Goal: Task Accomplishment & Management: Manage account settings

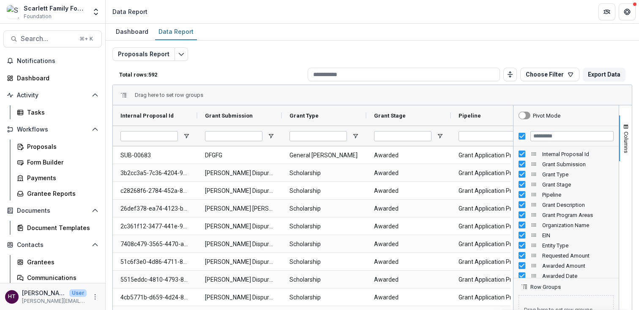
scroll to position [21, 0]
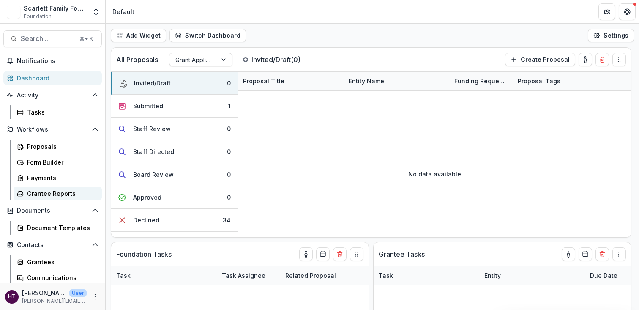
scroll to position [52, 0]
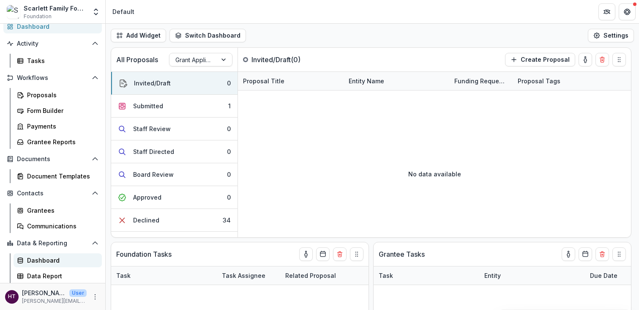
click at [37, 262] on div "Dashboard" at bounding box center [61, 260] width 68 height 9
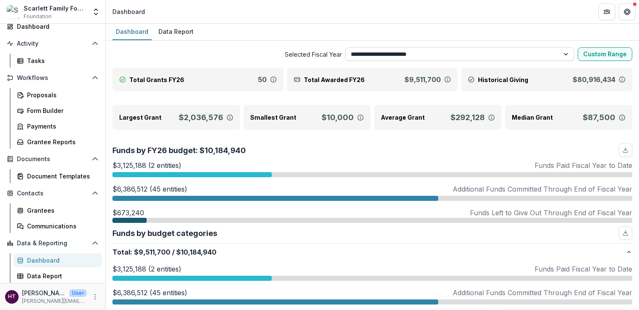
click at [383, 52] on select "**********" at bounding box center [460, 54] width 230 height 14
click at [345, 47] on select "**********" at bounding box center [460, 54] width 230 height 14
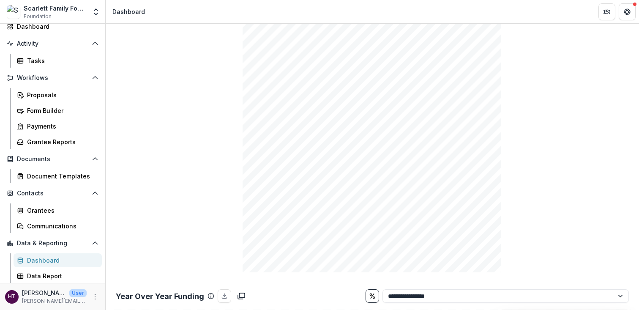
scroll to position [495, 0]
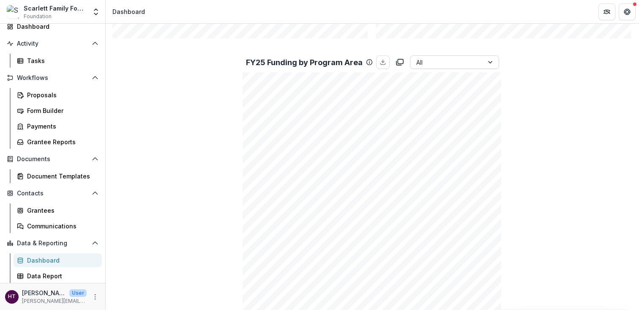
click at [447, 61] on div at bounding box center [446, 62] width 61 height 11
click at [555, 70] on div "Total Grants FY25 81 Total Awarded FY25 $9,910,452 Historical Giving $80,916,43…" at bounding box center [372, 100] width 520 height 1054
click at [416, 67] on div at bounding box center [446, 62] width 61 height 11
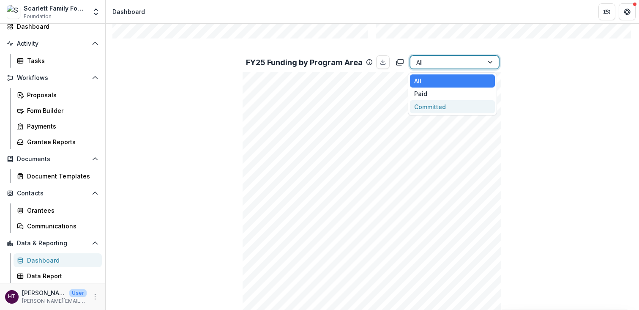
click at [420, 102] on div "Committed" at bounding box center [452, 106] width 85 height 13
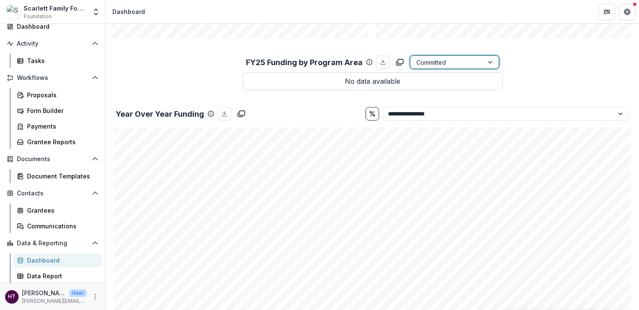
click at [443, 59] on div at bounding box center [446, 62] width 61 height 11
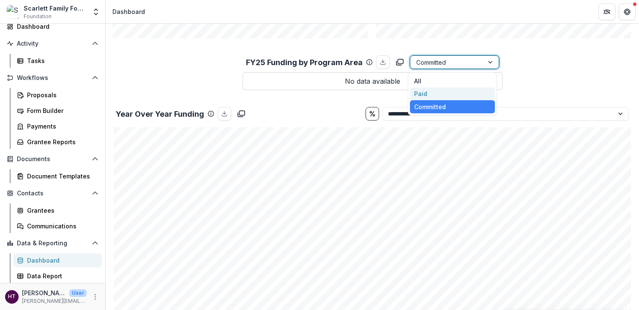
click at [426, 92] on div "Paid" at bounding box center [452, 93] width 85 height 13
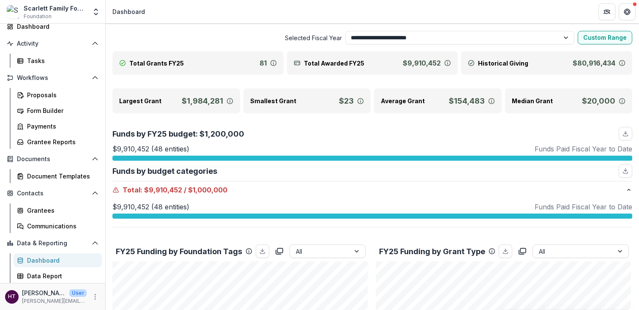
scroll to position [0, 0]
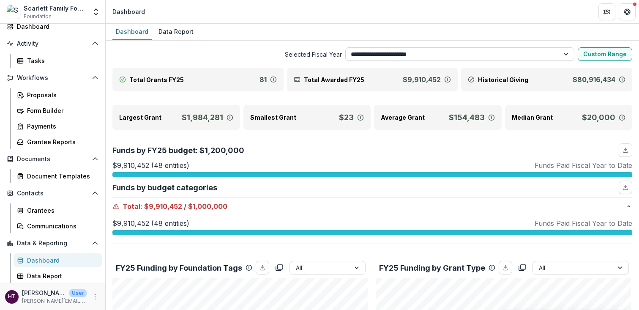
click at [432, 52] on select "**********" at bounding box center [460, 54] width 230 height 14
select select "**********"
click at [345, 47] on select "**********" at bounding box center [460, 54] width 230 height 14
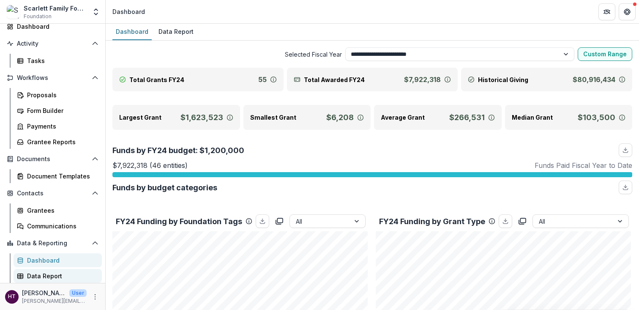
click at [43, 276] on div "Data Report" at bounding box center [61, 275] width 68 height 9
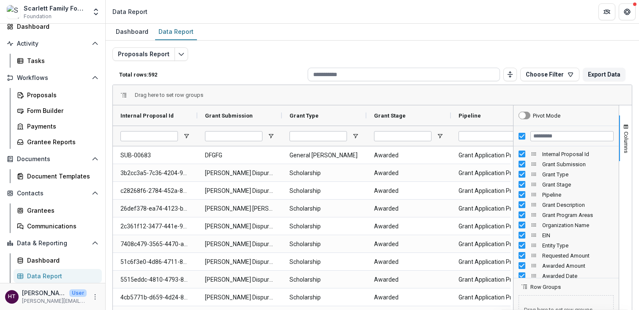
click at [350, 78] on input at bounding box center [404, 75] width 192 height 14
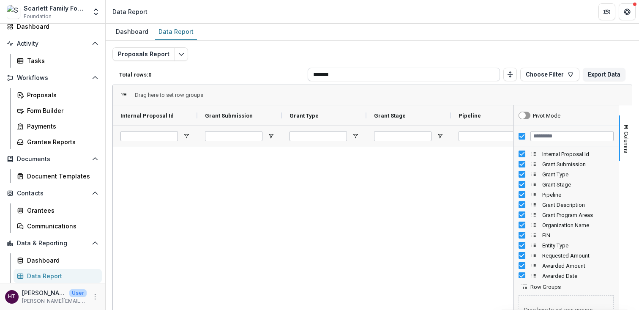
type input "*******"
click at [439, 75] on input "*******" at bounding box center [404, 75] width 192 height 14
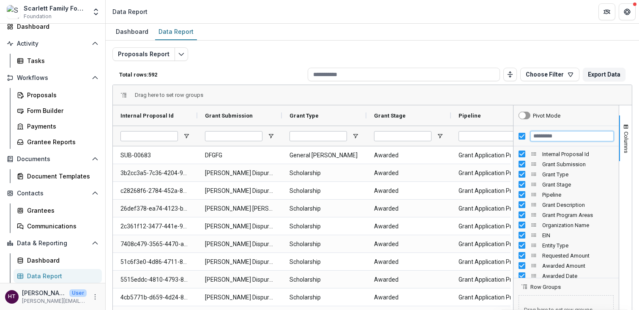
click at [544, 134] on input "Filter Columns Input" at bounding box center [571, 136] width 83 height 10
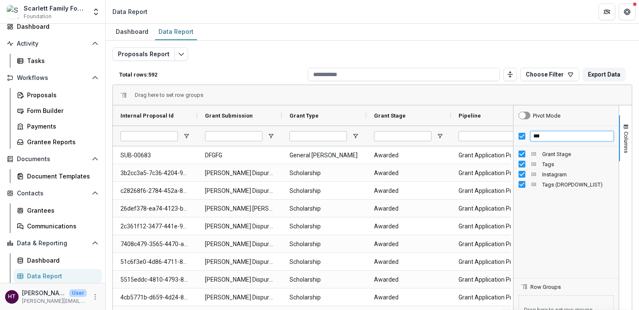
type input "***"
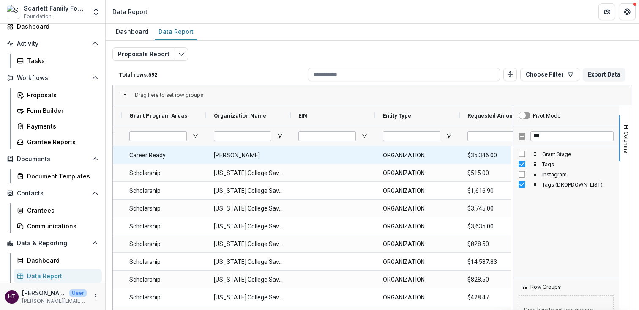
scroll to position [0, 486]
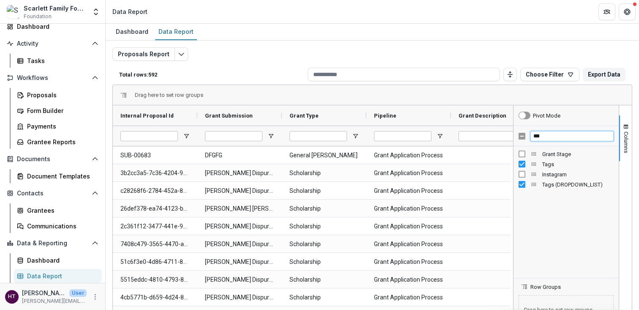
click at [544, 135] on input "***" at bounding box center [571, 136] width 83 height 10
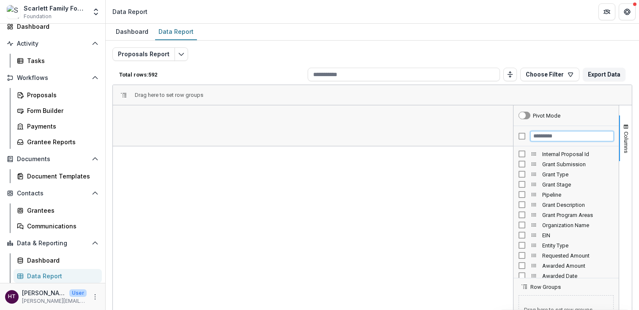
click at [542, 135] on input "Filter Columns Input" at bounding box center [571, 136] width 83 height 10
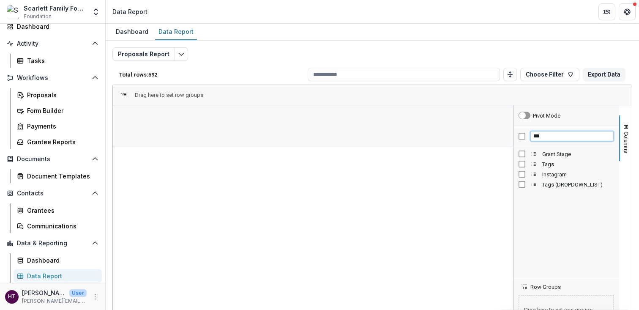
type input "***"
click at [545, 139] on input "***" at bounding box center [571, 136] width 83 height 10
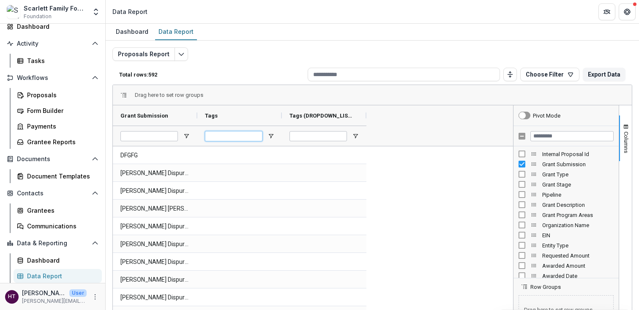
click at [227, 138] on input "Tags Filter Input" at bounding box center [233, 136] width 57 height 10
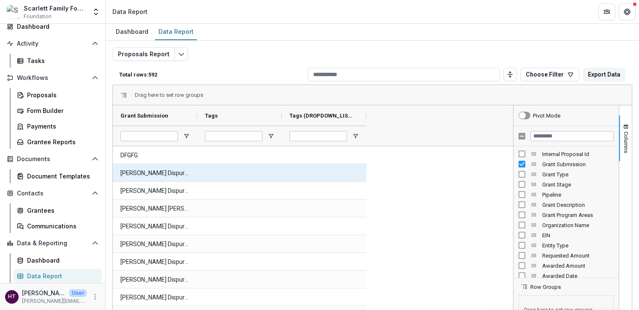
click at [213, 173] on div at bounding box center [239, 172] width 85 height 17
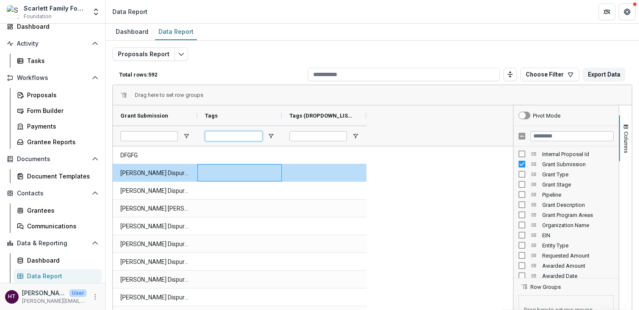
click at [221, 135] on input "Tags Filter Input" at bounding box center [233, 136] width 57 height 10
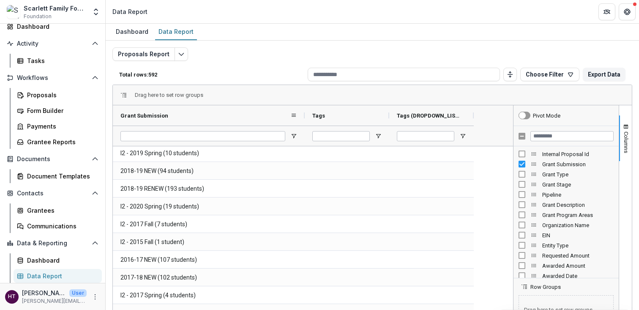
drag, startPoint x: 197, startPoint y: 116, endPoint x: 314, endPoint y: 106, distance: 116.7
click at [306, 106] on div at bounding box center [304, 115] width 3 height 20
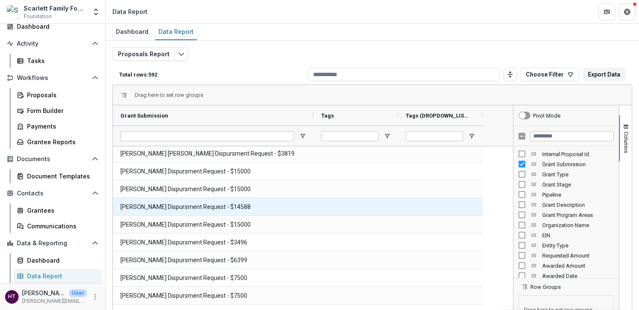
scroll to position [77, 0]
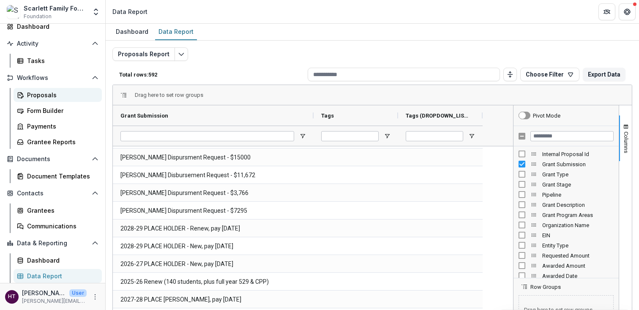
click at [44, 98] on div "Proposals" at bounding box center [61, 94] width 68 height 9
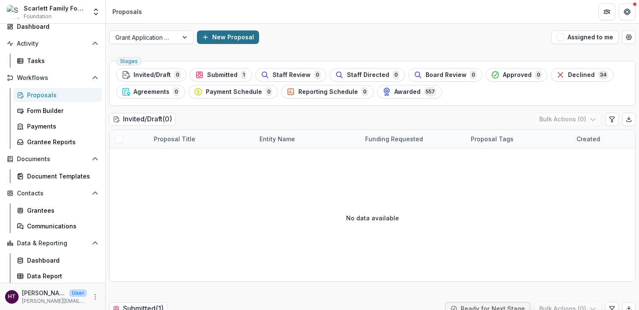
click at [206, 36] on icon "button" at bounding box center [205, 37] width 7 height 7
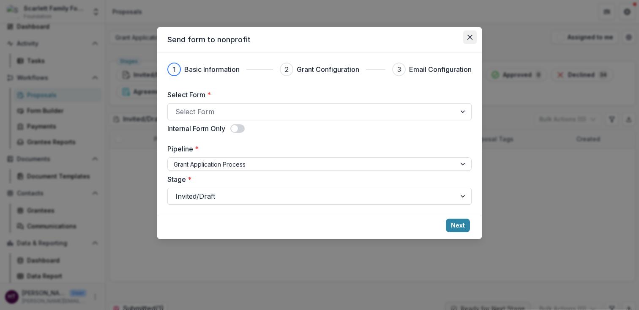
click at [470, 37] on icon "Close" at bounding box center [469, 37] width 5 height 5
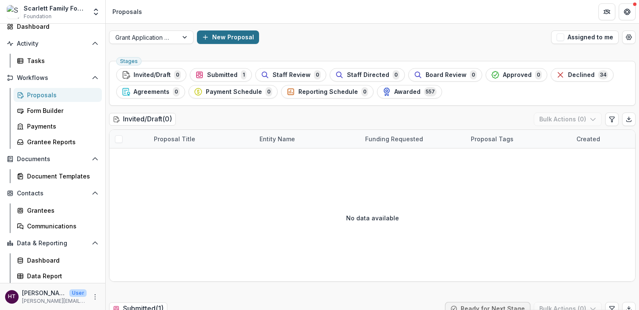
click at [229, 37] on button "New Proposal" at bounding box center [228, 37] width 62 height 14
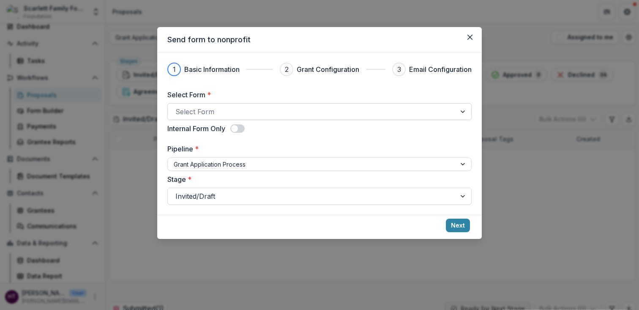
click at [212, 115] on div at bounding box center [311, 112] width 273 height 12
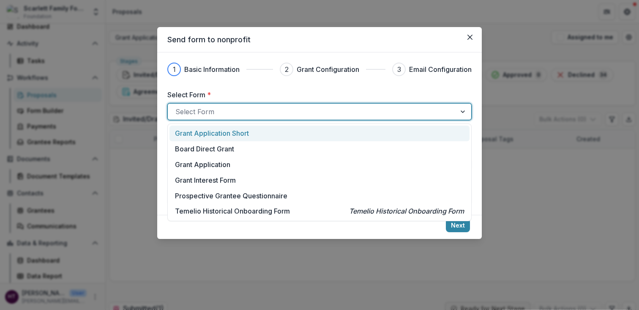
click at [236, 88] on div "1 Basic Information 2 Grant Configuration 3 Email Configuration Select Form * G…" at bounding box center [319, 134] width 304 height 142
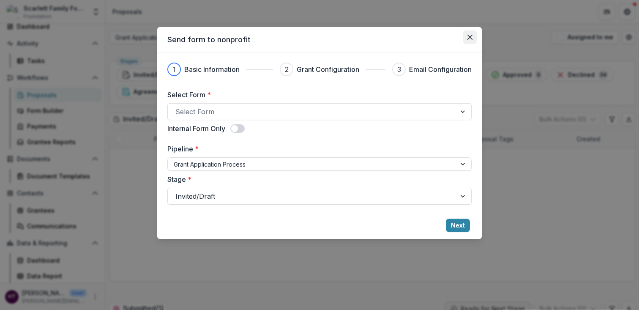
click at [470, 33] on button "Close" at bounding box center [470, 37] width 14 height 14
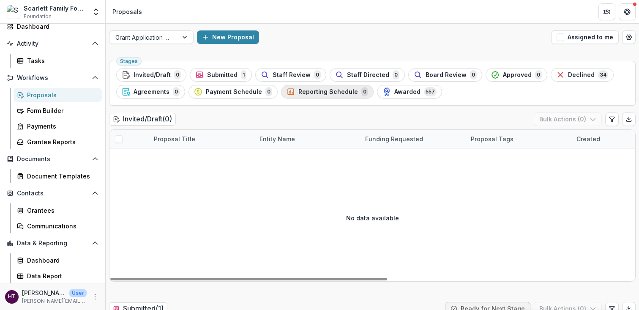
click at [317, 91] on span "Reporting Schedule" at bounding box center [328, 91] width 60 height 7
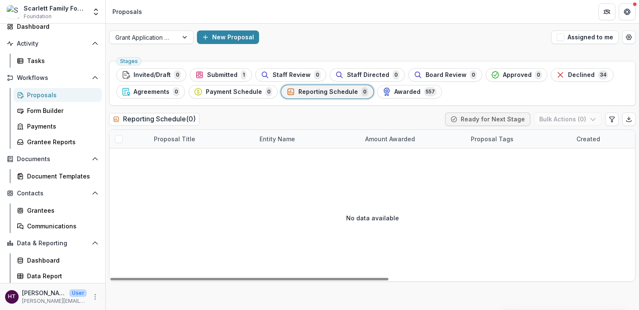
click at [154, 115] on h2 "Reporting Schedule ( 0 )" at bounding box center [154, 119] width 90 height 12
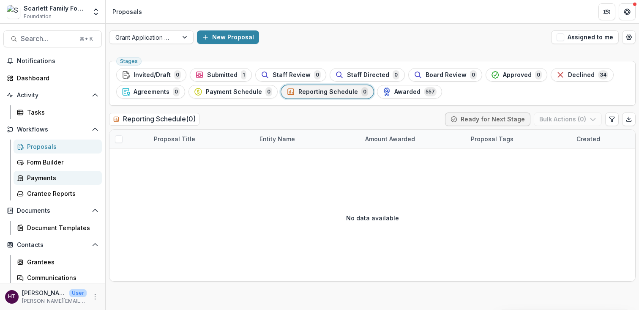
scroll to position [52, 0]
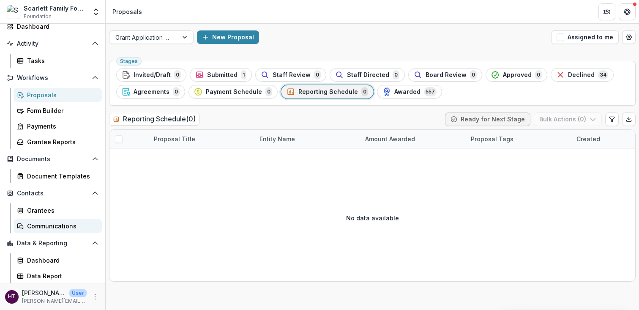
click at [46, 223] on div "Communications" at bounding box center [61, 225] width 68 height 9
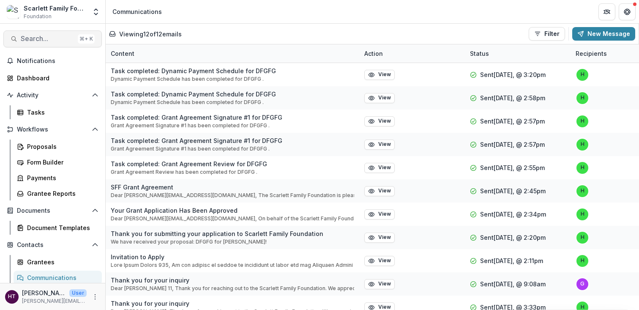
click at [38, 43] on button "Search... ⌘ + K" at bounding box center [52, 38] width 98 height 17
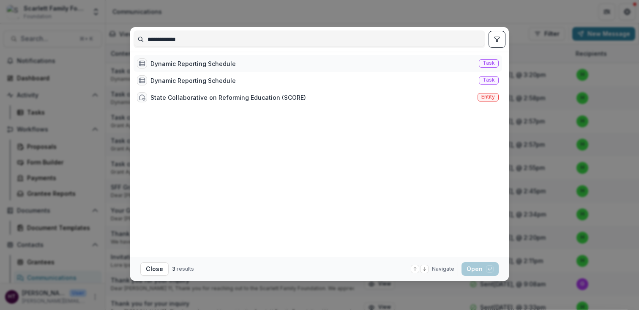
type input "**********"
click at [175, 65] on div "Dynamic Reporting Schedule" at bounding box center [192, 63] width 85 height 9
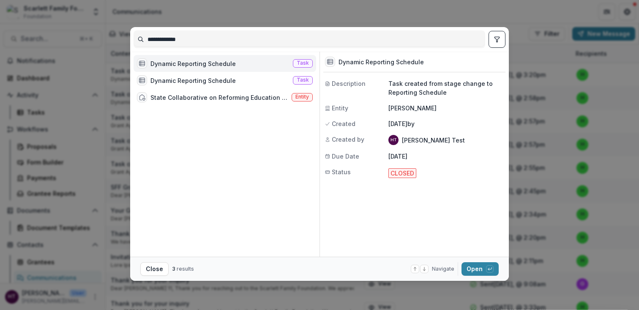
click at [527, 123] on div "**********" at bounding box center [319, 155] width 639 height 310
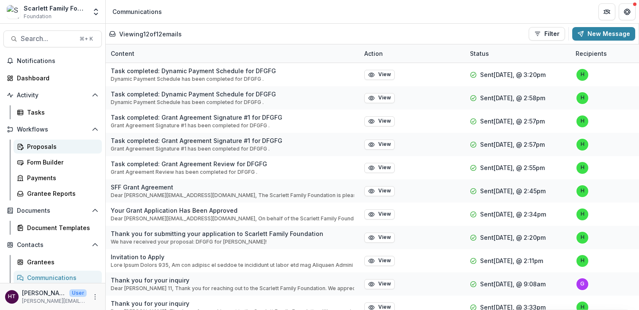
click at [40, 149] on div "Proposals" at bounding box center [61, 146] width 68 height 9
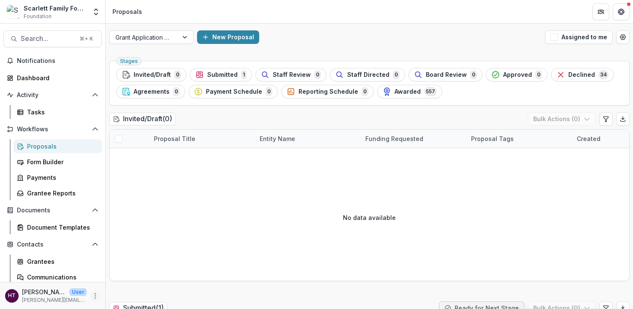
click at [95, 296] on icon "More" at bounding box center [95, 296] width 7 height 7
click at [124, 277] on link "User Settings" at bounding box center [148, 278] width 90 height 14
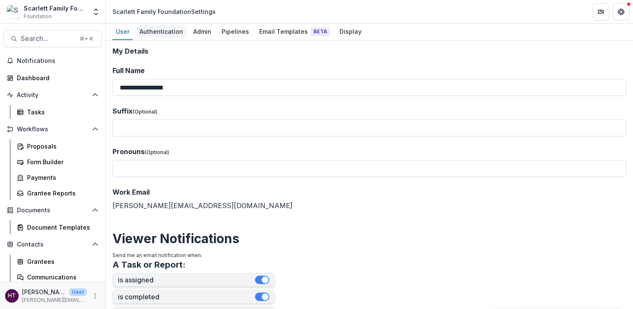
click at [153, 28] on div "Authentication" at bounding box center [161, 31] width 50 height 12
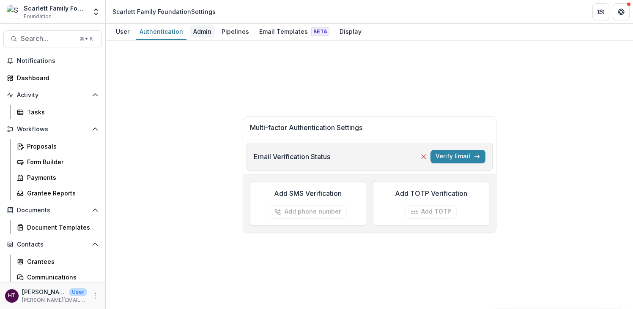
click at [194, 27] on div "Admin" at bounding box center [202, 31] width 25 height 12
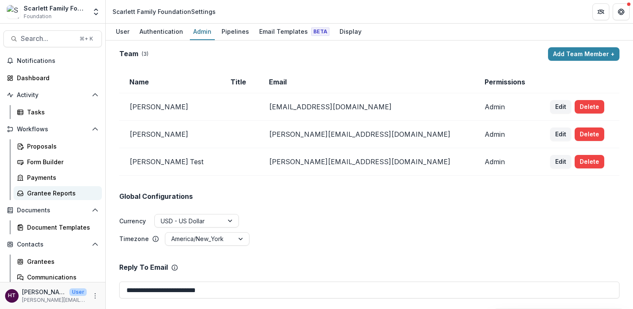
click at [51, 195] on div "Grantee Reports" at bounding box center [61, 193] width 68 height 9
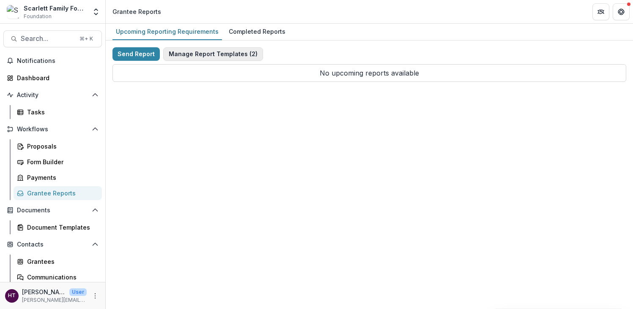
click at [207, 52] on button "Manage Report Templates ( 2 )" at bounding box center [213, 54] width 100 height 14
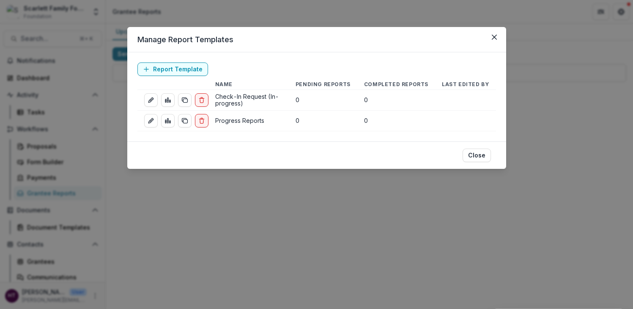
click at [233, 96] on td "Check-In Request (In-progress)" at bounding box center [248, 100] width 80 height 21
click at [150, 98] on icon "edit-report" at bounding box center [151, 100] width 7 height 7
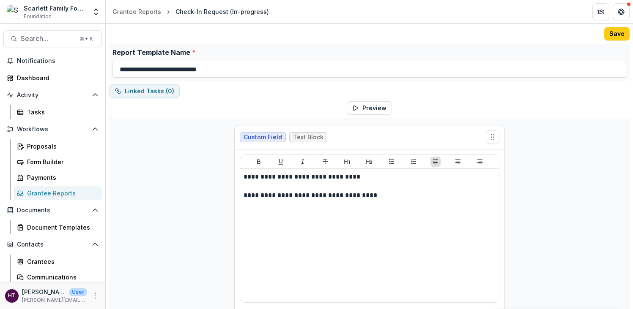
click at [42, 193] on div "Grantee Reports" at bounding box center [61, 193] width 68 height 9
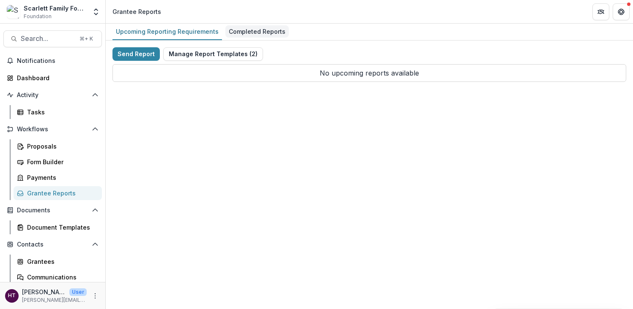
click at [240, 35] on div "Completed Reports" at bounding box center [256, 31] width 63 height 12
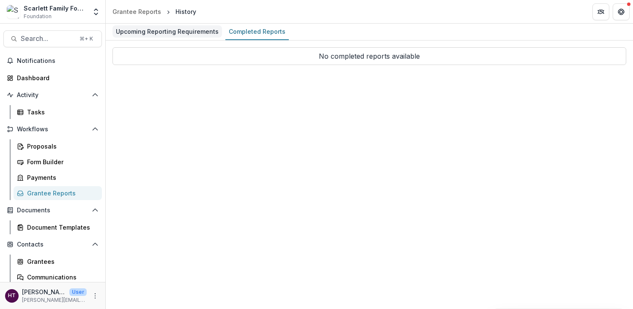
click at [169, 34] on div "Upcoming Reporting Requirements" at bounding box center [166, 31] width 109 height 12
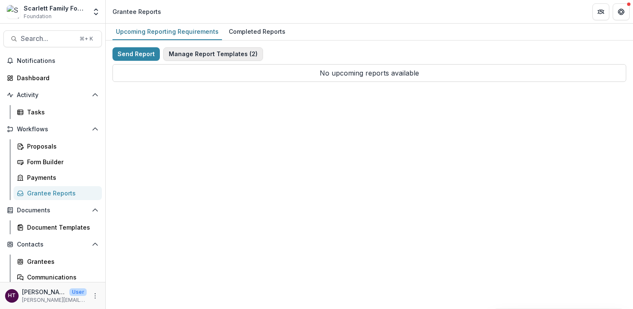
click at [186, 51] on button "Manage Report Templates ( 2 )" at bounding box center [213, 54] width 100 height 14
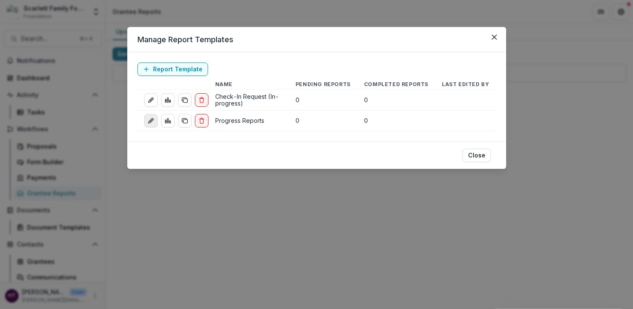
click at [151, 121] on icon "edit-report" at bounding box center [150, 122] width 4 height 4
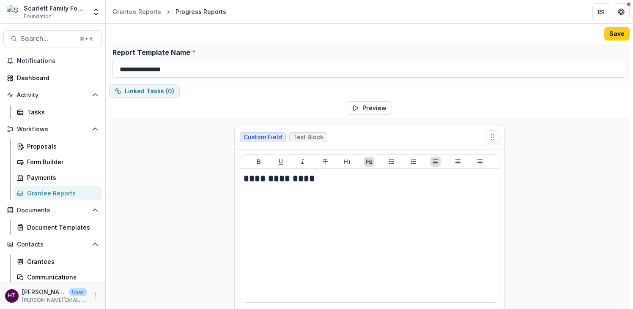
click at [52, 191] on div "Grantee Reports" at bounding box center [61, 193] width 68 height 9
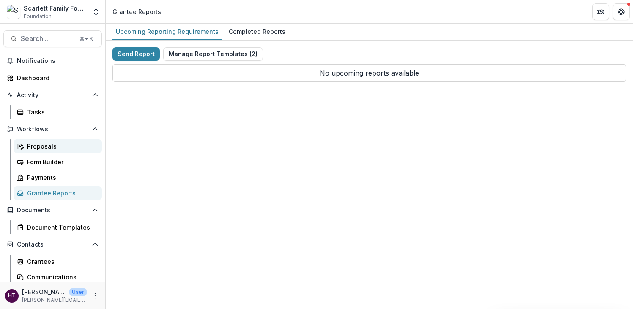
click at [44, 149] on div "Proposals" at bounding box center [61, 146] width 68 height 9
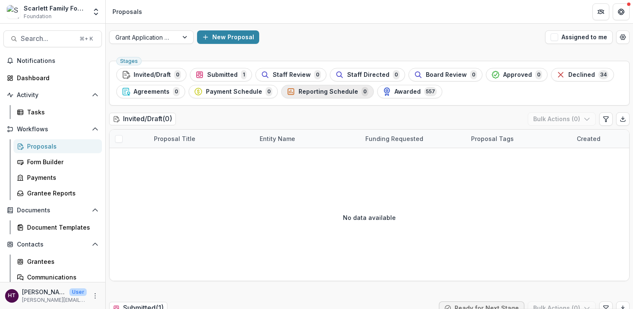
click at [306, 93] on span "Reporting Schedule" at bounding box center [328, 91] width 60 height 7
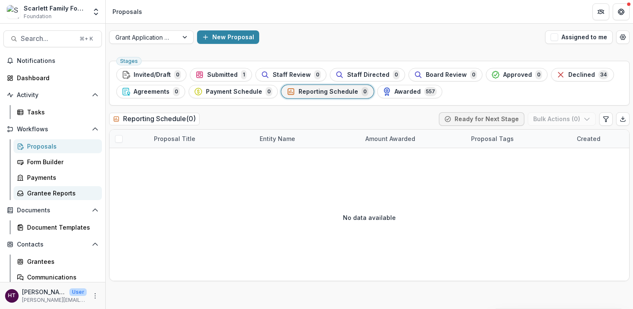
click at [54, 191] on div "Grantee Reports" at bounding box center [61, 193] width 68 height 9
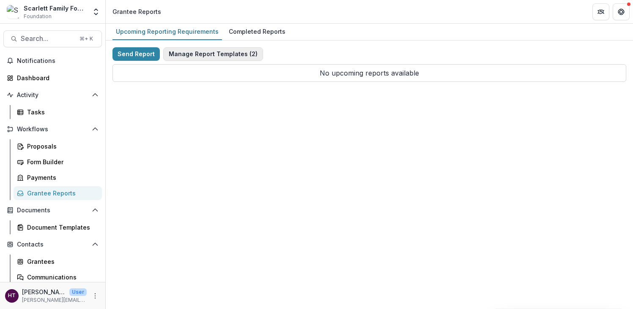
click at [194, 57] on button "Manage Report Templates ( 2 )" at bounding box center [213, 54] width 100 height 14
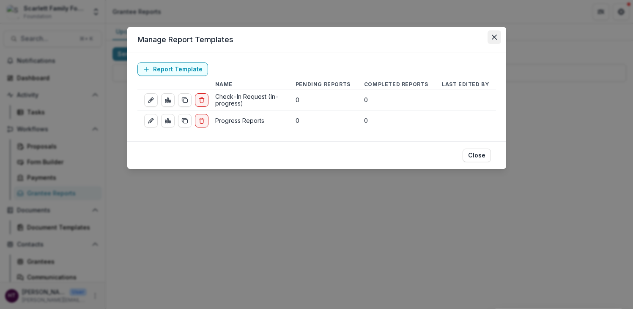
click at [495, 35] on icon "Close" at bounding box center [494, 37] width 5 height 5
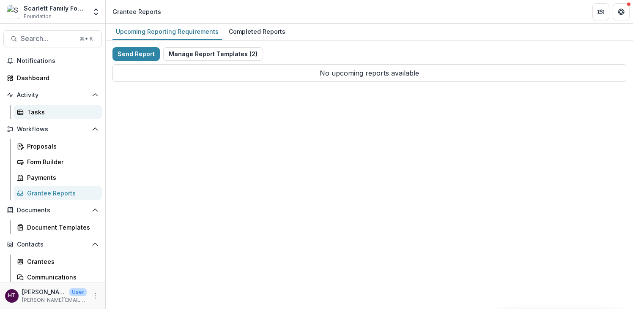
click at [38, 115] on div "Tasks" at bounding box center [61, 112] width 68 height 9
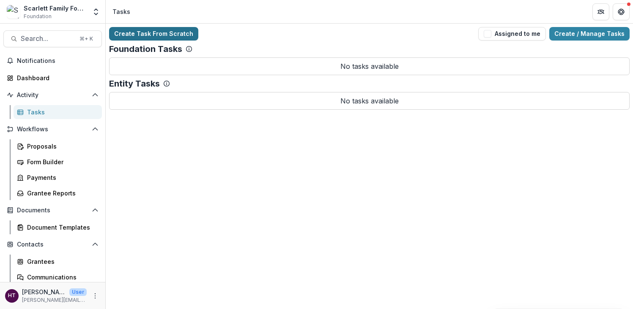
click at [172, 35] on link "Create Task From Scratch" at bounding box center [153, 34] width 89 height 14
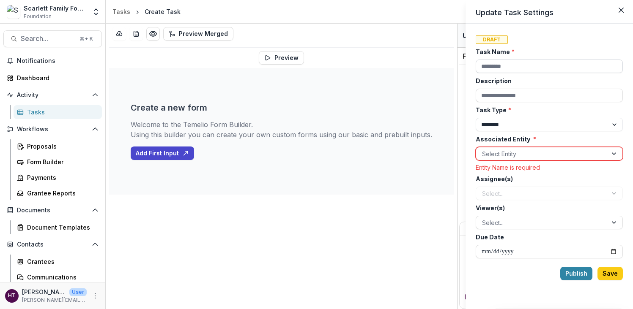
click at [530, 66] on input "Task Name *" at bounding box center [549, 67] width 147 height 14
click at [519, 97] on input "Description" at bounding box center [549, 96] width 147 height 14
click at [564, 68] on input "**********" at bounding box center [549, 67] width 147 height 14
type input "**********"
click at [538, 90] on input "Description" at bounding box center [549, 96] width 147 height 14
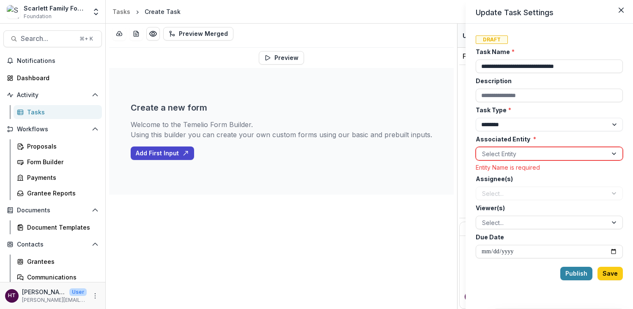
click at [498, 184] on div "Assignee(s) Select..." at bounding box center [549, 188] width 147 height 26
click at [500, 194] on div "Select..." at bounding box center [549, 194] width 147 height 14
click at [508, 157] on div at bounding box center [541, 154] width 119 height 11
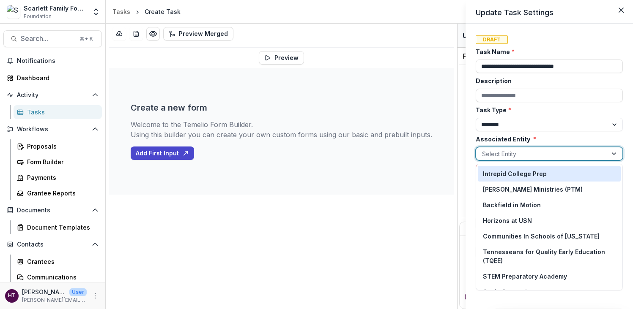
click at [517, 137] on label "Associated Entity *" at bounding box center [547, 139] width 142 height 9
click at [484, 150] on input "Associated Entity *" at bounding box center [483, 154] width 2 height 9
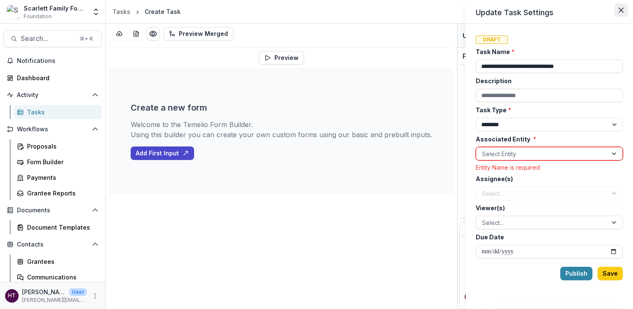
click at [620, 6] on button "Close" at bounding box center [621, 10] width 14 height 14
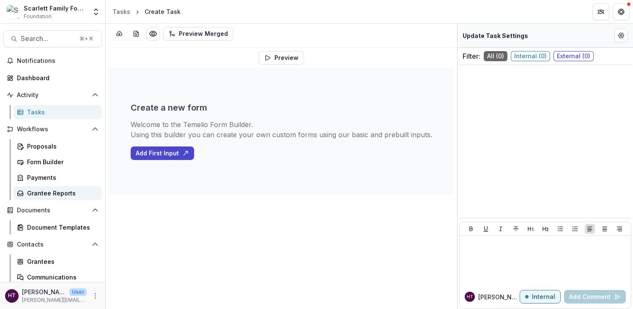
click at [47, 195] on div "Grantee Reports" at bounding box center [61, 193] width 68 height 9
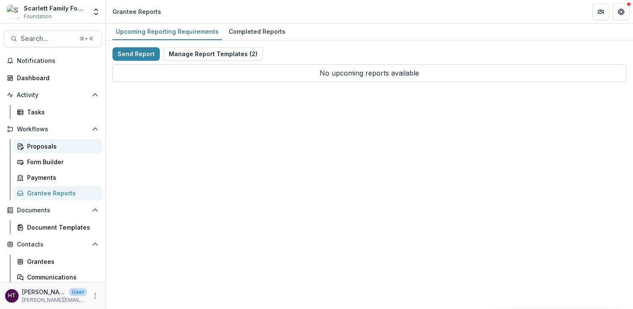
click at [45, 142] on link "Proposals" at bounding box center [58, 146] width 88 height 14
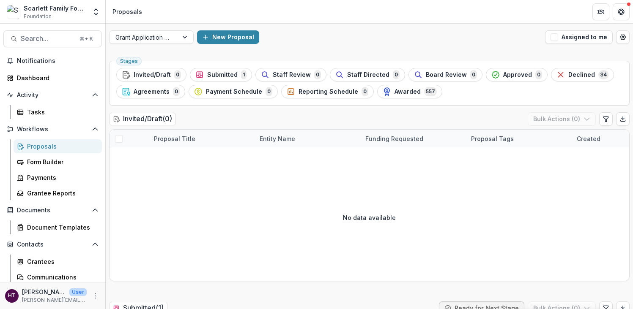
click at [222, 67] on div "Stages Invited/Draft 0 Submitted 1 Staff Review 0 Staff Directed 0 Board Review…" at bounding box center [369, 83] width 520 height 45
click at [222, 74] on span "Submitted" at bounding box center [222, 74] width 30 height 7
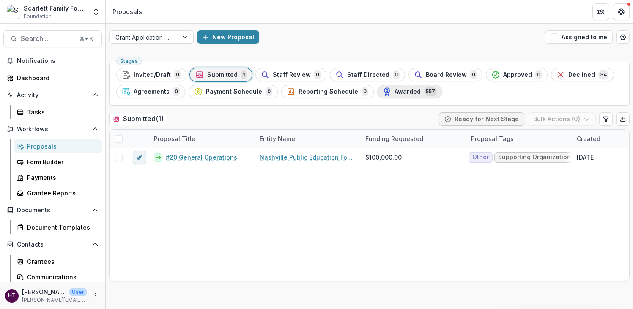
click at [394, 93] on span "Awarded" at bounding box center [407, 91] width 26 height 7
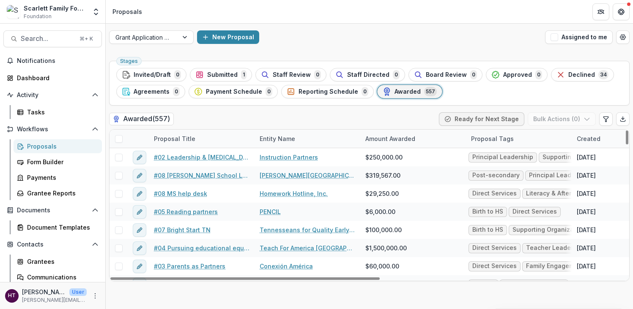
click at [175, 137] on div "Proposal Title" at bounding box center [175, 138] width 52 height 9
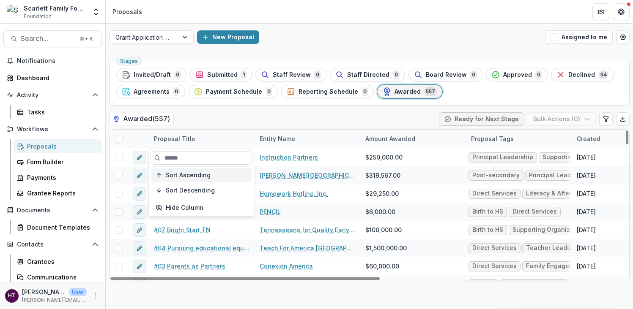
click at [179, 174] on span "Sort Ascending" at bounding box center [188, 175] width 45 height 7
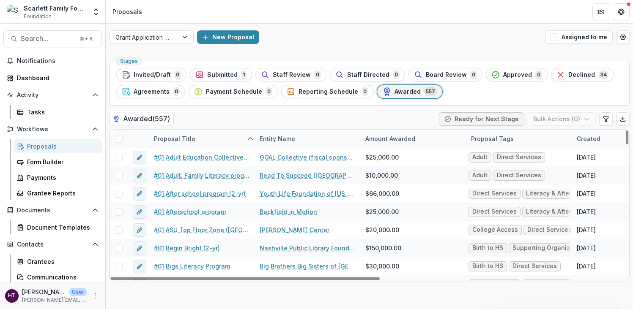
click at [219, 122] on div "Awarded ( 557 ) Ready for Next Stage Bulk Actions ( 0 )" at bounding box center [369, 120] width 520 height 17
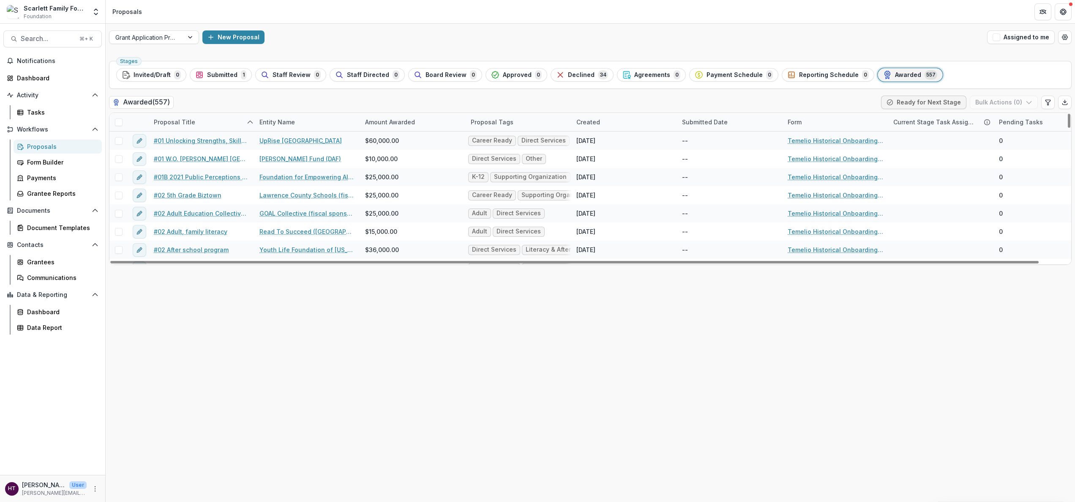
scroll to position [1908, 0]
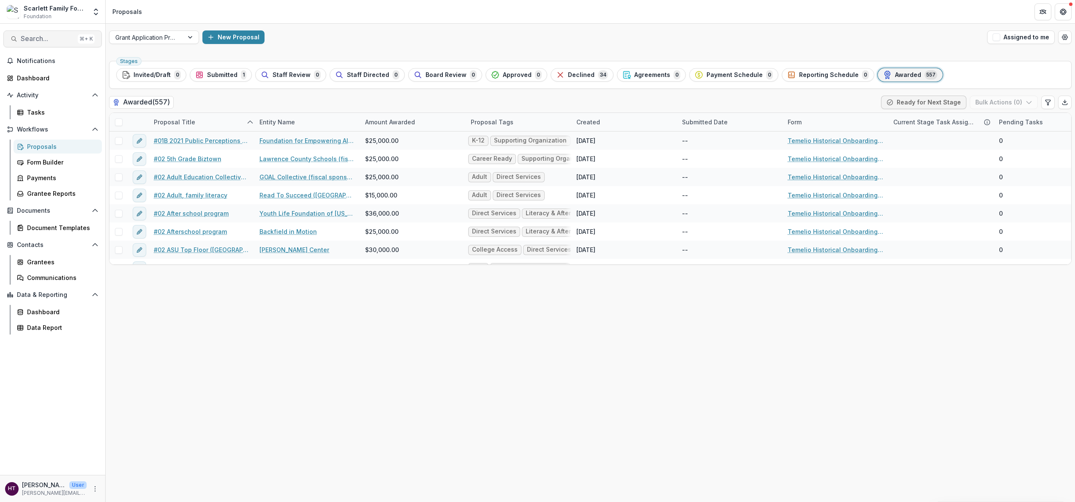
click at [49, 39] on span "Search..." at bounding box center [48, 39] width 54 height 8
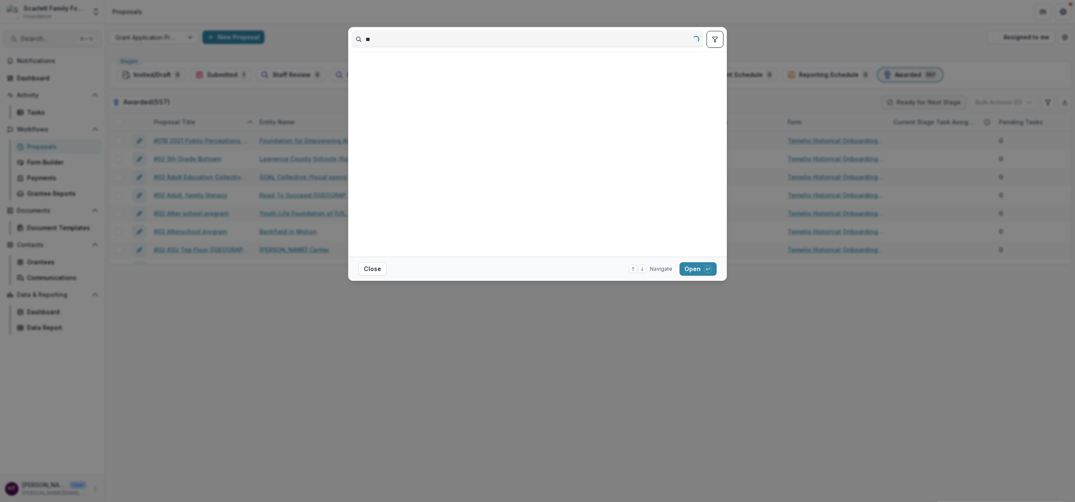
type input "*"
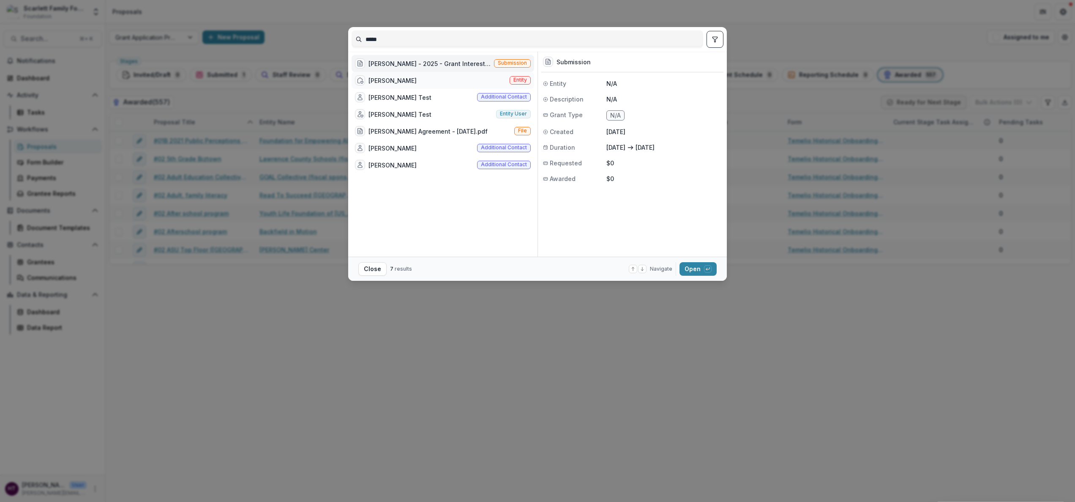
type input "*****"
click at [400, 82] on div "[PERSON_NAME]" at bounding box center [393, 80] width 48 height 9
click at [639, 271] on button "Open with enter key" at bounding box center [698, 269] width 37 height 14
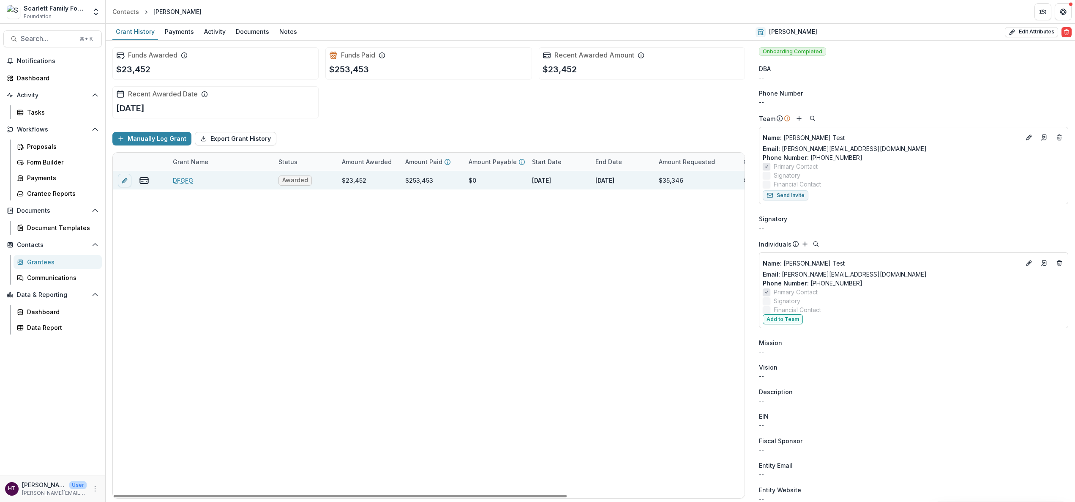
click at [184, 178] on link "DFGFG" at bounding box center [183, 180] width 20 height 9
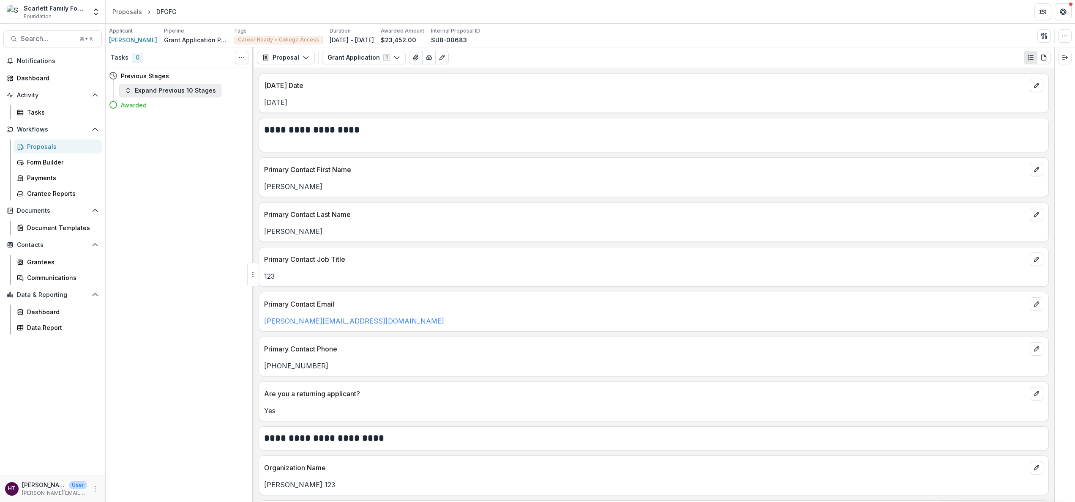
click at [160, 89] on button "Expand Previous 10 Stages" at bounding box center [170, 91] width 102 height 14
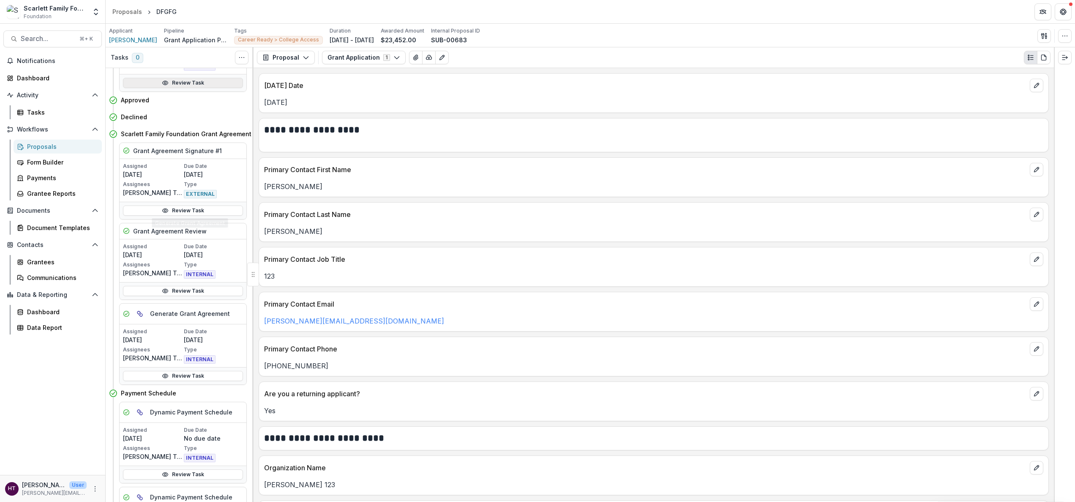
scroll to position [350, 0]
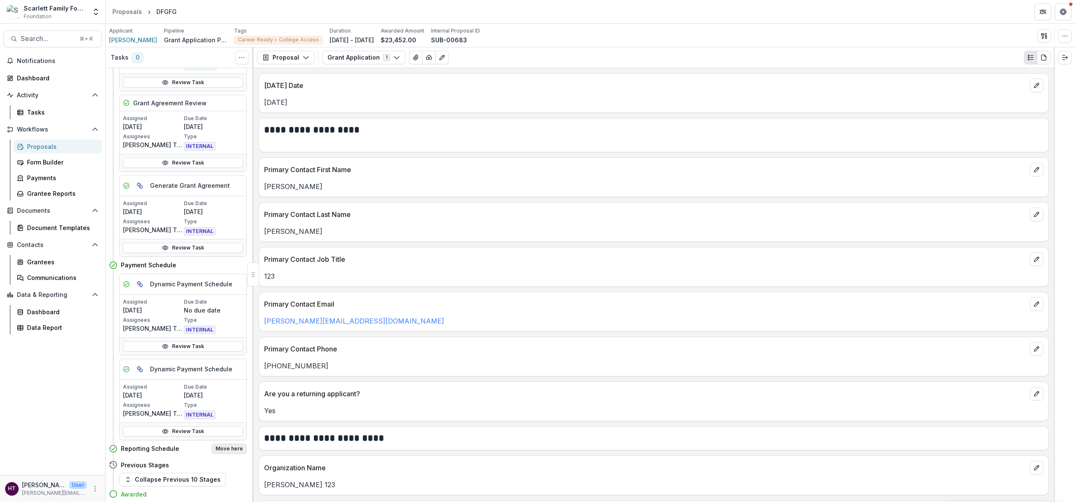
click at [219, 309] on button "Move here" at bounding box center [229, 448] width 35 height 10
select select "**********"
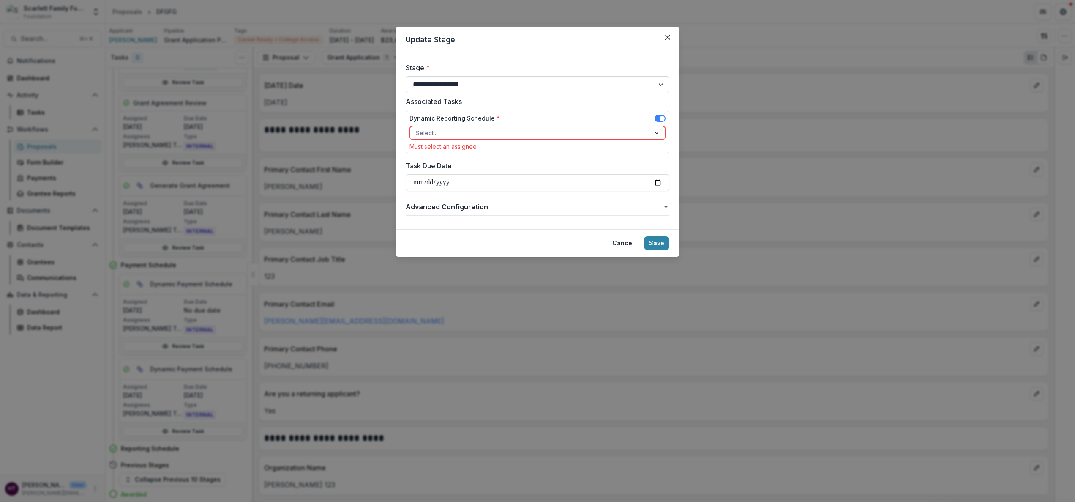
click at [451, 88] on select "**********" at bounding box center [538, 84] width 264 height 17
click at [406, 76] on select "**********" at bounding box center [538, 84] width 264 height 17
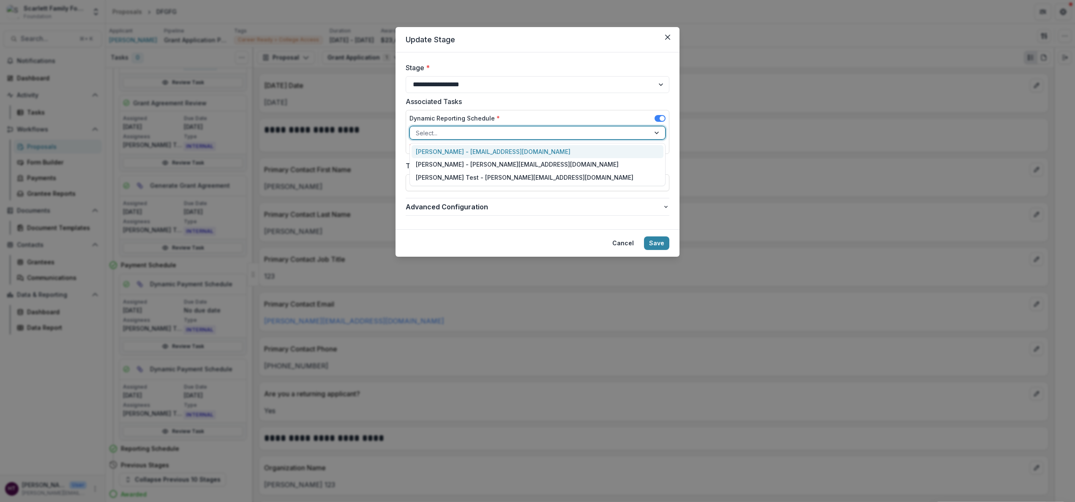
click at [450, 128] on div at bounding box center [530, 133] width 228 height 11
click at [449, 167] on div "Katie Hazelwood - katie@scarlettfoundation.org" at bounding box center [538, 164] width 252 height 13
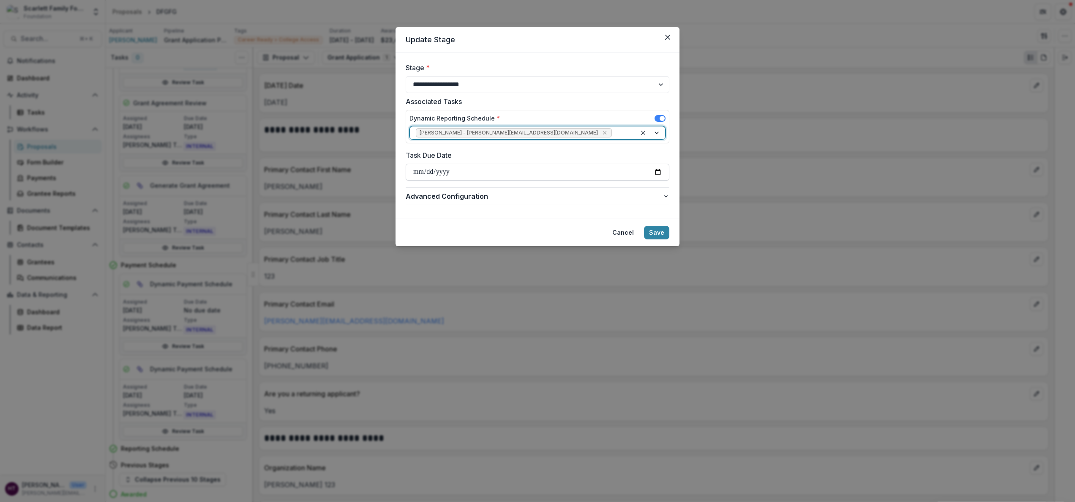
click at [457, 172] on input "Task Due Date" at bounding box center [538, 172] width 264 height 17
click at [629, 233] on button "Cancel" at bounding box center [623, 233] width 32 height 14
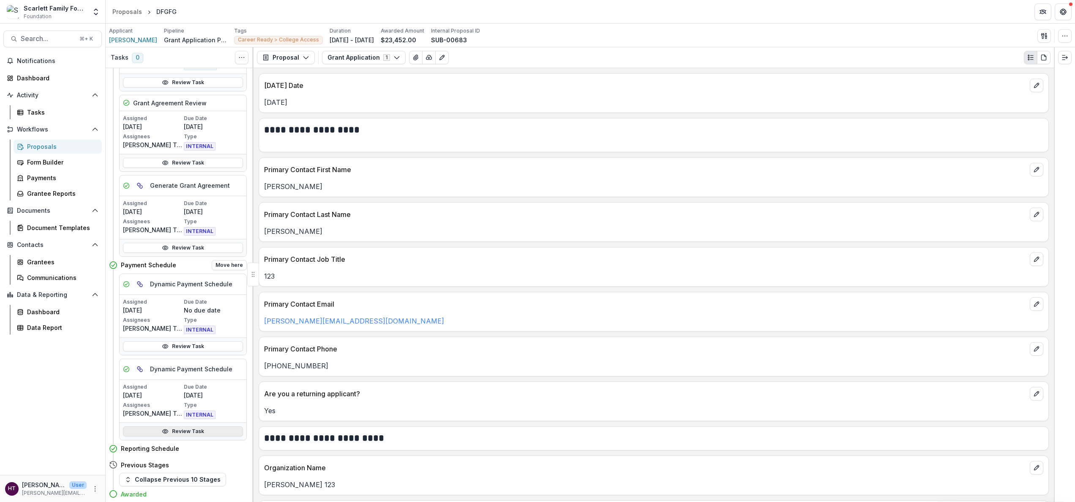
click at [175, 309] on link "Review Task" at bounding box center [183, 431] width 120 height 10
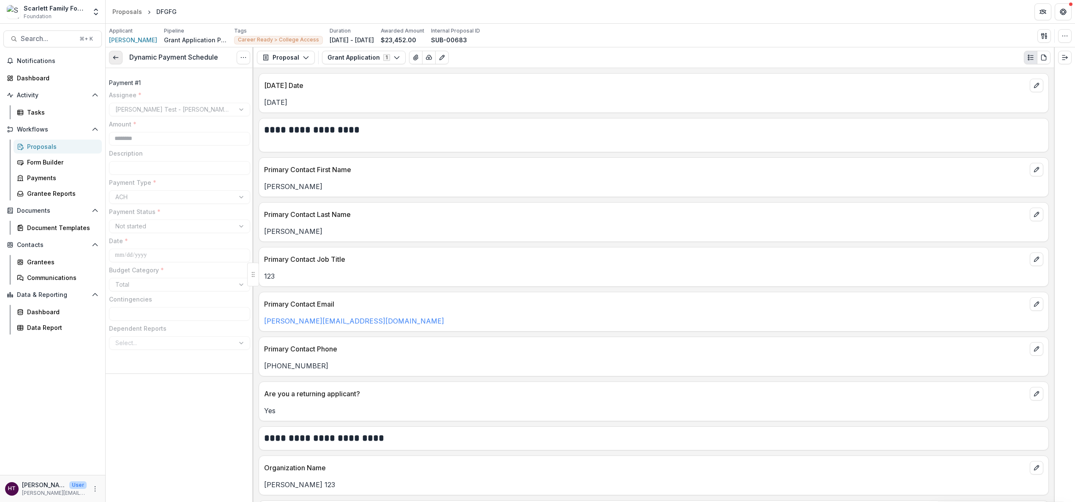
click at [115, 58] on icon at bounding box center [115, 57] width 7 height 7
click at [43, 144] on div "Proposals" at bounding box center [61, 146] width 68 height 9
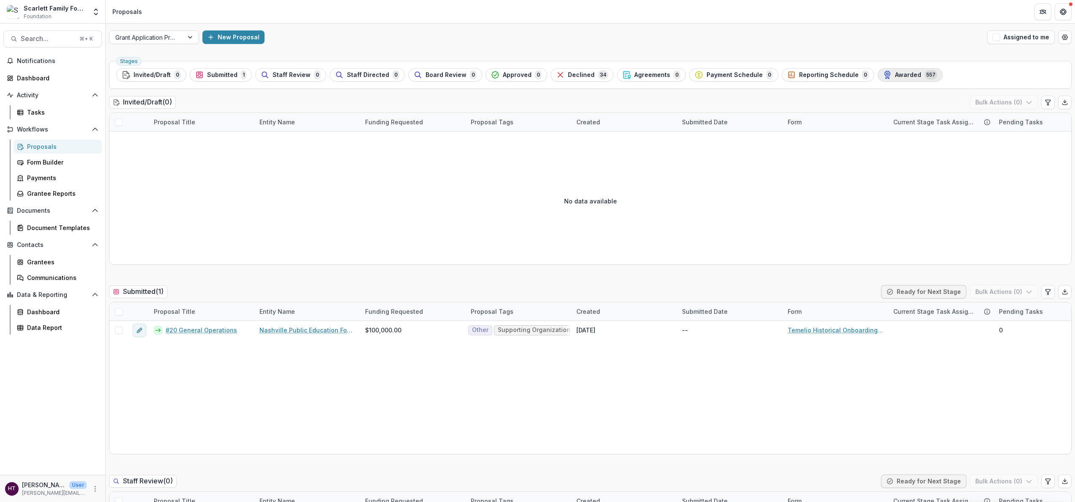
click at [639, 70] on div "Awarded 557" at bounding box center [910, 74] width 54 height 9
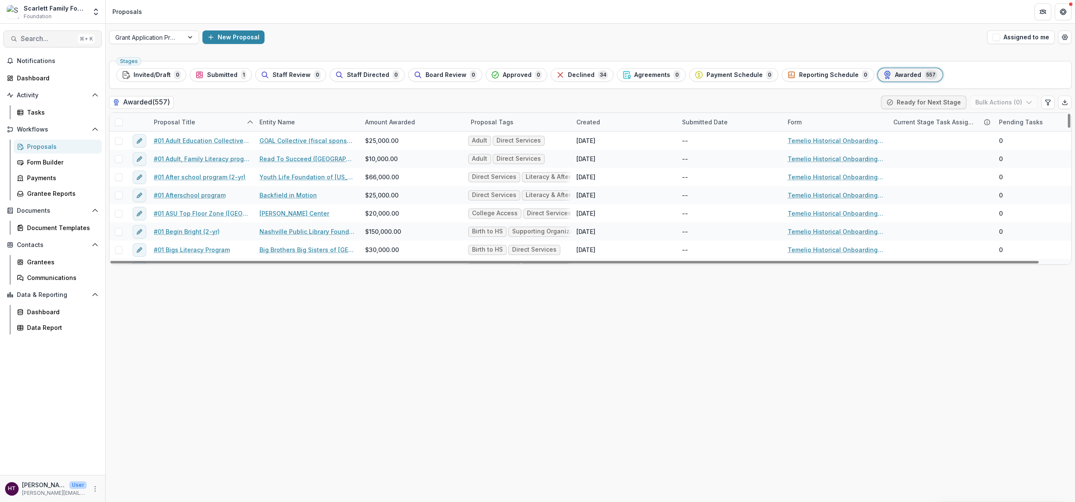
click at [41, 43] on button "Search... ⌘ + K" at bounding box center [52, 38] width 98 height 17
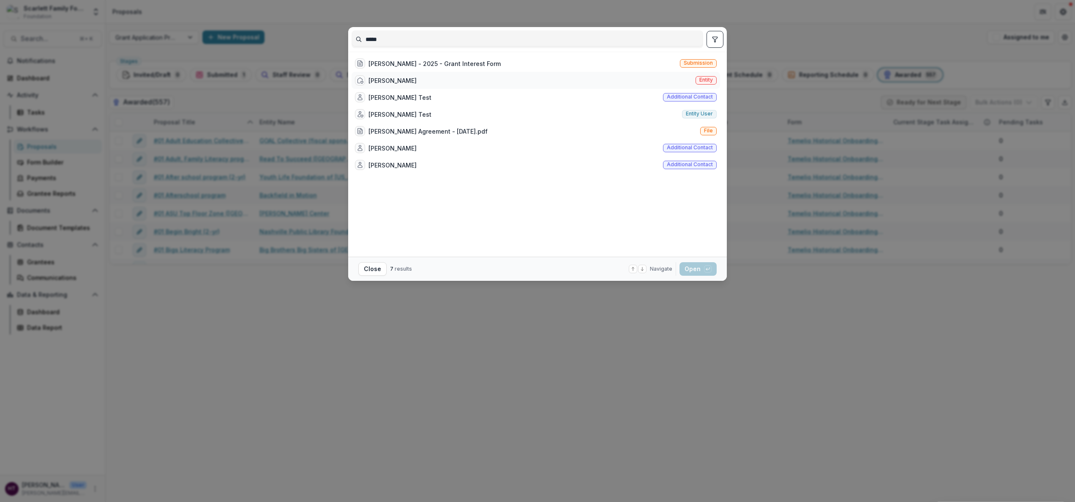
type input "*****"
click at [394, 80] on div "[PERSON_NAME]" at bounding box center [393, 80] width 48 height 9
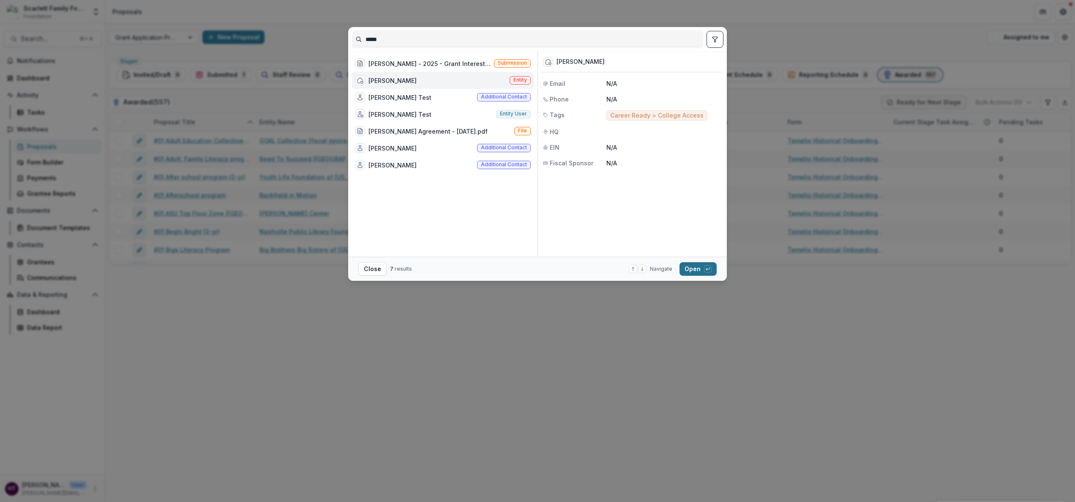
click at [639, 272] on button "Open with enter key" at bounding box center [698, 269] width 37 height 14
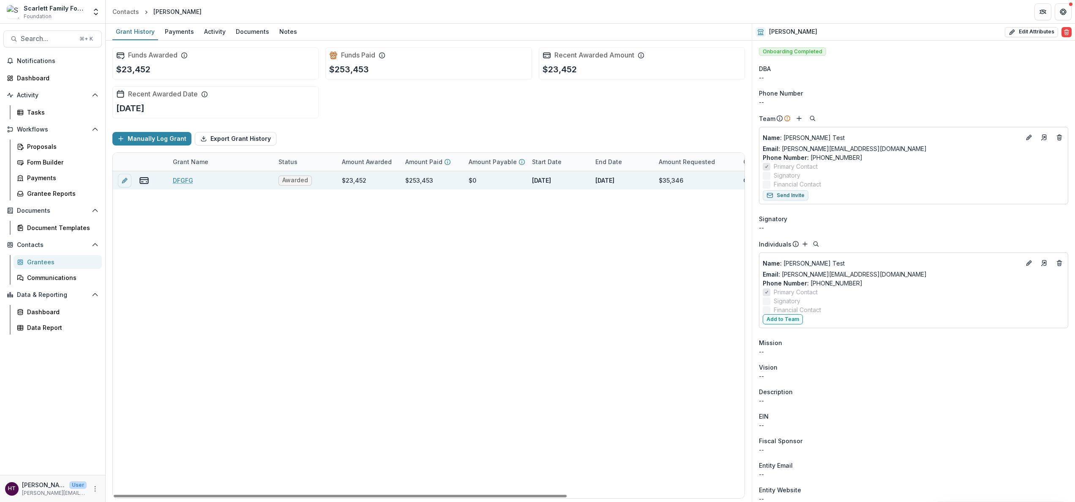
click at [182, 180] on link "DFGFG" at bounding box center [183, 180] width 20 height 9
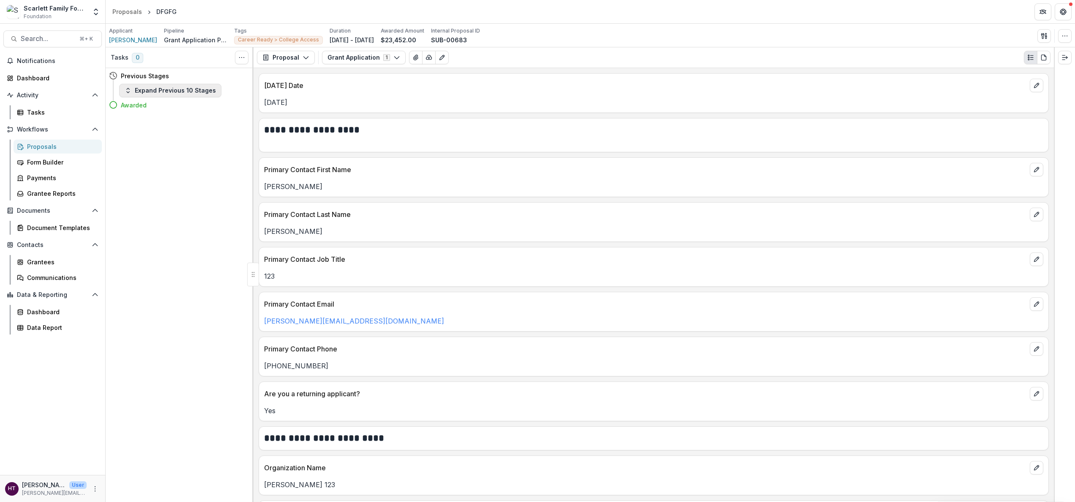
click at [175, 89] on button "Expand Previous 10 Stages" at bounding box center [170, 91] width 102 height 14
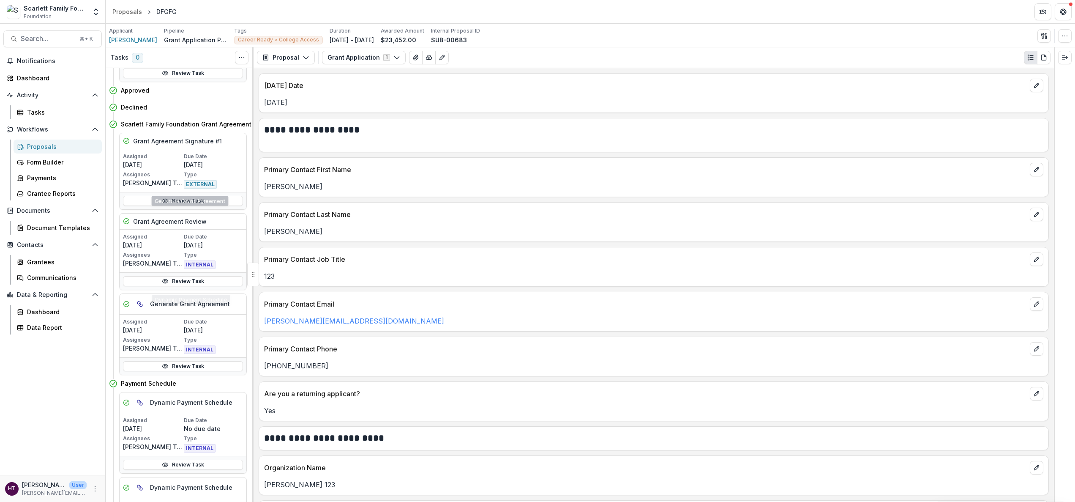
scroll to position [350, 0]
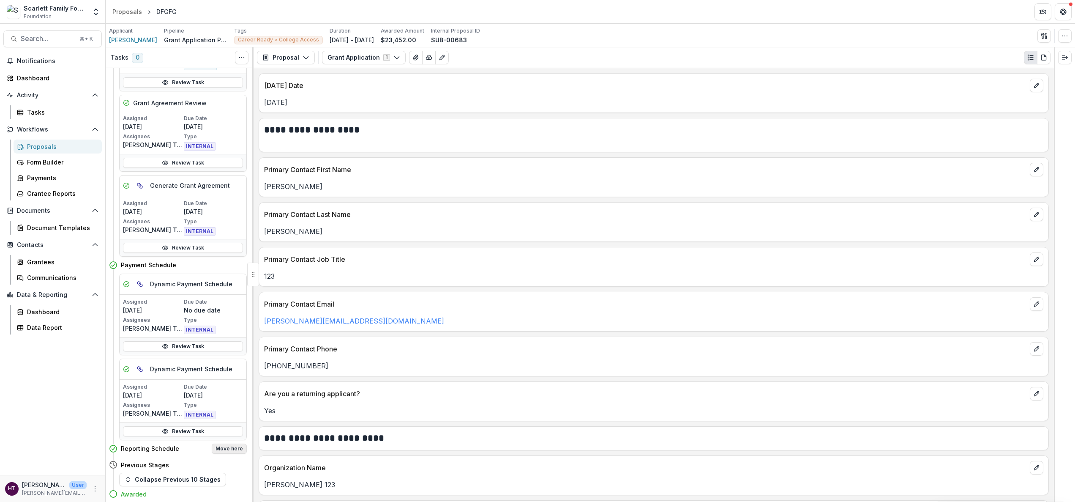
click at [228, 309] on button "Move here" at bounding box center [229, 448] width 35 height 10
select select "**********"
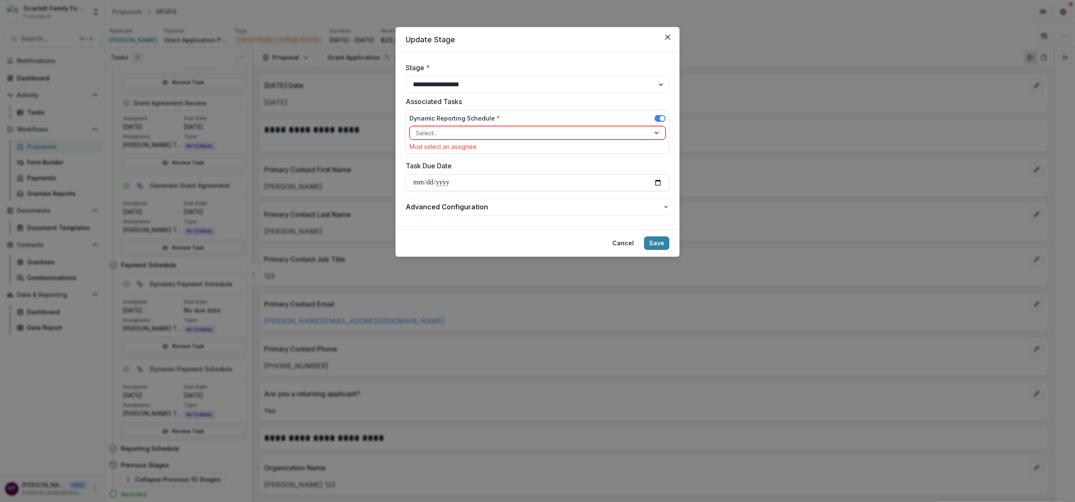
click at [447, 128] on div at bounding box center [530, 133] width 228 height 11
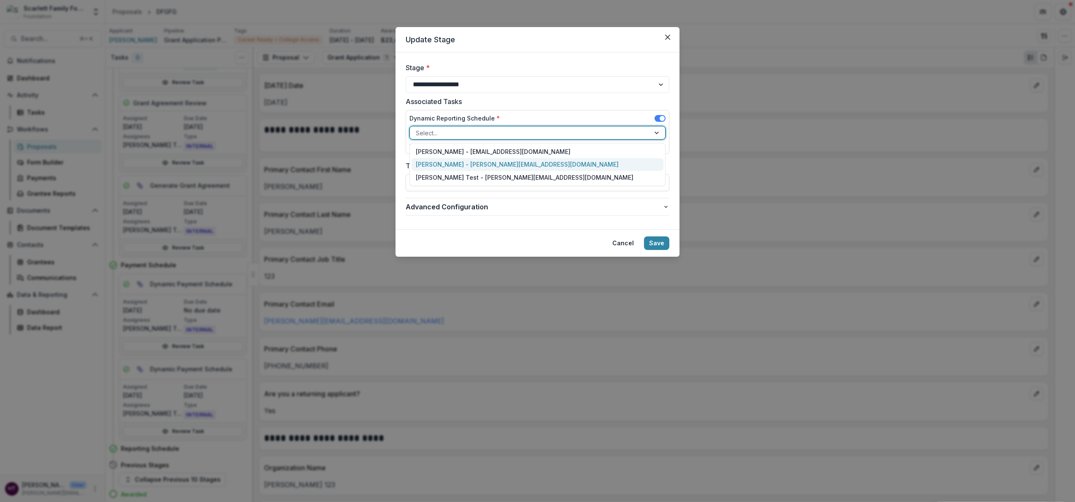
click at [452, 165] on div "Katie Hazelwood - katie@scarlettfoundation.org" at bounding box center [538, 164] width 252 height 13
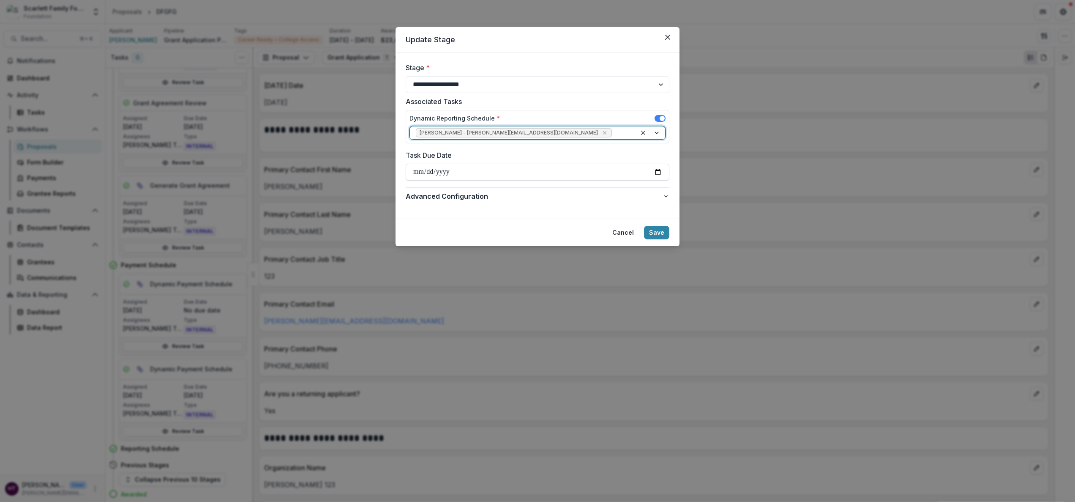
click at [442, 174] on input "Task Due Date" at bounding box center [538, 172] width 264 height 17
click at [639, 172] on input "Task Due Date" at bounding box center [538, 172] width 264 height 17
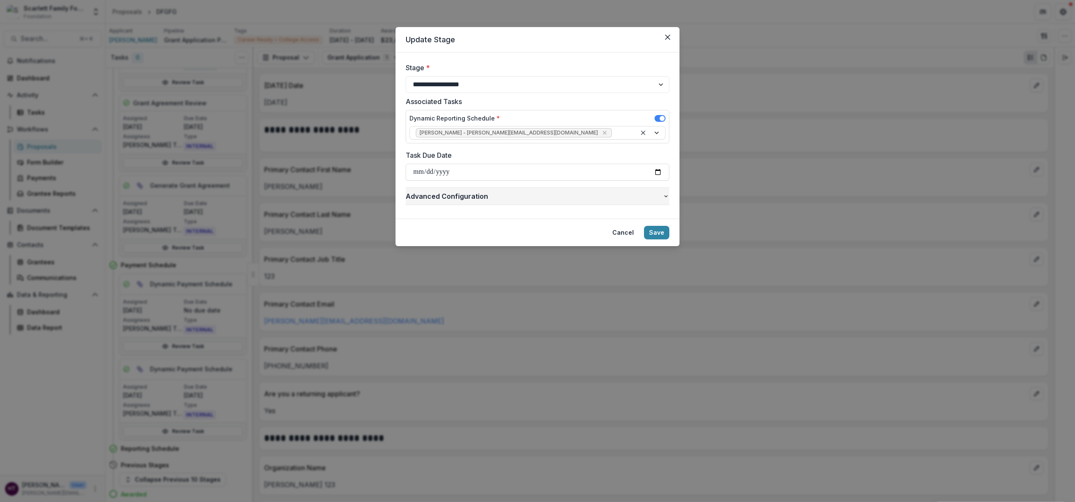
type input "**********"
click at [639, 127] on div at bounding box center [651, 132] width 29 height 13
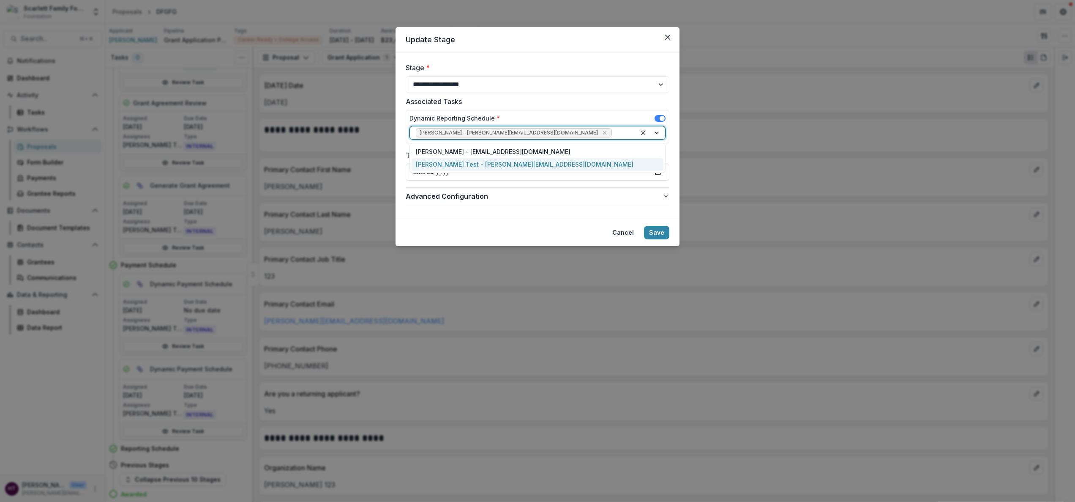
click at [514, 165] on div "Haley Miller Test - haley@scarlettfoundation.org" at bounding box center [538, 164] width 252 height 13
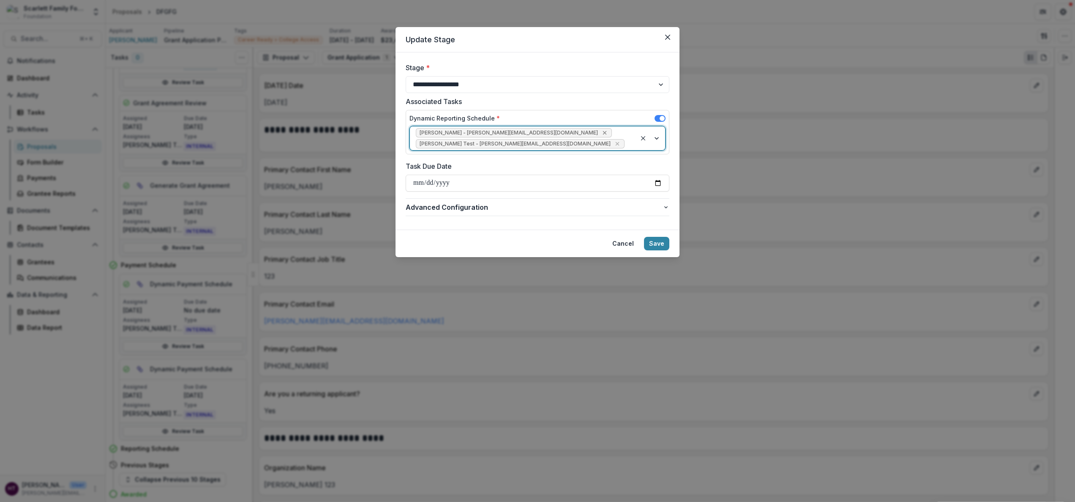
click at [601, 133] on icon "Remove Katie Hazelwood - katie@scarlettfoundation.org" at bounding box center [604, 132] width 7 height 7
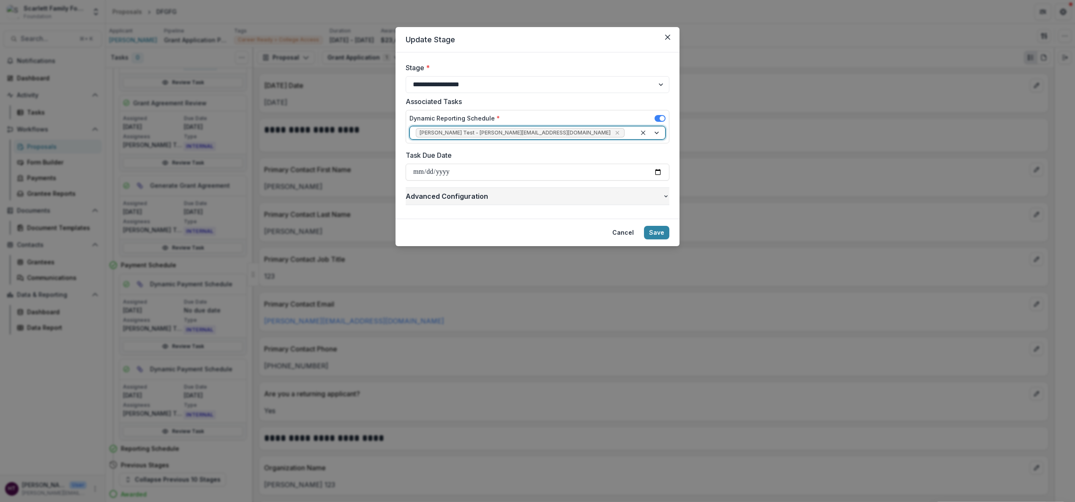
click at [476, 188] on button "Advanced Configuration" at bounding box center [538, 196] width 264 height 17
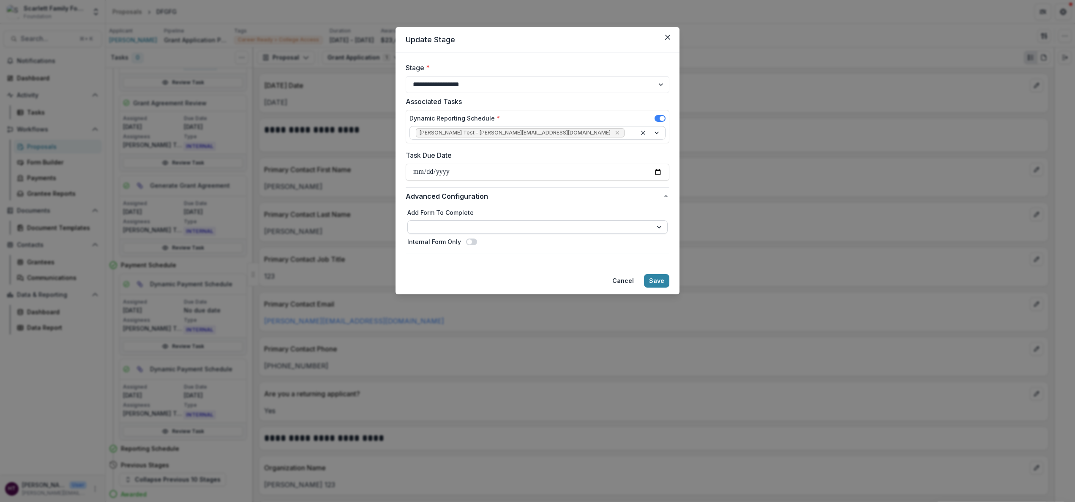
click at [447, 226] on select "**********" at bounding box center [537, 227] width 260 height 14
click at [639, 281] on button "Save" at bounding box center [656, 281] width 25 height 14
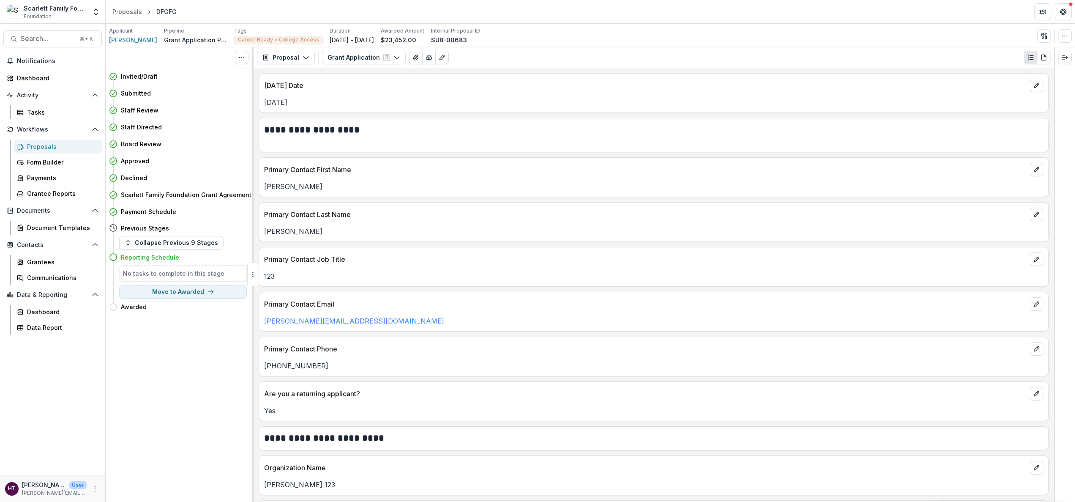
scroll to position [0, 0]
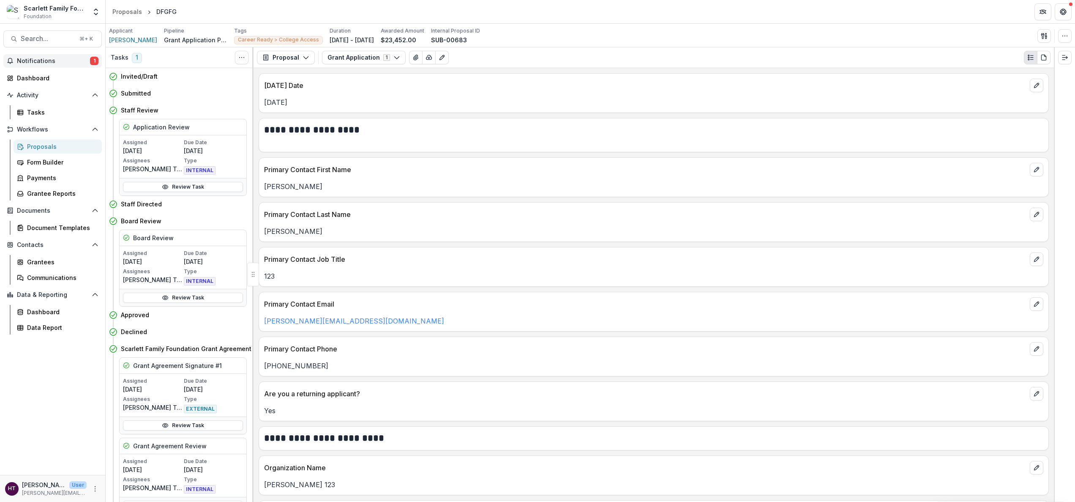
click at [80, 60] on span "Notifications" at bounding box center [53, 60] width 73 height 7
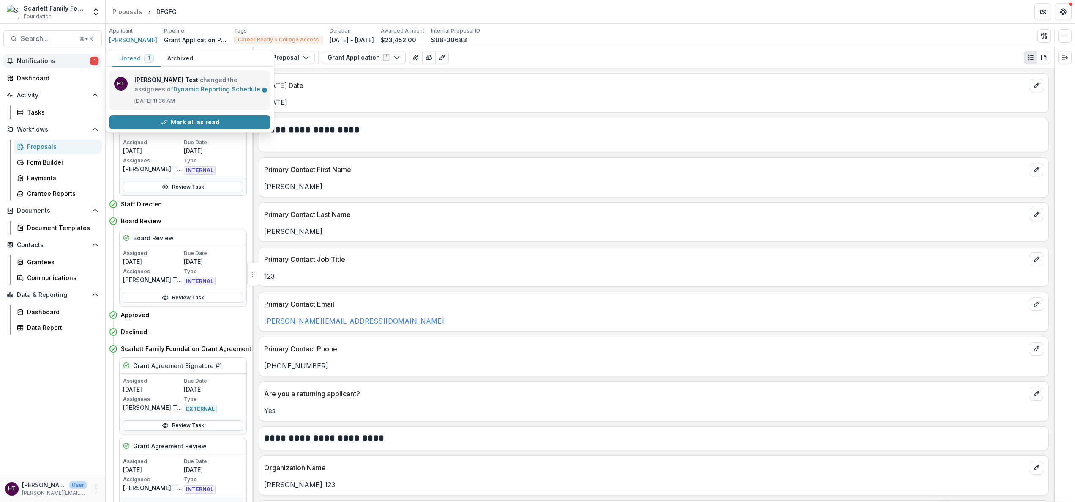
click at [180, 86] on link "Dynamic Reporting Schedule" at bounding box center [216, 88] width 87 height 7
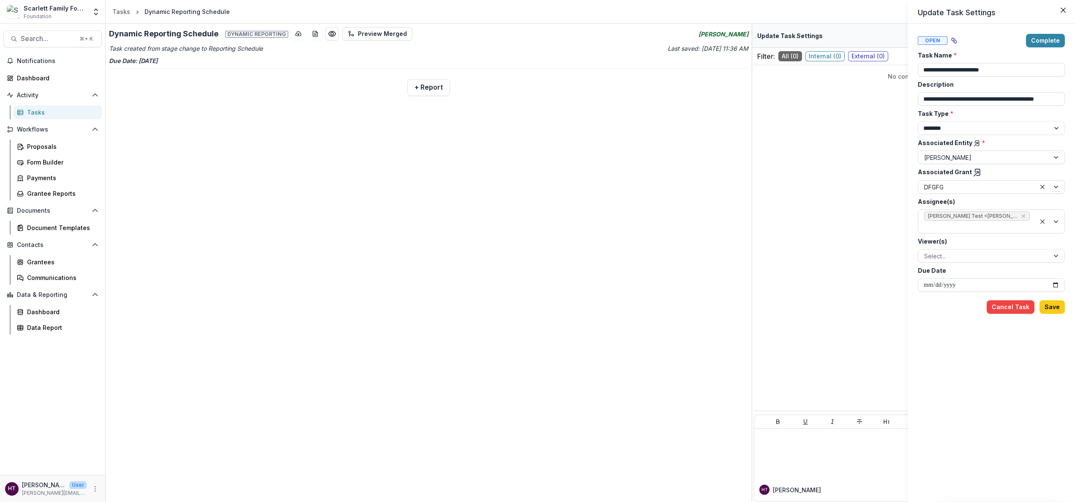
click at [423, 88] on div "**********" at bounding box center [537, 251] width 1075 height 502
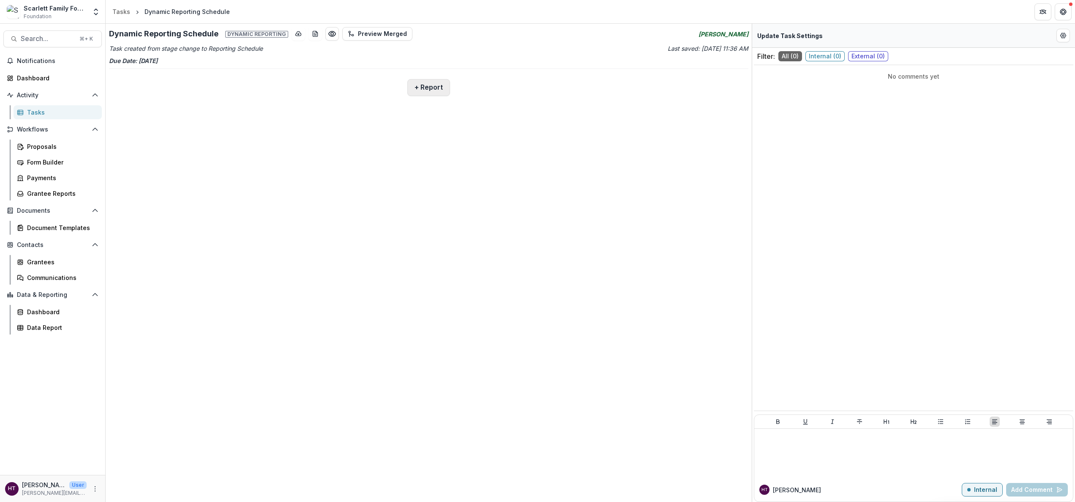
click at [419, 86] on button "+ Report" at bounding box center [428, 87] width 43 height 17
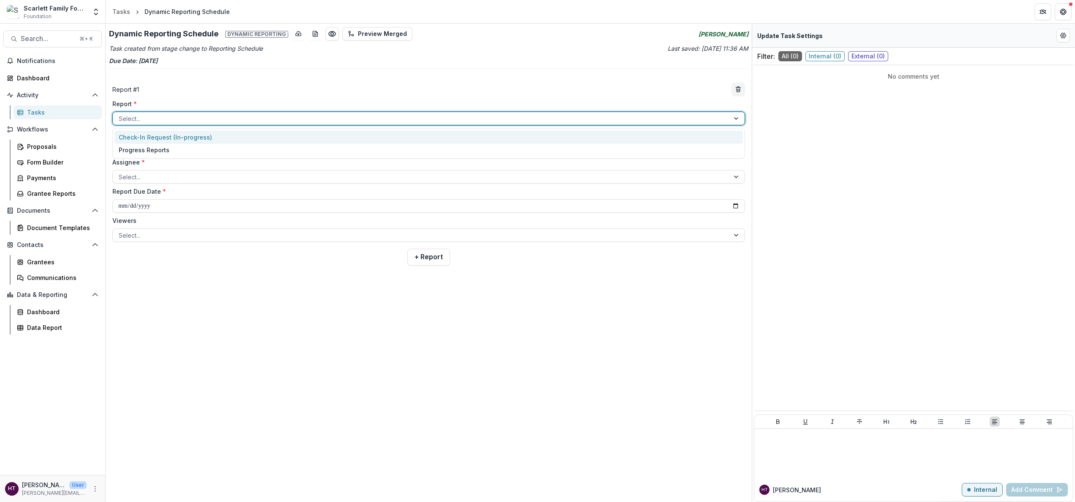
click at [294, 118] on div at bounding box center [421, 118] width 605 height 11
click at [186, 134] on div "Check-In Request (In-progress)" at bounding box center [429, 137] width 629 height 13
click at [188, 117] on div at bounding box center [414, 118] width 591 height 11
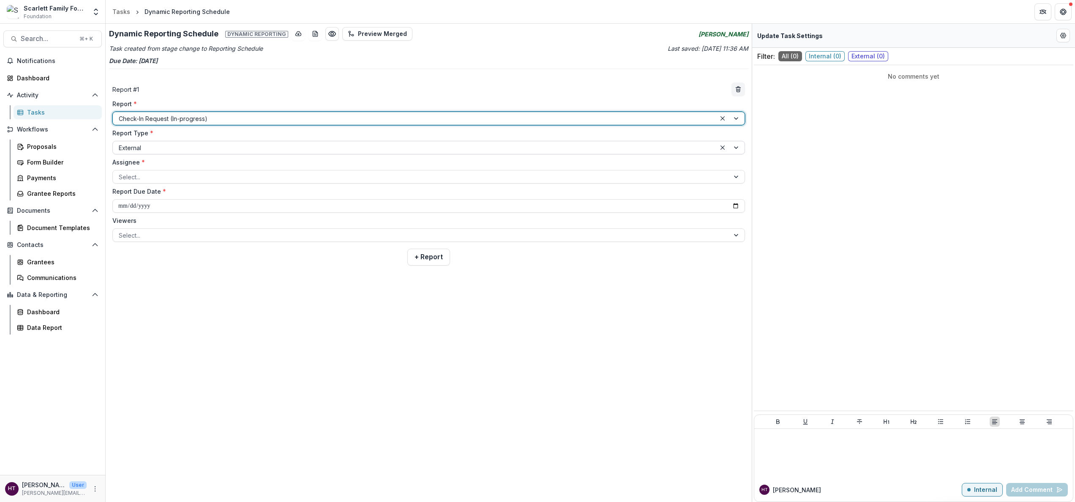
click at [169, 151] on div at bounding box center [414, 147] width 591 height 11
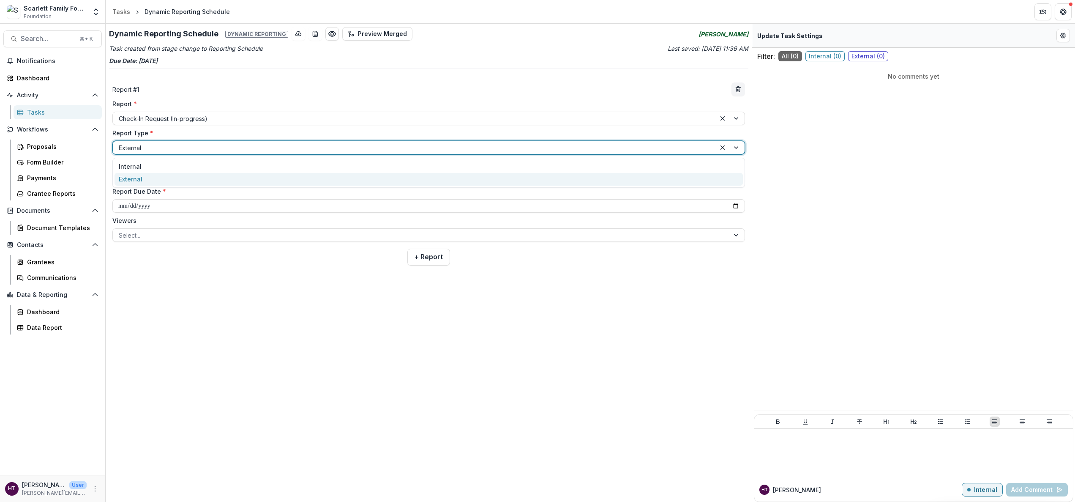
click at [159, 176] on div "External" at bounding box center [429, 179] width 629 height 13
click at [173, 180] on div at bounding box center [421, 177] width 605 height 11
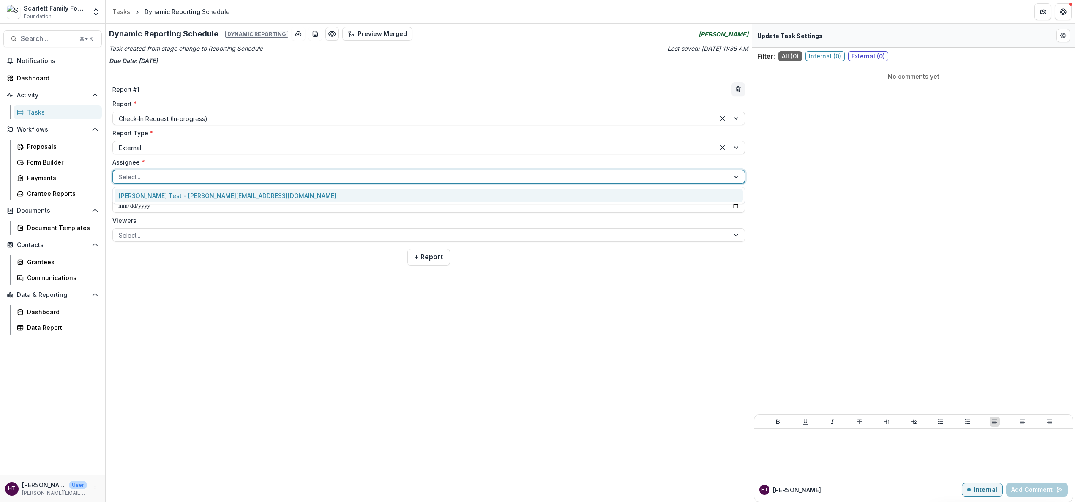
click at [168, 197] on div "Haley Miller Test - haley@scarlettfoundation.org" at bounding box center [429, 195] width 629 height 13
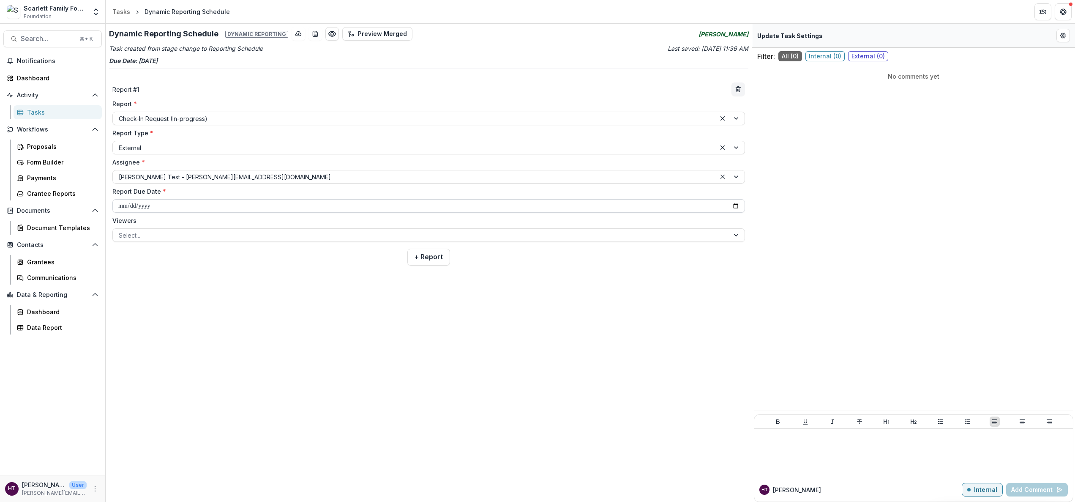
click at [171, 205] on input "**********" at bounding box center [428, 206] width 633 height 14
click at [206, 230] on div at bounding box center [421, 235] width 605 height 11
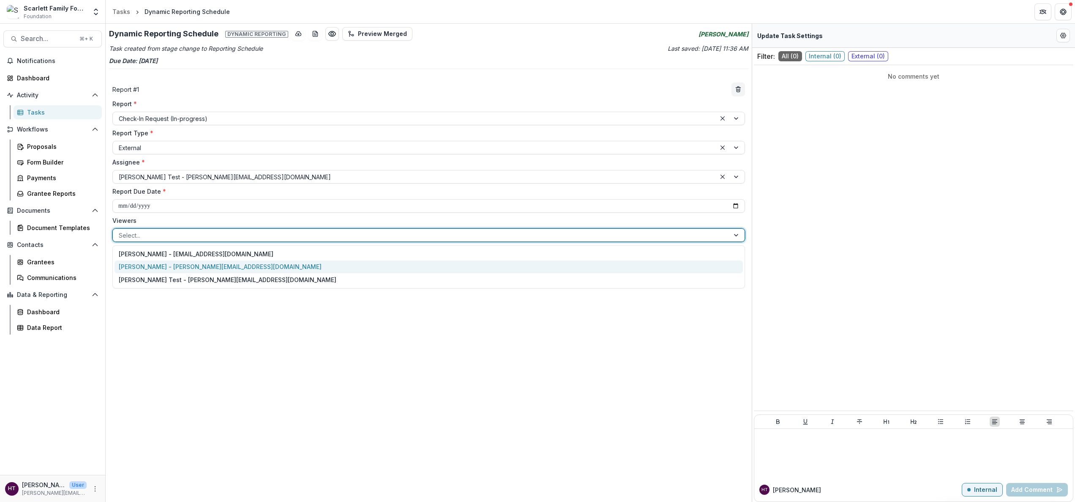
click at [195, 271] on div "Katie Hazelwood - katie@scarlettfoundation.org" at bounding box center [429, 266] width 629 height 13
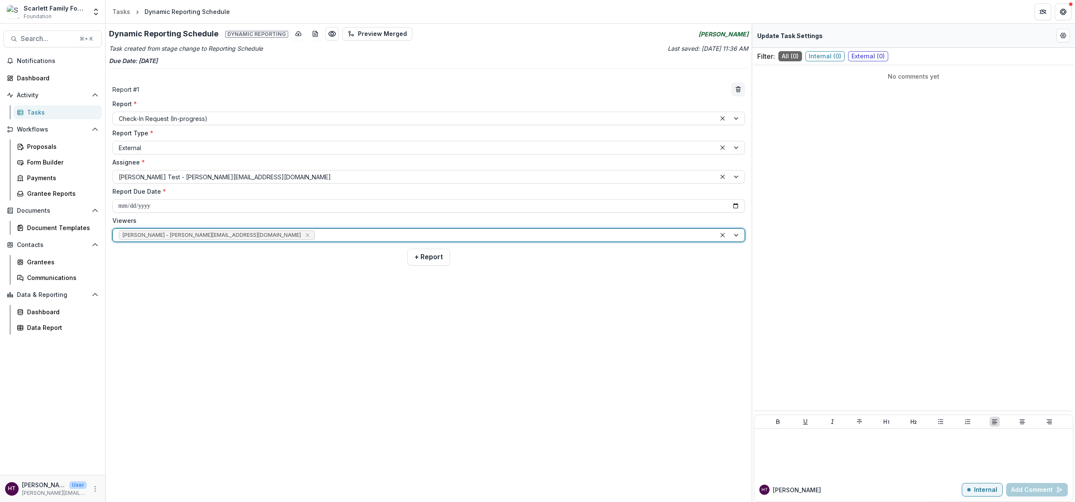
click at [317, 238] on div at bounding box center [514, 235] width 394 height 11
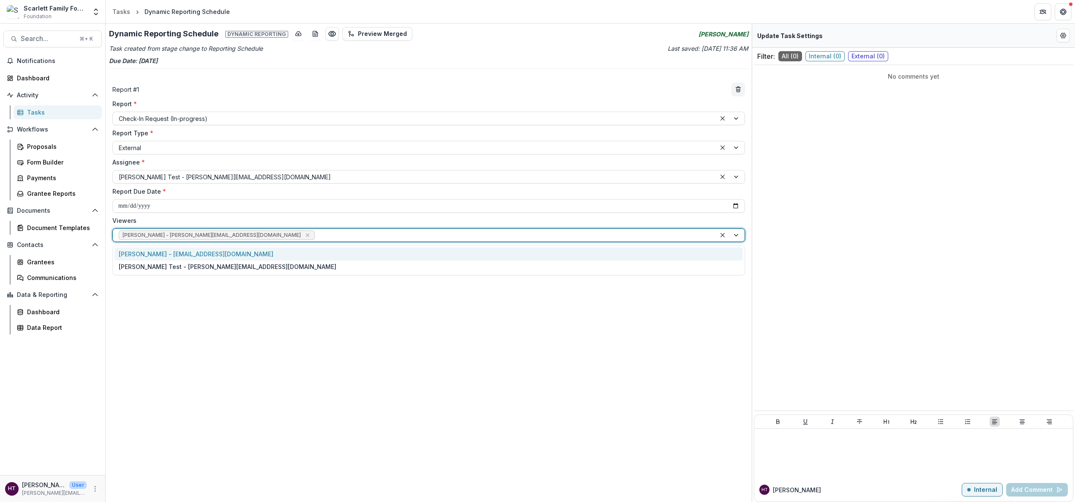
click at [247, 251] on div "Tom Parrish - tomparrish@scarlettfoundation.org" at bounding box center [429, 253] width 629 height 13
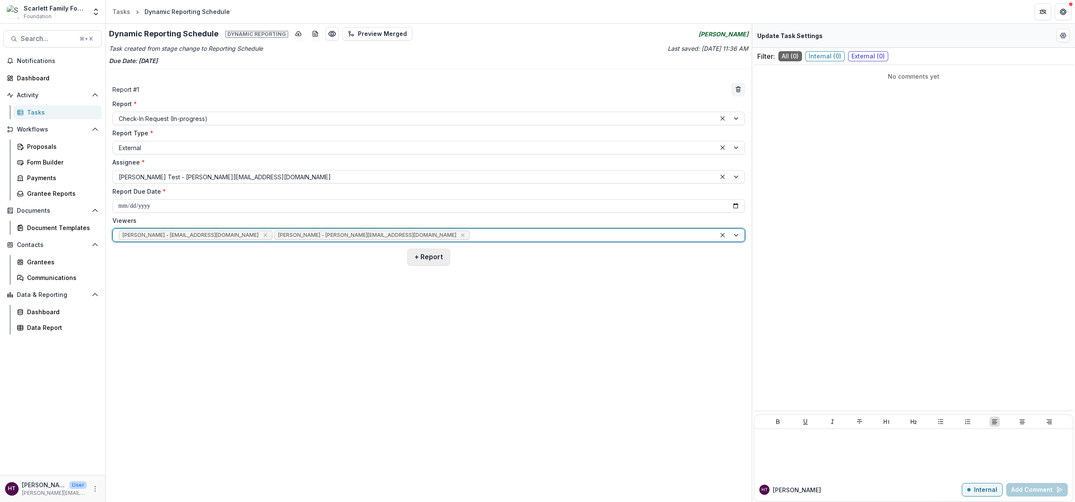
click at [422, 254] on button "+ Report" at bounding box center [428, 257] width 43 height 17
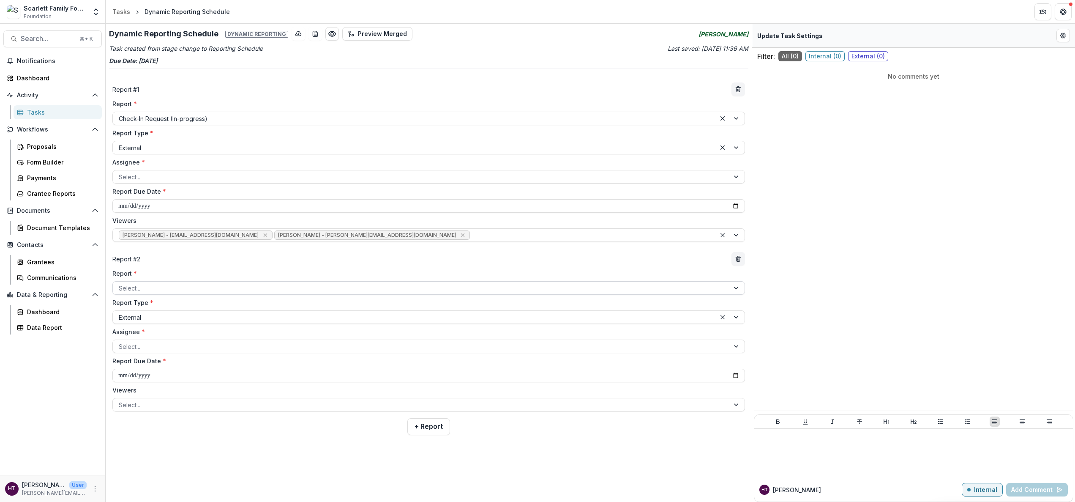
click at [156, 286] on div at bounding box center [421, 288] width 605 height 11
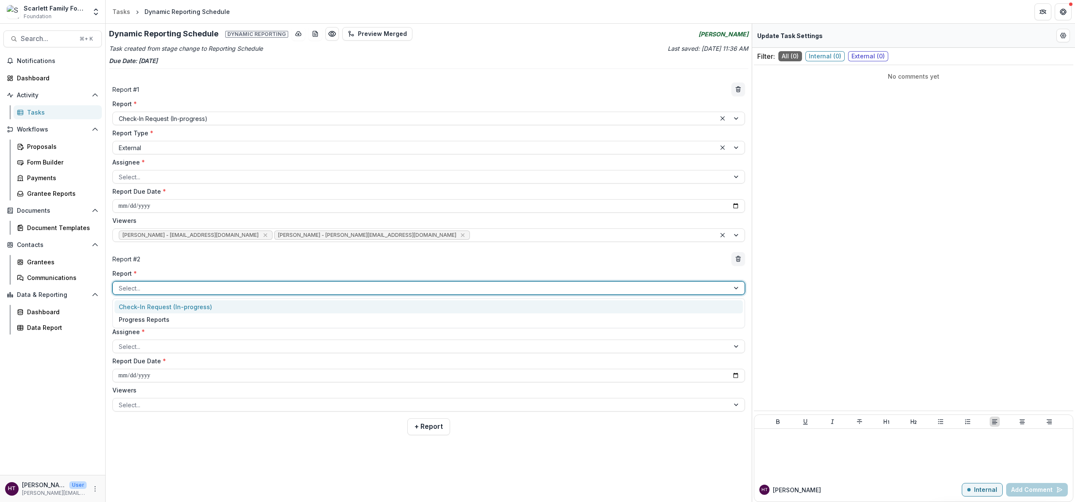
click at [156, 305] on div "Check-In Request (In-progress)" at bounding box center [429, 306] width 629 height 13
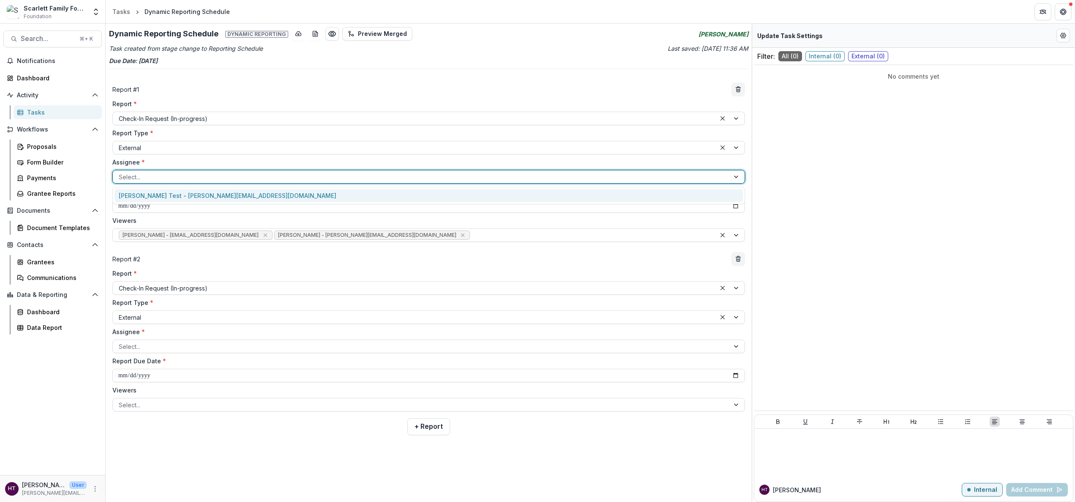
click at [166, 176] on div at bounding box center [421, 177] width 605 height 11
click at [164, 196] on div "Haley Miller Test - haley@scarlettfoundation.org" at bounding box center [429, 195] width 629 height 13
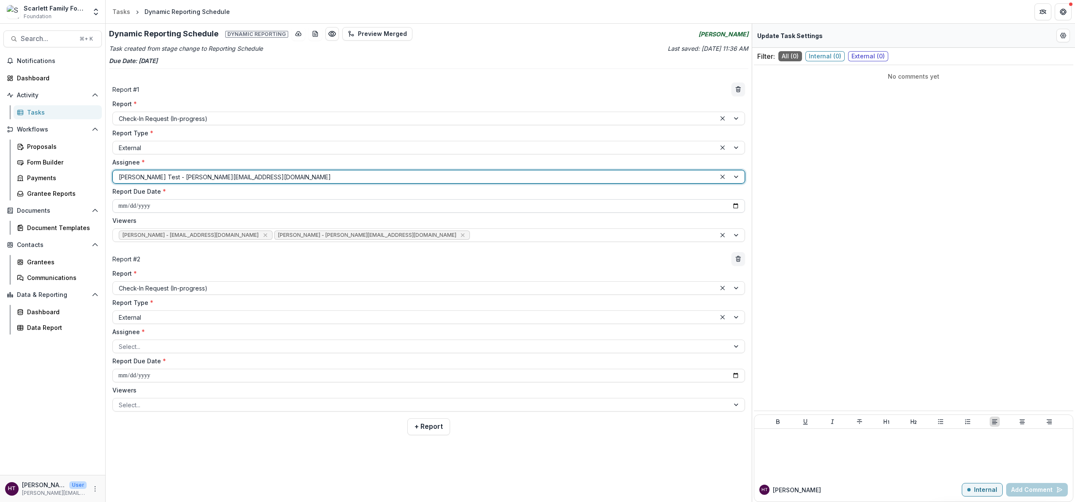
click at [185, 208] on input "**********" at bounding box center [428, 206] width 633 height 14
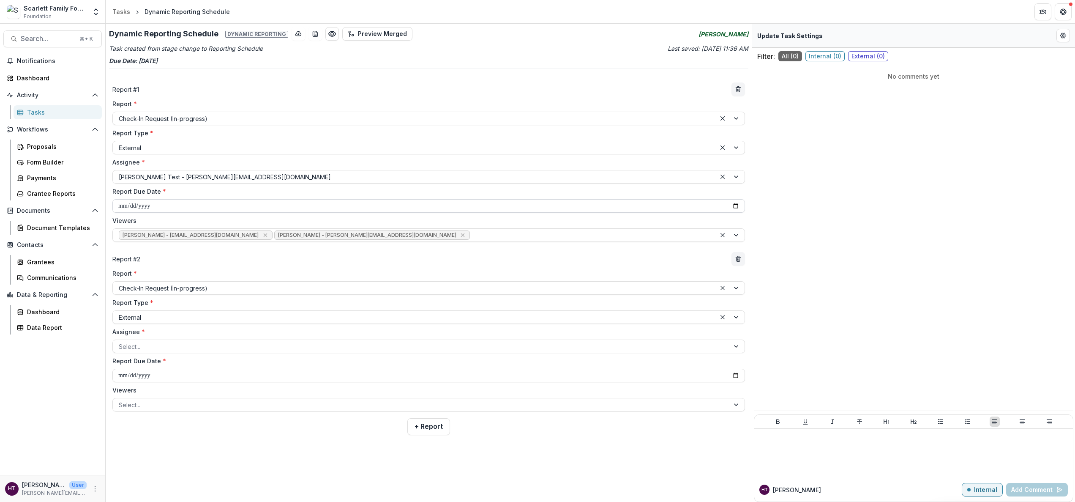
click at [639, 208] on input "**********" at bounding box center [428, 206] width 633 height 14
click at [214, 200] on input "**********" at bounding box center [428, 206] width 633 height 14
click at [210, 213] on div "**********" at bounding box center [428, 170] width 633 height 142
click at [149, 309] on div at bounding box center [414, 317] width 591 height 11
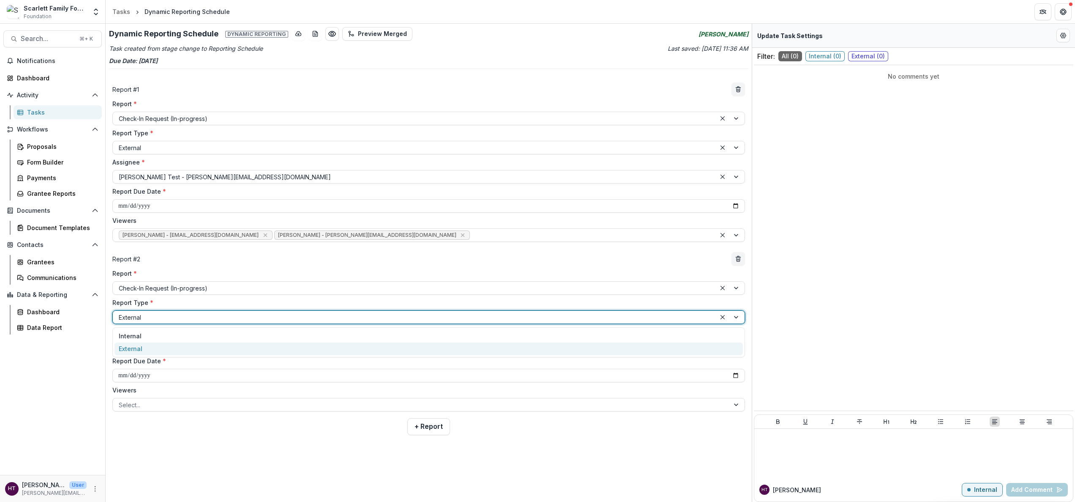
click at [153, 309] on div "External" at bounding box center [429, 348] width 629 height 13
click at [170, 309] on div at bounding box center [421, 346] width 605 height 11
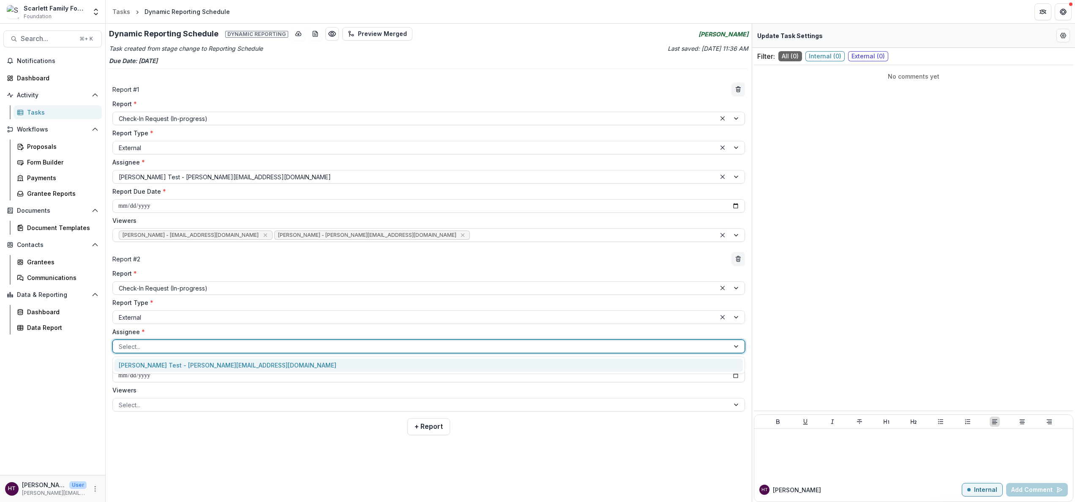
click at [168, 309] on div "Haley Miller Test - haley@scarlettfoundation.org" at bounding box center [429, 364] width 629 height 13
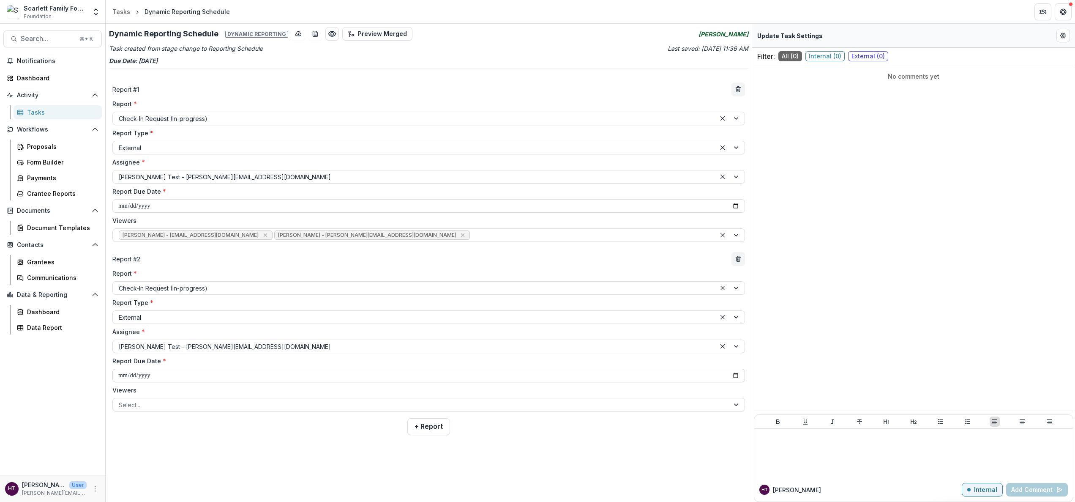
click at [247, 309] on input "**********" at bounding box center [428, 376] width 633 height 14
click at [639, 309] on input "**********" at bounding box center [428, 376] width 633 height 14
click at [251, 309] on div "**********" at bounding box center [429, 256] width 640 height 369
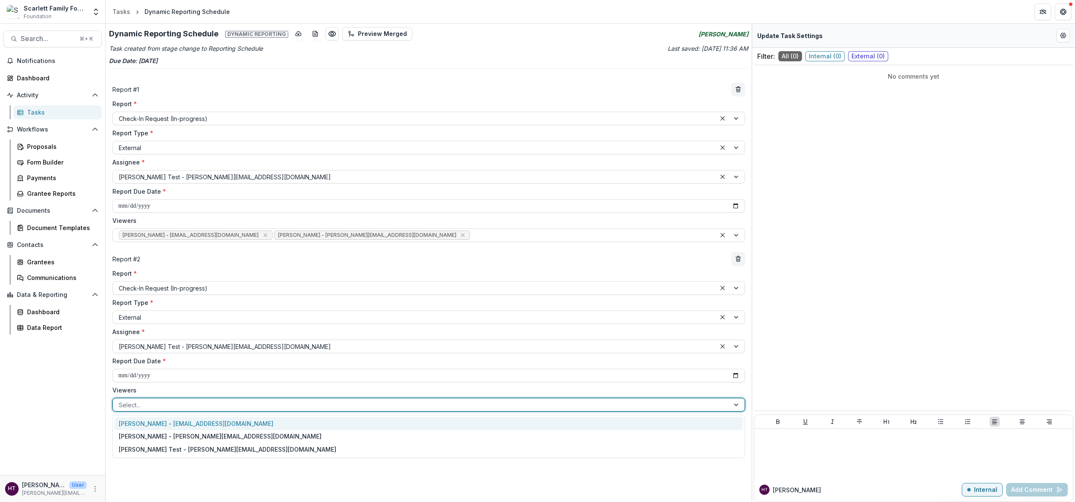
click at [185, 309] on div at bounding box center [421, 404] width 605 height 11
click at [181, 309] on div "Tom Parrish - tomparrish@scarlettfoundation.org" at bounding box center [429, 423] width 629 height 13
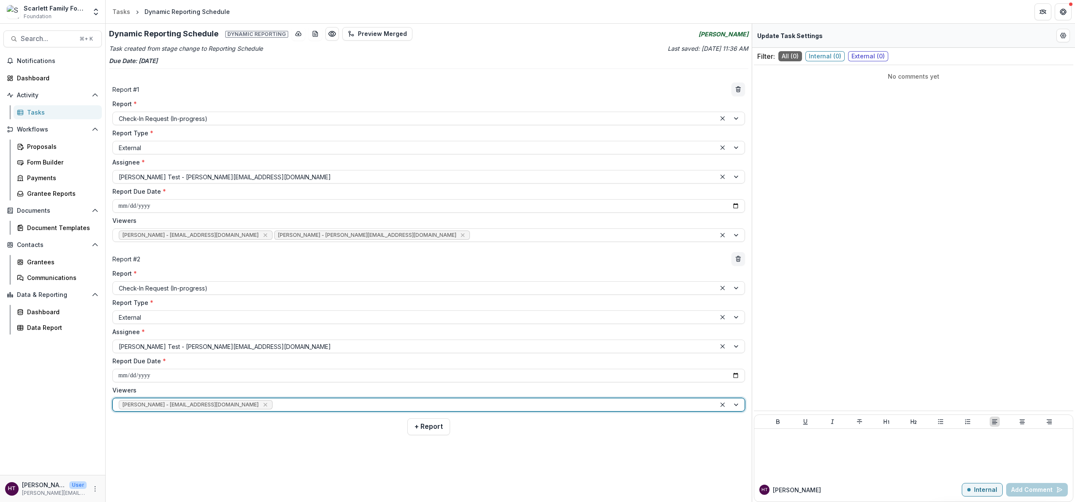
click at [274, 309] on div at bounding box center [492, 404] width 436 height 11
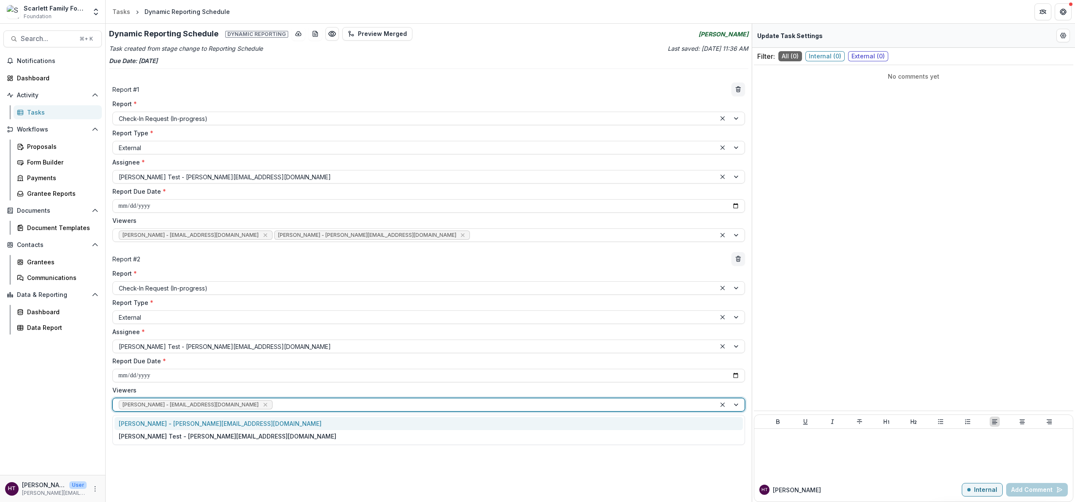
click at [225, 309] on div "Katie Hazelwood - katie@scarlettfoundation.org" at bounding box center [429, 423] width 629 height 13
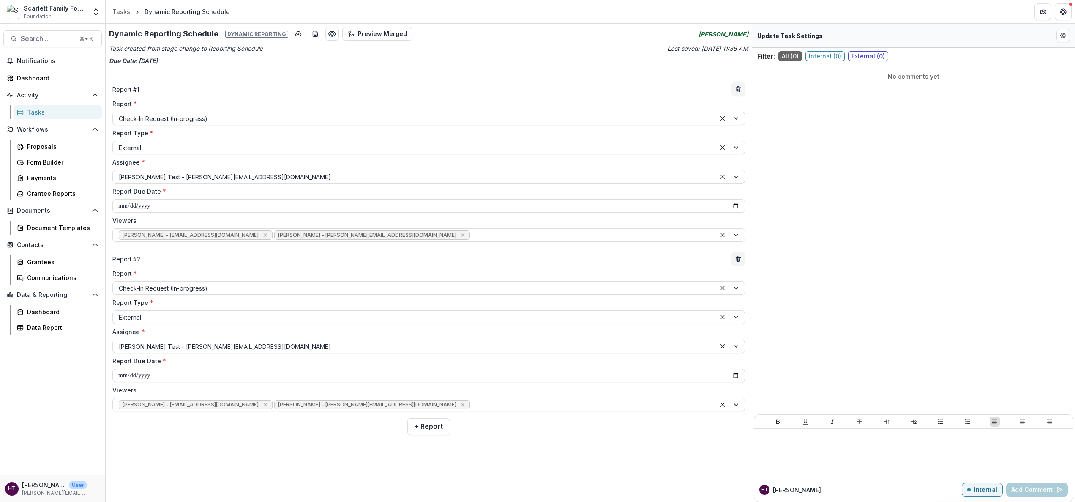
click at [314, 309] on div "**********" at bounding box center [429, 256] width 640 height 369
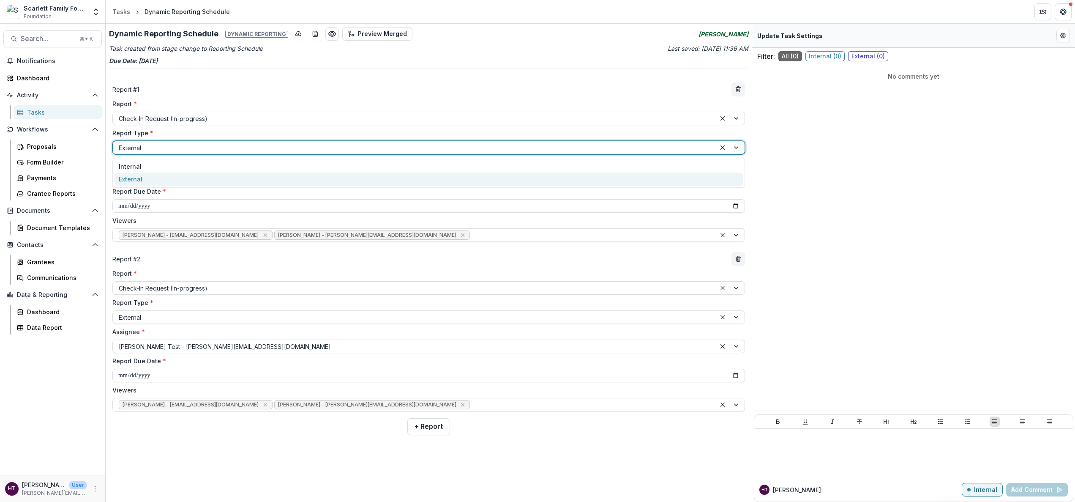
click at [164, 147] on div at bounding box center [414, 147] width 591 height 11
click at [158, 176] on div "External" at bounding box center [429, 179] width 629 height 13
click at [241, 96] on div "**********" at bounding box center [429, 162] width 640 height 166
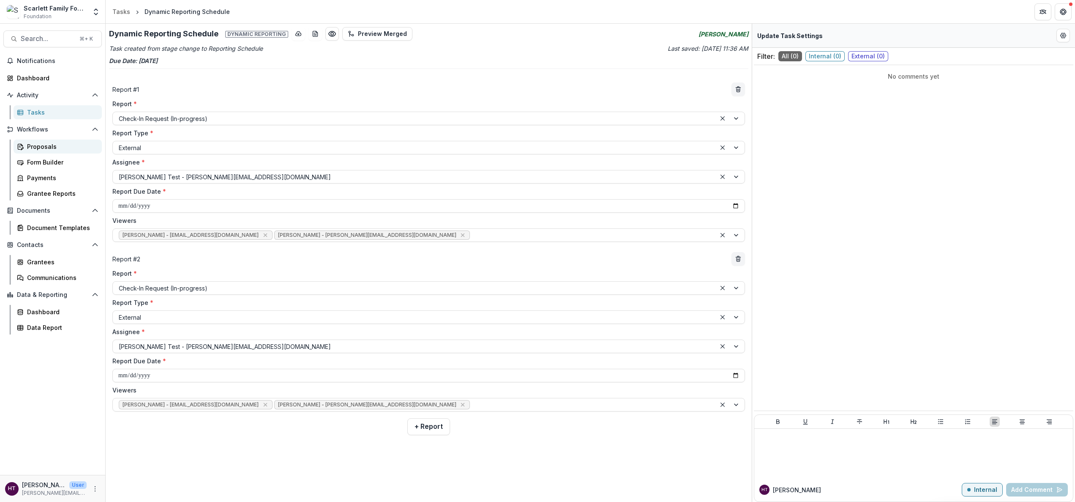
click at [32, 144] on div "Proposals" at bounding box center [61, 146] width 68 height 9
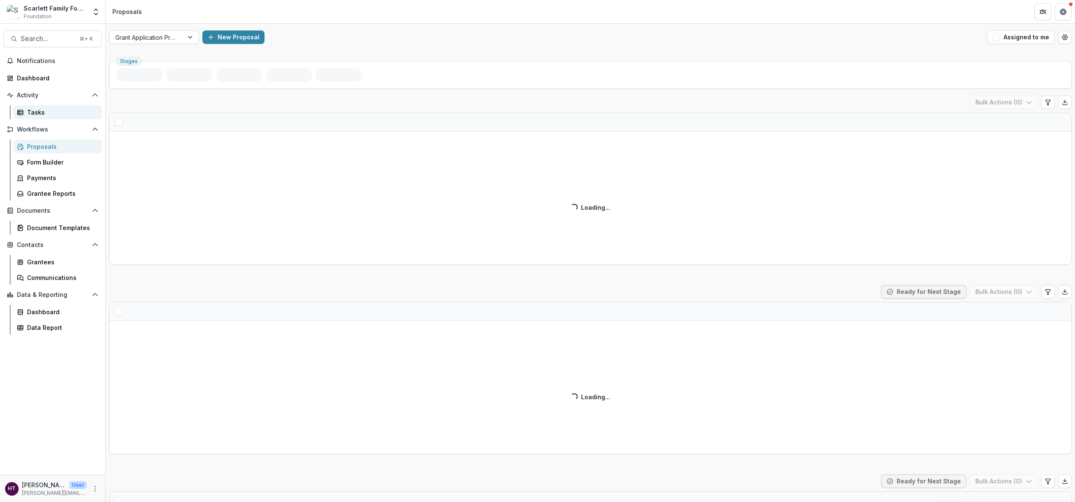
click at [34, 111] on div "Tasks" at bounding box center [61, 112] width 68 height 9
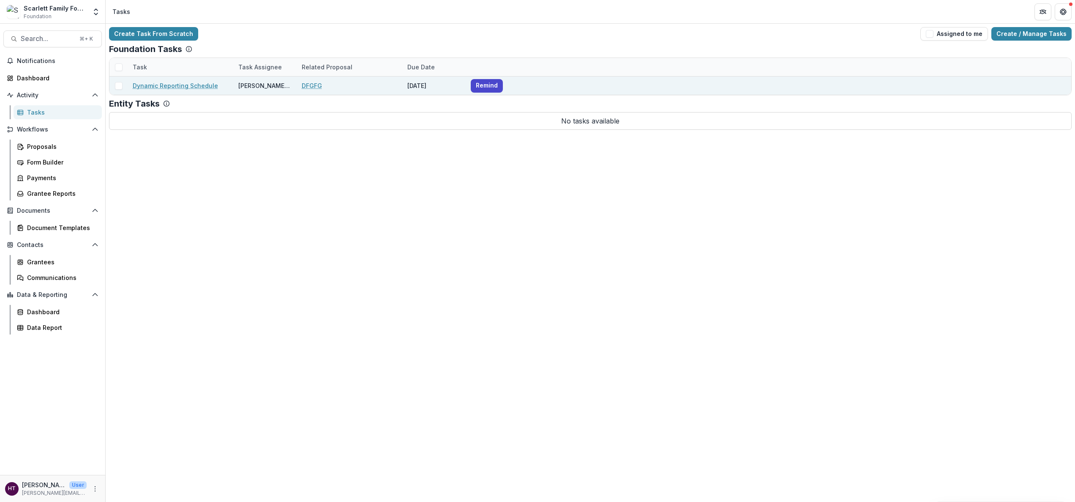
click at [154, 85] on link "Dynamic Reporting Schedule" at bounding box center [175, 85] width 85 height 9
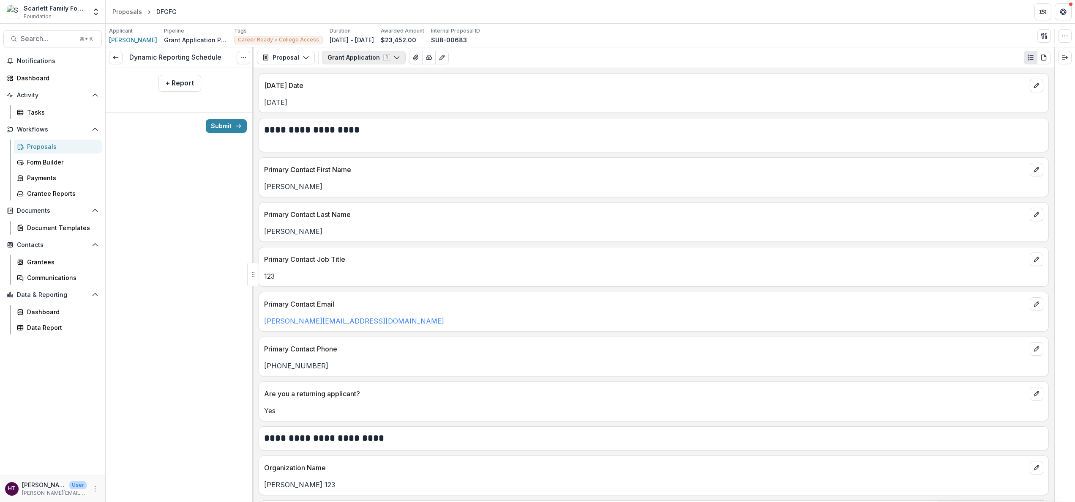
click at [394, 57] on icon "button" at bounding box center [397, 57] width 7 height 7
click at [363, 110] on button "Configure forms" at bounding box center [371, 107] width 97 height 14
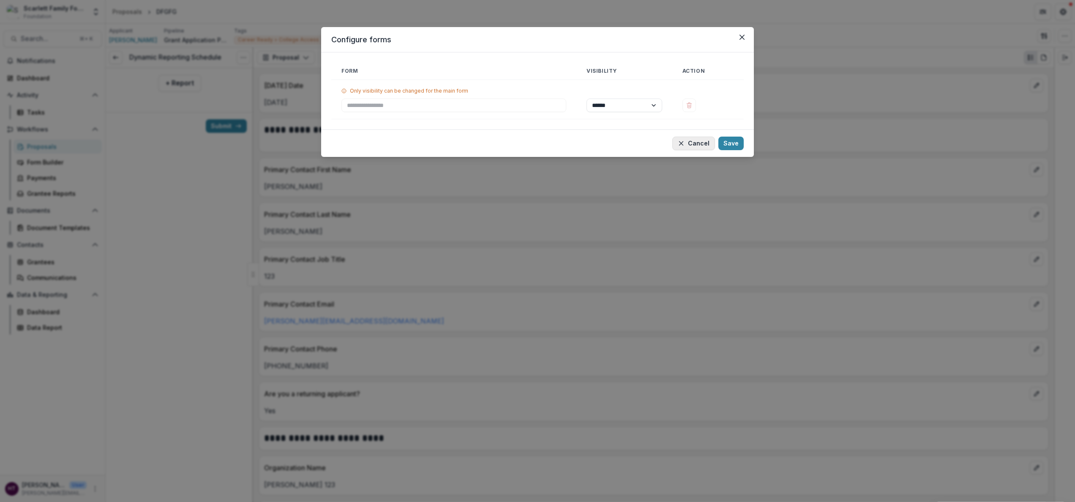
click at [639, 148] on button "Cancel" at bounding box center [693, 144] width 43 height 14
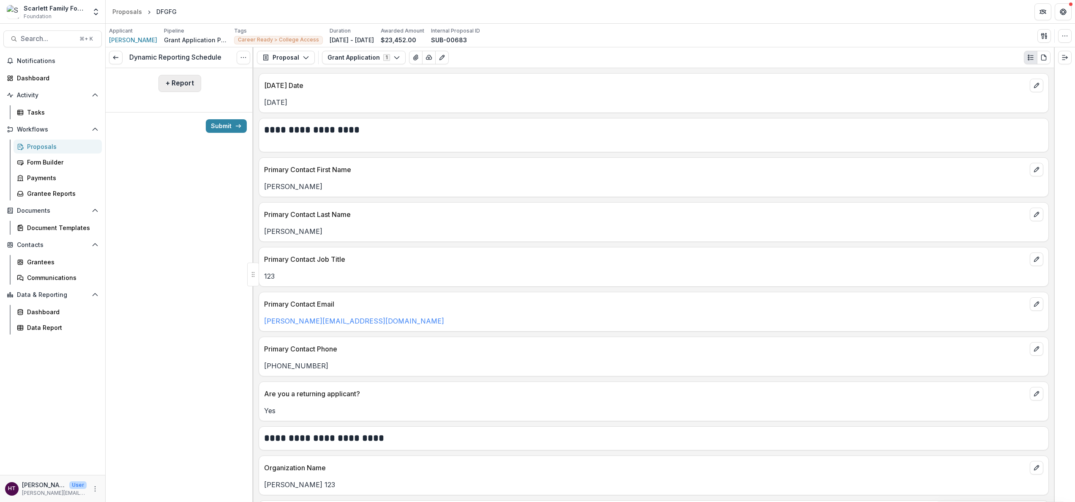
click at [180, 82] on button "+ Report" at bounding box center [180, 83] width 43 height 17
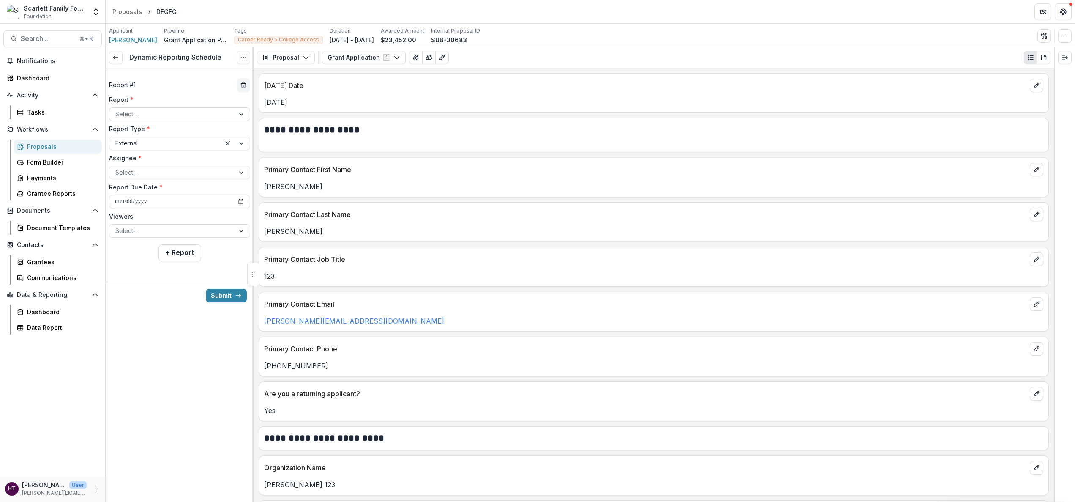
click at [171, 117] on div at bounding box center [171, 114] width 113 height 11
click at [163, 145] on div "Progress Reports" at bounding box center [179, 145] width 137 height 13
click at [161, 145] on div at bounding box center [165, 143] width 100 height 11
click at [150, 172] on div "External" at bounding box center [179, 175] width 137 height 13
click at [162, 169] on div at bounding box center [171, 172] width 113 height 11
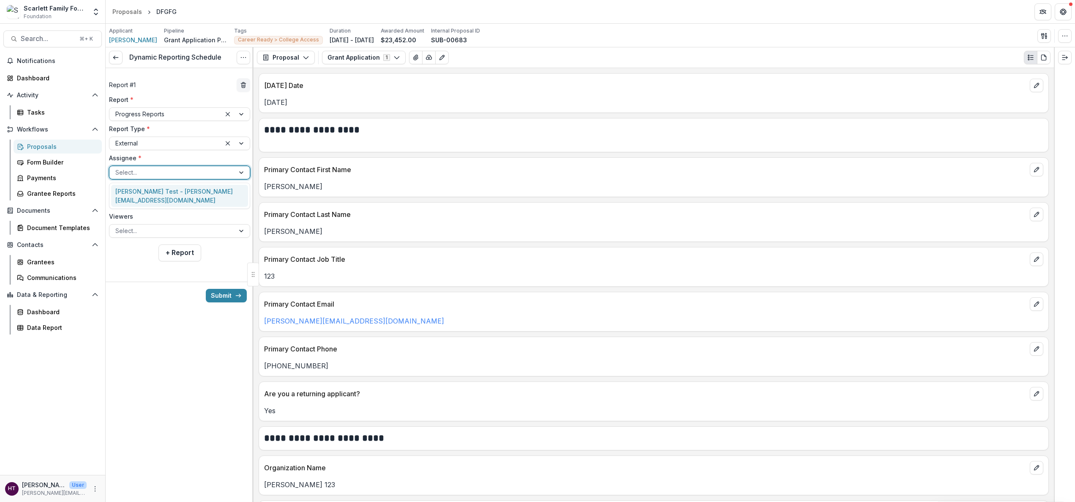
click at [160, 196] on div "Haley Miller Test - haley@scarlettfoundation.org" at bounding box center [179, 196] width 137 height 22
click at [153, 206] on input "**********" at bounding box center [179, 202] width 141 height 14
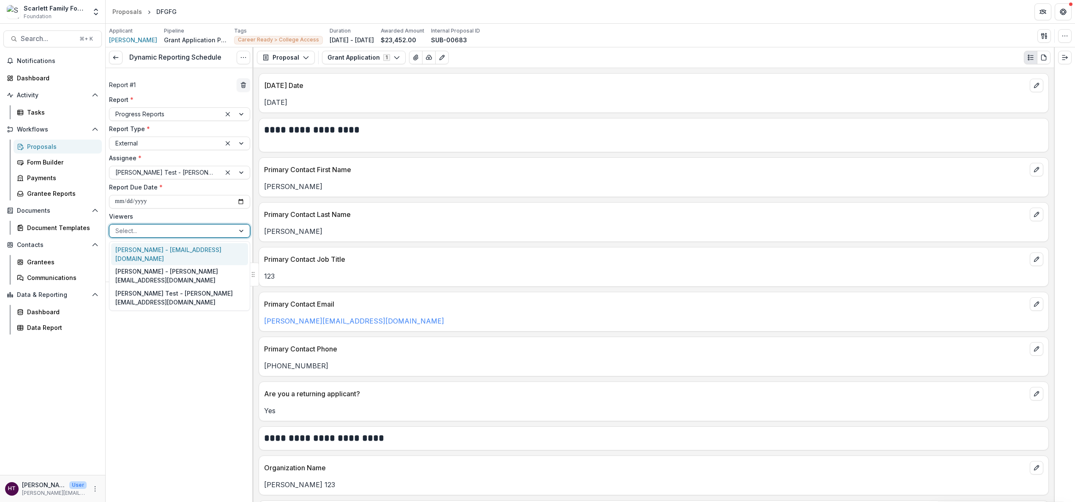
click at [146, 230] on div at bounding box center [171, 230] width 113 height 11
click at [147, 257] on div "Tom Parrish - tomparrish@scarlettfoundation.org" at bounding box center [179, 254] width 137 height 22
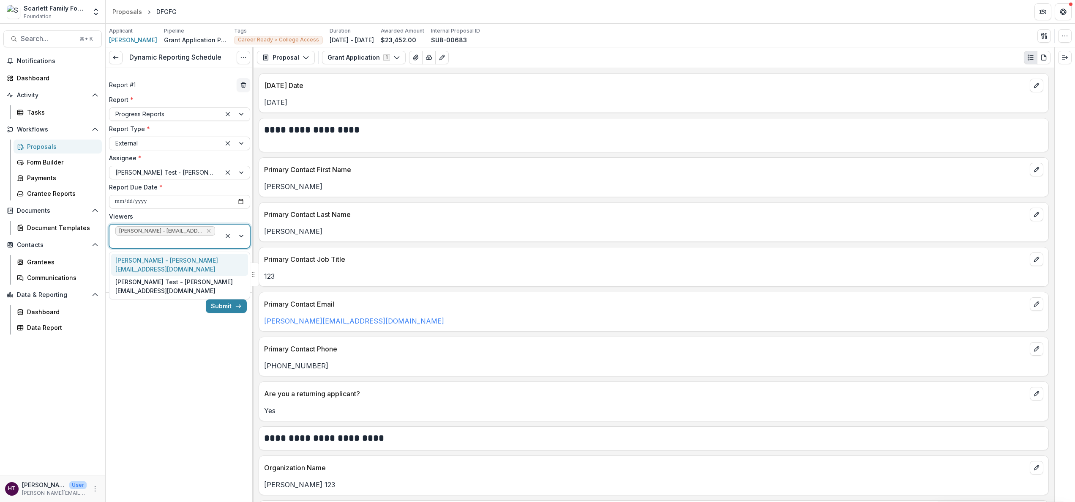
click at [169, 242] on div at bounding box center [165, 241] width 100 height 11
click at [157, 271] on div "Katie Hazelwood - katie@scarlettfoundation.org" at bounding box center [179, 265] width 137 height 22
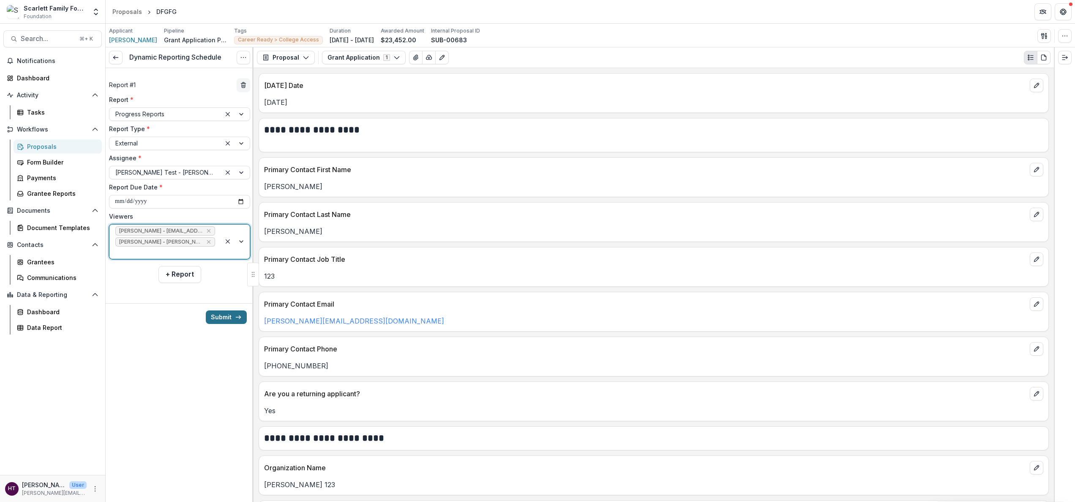
click at [223, 309] on button "Submit" at bounding box center [226, 317] width 41 height 14
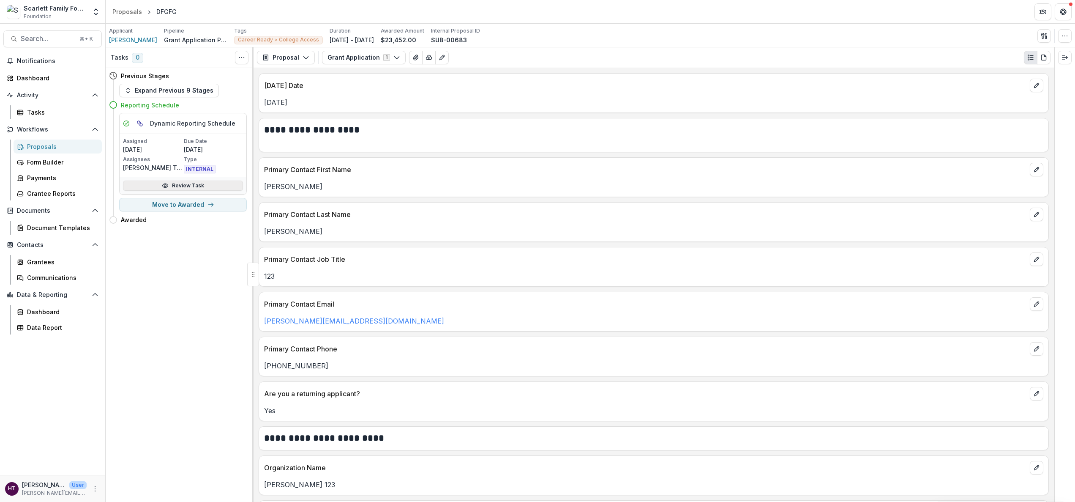
click at [175, 188] on link "Review Task" at bounding box center [183, 185] width 120 height 10
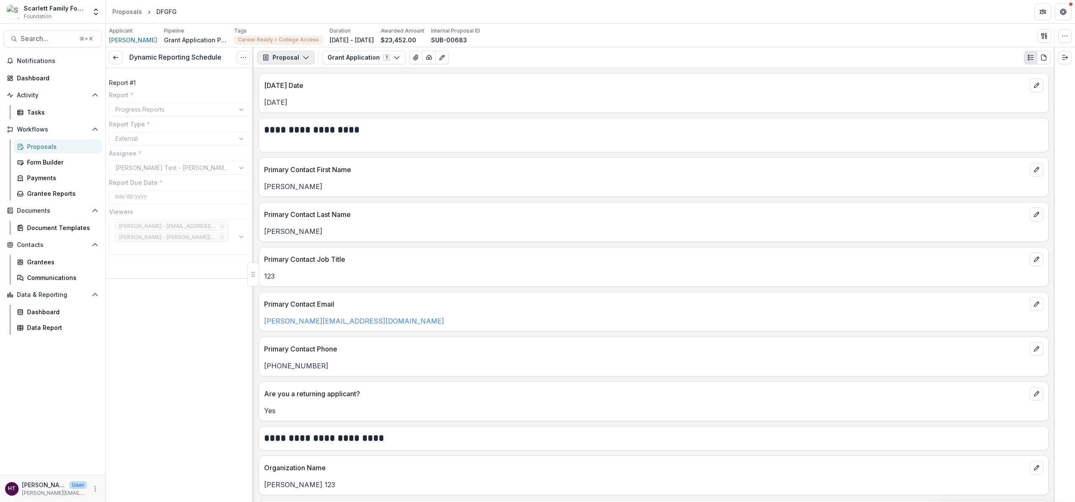
click at [303, 57] on polyline "button" at bounding box center [305, 58] width 5 height 3
click at [51, 68] on div "Notifications 1 Dashboard Activity Tasks Workflows Proposals Form Builder Payme…" at bounding box center [52, 264] width 105 height 421
click at [52, 60] on span "Notifications" at bounding box center [53, 60] width 73 height 7
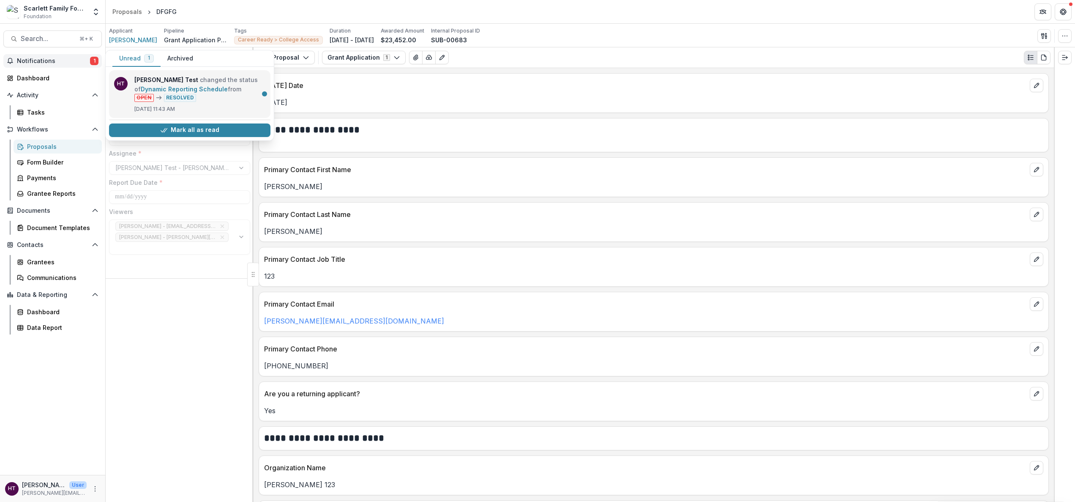
click at [189, 92] on link "Dynamic Reporting Schedule" at bounding box center [184, 88] width 87 height 7
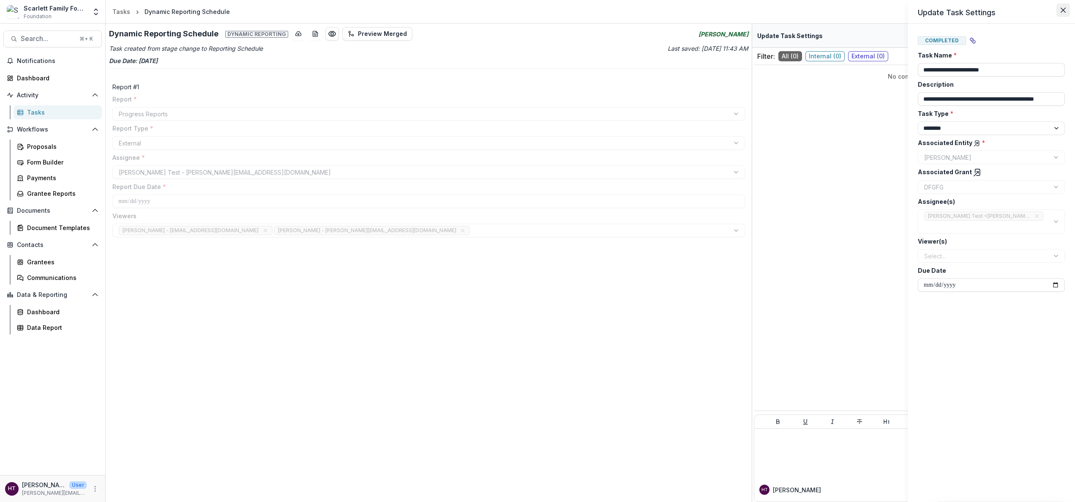
click at [639, 10] on icon "Close" at bounding box center [1063, 10] width 5 height 5
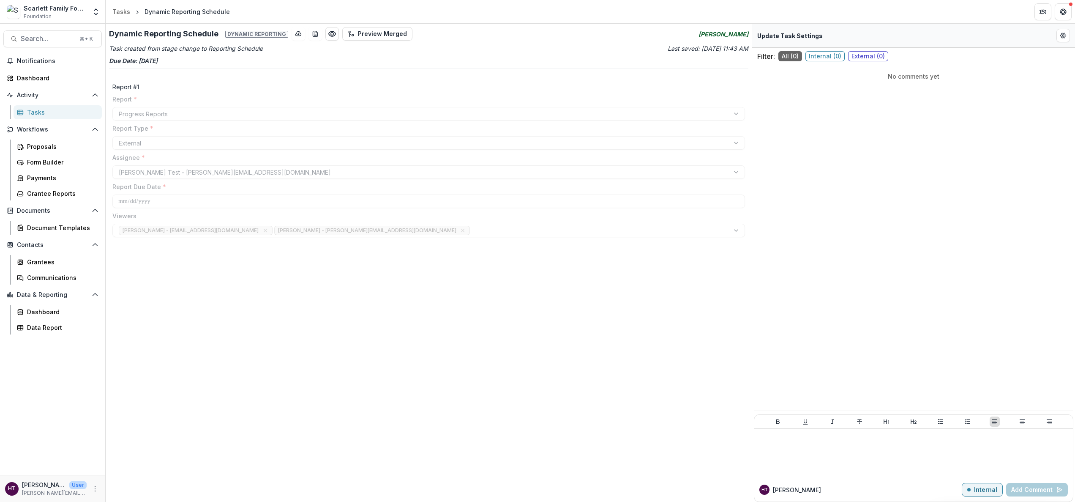
click at [639, 60] on span "External ( 0 )" at bounding box center [868, 56] width 40 height 10
click at [639, 59] on span "Internal ( 0 )" at bounding box center [825, 56] width 39 height 10
click at [639, 57] on span "All ( 0 )" at bounding box center [791, 56] width 24 height 10
click at [331, 35] on circle "Preview 222582c7-0ba5-44ea-9a30-dbd7d3a40c27.pdf" at bounding box center [332, 34] width 3 height 3
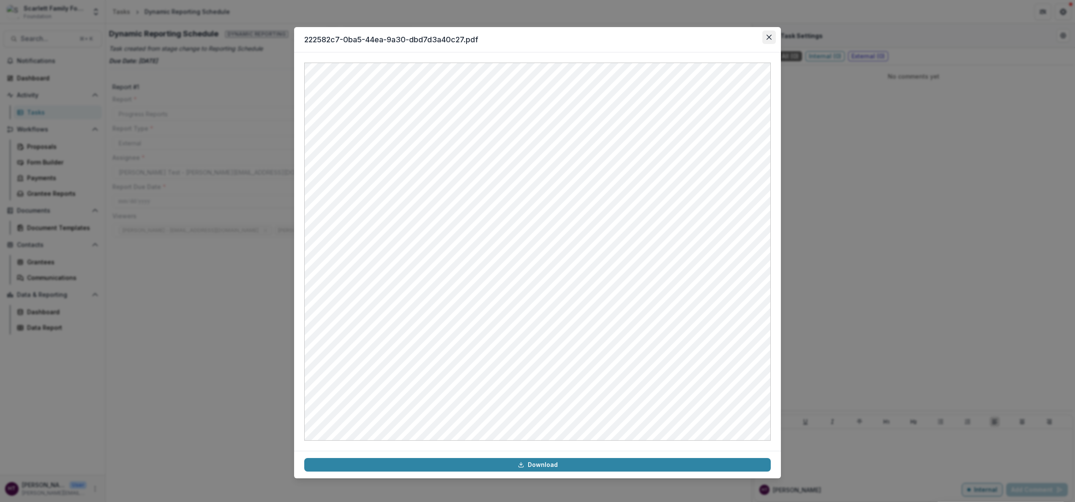
click at [639, 38] on icon "Close" at bounding box center [769, 37] width 5 height 5
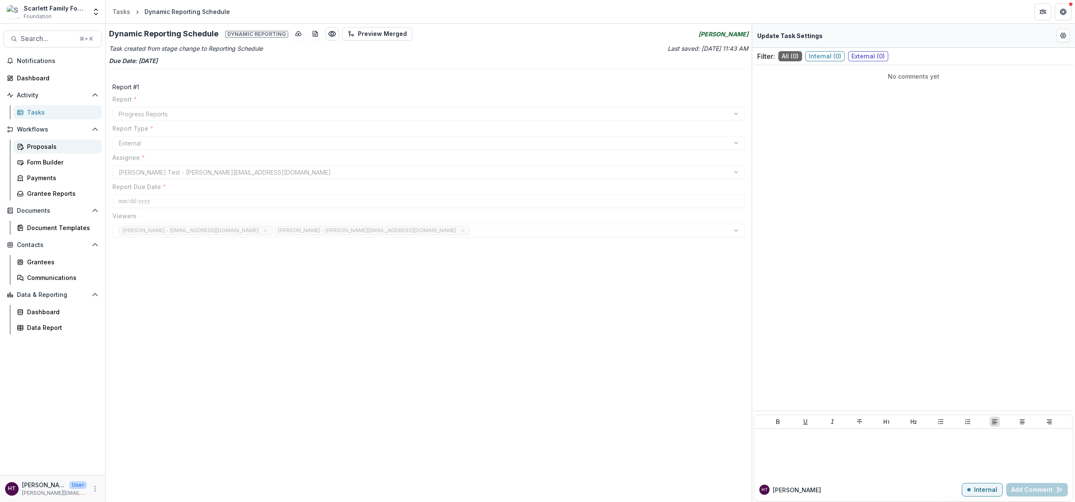
click at [39, 151] on link "Proposals" at bounding box center [58, 146] width 88 height 14
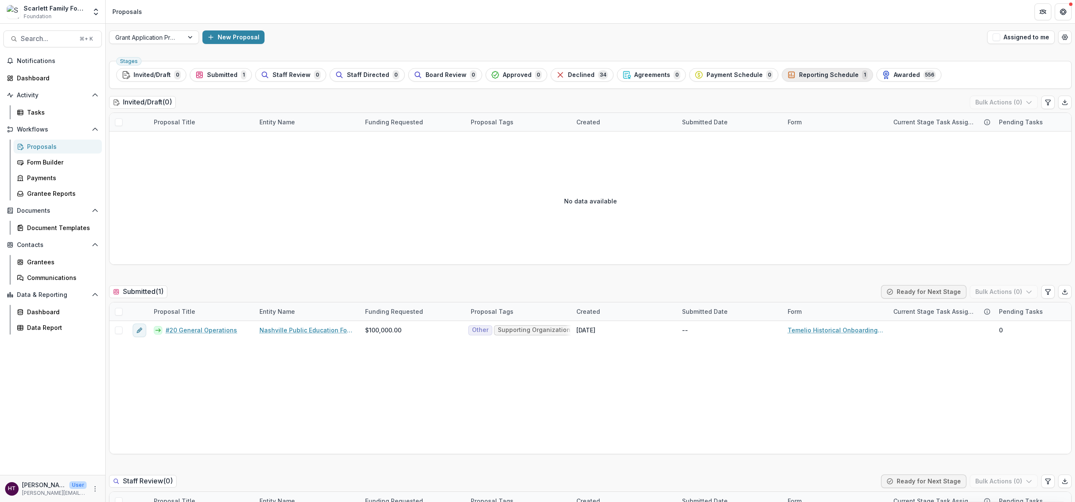
click at [639, 74] on div "Reporting Schedule 1" at bounding box center [827, 74] width 80 height 9
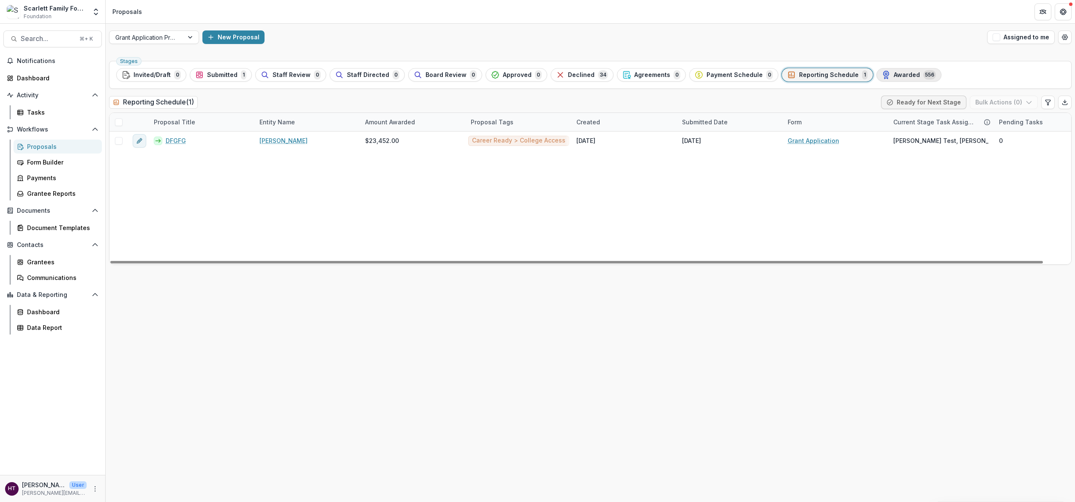
drag, startPoint x: 787, startPoint y: 78, endPoint x: 914, endPoint y: 72, distance: 126.5
click at [639, 72] on ul "Stages Invited/Draft 0 Submitted 1 Staff Review 0 Staff Directed 0 Board Review…" at bounding box center [590, 75] width 949 height 14
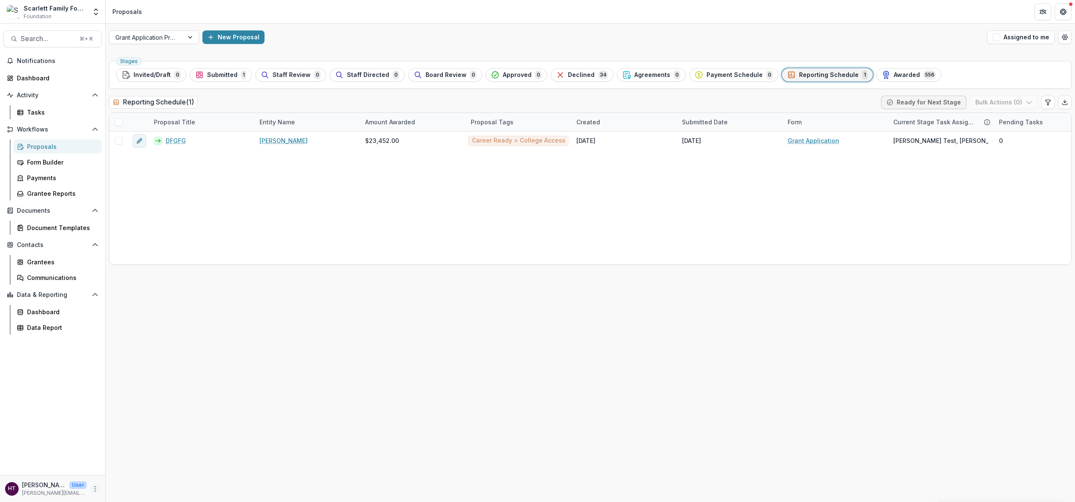
click at [96, 309] on button "More" at bounding box center [95, 489] width 10 height 10
click at [150, 309] on link "User Settings" at bounding box center [151, 471] width 90 height 14
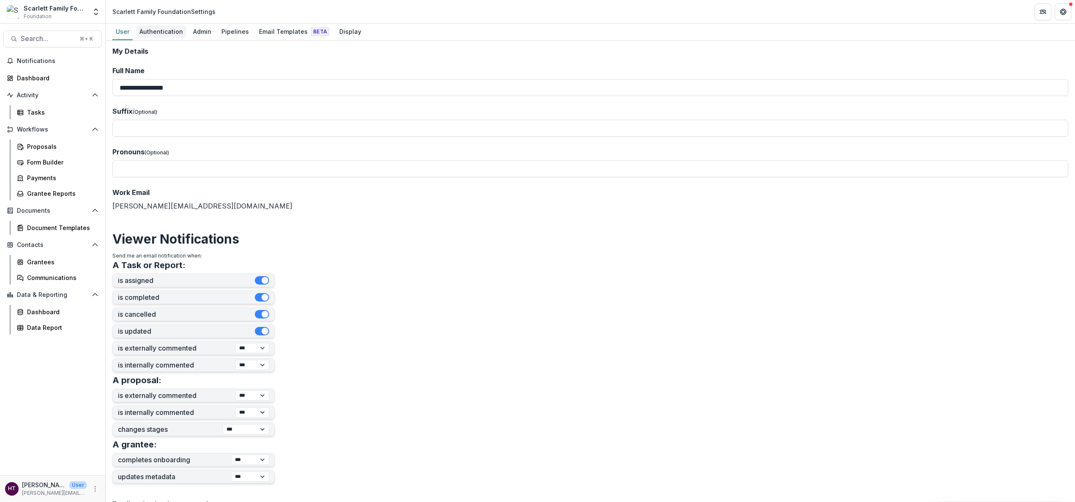
click at [171, 33] on div "Authentication" at bounding box center [161, 31] width 50 height 12
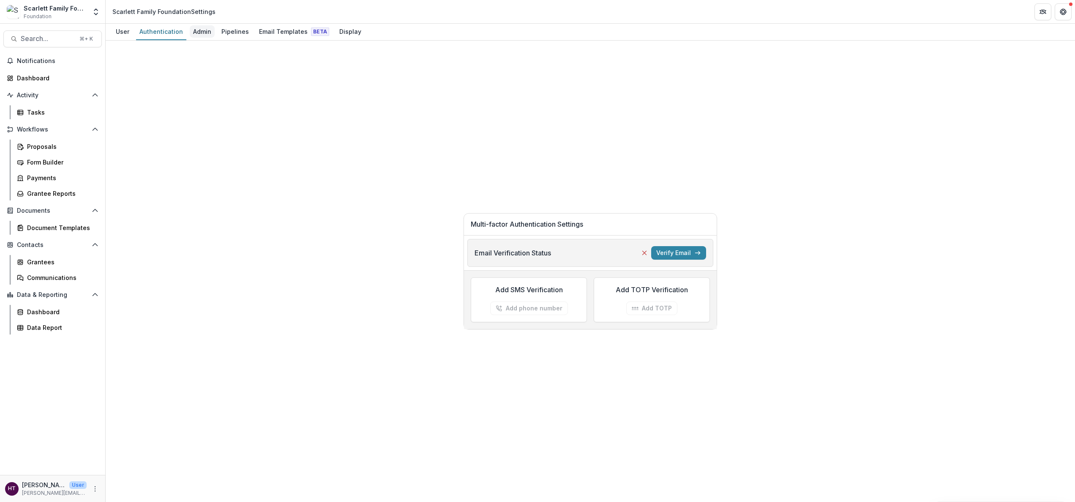
click at [199, 30] on div "Admin" at bounding box center [202, 31] width 25 height 12
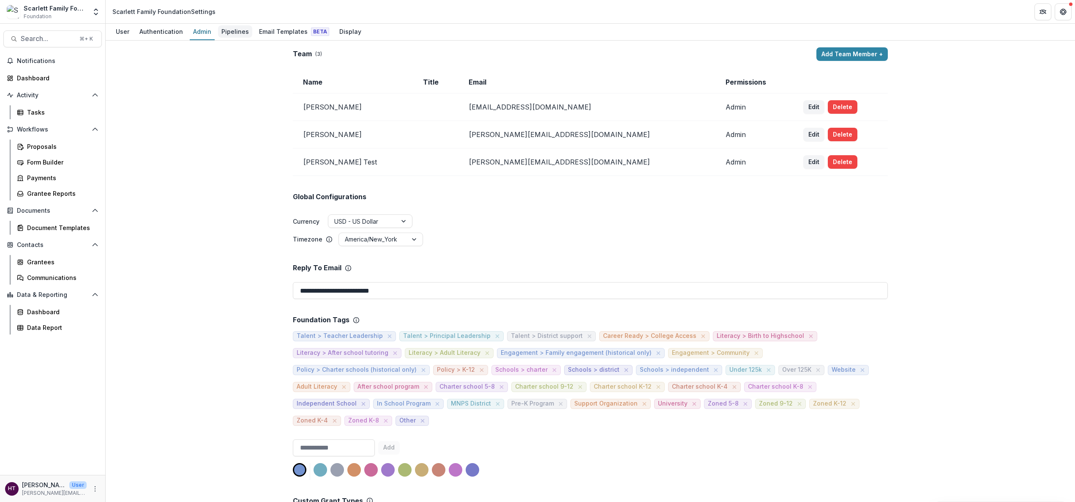
click at [229, 34] on div "Pipelines" at bounding box center [235, 31] width 34 height 12
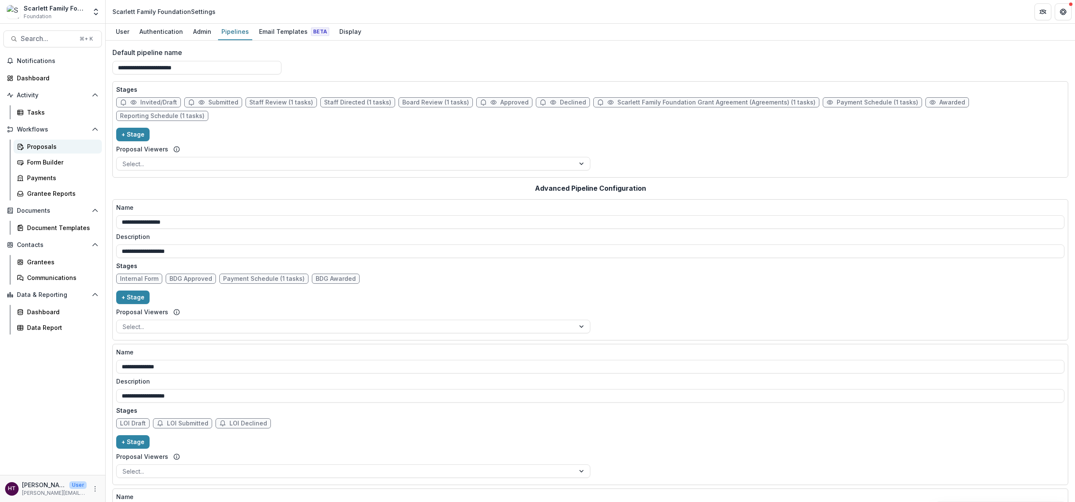
click at [40, 147] on div "Proposals" at bounding box center [61, 146] width 68 height 9
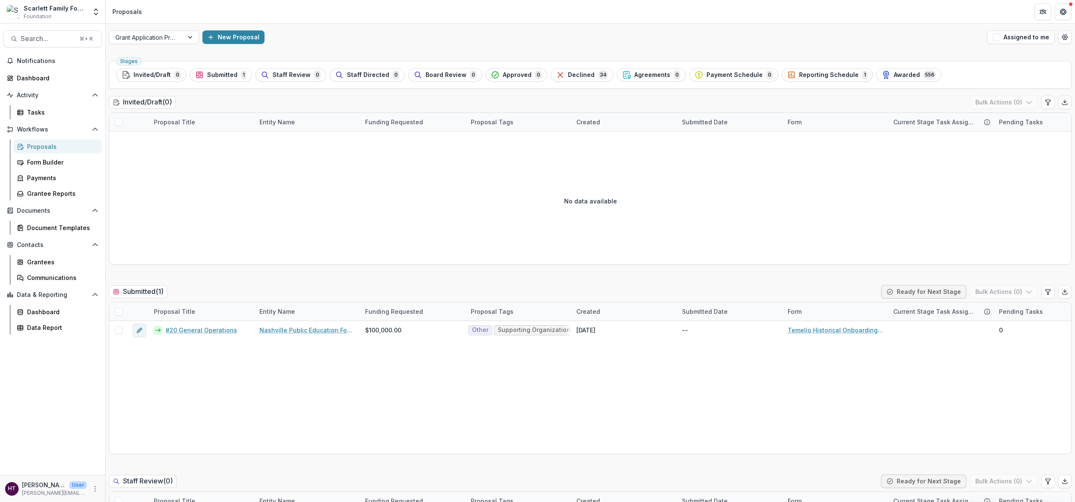
click at [96, 309] on div "HT Haley Miller Test User haley@scarlettfoundation.org" at bounding box center [52, 488] width 95 height 16
click at [96, 309] on icon "More" at bounding box center [95, 488] width 7 height 7
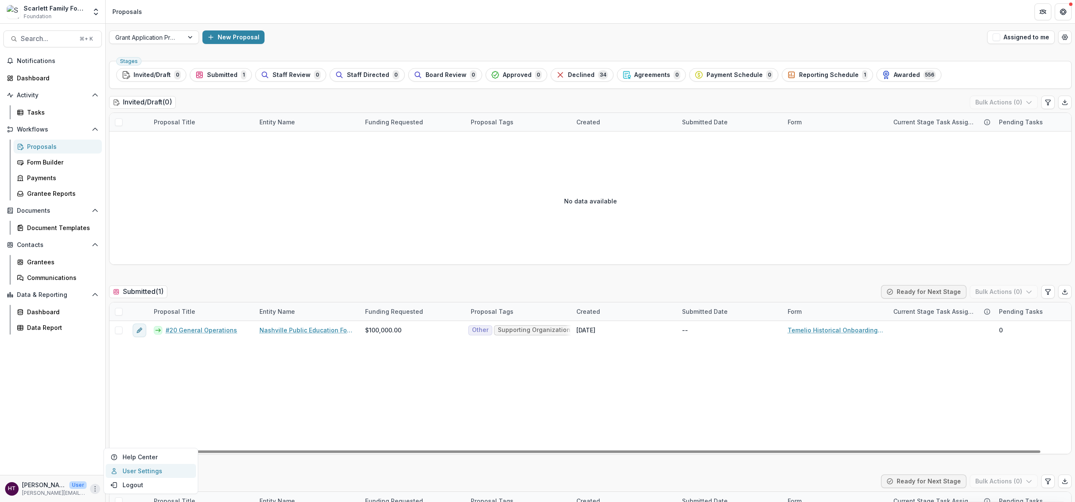
click at [141, 309] on link "User Settings" at bounding box center [151, 471] width 90 height 14
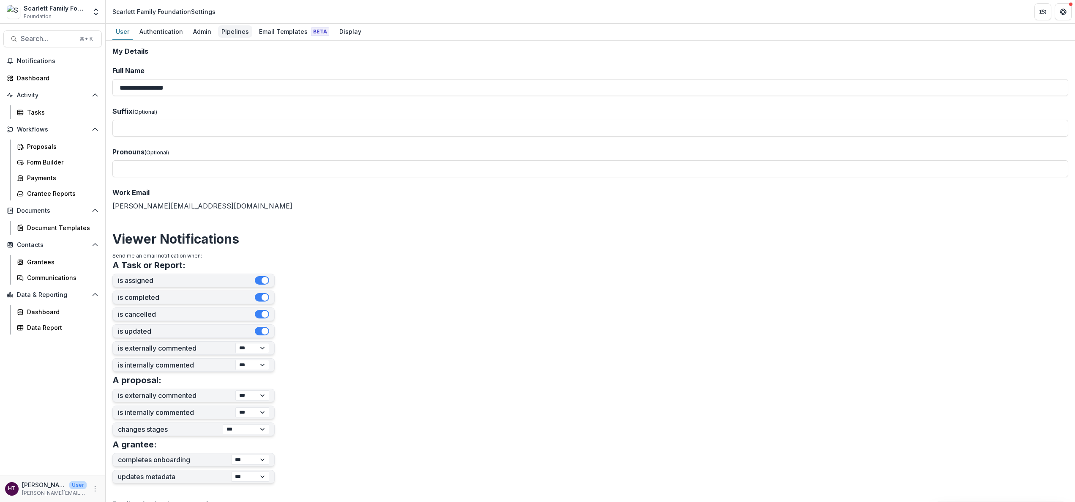
click at [226, 30] on div "Pipelines" at bounding box center [235, 31] width 34 height 12
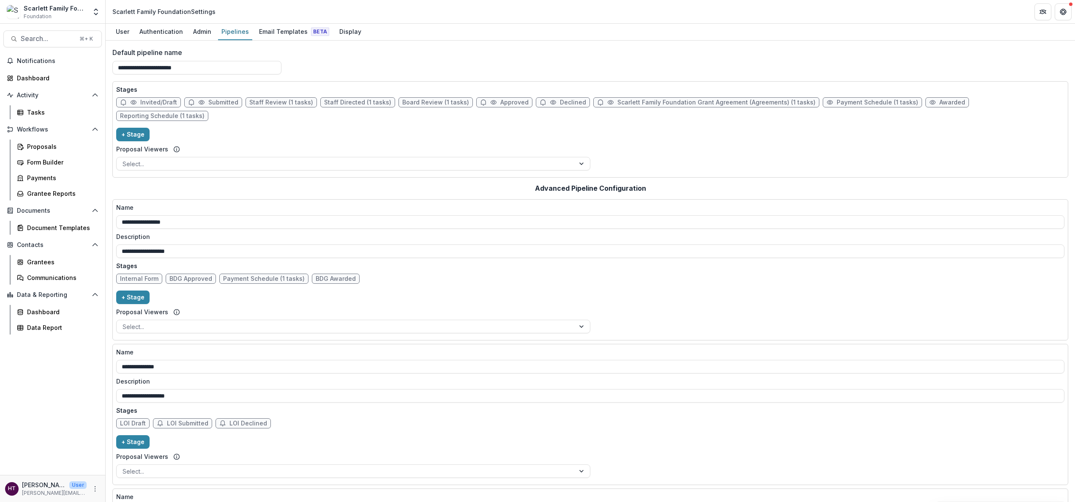
click at [205, 112] on span "Reporting Schedule (1 tasks)" at bounding box center [162, 115] width 85 height 7
select select "*********"
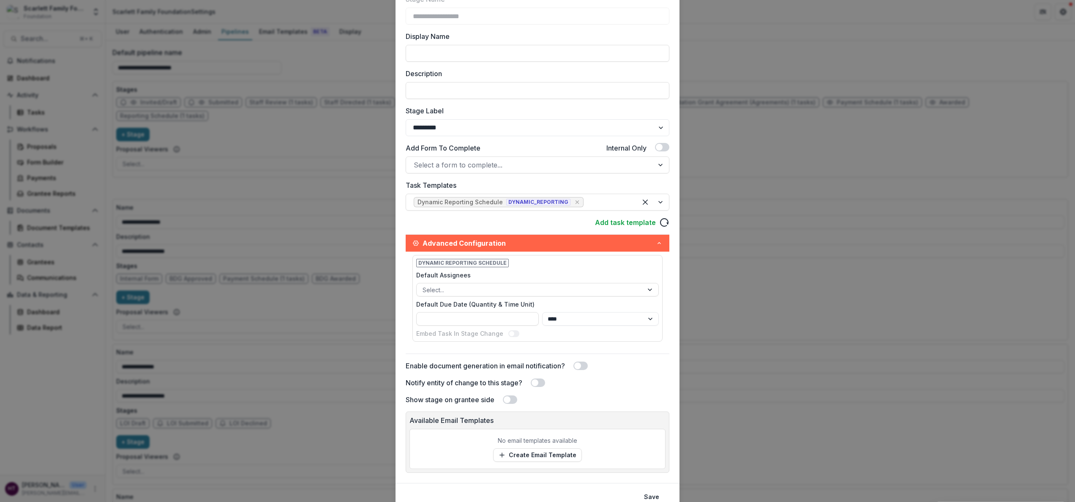
scroll to position [72, 0]
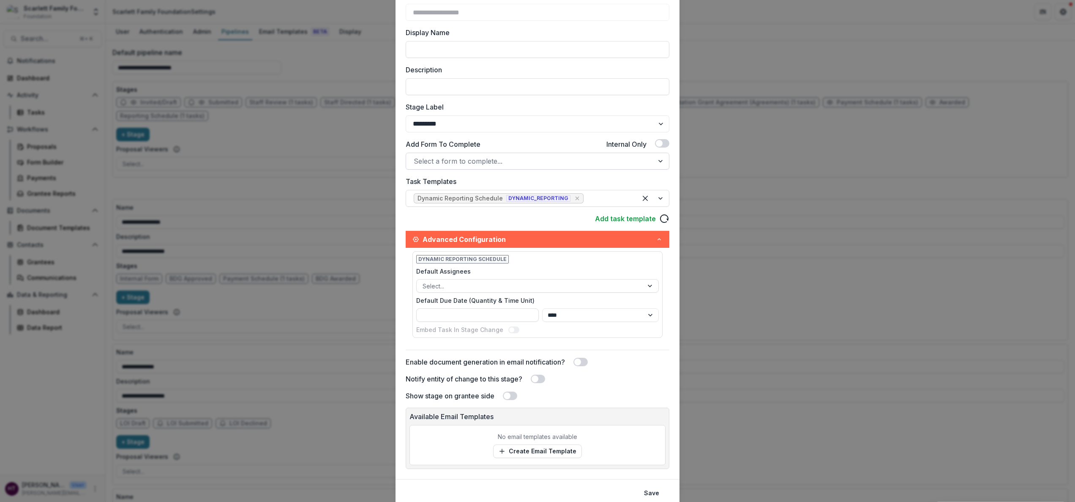
click at [458, 164] on div at bounding box center [530, 161] width 232 height 12
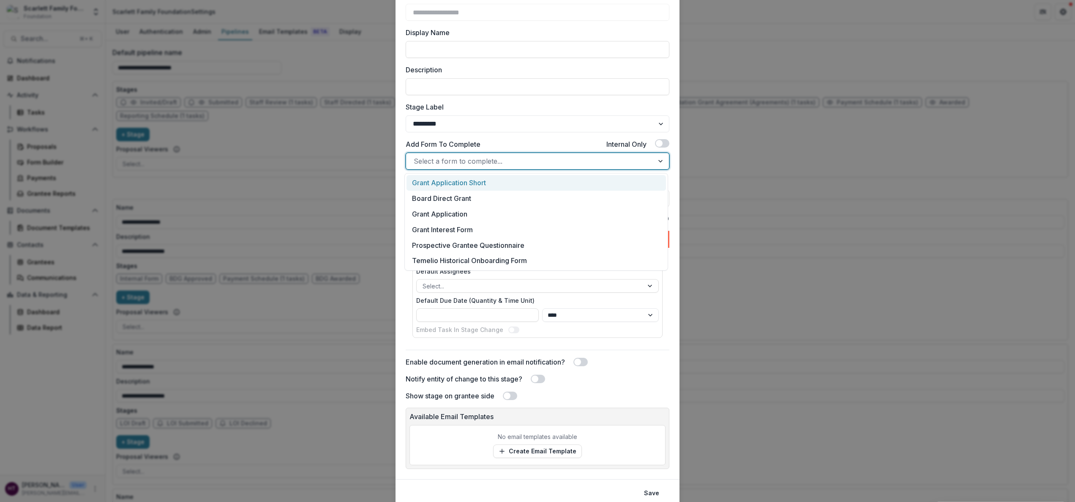
click at [493, 133] on div "**********" at bounding box center [538, 195] width 264 height 410
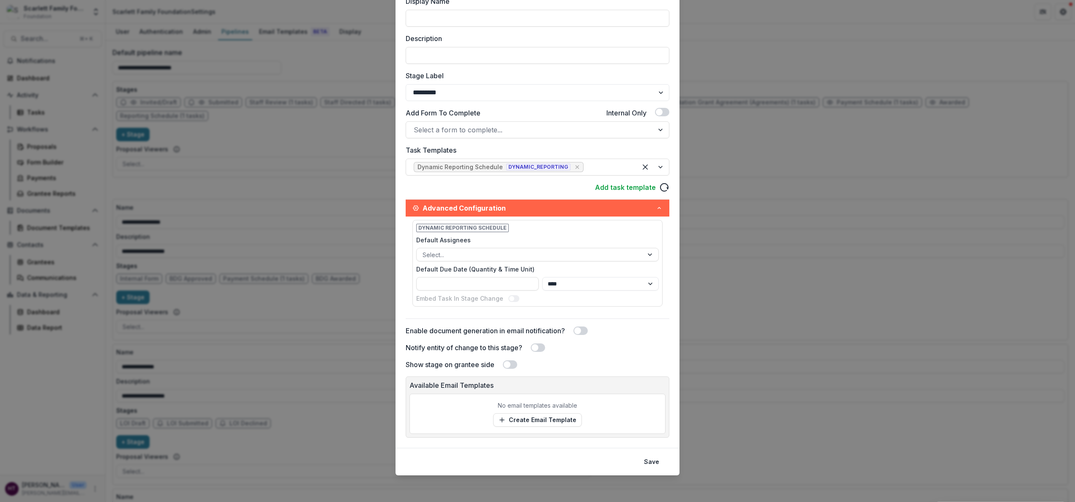
scroll to position [104, 0]
click at [487, 251] on div at bounding box center [530, 254] width 215 height 11
click at [515, 222] on div "Dynamic Reporting Schedule Default Assignees Select... Default Due Date (Quanti…" at bounding box center [538, 262] width 250 height 87
click at [581, 309] on span at bounding box center [577, 330] width 7 height 7
click at [581, 309] on span at bounding box center [583, 330] width 7 height 7
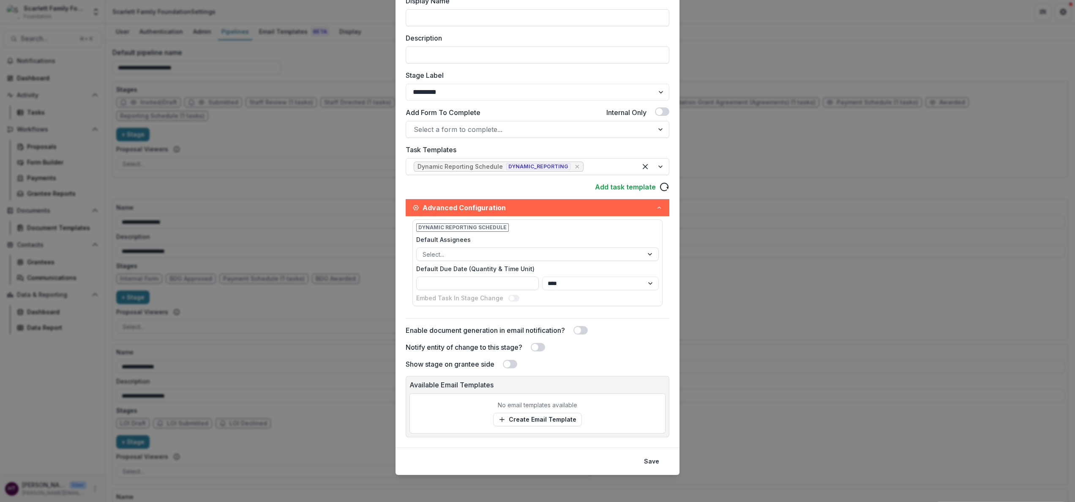
click at [540, 309] on span at bounding box center [538, 347] width 14 height 8
click at [537, 309] on link "Create Email Template" at bounding box center [537, 420] width 89 height 14
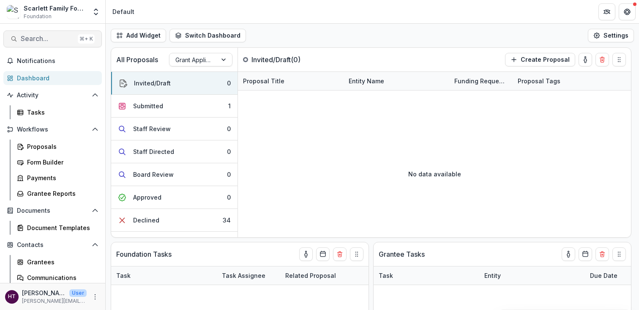
click at [42, 41] on span "Search..." at bounding box center [48, 39] width 54 height 8
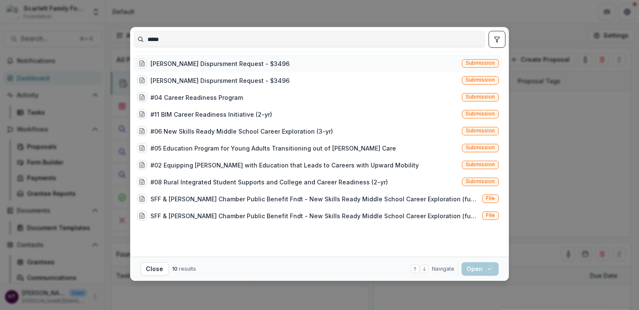
type input "*****"
click at [301, 66] on div "Caren Zaref Dispursment Request - $3496 Submission" at bounding box center [318, 63] width 369 height 17
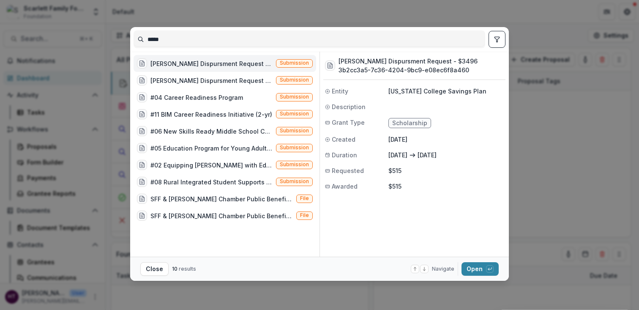
click at [405, 122] on span "Scholarship" at bounding box center [409, 123] width 35 height 7
click at [473, 266] on button "Open with enter key" at bounding box center [480, 269] width 37 height 14
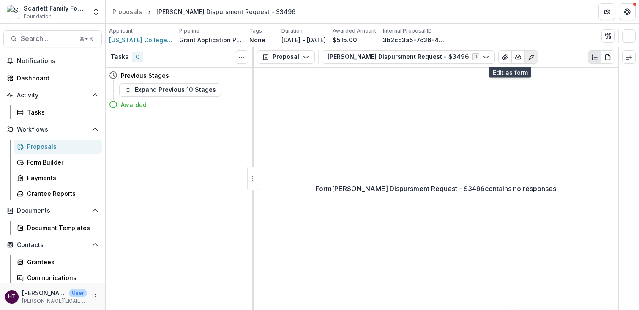
click at [528, 54] on icon "Edit as form" at bounding box center [531, 57] width 7 height 7
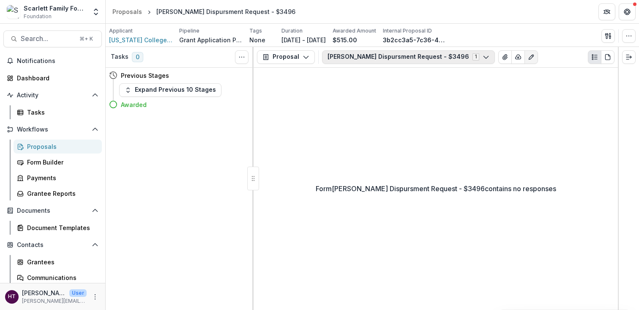
click at [369, 57] on button "Caren Zaref Dispursment Request - $3496 1" at bounding box center [408, 57] width 173 height 14
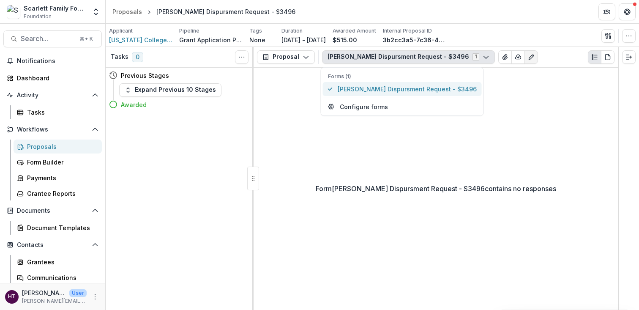
click at [363, 88] on span "[PERSON_NAME] Dispursment Request - $3496" at bounding box center [407, 89] width 139 height 9
click at [530, 36] on div "Applicant Texas College Savings Plan Pipeline Grant Application Process Tags No…" at bounding box center [372, 35] width 527 height 17
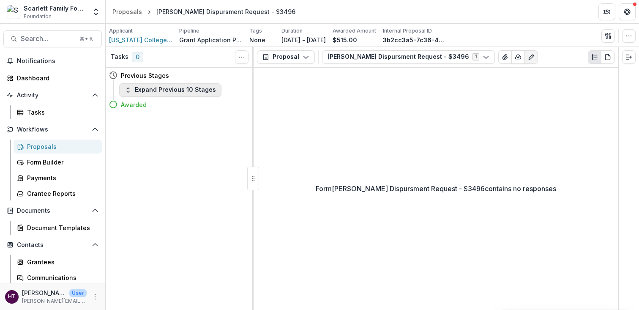
click at [187, 87] on button "Expand Previous 10 Stages" at bounding box center [170, 90] width 102 height 14
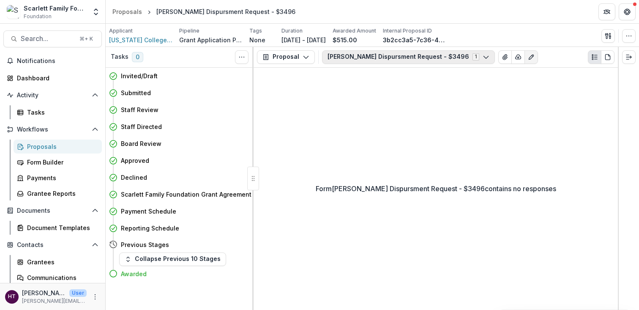
click at [374, 60] on button "Caren Zaref Dispursment Request - $3496 1" at bounding box center [408, 57] width 173 height 14
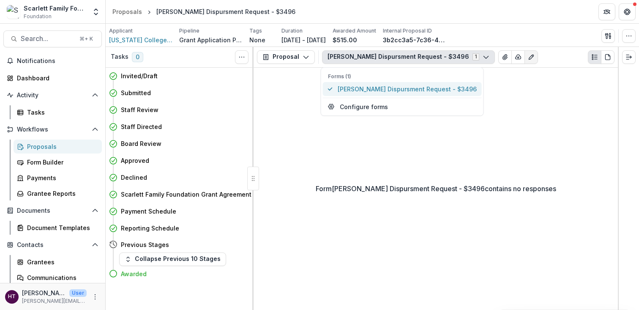
click at [360, 93] on span "[PERSON_NAME] Dispursment Request - $3496" at bounding box center [407, 89] width 139 height 9
click at [529, 56] on icon "Edit as form" at bounding box center [531, 57] width 5 height 5
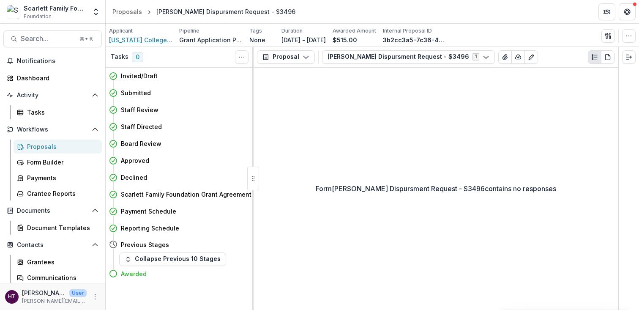
click at [146, 38] on span "[US_STATE] College Savings Plan" at bounding box center [140, 40] width 63 height 9
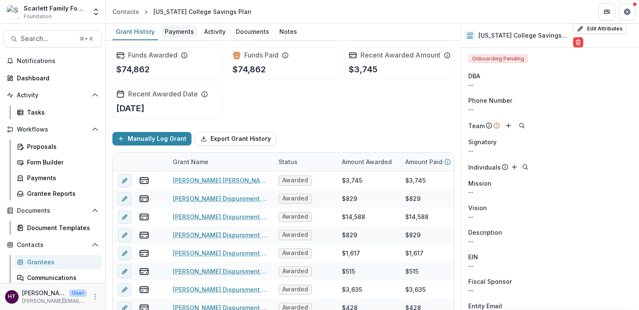
click at [172, 33] on div "Payments" at bounding box center [179, 31] width 36 height 12
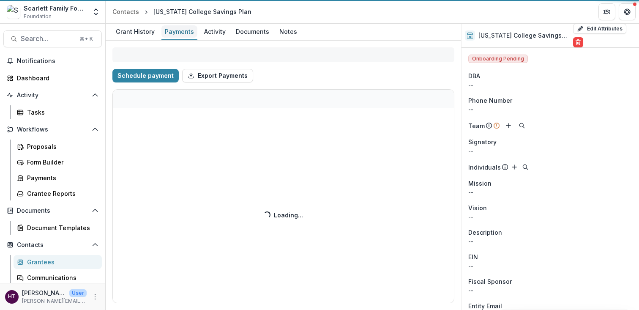
select select "****"
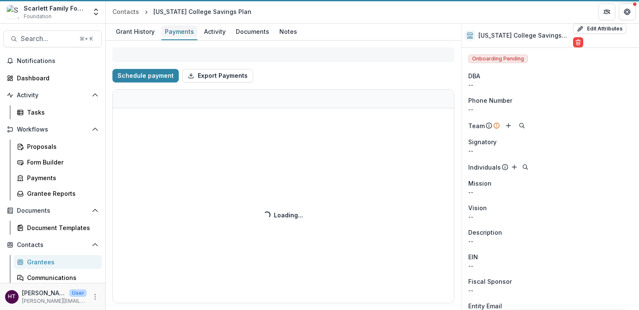
select select "****"
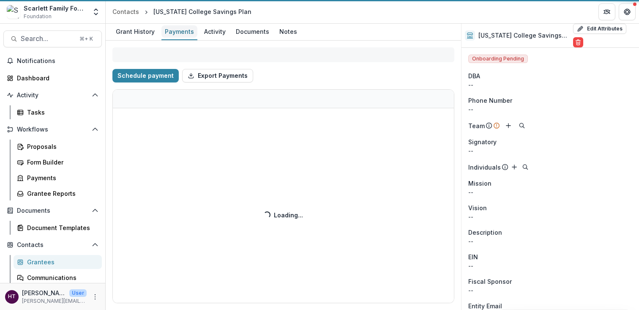
select select "****"
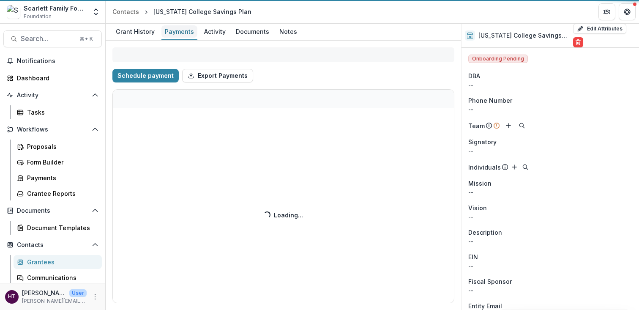
select select "****"
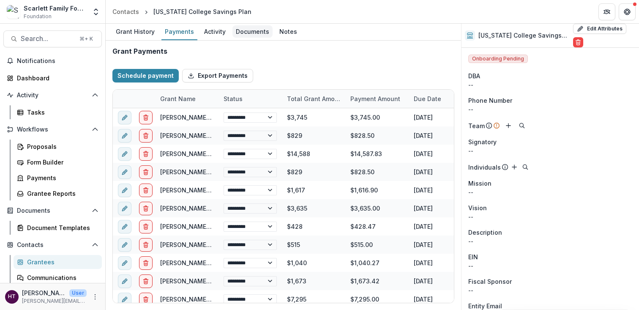
select select "****"
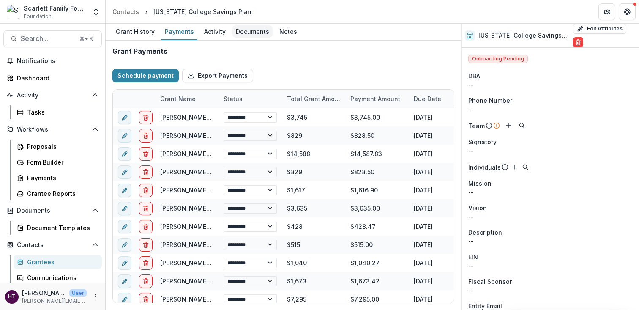
select select "****"
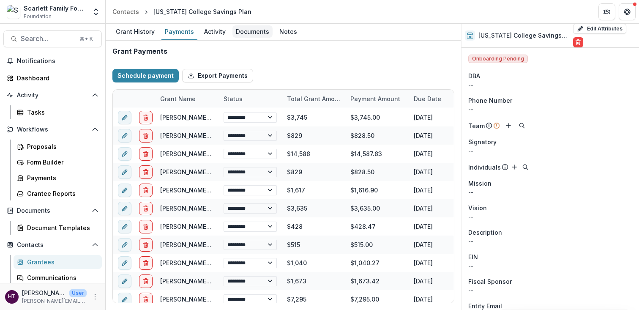
select select "****"
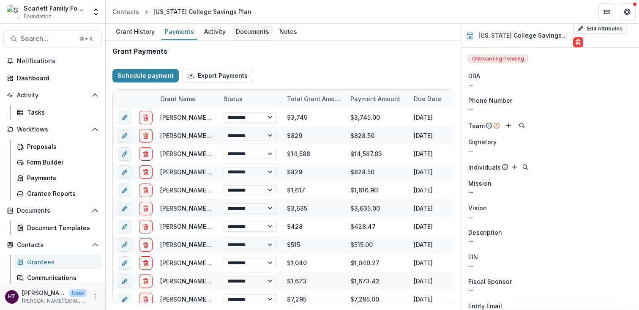
select select "****"
click at [593, 31] on button "Edit Attributes" at bounding box center [599, 29] width 53 height 10
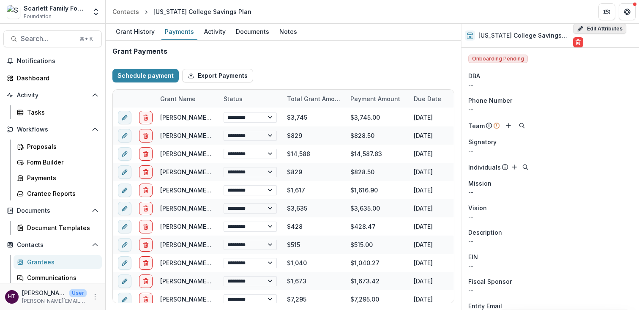
select select
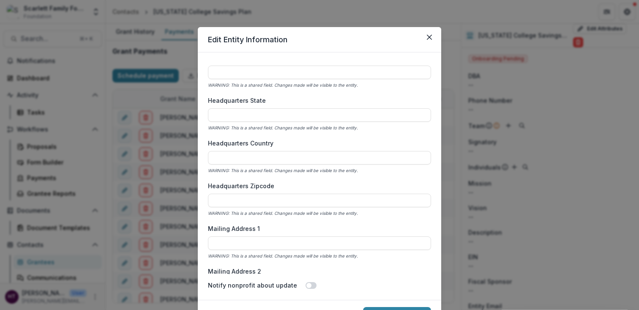
scroll to position [583, 0]
click at [429, 39] on icon "Close" at bounding box center [429, 37] width 5 height 5
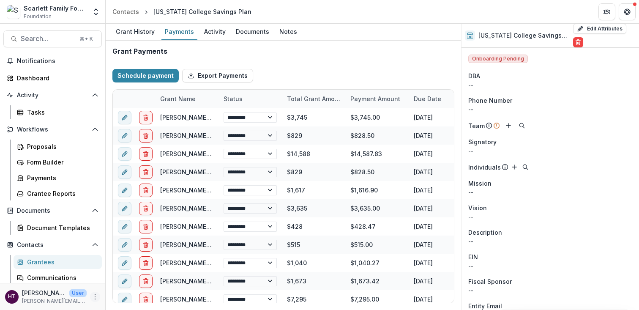
click at [92, 299] on icon "More" at bounding box center [95, 296] width 7 height 7
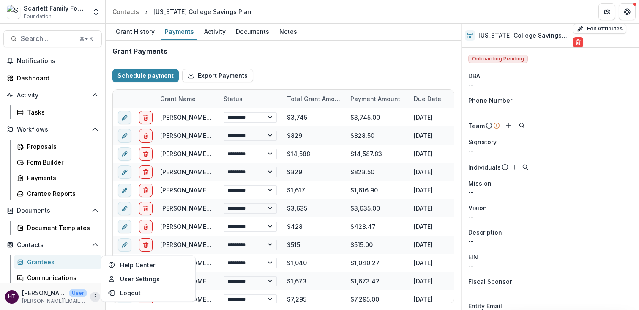
click at [92, 299] on icon "More" at bounding box center [95, 296] width 7 height 7
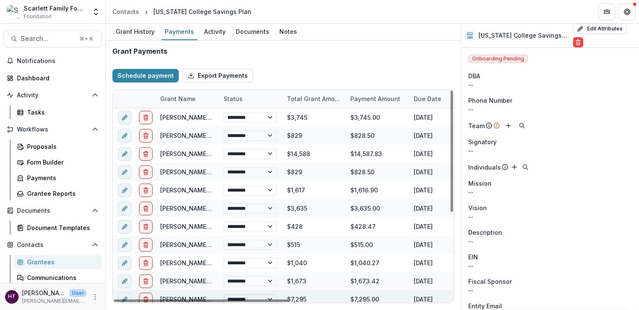
scroll to position [0, 314]
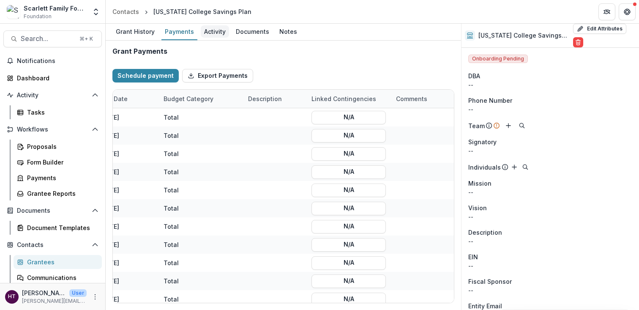
click at [216, 34] on div "Activity" at bounding box center [215, 31] width 28 height 12
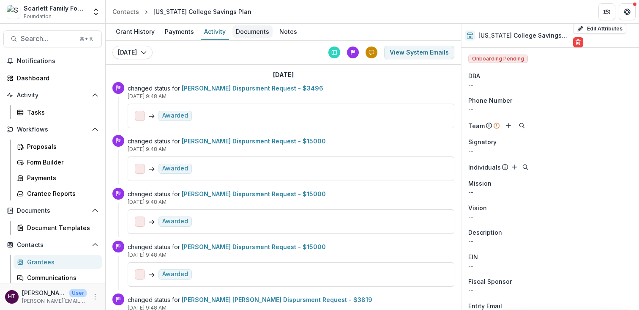
click at [242, 32] on div "Documents" at bounding box center [252, 31] width 40 height 12
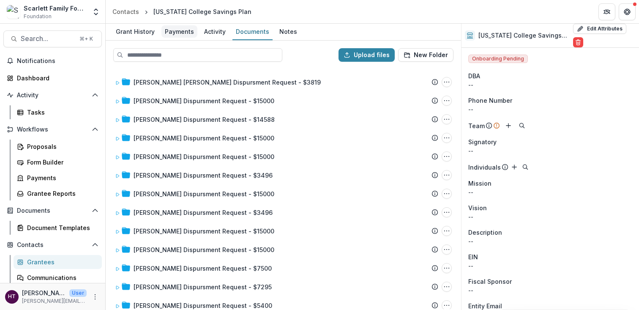
click at [177, 31] on div "Payments" at bounding box center [179, 31] width 36 height 12
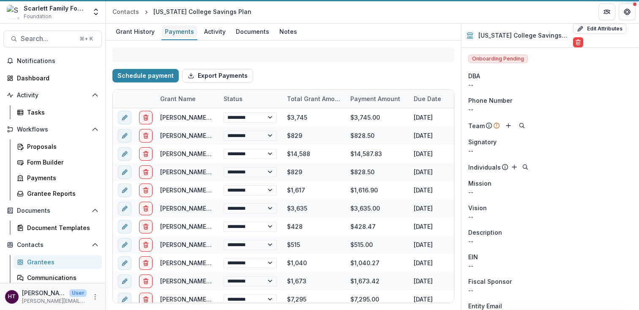
select select "****"
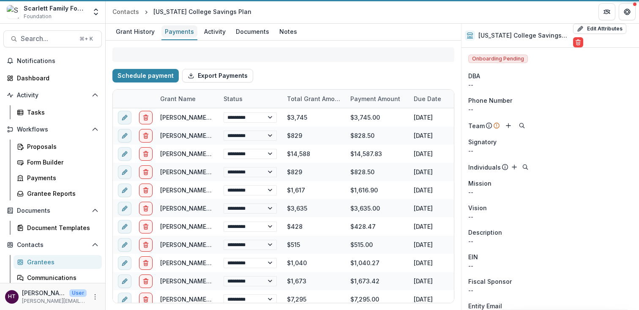
select select "****"
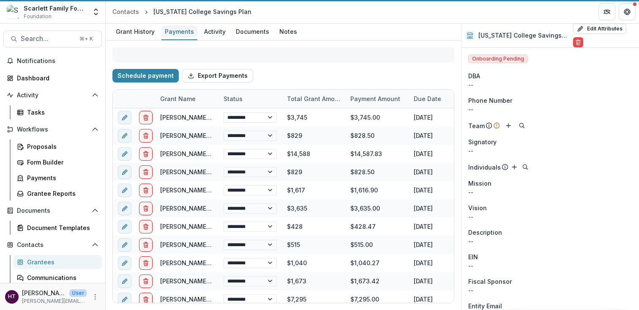
select select "****"
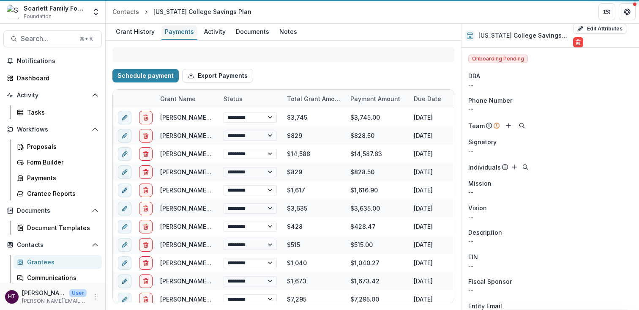
select select "****"
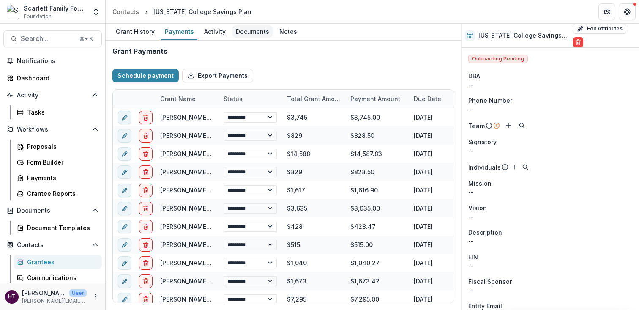
click at [252, 30] on div "Documents" at bounding box center [252, 31] width 40 height 12
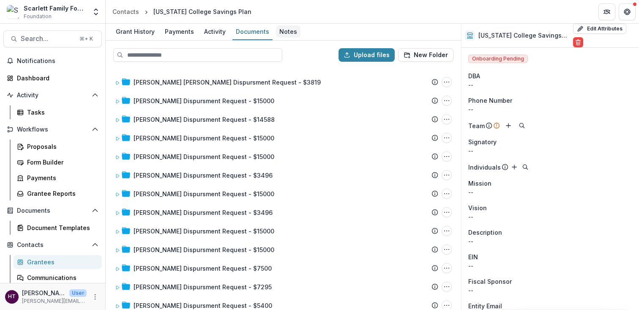
click at [287, 30] on div "Notes" at bounding box center [288, 31] width 25 height 12
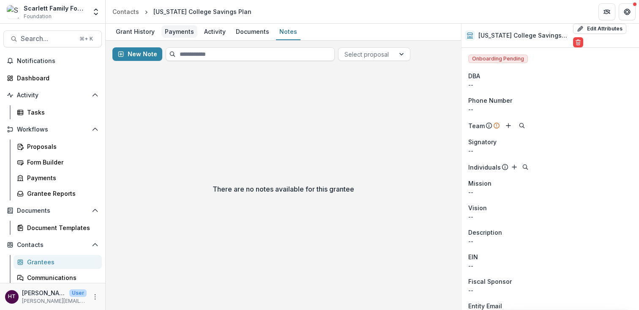
click at [169, 31] on div "Payments" at bounding box center [179, 31] width 36 height 12
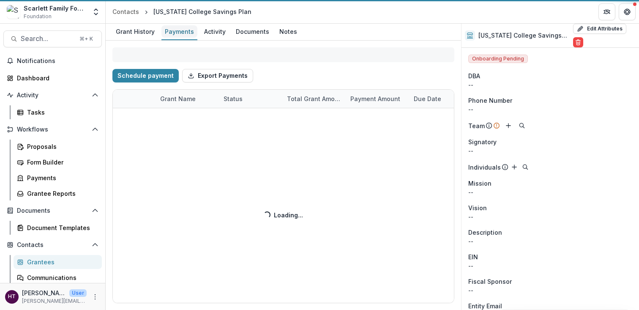
select select "****"
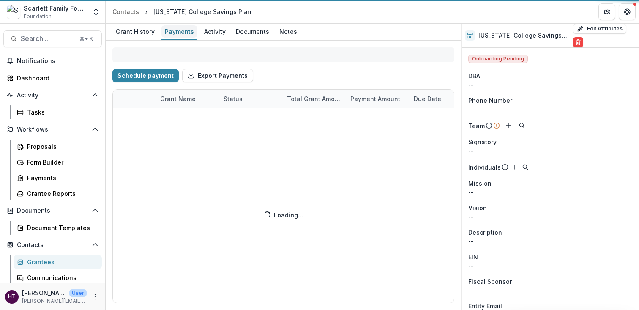
select select "****"
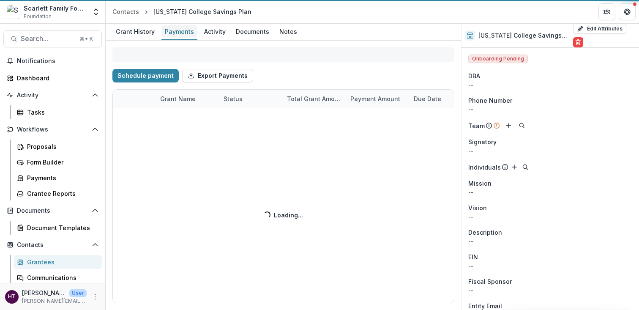
select select "****"
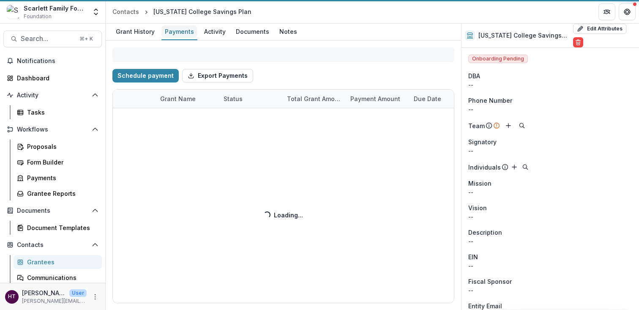
select select "****"
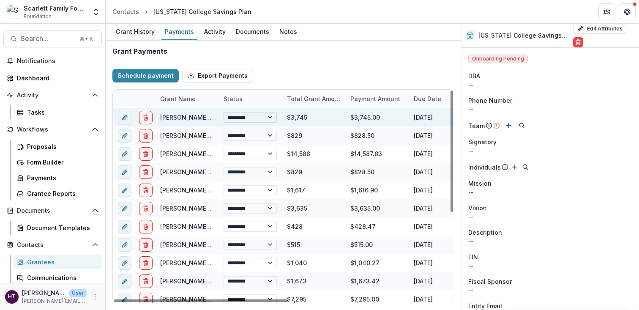
click at [269, 117] on select "**********" at bounding box center [250, 117] width 53 height 10
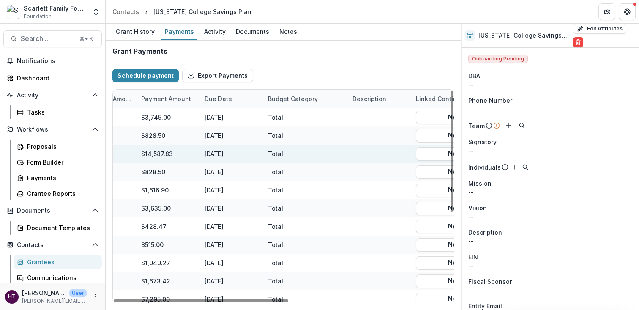
scroll to position [0, 314]
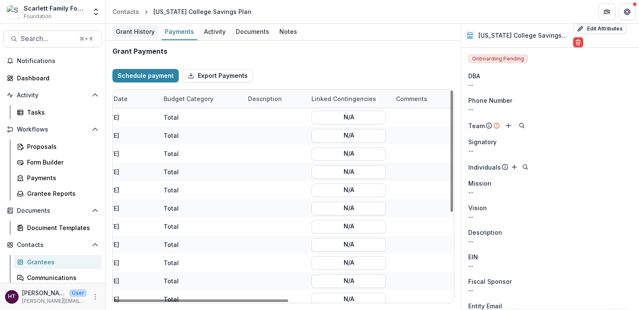
click at [140, 33] on div "Grant History" at bounding box center [135, 31] width 46 height 12
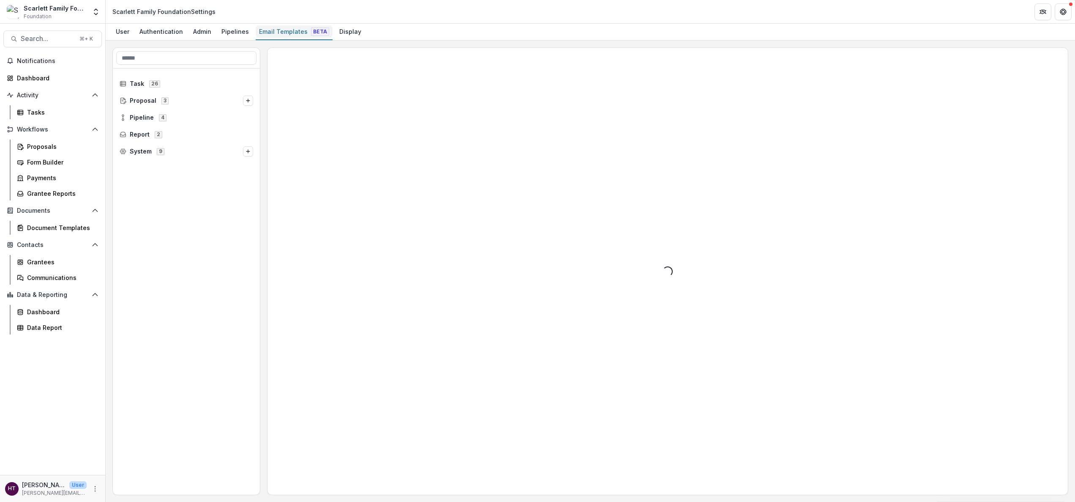
click at [284, 36] on div "Email Templates Beta" at bounding box center [294, 31] width 77 height 12
click at [39, 143] on div "Proposals" at bounding box center [61, 146] width 68 height 9
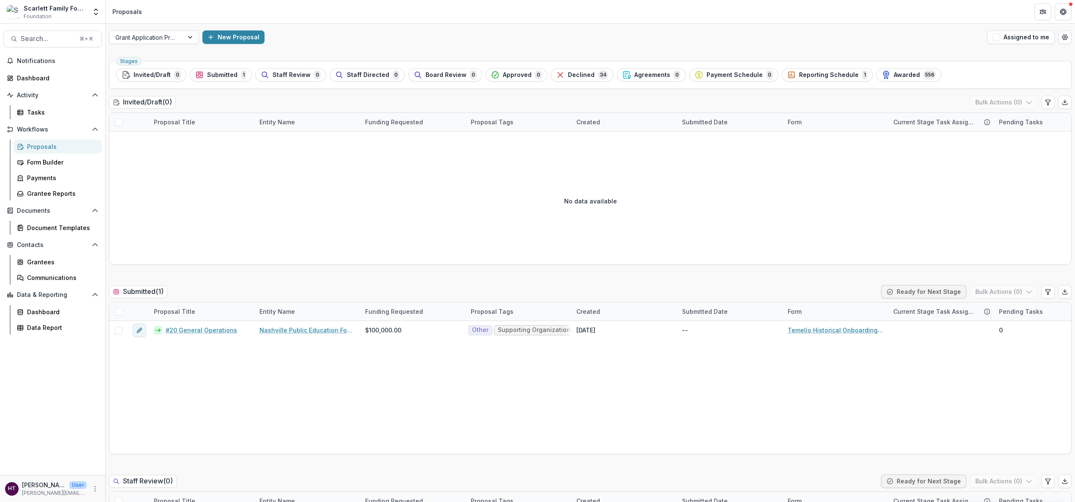
click at [97, 493] on div "HT [PERSON_NAME] Test User [PERSON_NAME][EMAIL_ADDRESS][DOMAIN_NAME]" at bounding box center [52, 488] width 95 height 16
click at [96, 491] on icon "More" at bounding box center [95, 488] width 7 height 7
click at [133, 470] on link "User Settings" at bounding box center [151, 471] width 90 height 14
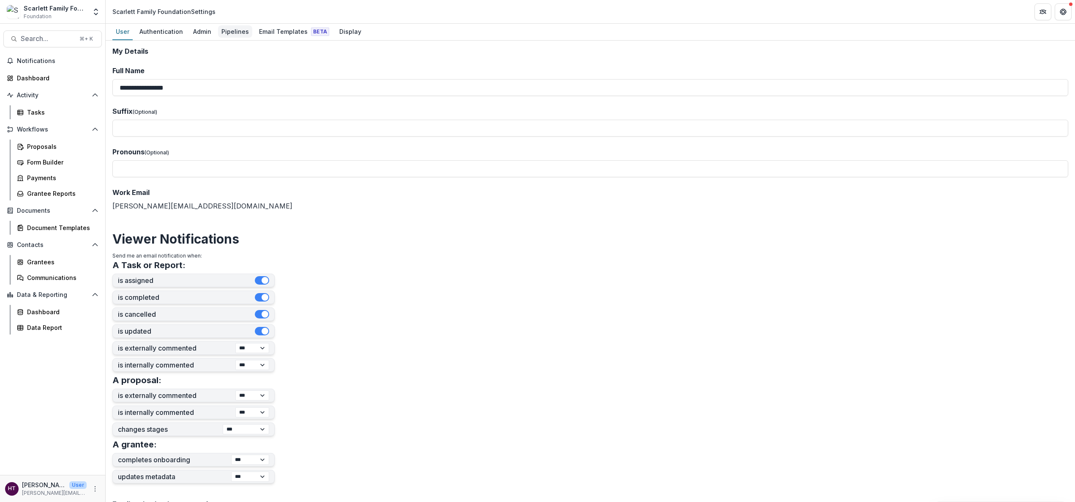
click at [230, 33] on div "Pipelines" at bounding box center [235, 31] width 34 height 12
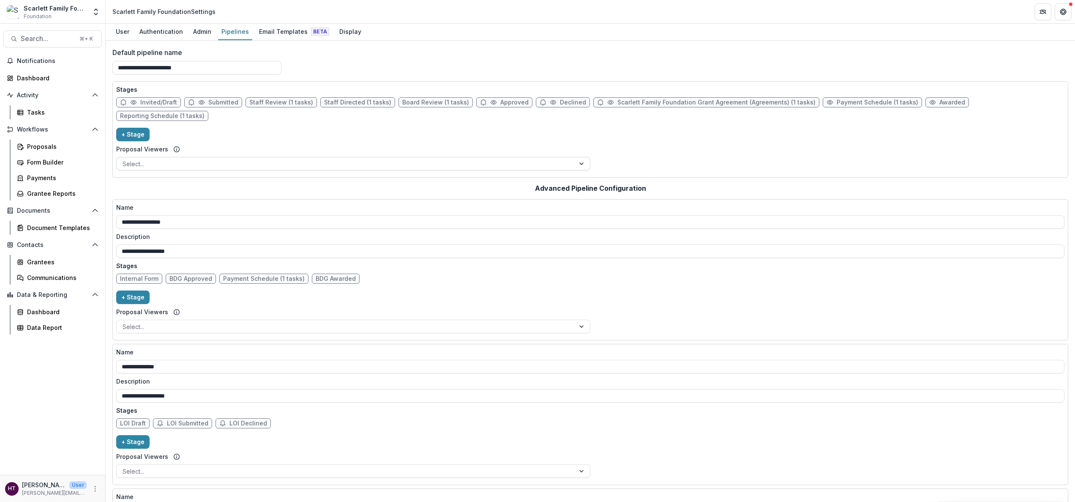
click at [337, 159] on div at bounding box center [346, 164] width 446 height 11
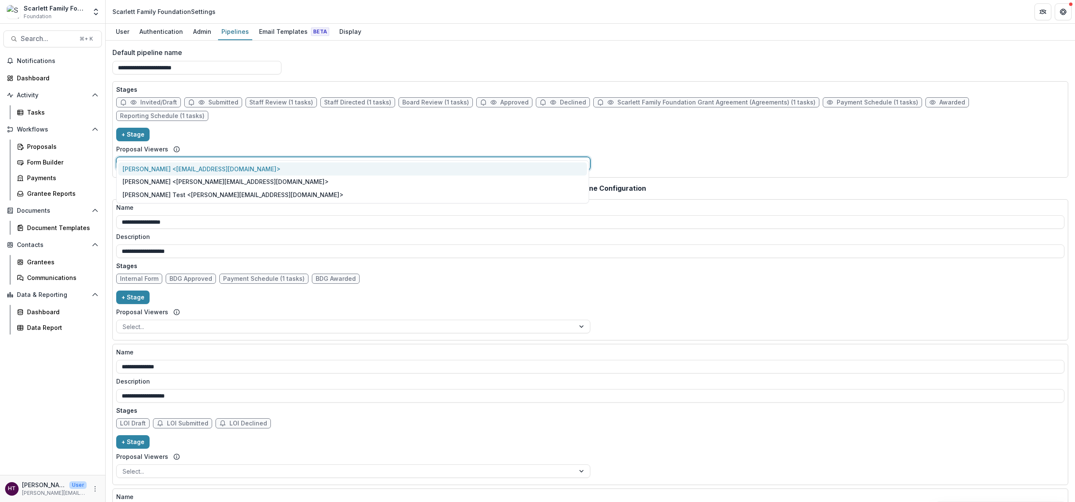
click at [339, 128] on div "Stages Invited/Draft Submitted Staff Review (1 tasks) Staff Directed (1 tasks) …" at bounding box center [590, 129] width 949 height 89
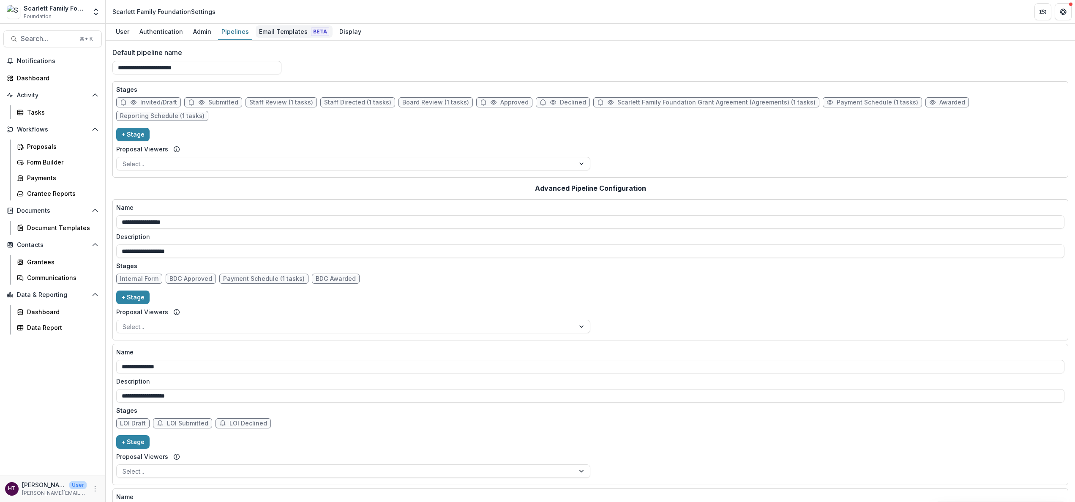
click at [278, 33] on div "Email Templates Beta" at bounding box center [294, 31] width 77 height 12
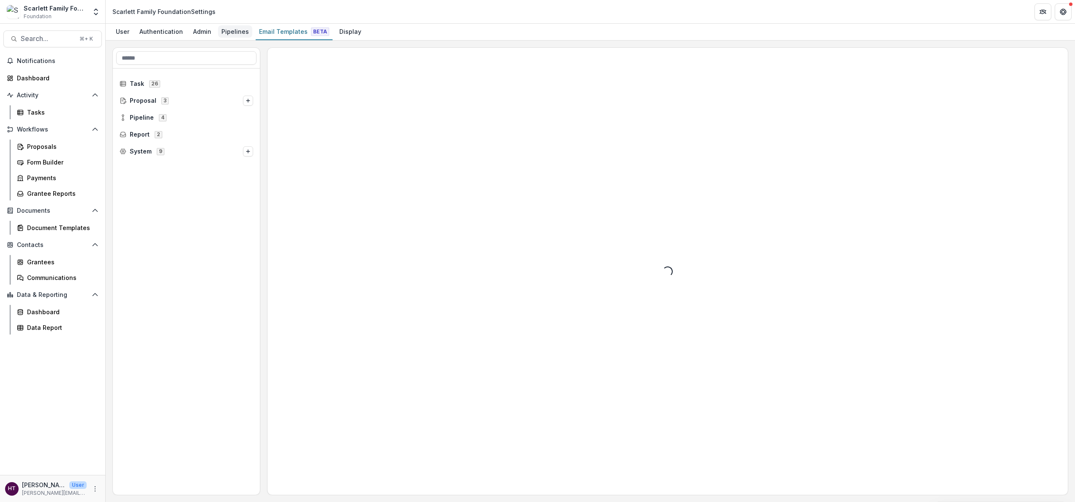
click at [242, 33] on div "Pipelines" at bounding box center [235, 31] width 34 height 12
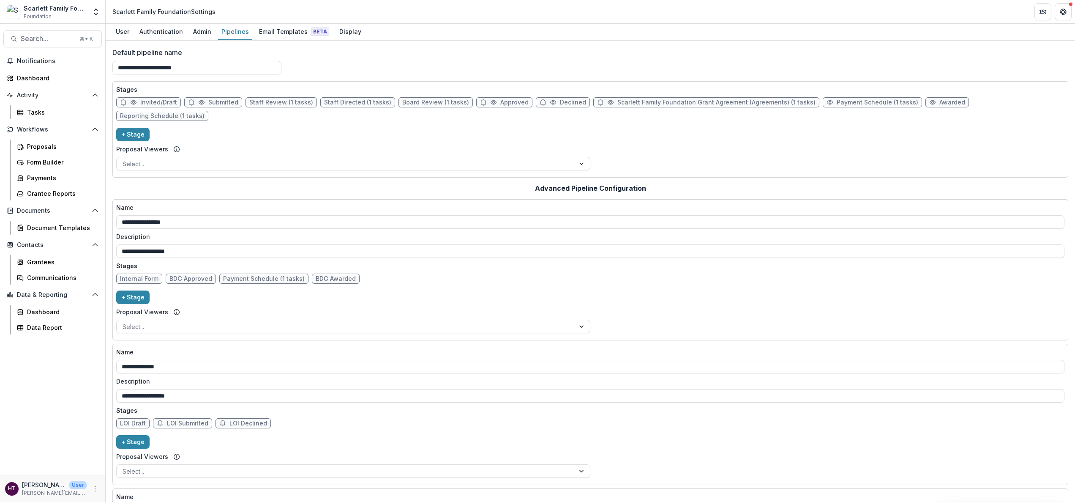
click at [205, 112] on span "Reporting Schedule (1 tasks)" at bounding box center [162, 115] width 85 height 7
select select "*********"
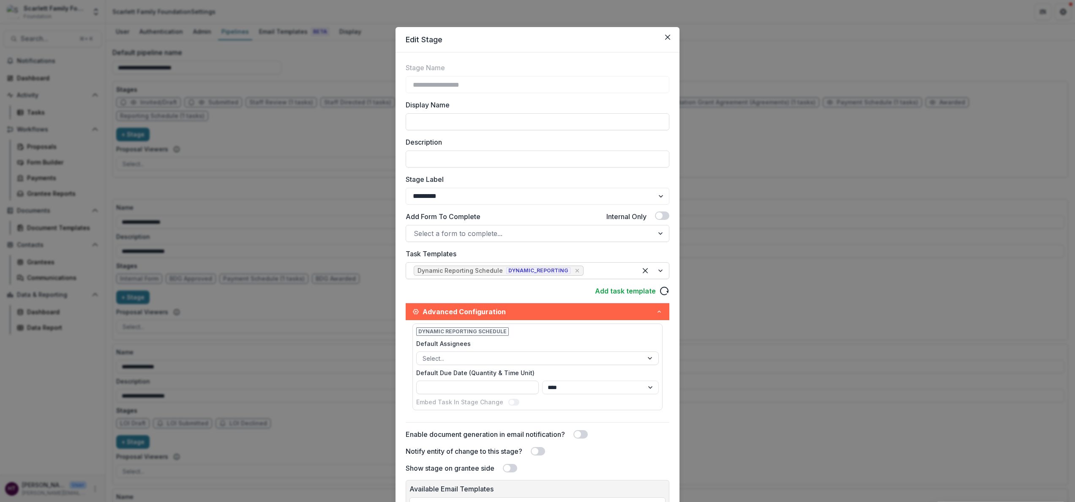
scroll to position [104, 0]
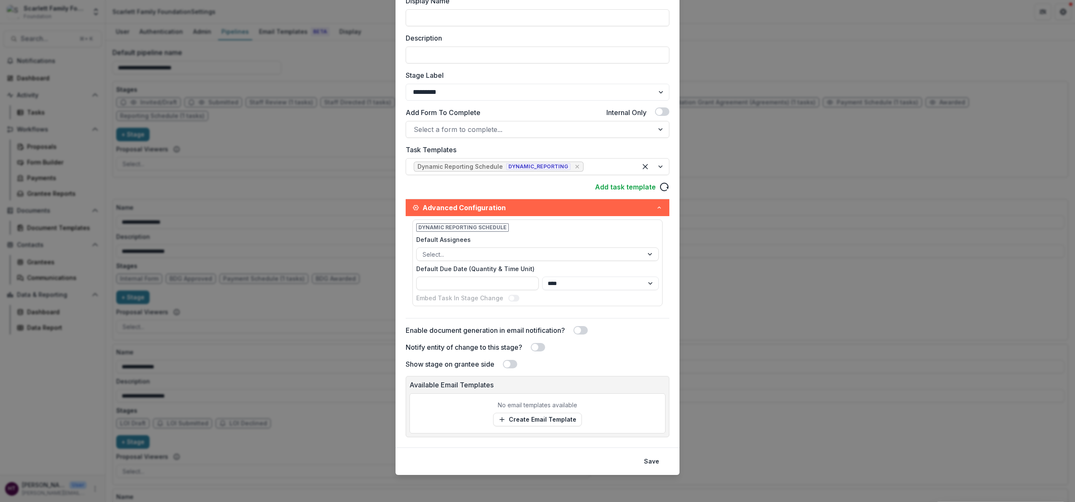
click at [541, 345] on span at bounding box center [538, 347] width 14 height 8
click at [541, 345] on span at bounding box center [541, 347] width 7 height 7
click at [538, 416] on link "Create Email Template" at bounding box center [537, 420] width 89 height 14
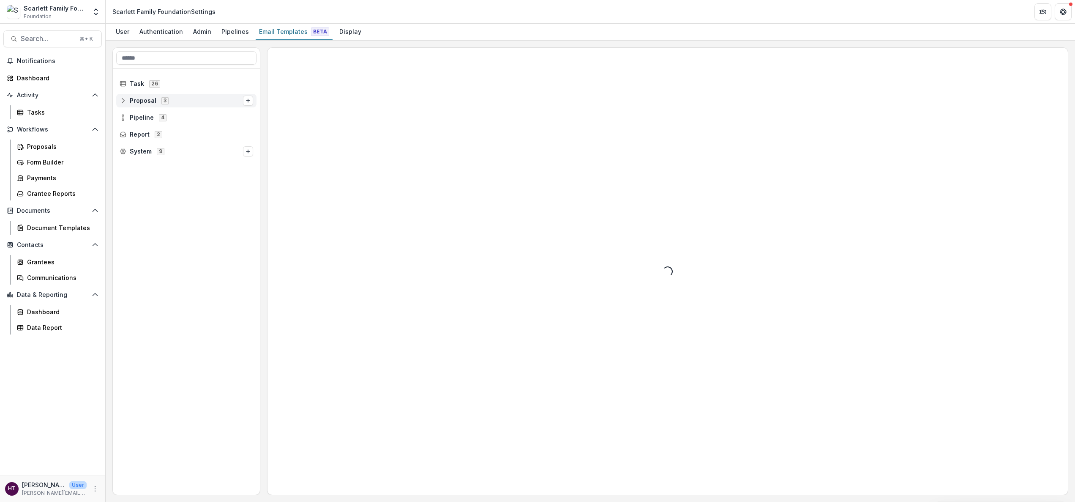
click at [147, 101] on span "Proposal" at bounding box center [143, 100] width 27 height 7
click at [52, 142] on div "Proposals" at bounding box center [61, 146] width 68 height 9
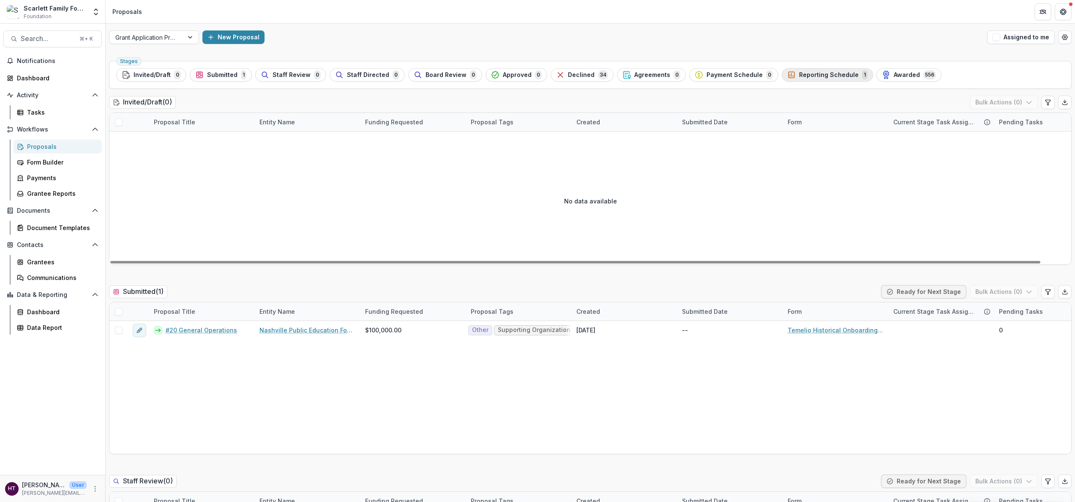
click at [810, 80] on button "Reporting Schedule 1" at bounding box center [827, 75] width 91 height 14
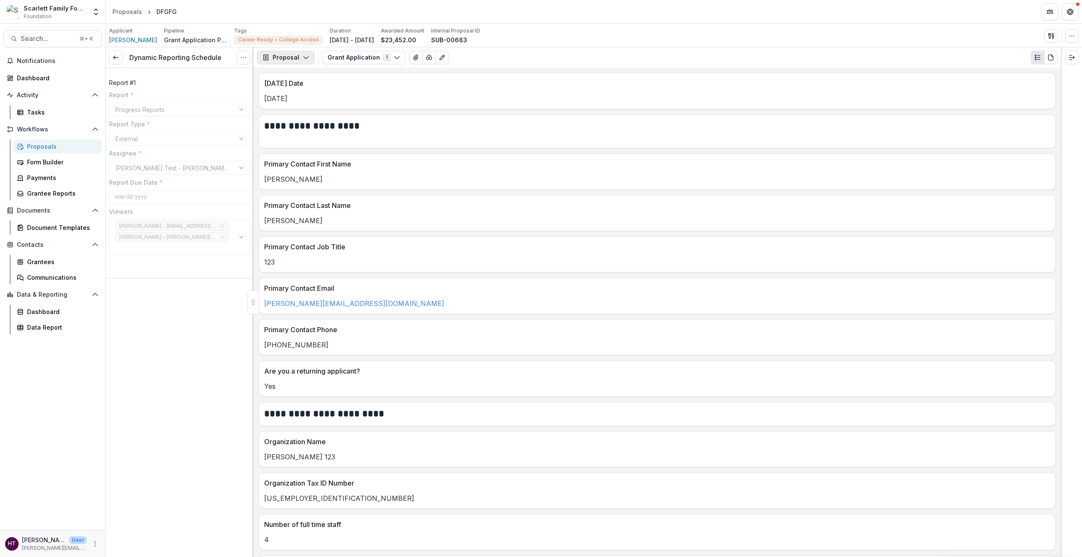
click at [297, 61] on button "Proposal" at bounding box center [286, 58] width 58 height 14
click at [294, 104] on div "Reports" at bounding box center [312, 104] width 77 height 9
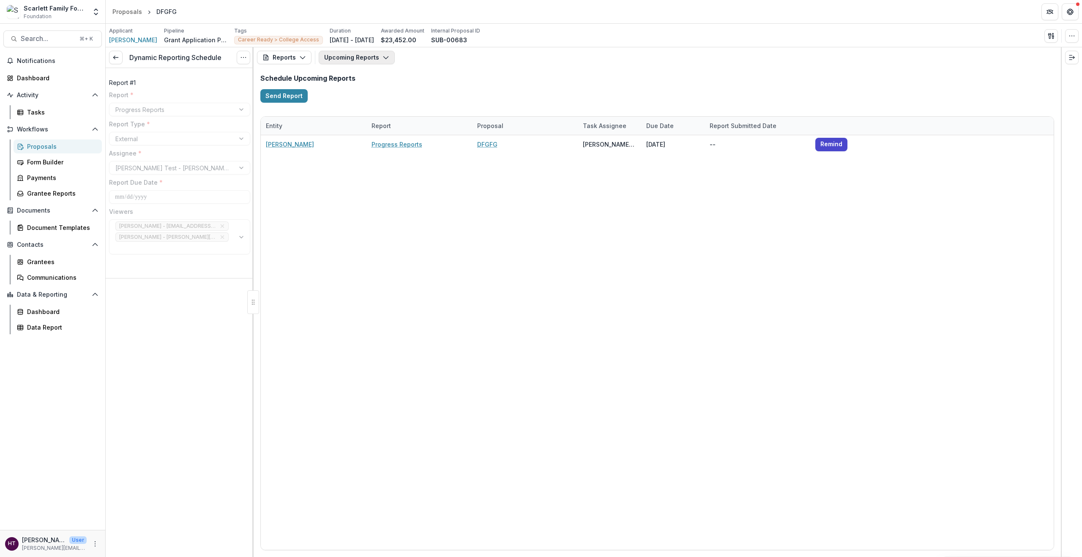
click at [337, 59] on button "Upcoming Reports" at bounding box center [357, 58] width 76 height 14
click at [278, 94] on button "Send Report" at bounding box center [283, 96] width 47 height 14
select select "********"
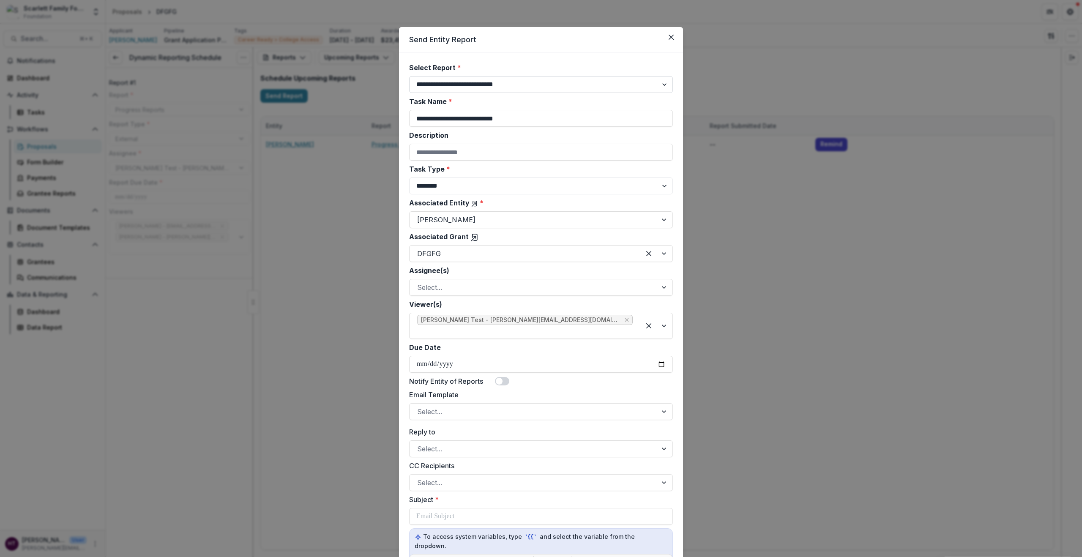
click at [475, 87] on select "**********" at bounding box center [541, 84] width 264 height 17
click at [409, 76] on select "**********" at bounding box center [541, 84] width 264 height 17
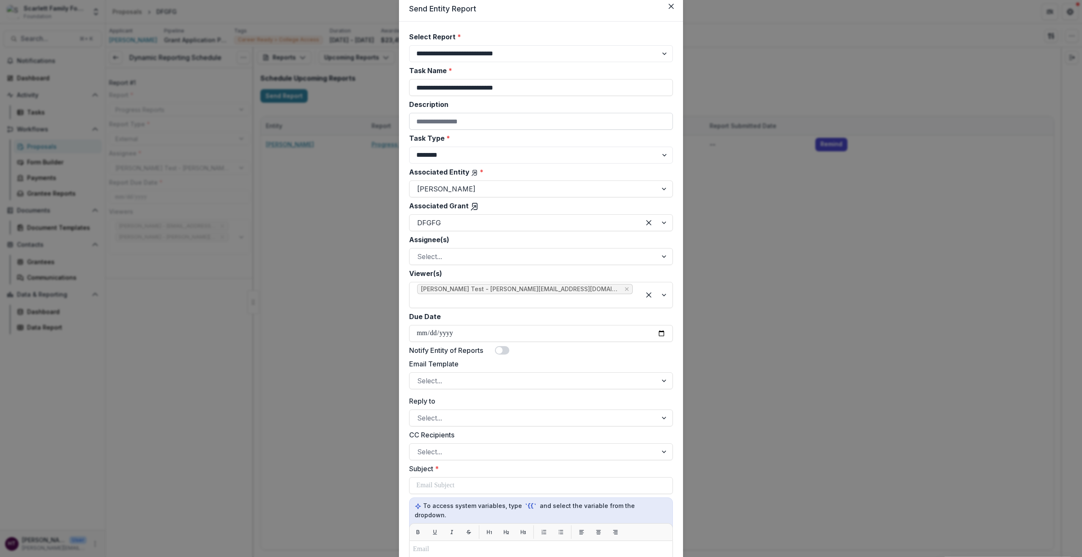
click at [450, 124] on input "Description" at bounding box center [541, 121] width 264 height 17
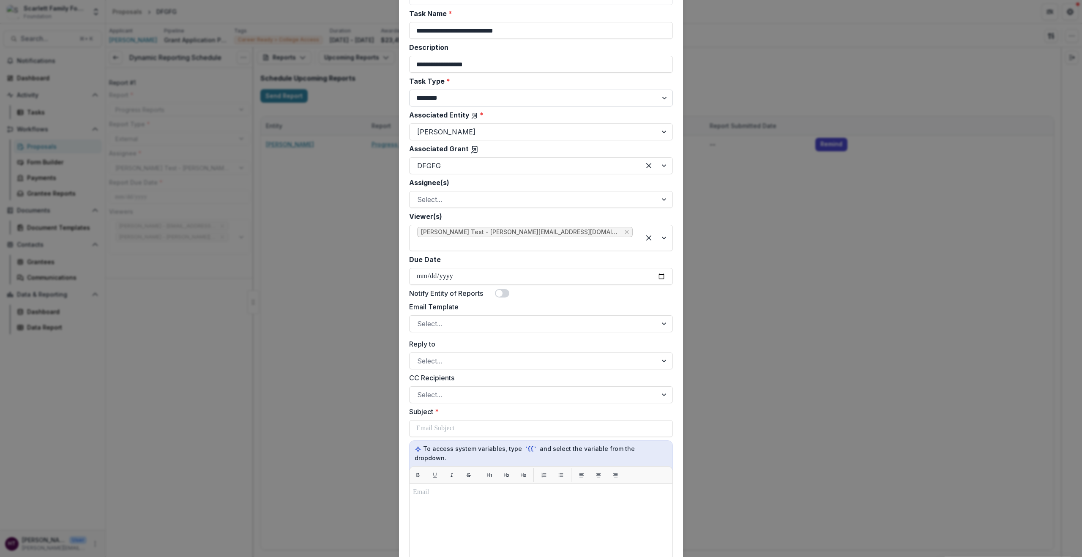
scroll to position [89, 0]
type input "**********"
click at [439, 96] on select "******** ********" at bounding box center [541, 97] width 264 height 17
click at [409, 89] on select "******** ********" at bounding box center [541, 97] width 264 height 17
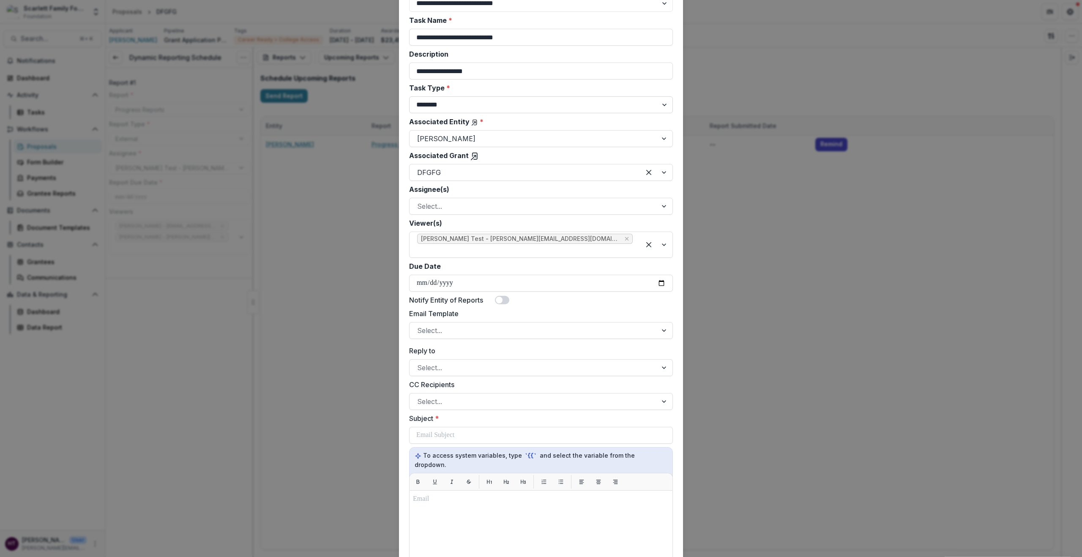
click at [435, 110] on select "******** ********" at bounding box center [541, 104] width 264 height 17
select select "********"
click at [409, 96] on select "******** ********" at bounding box center [541, 104] width 264 height 17
click at [443, 144] on div at bounding box center [533, 139] width 232 height 12
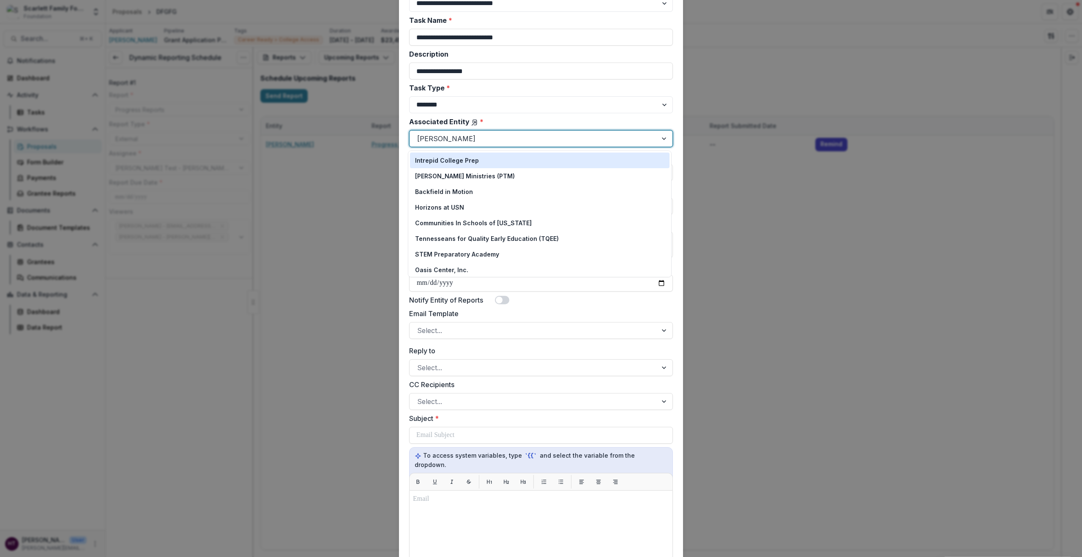
click at [443, 136] on div at bounding box center [533, 139] width 232 height 12
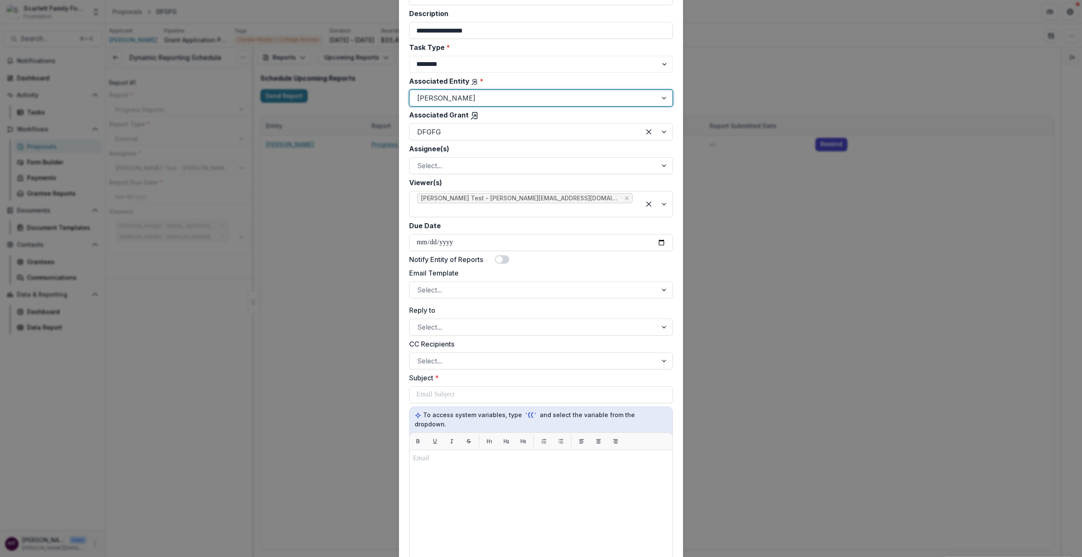
scroll to position [123, 0]
click at [432, 163] on div at bounding box center [533, 165] width 232 height 12
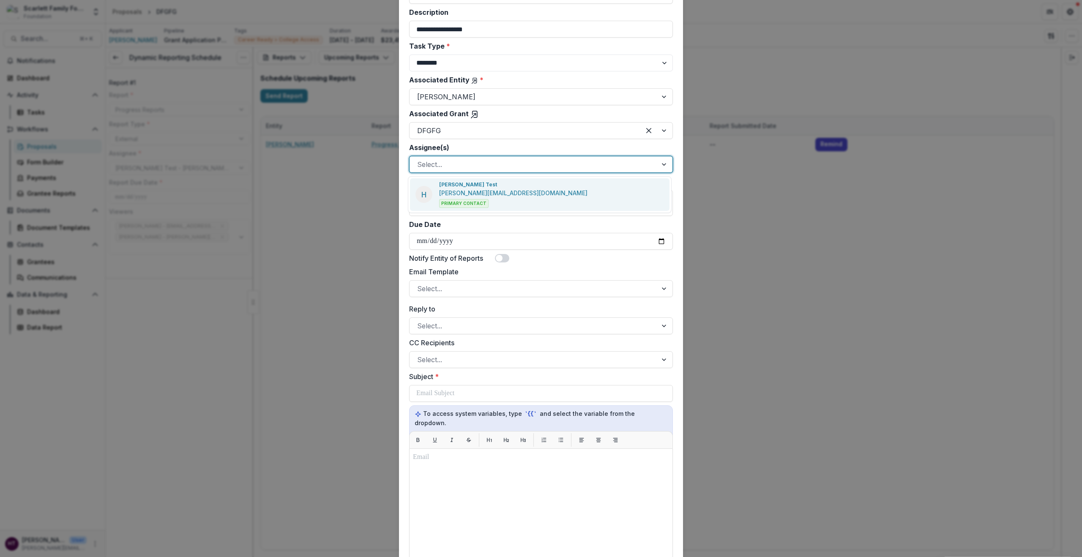
click at [465, 190] on p "[PERSON_NAME][EMAIL_ADDRESS][DOMAIN_NAME]" at bounding box center [513, 193] width 148 height 9
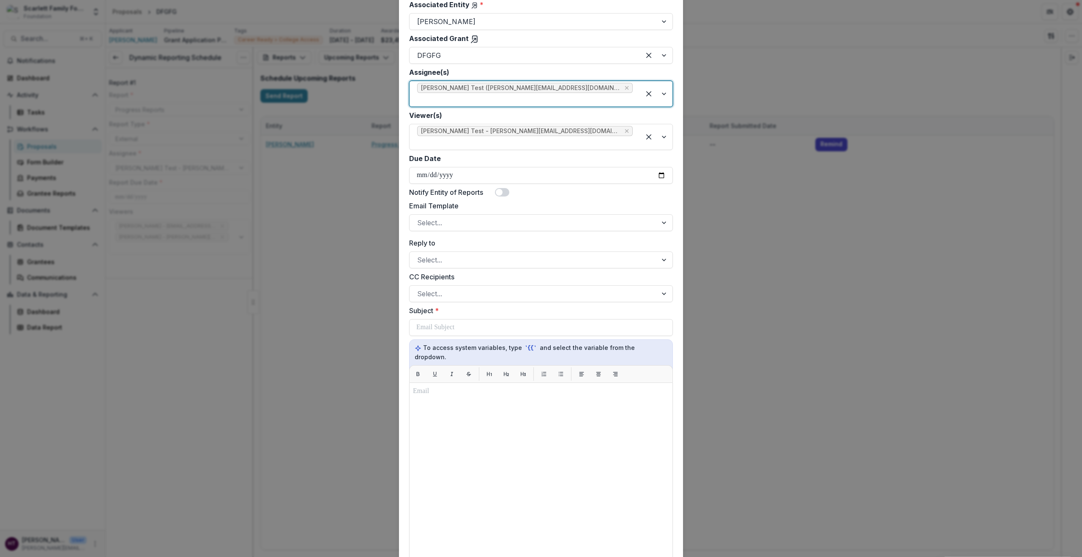
scroll to position [199, 0]
click at [443, 166] on input "Due Date" at bounding box center [541, 174] width 264 height 17
click at [659, 166] on input "Due Date" at bounding box center [541, 174] width 264 height 17
type input "**********"
click at [448, 216] on div at bounding box center [533, 222] width 232 height 12
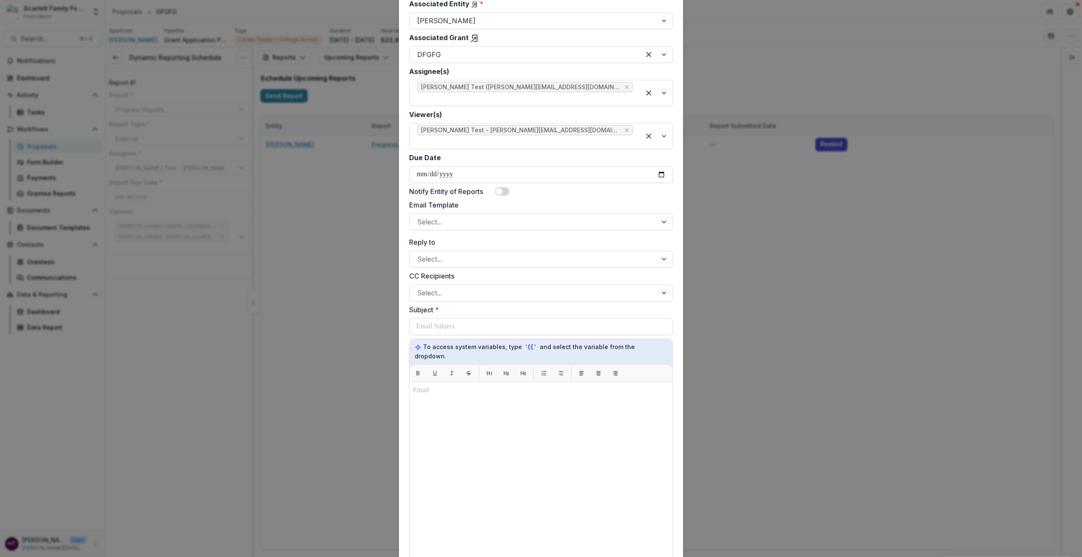
click at [474, 200] on label "Email Template" at bounding box center [538, 205] width 259 height 10
click at [419, 217] on input "Email Template" at bounding box center [418, 222] width 2 height 10
click at [554, 237] on label "Reply to" at bounding box center [538, 242] width 259 height 10
click at [419, 254] on input "Reply to" at bounding box center [418, 259] width 2 height 10
click at [525, 216] on div at bounding box center [533, 222] width 232 height 12
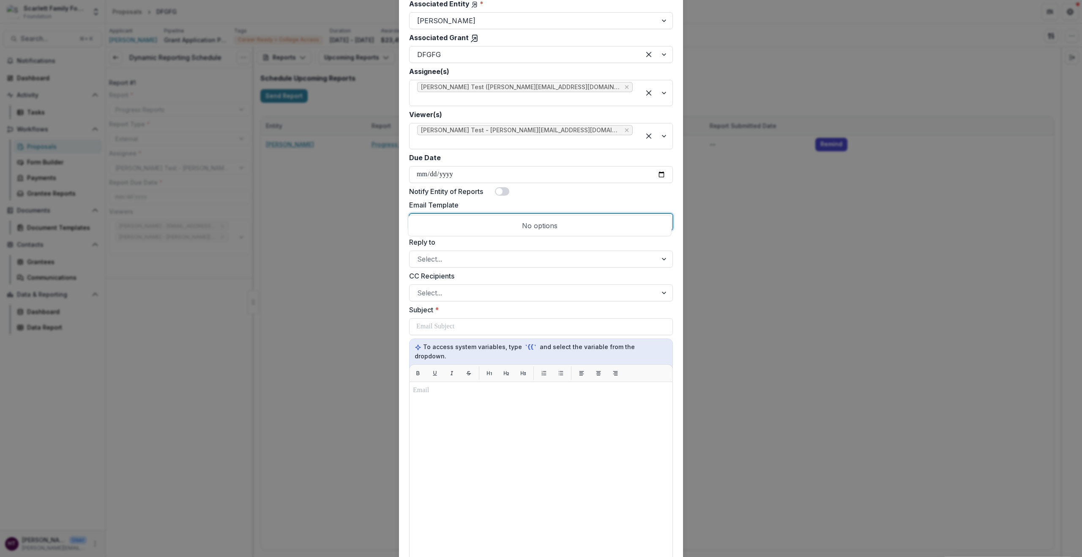
click at [567, 226] on div "No options" at bounding box center [540, 225] width 260 height 17
click at [552, 216] on div at bounding box center [533, 222] width 232 height 12
click at [569, 229] on div "No options" at bounding box center [540, 225] width 260 height 17
click at [563, 271] on label "CC Recipients" at bounding box center [538, 276] width 259 height 10
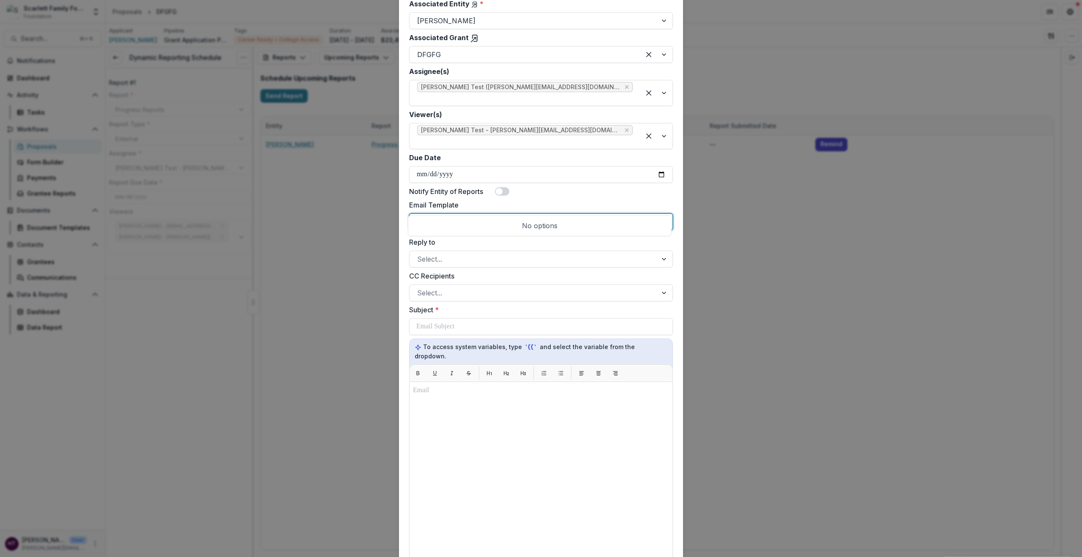
click at [419, 288] on input "CC Recipients" at bounding box center [418, 293] width 2 height 10
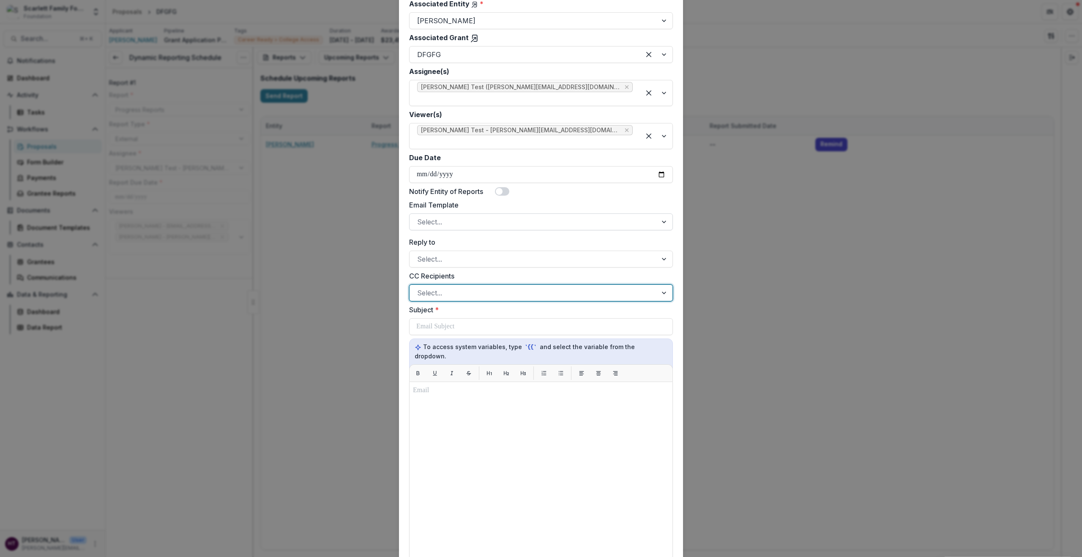
click at [664, 214] on div at bounding box center [664, 222] width 15 height 16
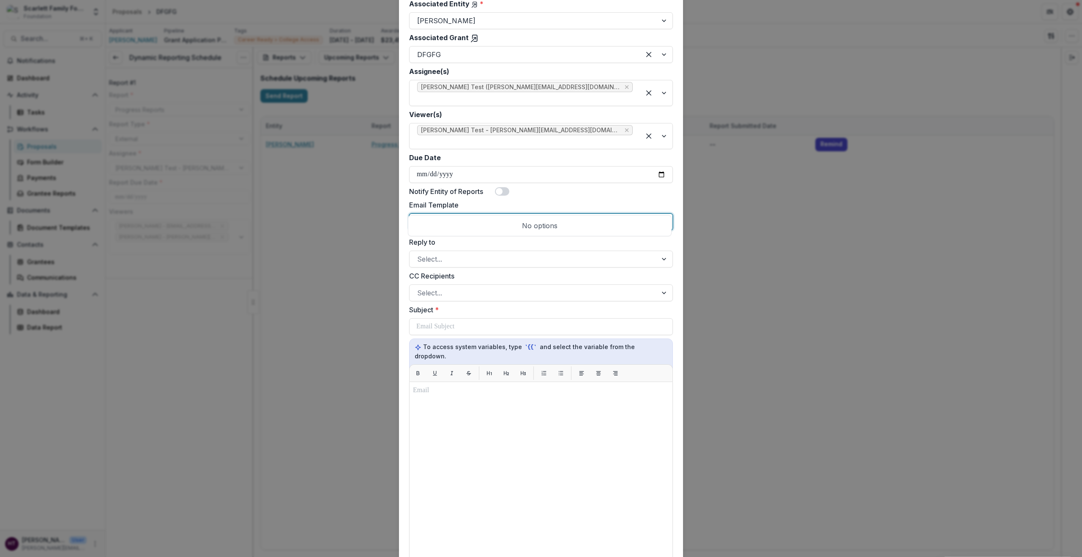
click at [664, 214] on div at bounding box center [664, 222] width 15 height 16
click at [665, 214] on div at bounding box center [664, 222] width 15 height 16
click at [663, 214] on div at bounding box center [664, 222] width 15 height 16
click at [565, 200] on label "Email Template" at bounding box center [538, 205] width 259 height 10
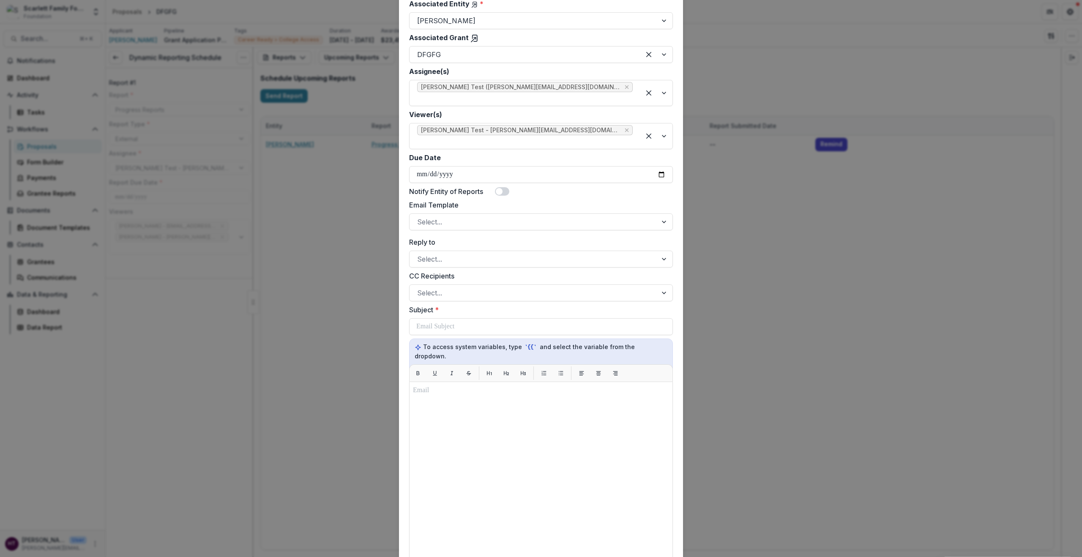
click at [419, 217] on input "Email Template" at bounding box center [418, 222] width 2 height 10
click at [474, 237] on label "Reply to" at bounding box center [538, 242] width 259 height 10
click at [419, 254] on input "Reply to" at bounding box center [418, 259] width 2 height 10
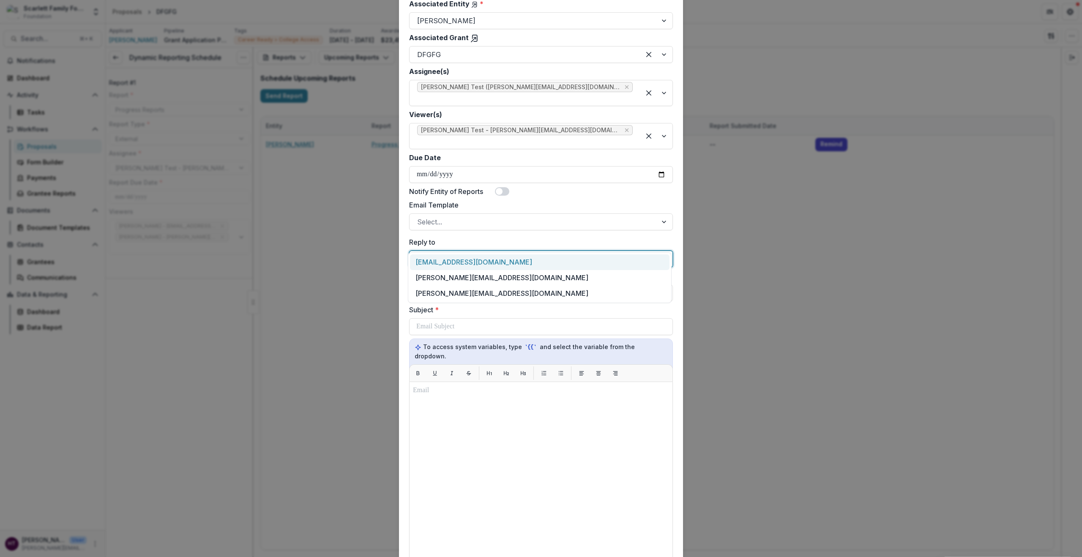
click at [474, 253] on div at bounding box center [533, 259] width 232 height 12
click at [471, 290] on div "[PERSON_NAME][EMAIL_ADDRESS][DOMAIN_NAME]" at bounding box center [540, 294] width 260 height 16
click at [469, 287] on div at bounding box center [533, 293] width 232 height 12
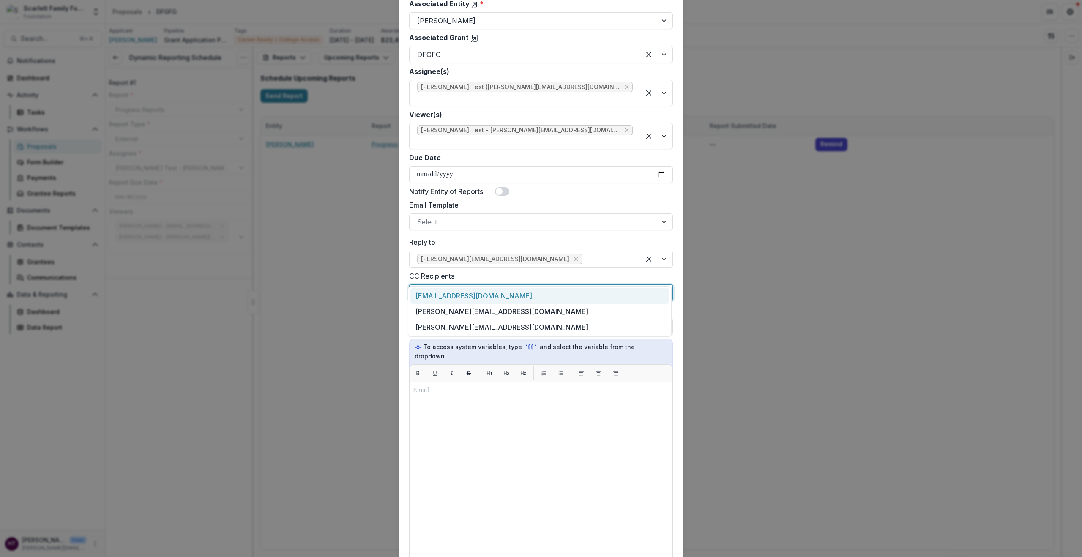
click at [487, 214] on div "**********" at bounding box center [541, 259] width 264 height 793
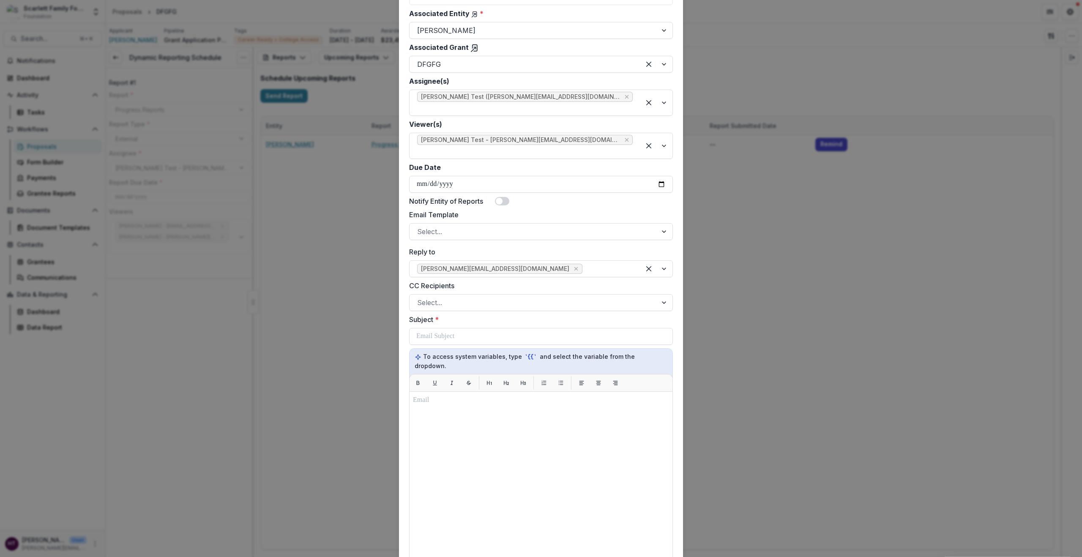
scroll to position [247, 0]
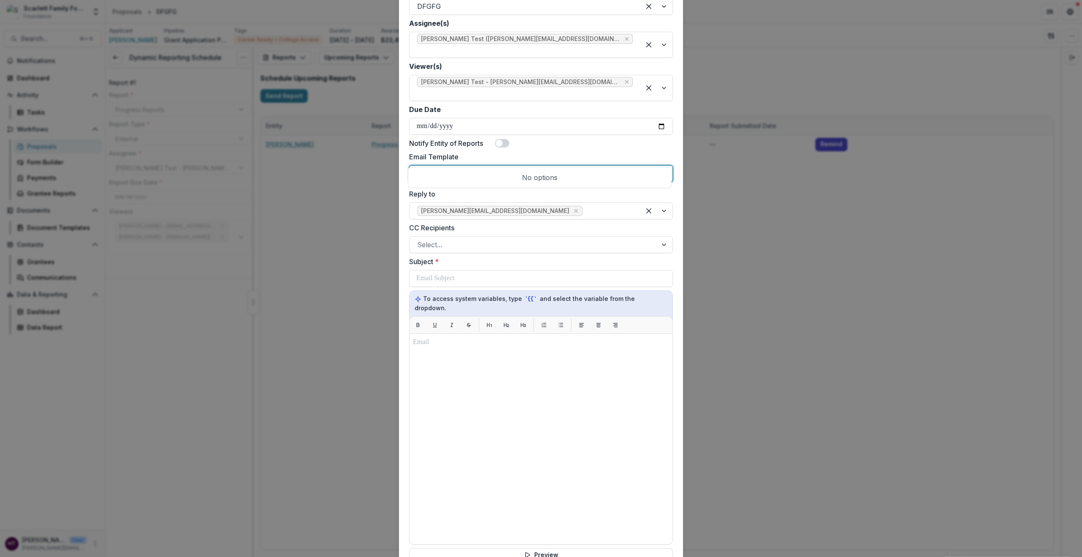
click at [446, 168] on div at bounding box center [533, 174] width 232 height 12
click at [481, 152] on label "Email Template" at bounding box center [538, 157] width 259 height 10
click at [419, 169] on input "Email Template" at bounding box center [418, 174] width 2 height 10
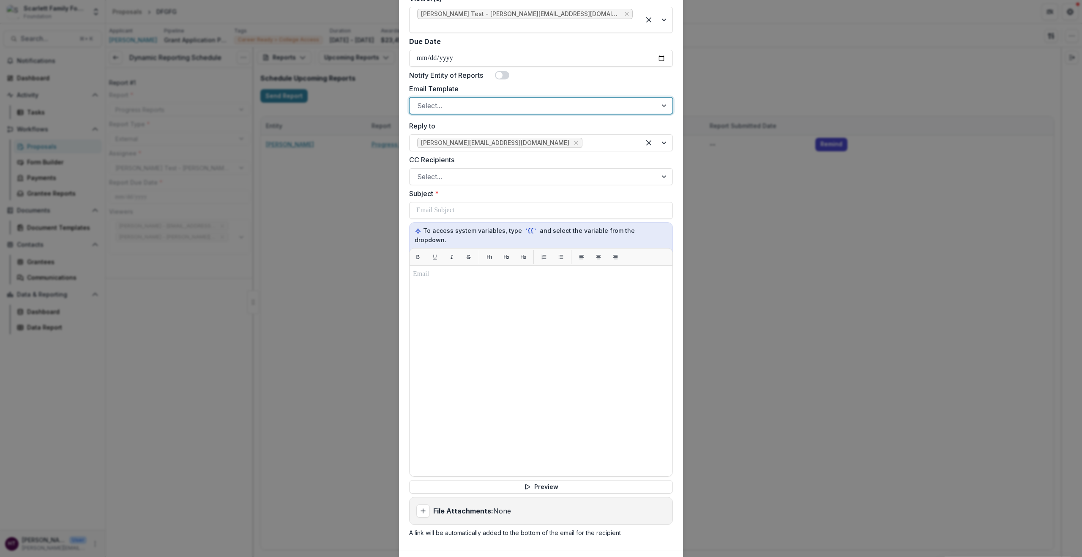
scroll to position [333, 0]
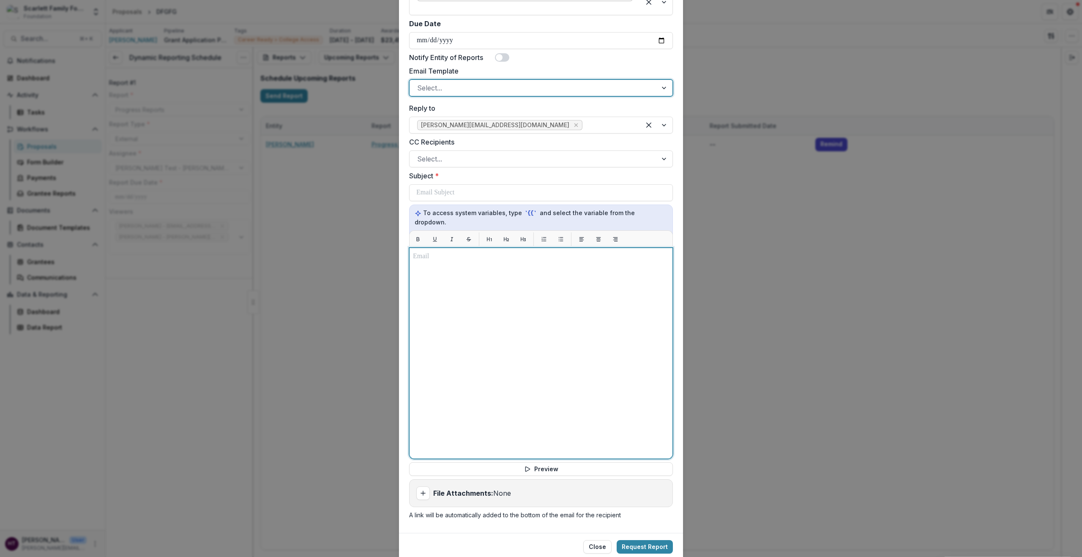
click at [447, 251] on div at bounding box center [541, 353] width 256 height 204
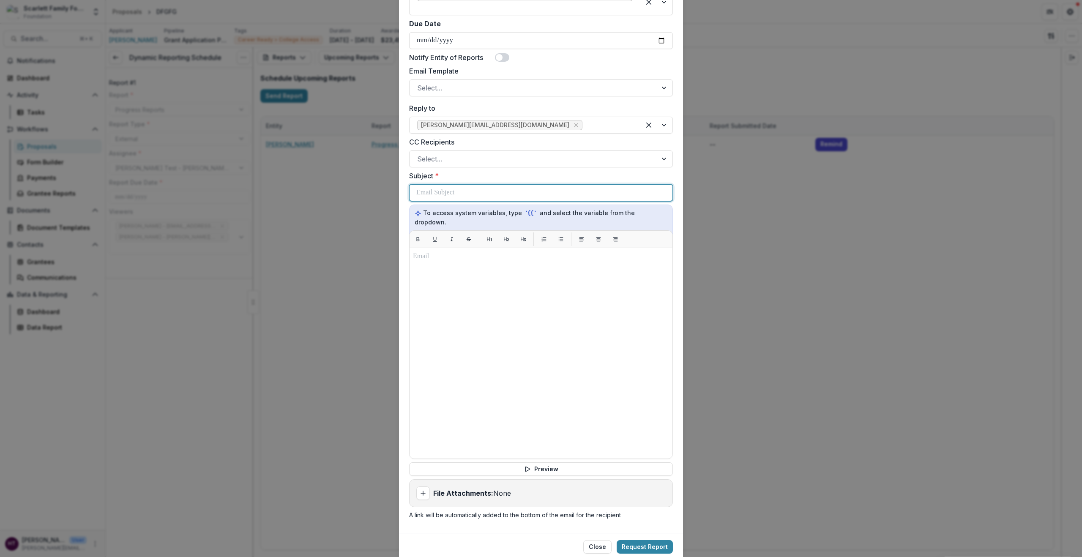
click at [438, 185] on div at bounding box center [540, 193] width 249 height 16
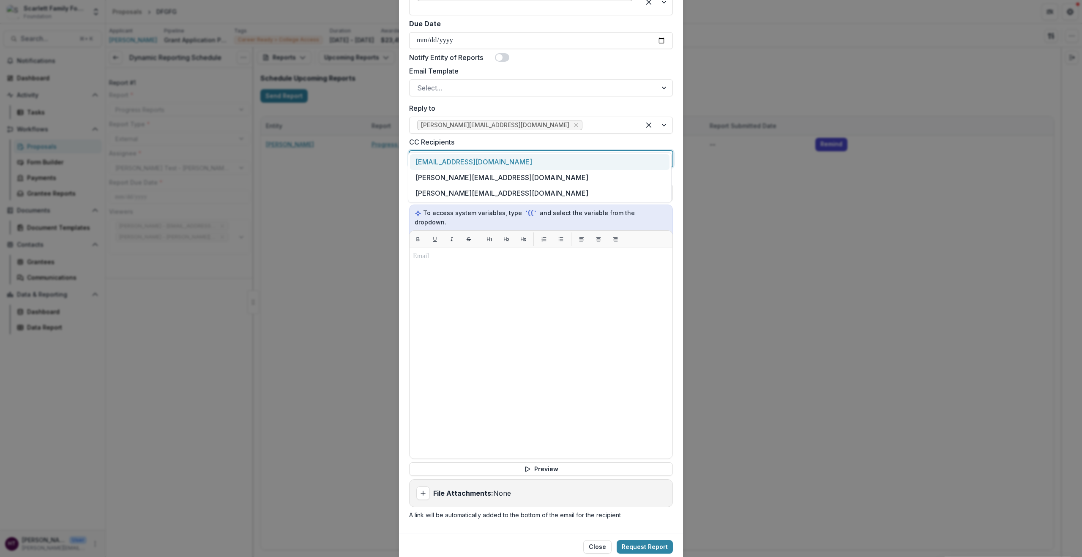
click at [435, 153] on div at bounding box center [533, 159] width 232 height 12
click at [440, 188] on div "[PERSON_NAME][EMAIL_ADDRESS][DOMAIN_NAME]" at bounding box center [540, 194] width 260 height 16
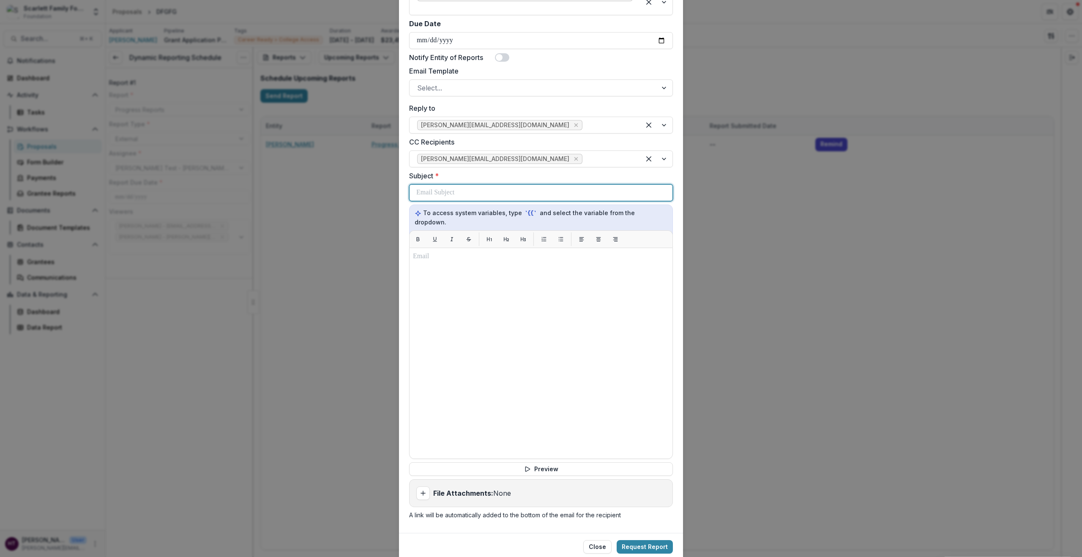
click at [438, 188] on p at bounding box center [435, 193] width 38 height 10
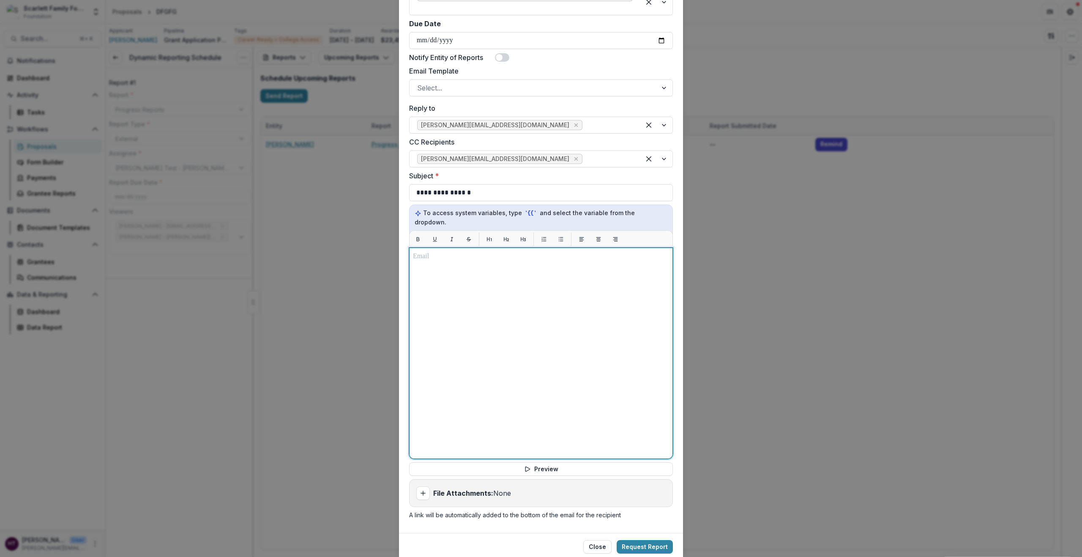
click at [433, 251] on div at bounding box center [541, 353] width 256 height 204
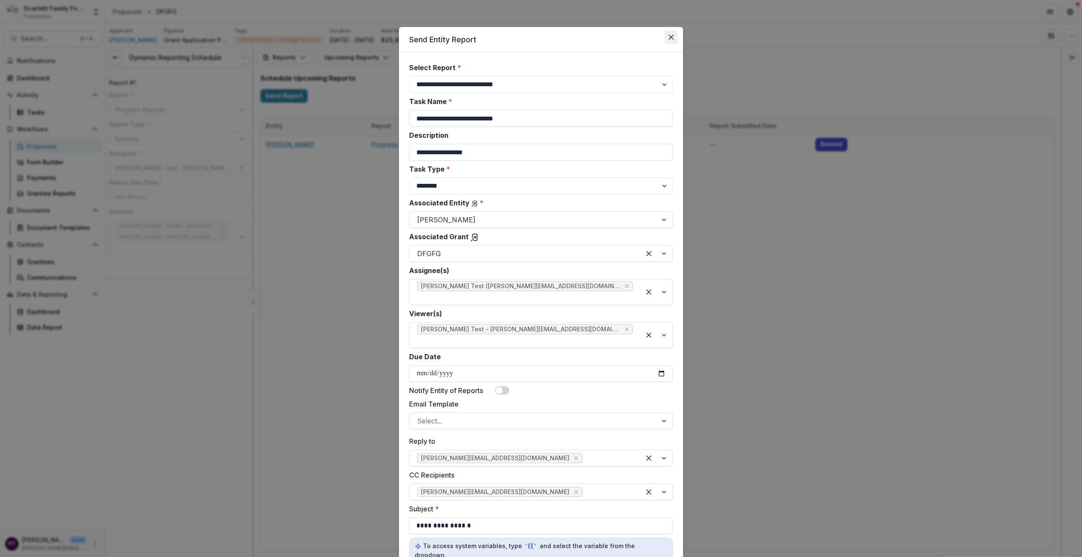
click at [667, 38] on button "Close" at bounding box center [671, 37] width 14 height 14
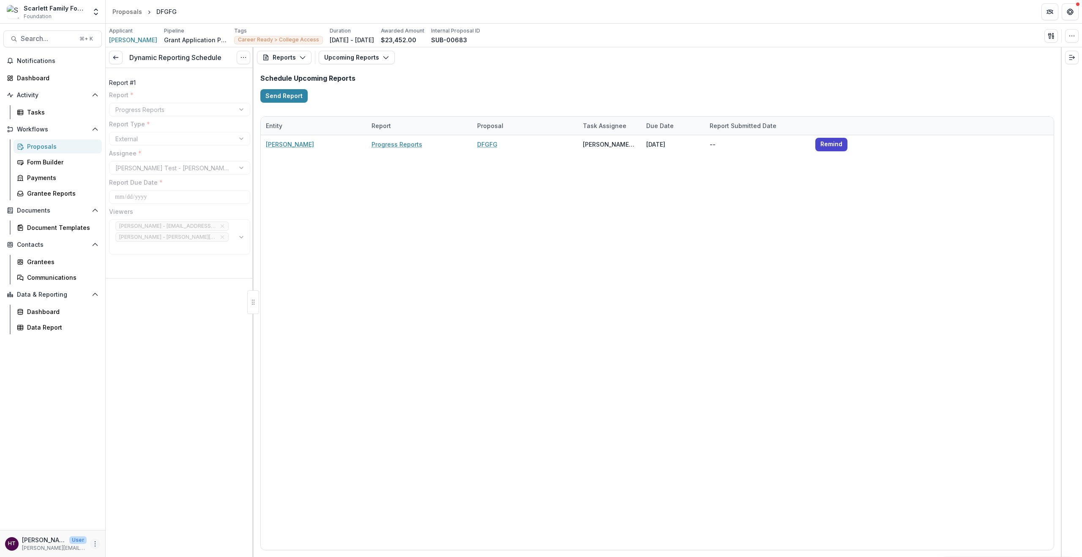
click at [94, 544] on icon "More" at bounding box center [95, 544] width 7 height 7
click at [135, 533] on button "Logout" at bounding box center [151, 540] width 90 height 14
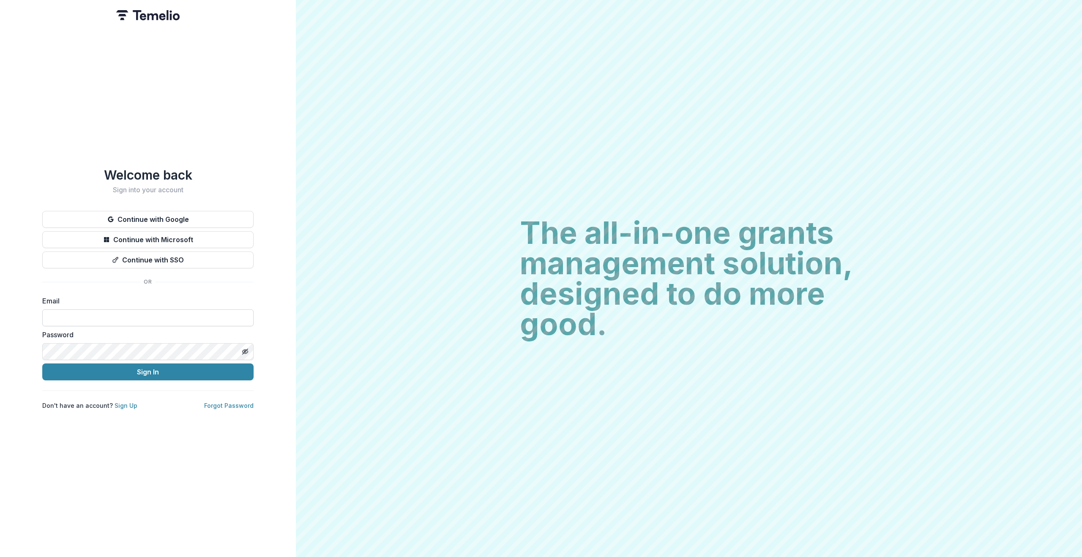
click at [87, 319] on input at bounding box center [147, 317] width 211 height 17
type input "**********"
click at [157, 374] on button "Sign In" at bounding box center [147, 372] width 211 height 17
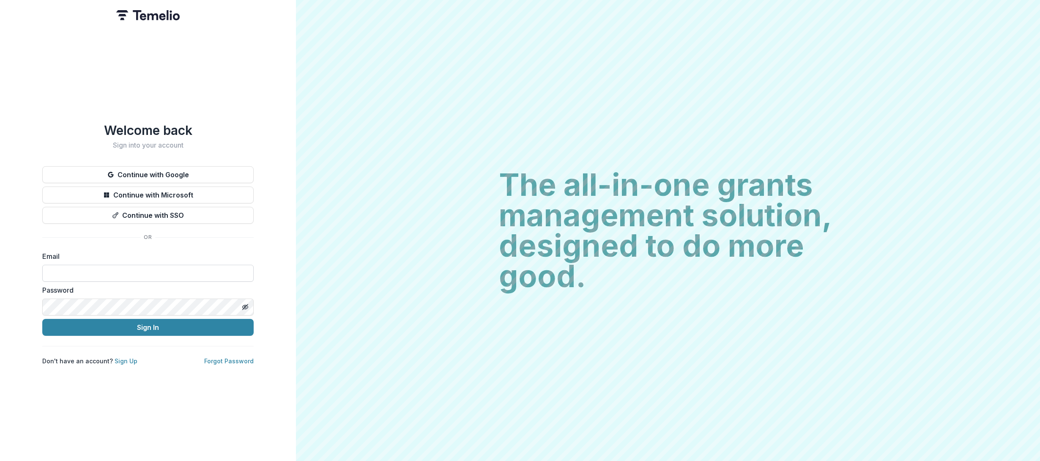
click at [116, 266] on input at bounding box center [147, 273] width 211 height 17
type input "**********"
click at [158, 325] on button "Sign In" at bounding box center [147, 327] width 211 height 17
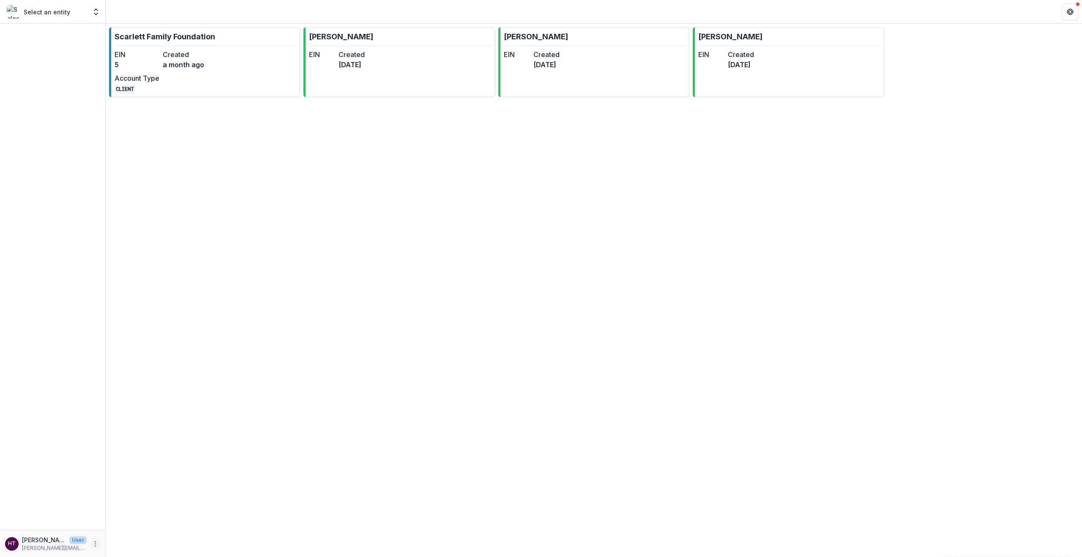
click at [96, 544] on icon "More" at bounding box center [95, 544] width 7 height 7
click at [133, 530] on link "Settings" at bounding box center [151, 526] width 90 height 14
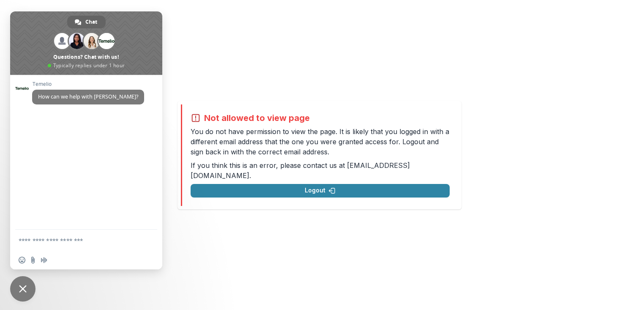
click at [26, 292] on span "Close chat" at bounding box center [23, 289] width 8 height 8
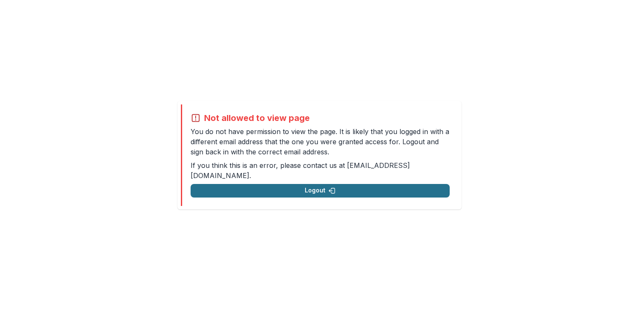
click at [306, 189] on button "Logout" at bounding box center [320, 191] width 259 height 14
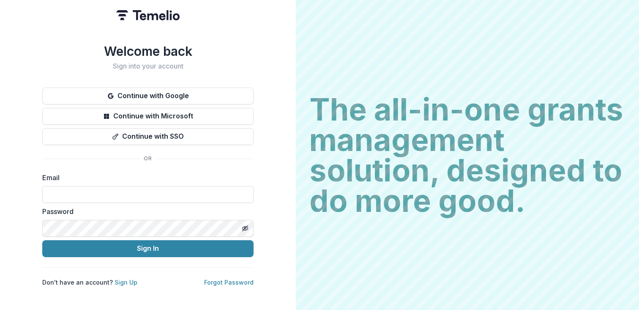
click at [121, 209] on label "Password" at bounding box center [145, 211] width 206 height 10
click at [122, 192] on input at bounding box center [147, 194] width 211 height 17
type input "**********"
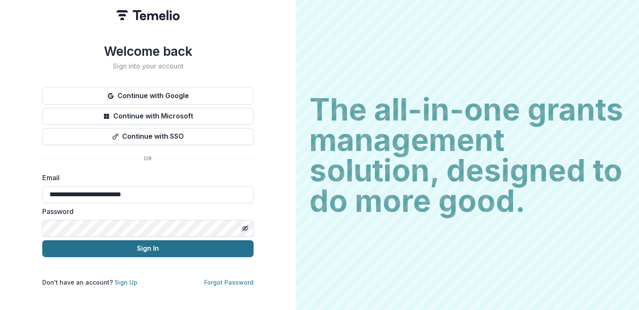
click at [147, 249] on button "Sign In" at bounding box center [147, 248] width 211 height 17
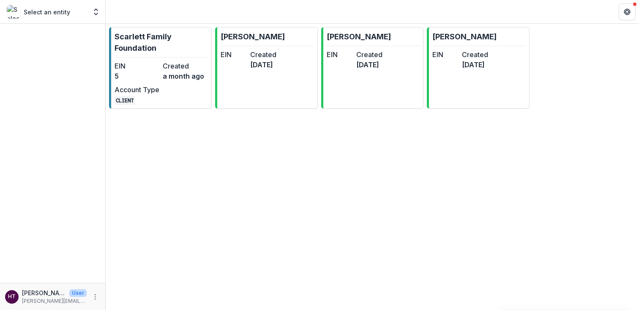
click at [63, 8] on p "Select an entity" at bounding box center [47, 12] width 46 height 9
click at [60, 15] on p "Select an entity" at bounding box center [47, 12] width 46 height 9
click at [98, 15] on icon "Open entity switcher" at bounding box center [96, 12] width 8 height 8
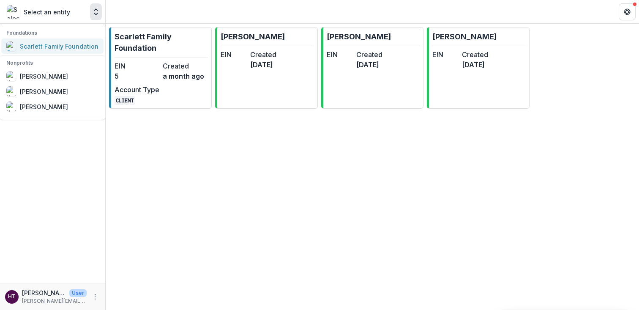
click at [71, 44] on div "Scarlett Family Foundation" at bounding box center [59, 46] width 79 height 9
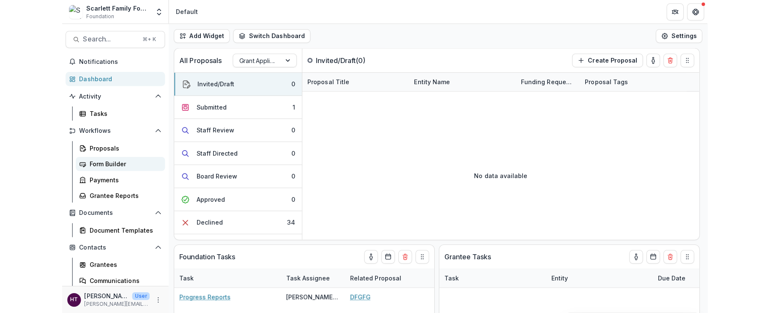
scroll to position [52, 0]
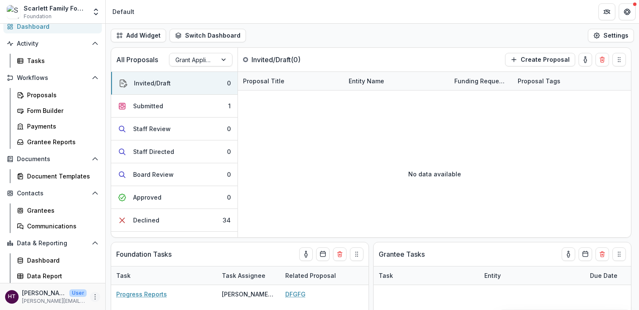
click at [92, 298] on icon "More" at bounding box center [95, 296] width 7 height 7
click at [129, 280] on link "User Settings" at bounding box center [148, 279] width 90 height 14
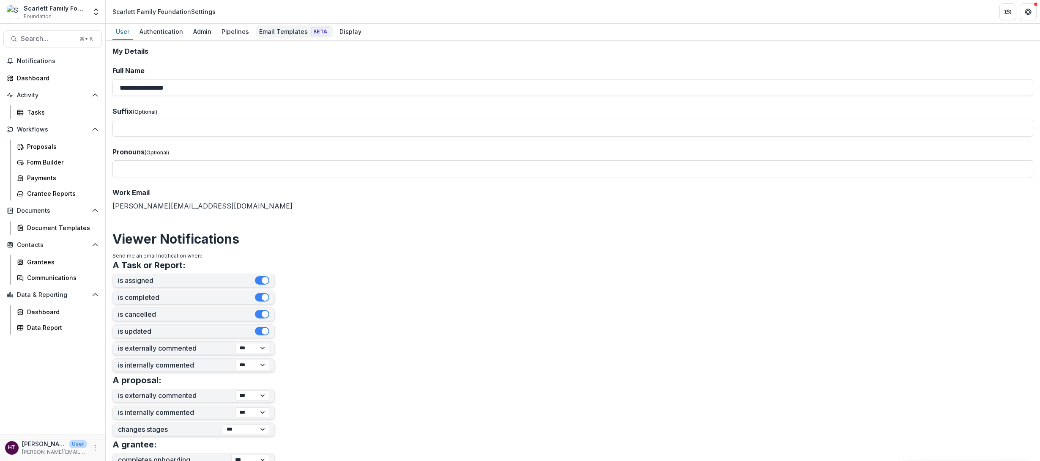
click at [279, 30] on div "Email Templates Beta" at bounding box center [294, 31] width 77 height 12
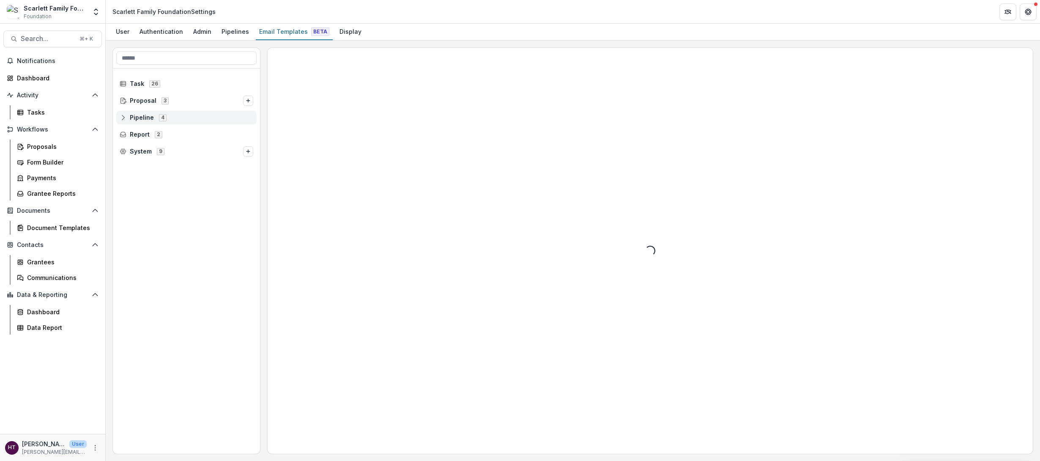
click at [143, 121] on div "Pipeline 4" at bounding box center [186, 118] width 140 height 14
click at [144, 98] on span "Proposal" at bounding box center [143, 100] width 27 height 7
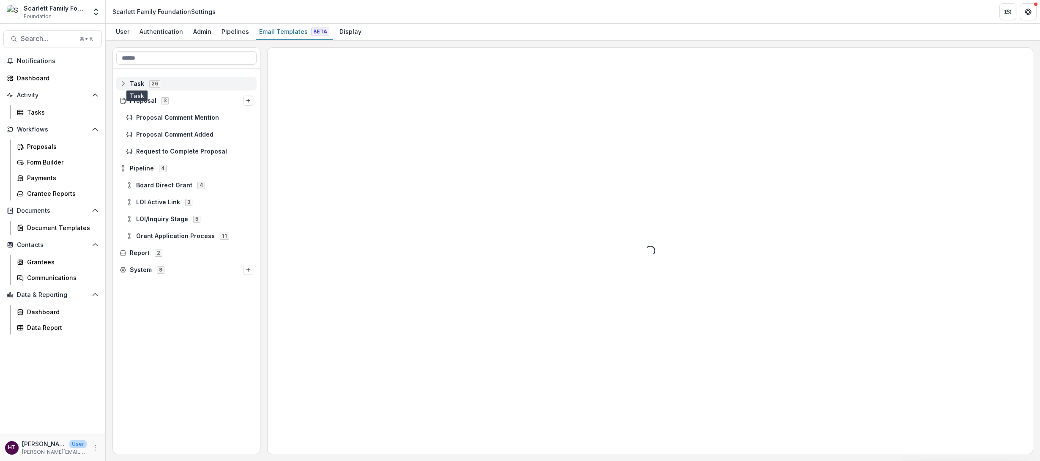
click at [138, 84] on span "Task" at bounding box center [137, 83] width 14 height 7
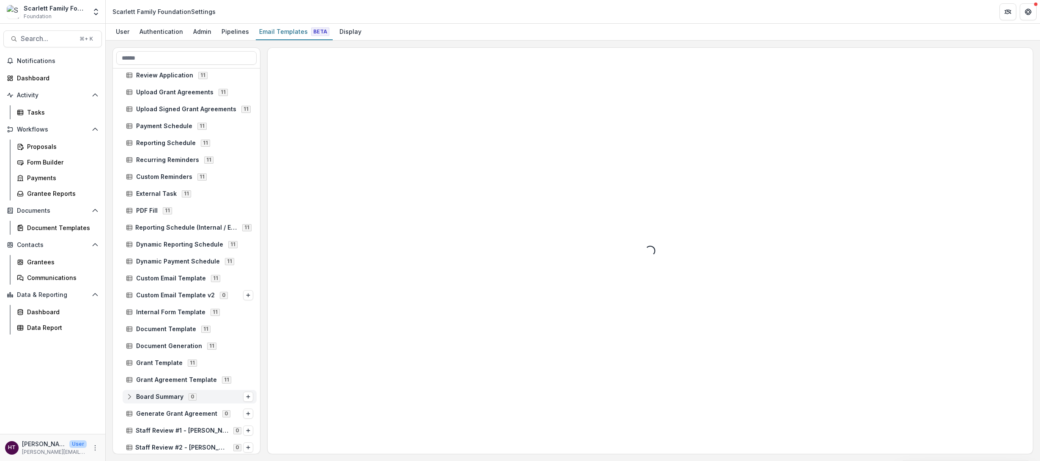
scroll to position [22, 0]
click at [162, 143] on span "Reporting Schedule" at bounding box center [166, 145] width 60 height 7
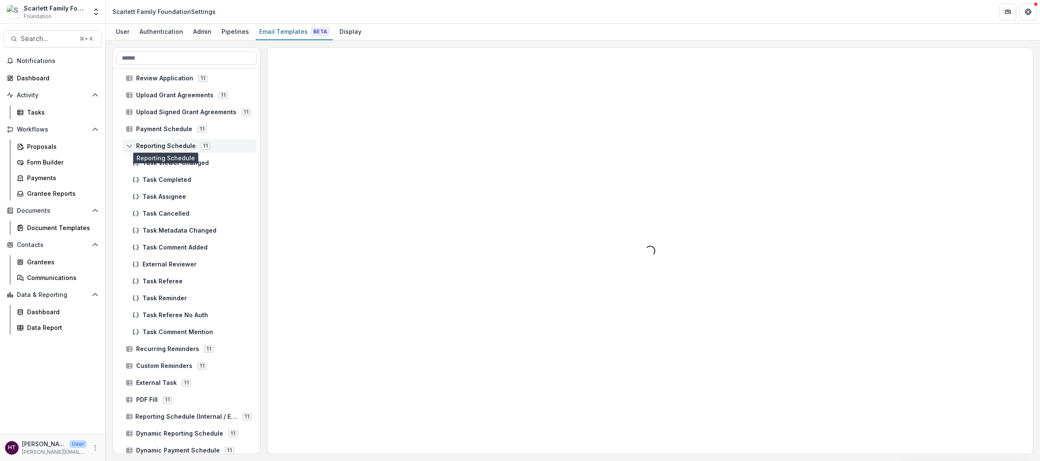
click at [143, 146] on span "Reporting Schedule" at bounding box center [166, 145] width 60 height 7
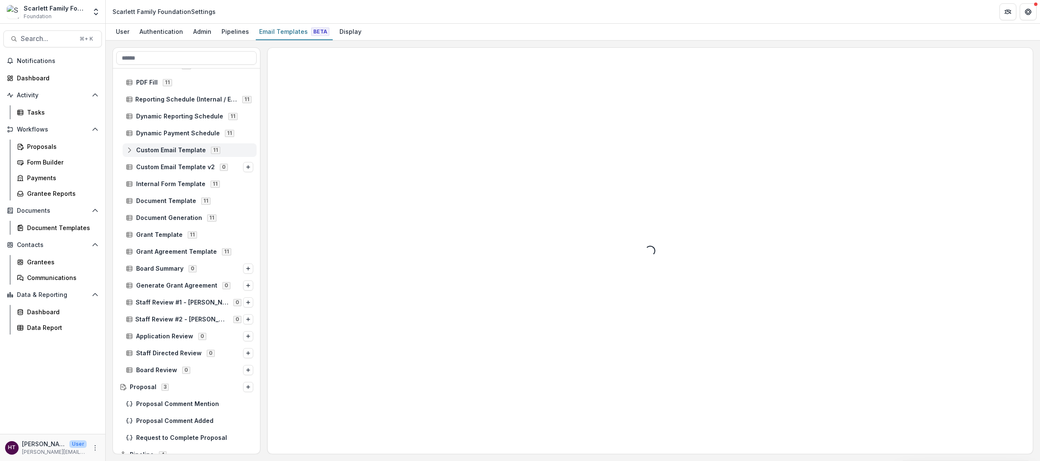
scroll to position [264, 0]
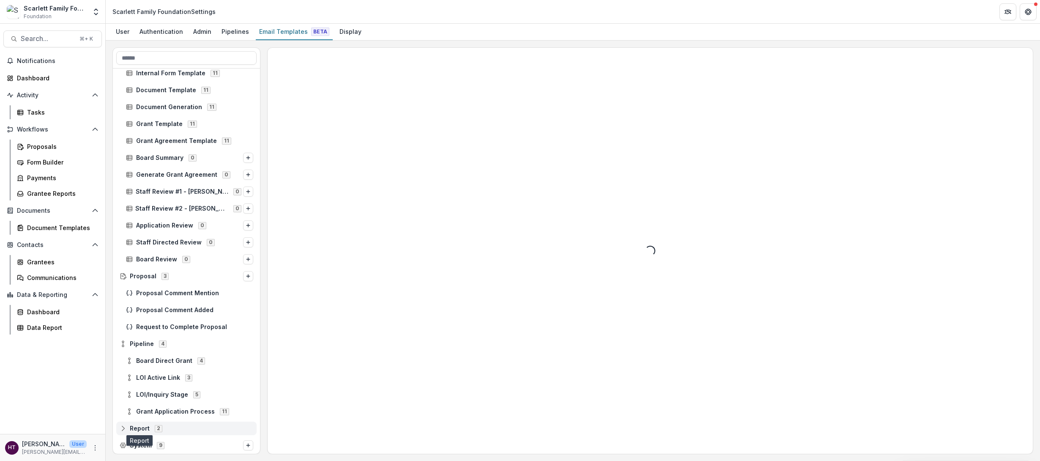
click at [139, 309] on span "Report" at bounding box center [140, 428] width 20 height 7
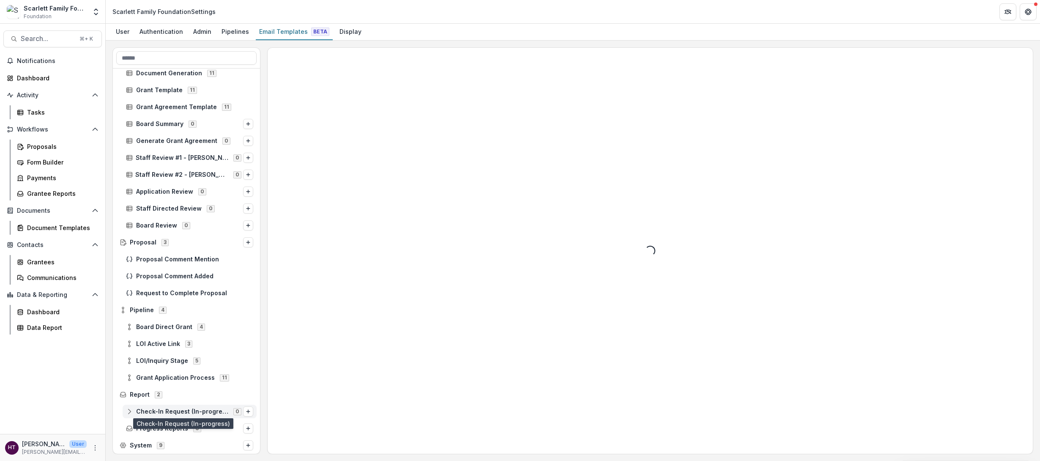
click at [189, 309] on span "Check-In Request (In-progress)" at bounding box center [182, 411] width 92 height 7
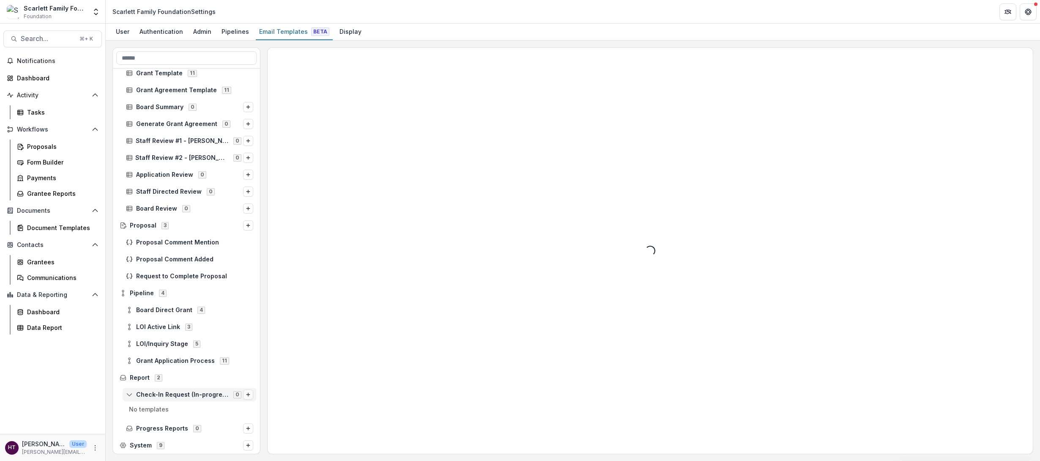
click at [246, 309] on icon "Options" at bounding box center [248, 394] width 5 height 5
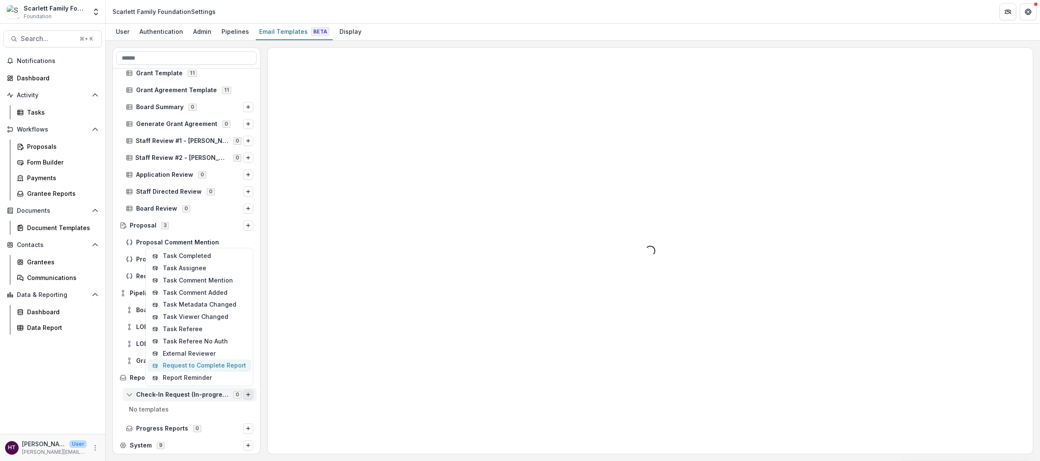
click at [191, 309] on button "Request to Complete Report" at bounding box center [200, 365] width 104 height 12
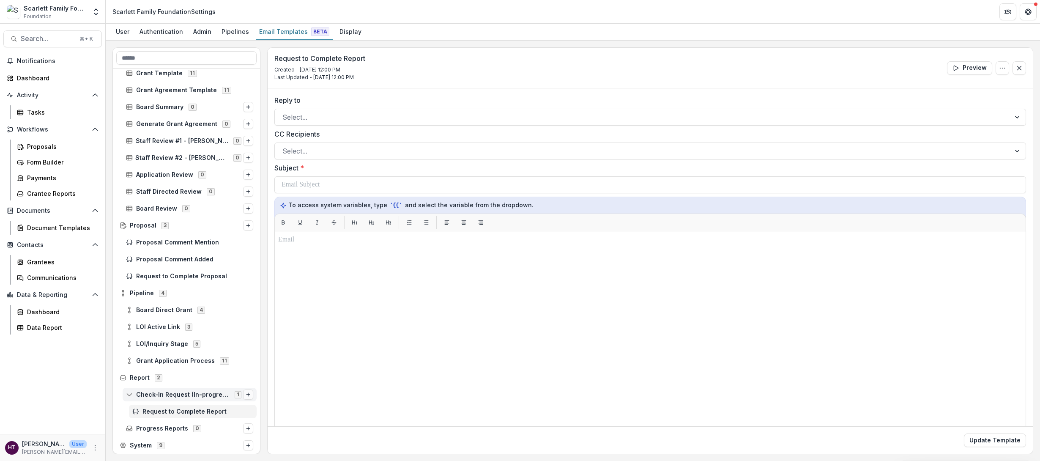
click at [246, 309] on icon "Options" at bounding box center [248, 394] width 5 height 5
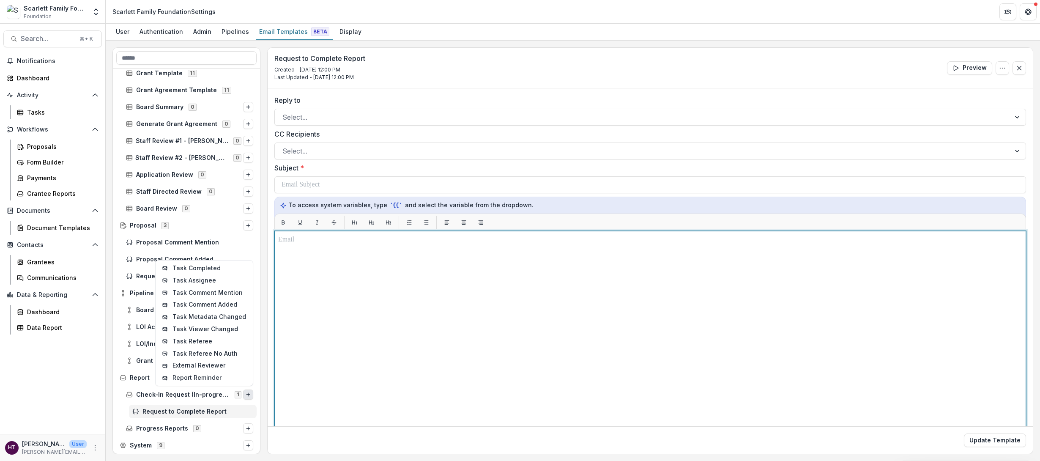
click at [350, 309] on div at bounding box center [650, 337] width 744 height 204
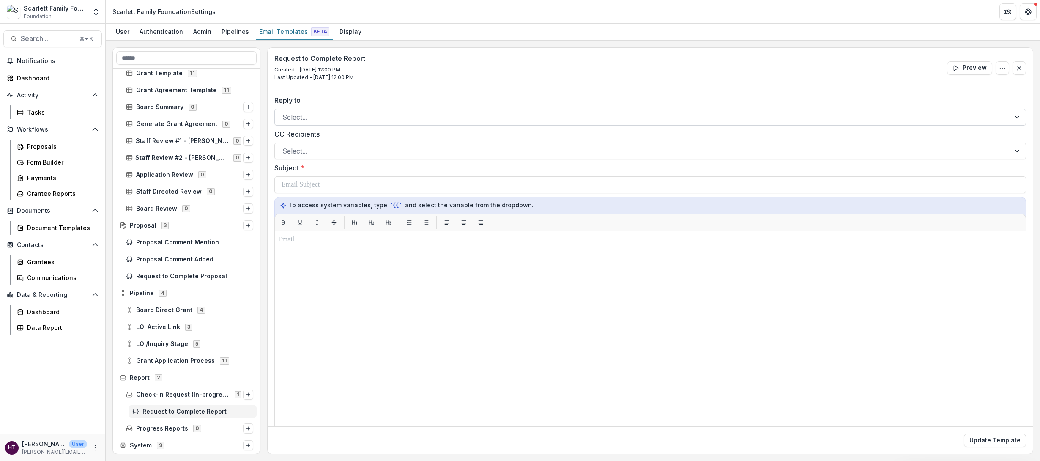
click at [294, 114] on div at bounding box center [642, 117] width 720 height 12
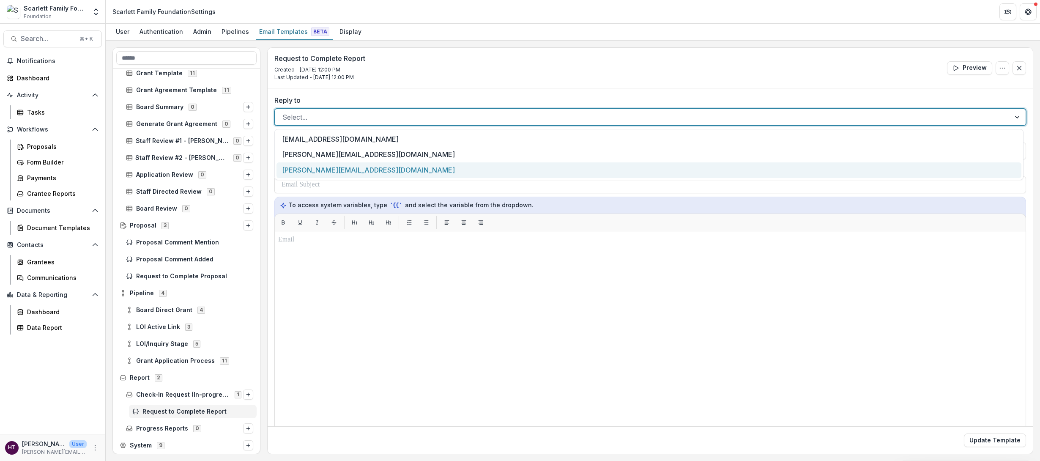
click at [307, 165] on div "[PERSON_NAME][EMAIL_ADDRESS][DOMAIN_NAME]" at bounding box center [648, 170] width 745 height 16
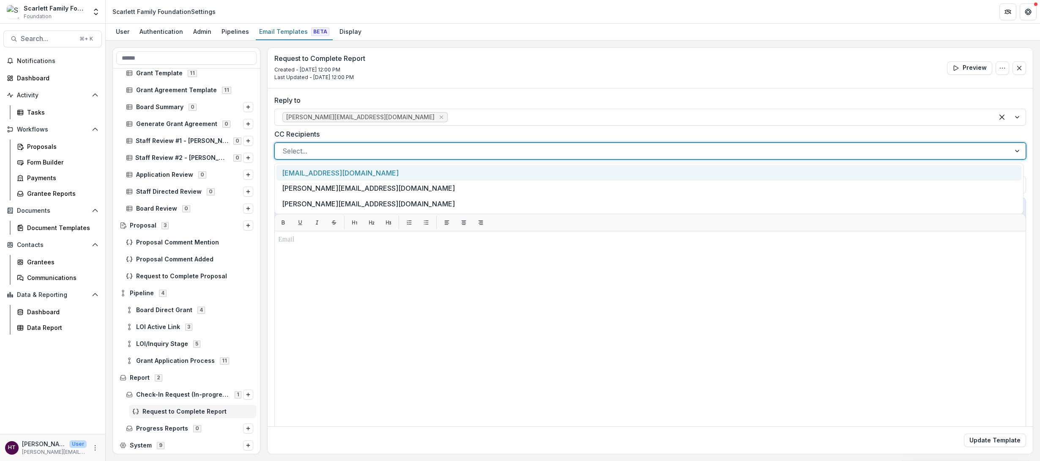
click at [307, 150] on div at bounding box center [642, 151] width 720 height 12
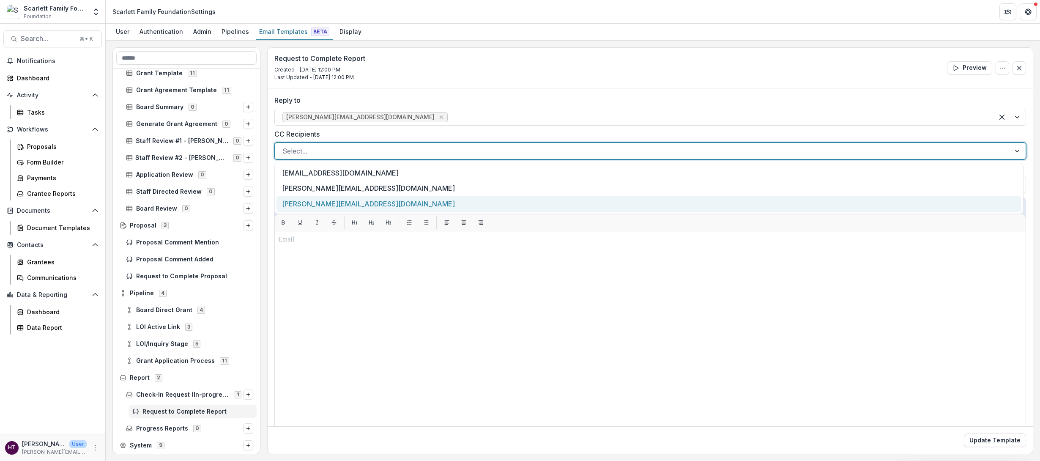
click at [310, 202] on div "[PERSON_NAME][EMAIL_ADDRESS][DOMAIN_NAME]" at bounding box center [648, 204] width 745 height 16
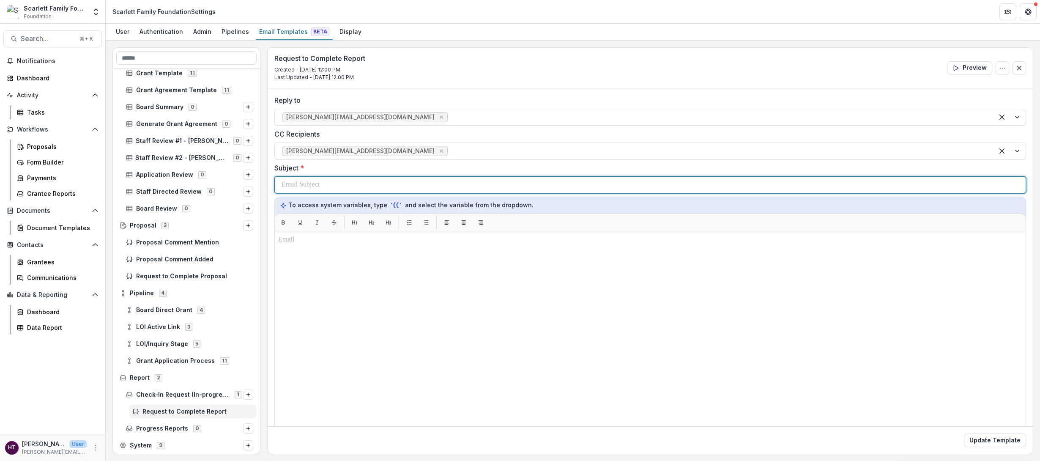
click at [310, 189] on p at bounding box center [301, 185] width 38 height 10
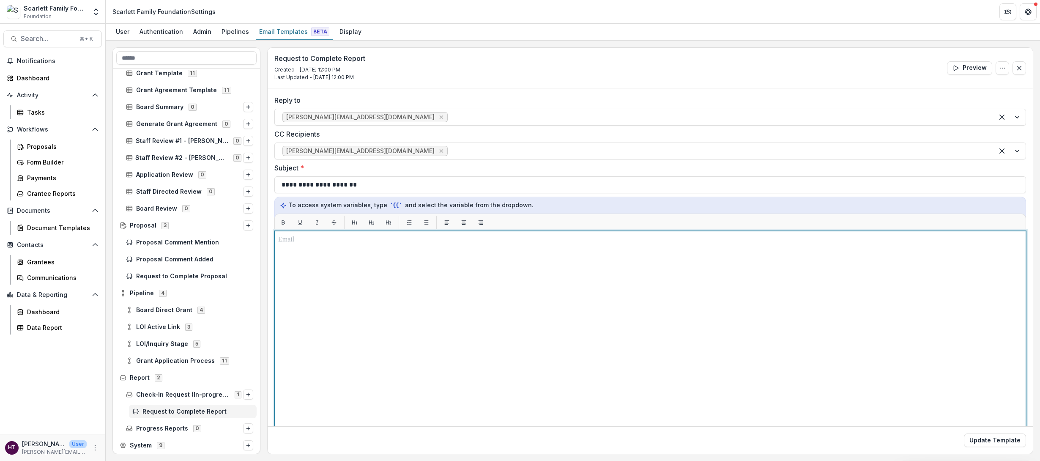
click at [323, 252] on div at bounding box center [650, 337] width 744 height 204
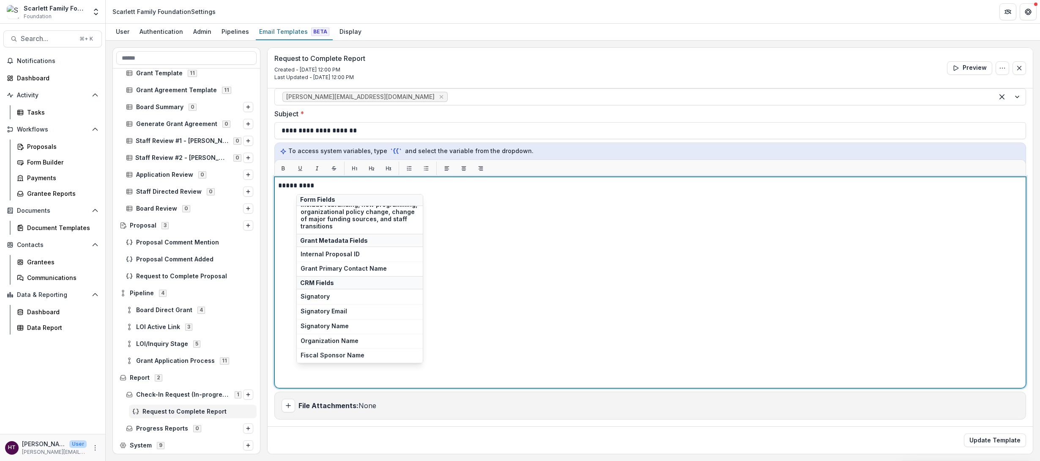
scroll to position [162, 0]
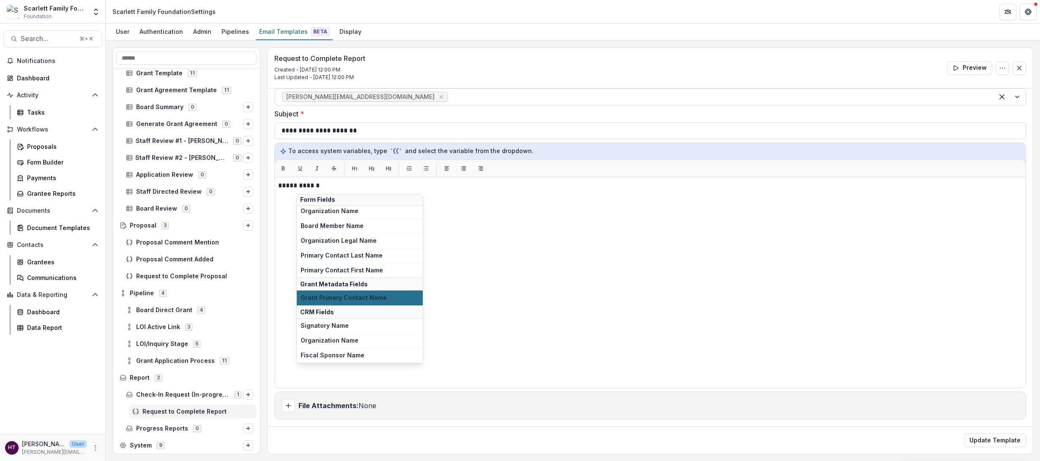
click at [352, 296] on span "Grant Primary Contact Name" at bounding box center [360, 297] width 118 height 7
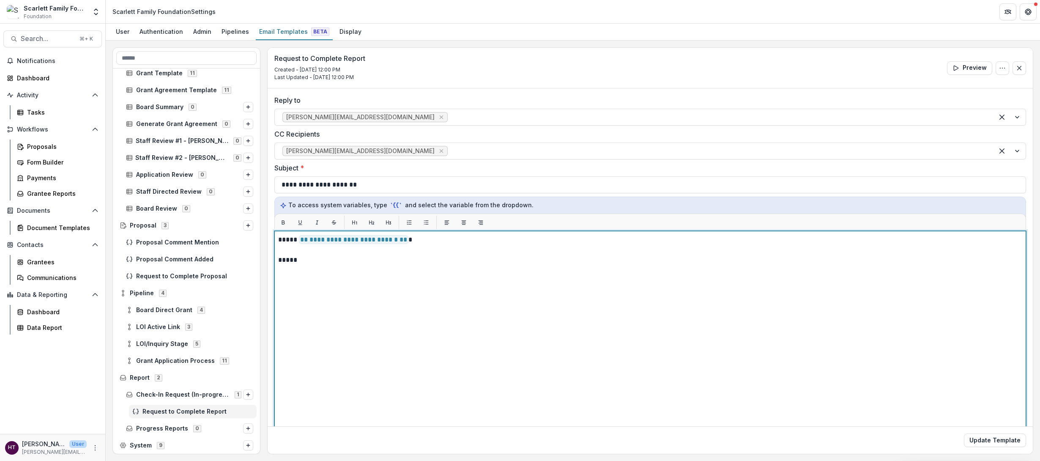
scroll to position [0, 0]
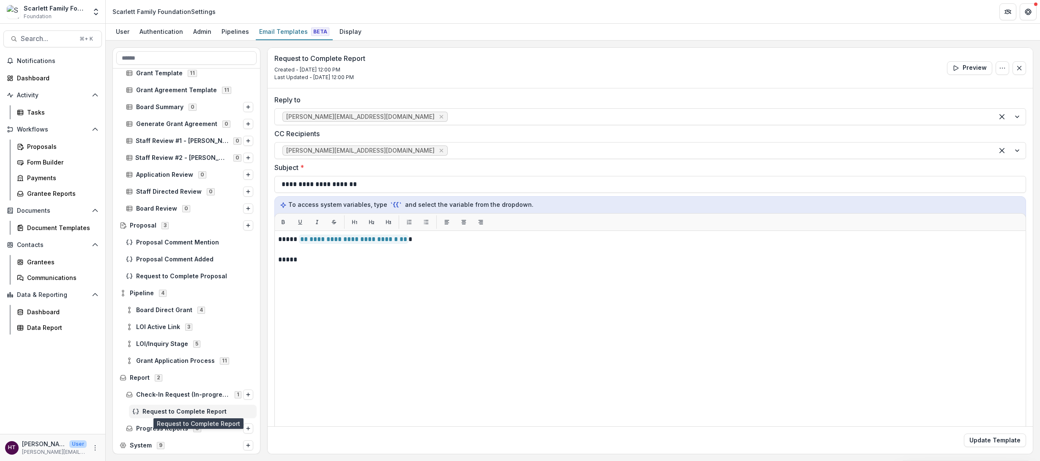
click at [224, 309] on span "Request to Complete Report" at bounding box center [197, 411] width 111 height 7
click at [246, 309] on icon "Options" at bounding box center [248, 394] width 5 height 5
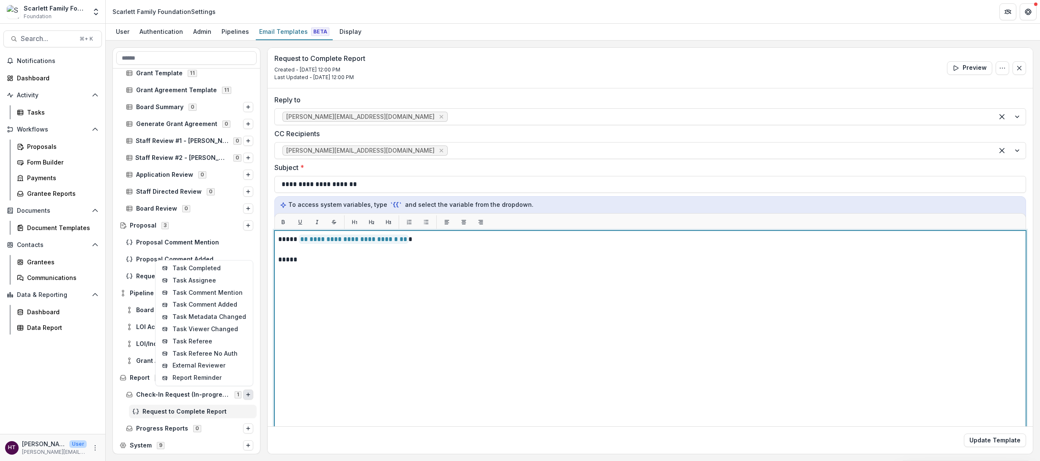
click at [374, 309] on div "**********" at bounding box center [650, 336] width 744 height 204
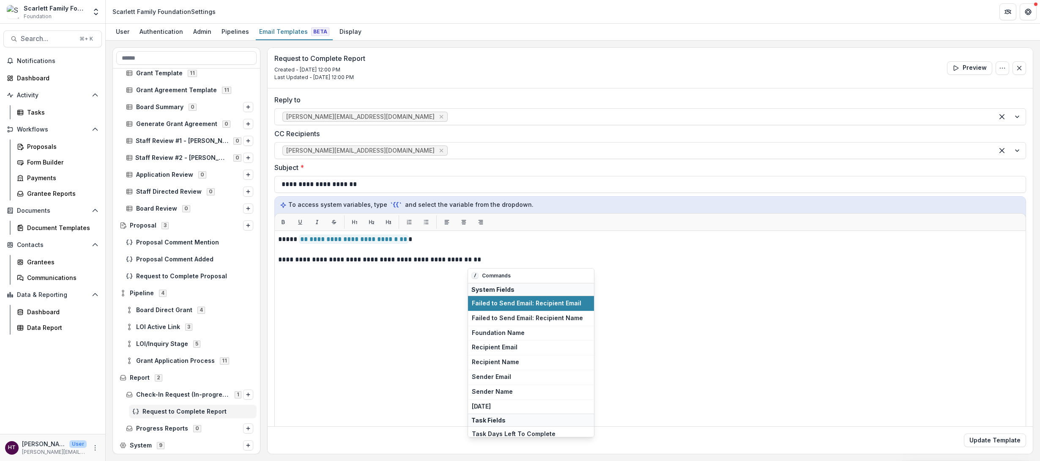
click at [498, 273] on p "Commands" at bounding box center [496, 276] width 29 height 8
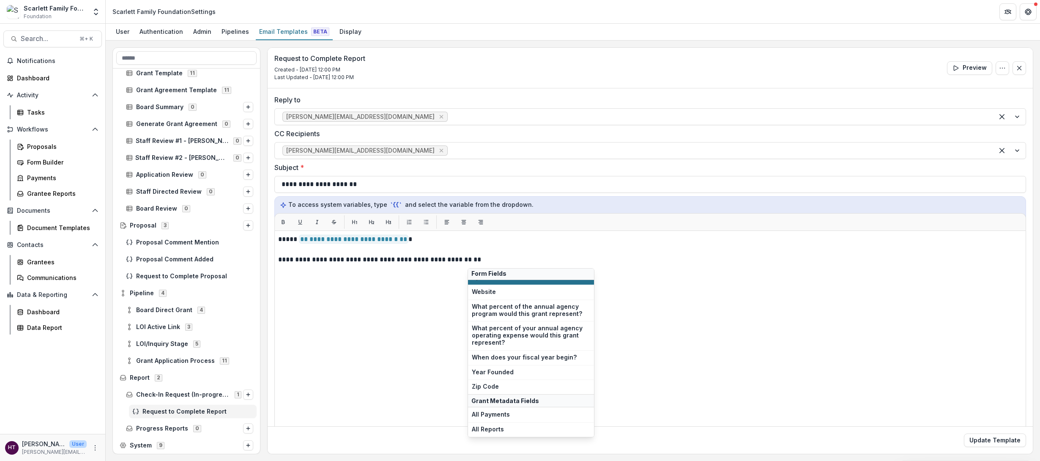
scroll to position [3428, 0]
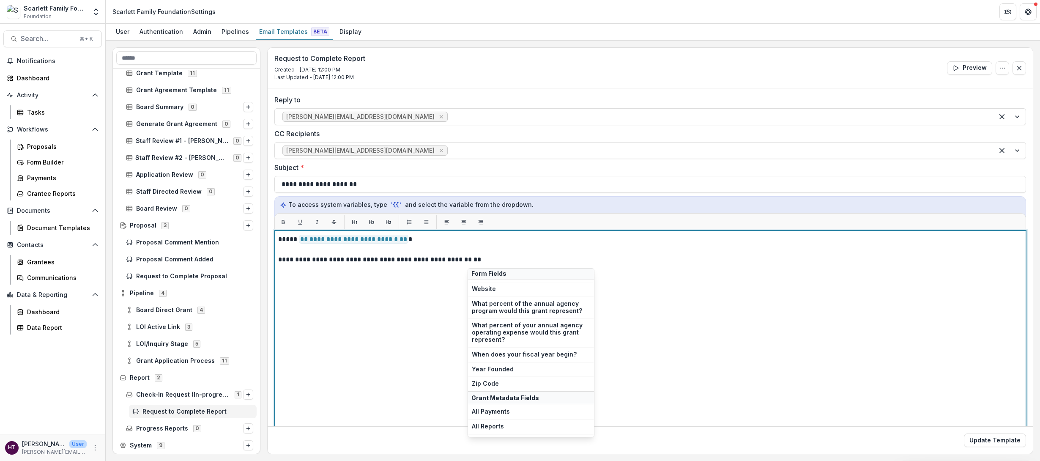
click at [495, 258] on p "**********" at bounding box center [648, 259] width 741 height 10
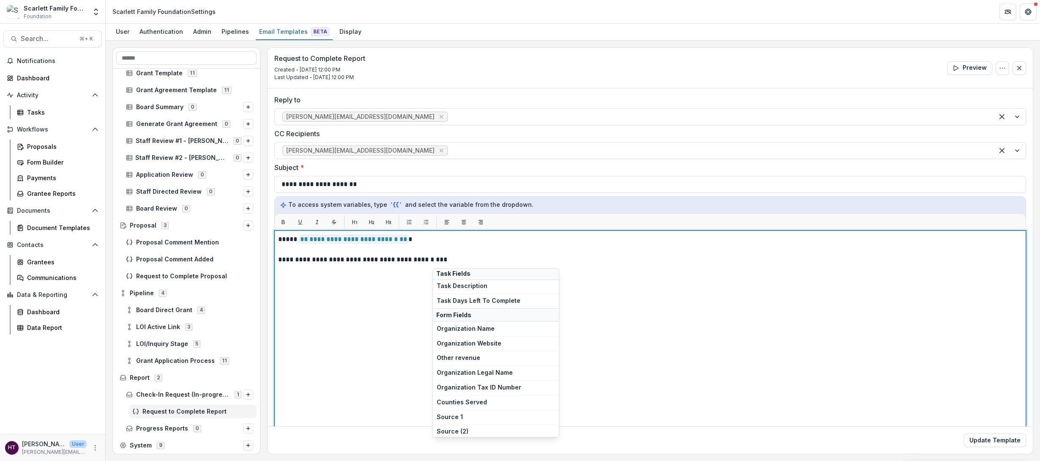
scroll to position [0, 0]
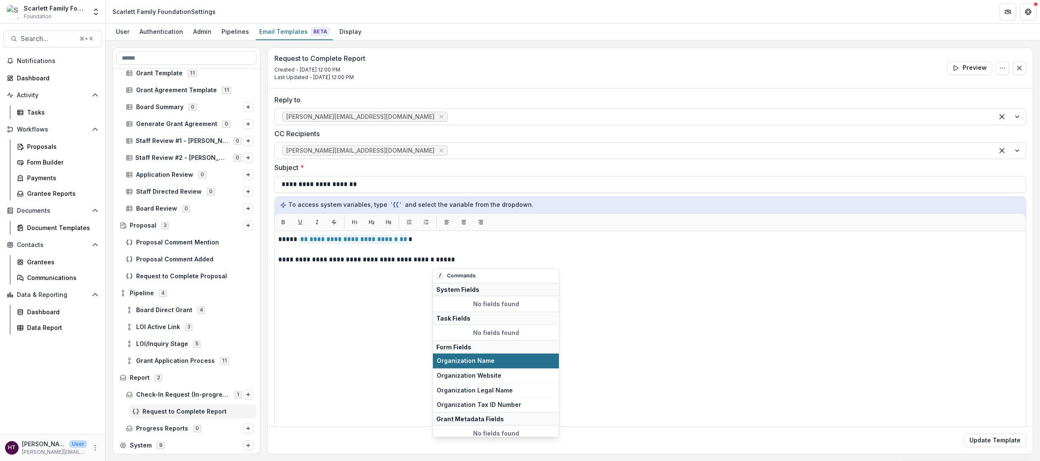
click at [459, 309] on span "Organization Name" at bounding box center [496, 360] width 118 height 7
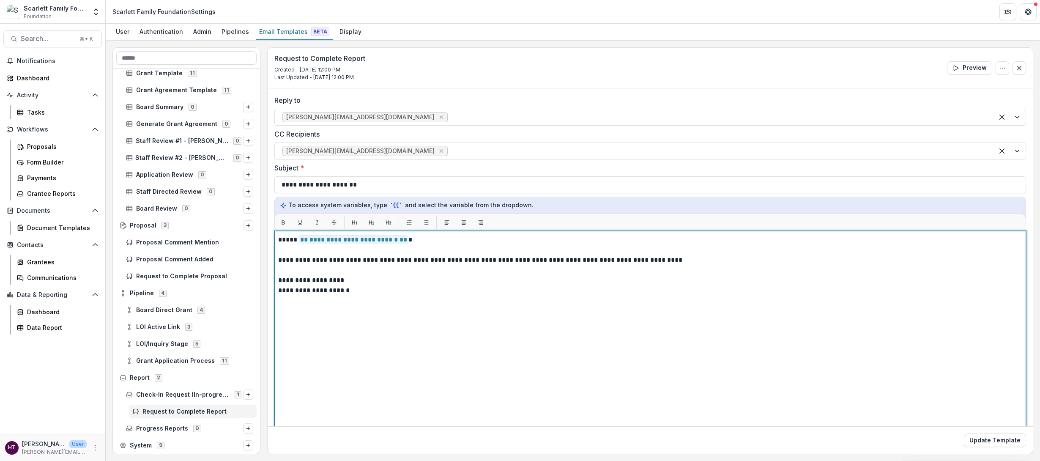
click at [614, 261] on p "**********" at bounding box center [648, 260] width 741 height 10
click at [639, 262] on p "**********" at bounding box center [648, 260] width 741 height 10
click at [639, 256] on p "**********" at bounding box center [648, 260] width 741 height 10
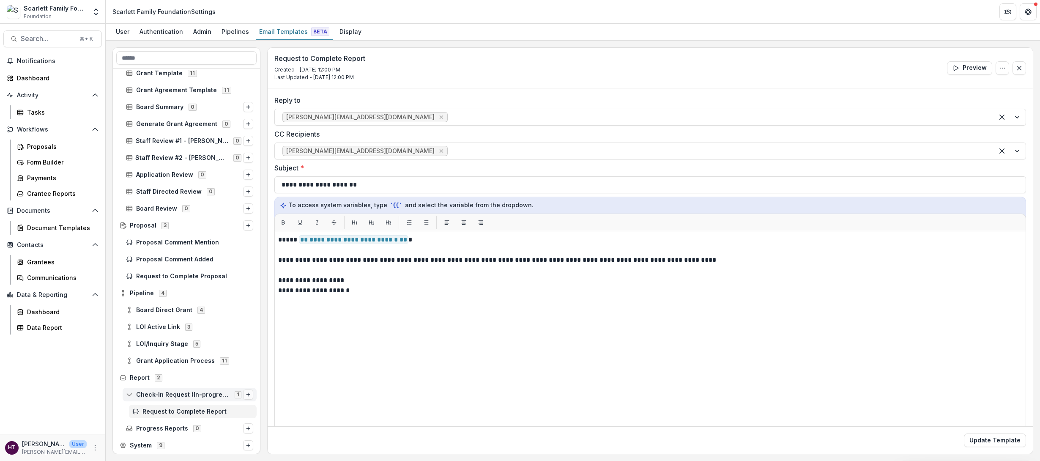
click at [246, 309] on line "Options" at bounding box center [247, 394] width 3 height 0
click at [200, 309] on button "Report Reminder" at bounding box center [204, 378] width 94 height 12
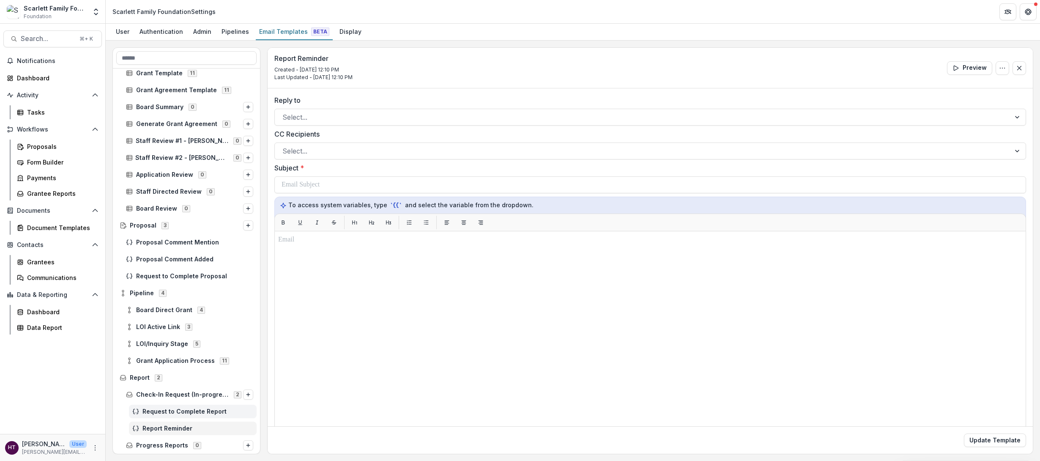
scroll to position [332, 0]
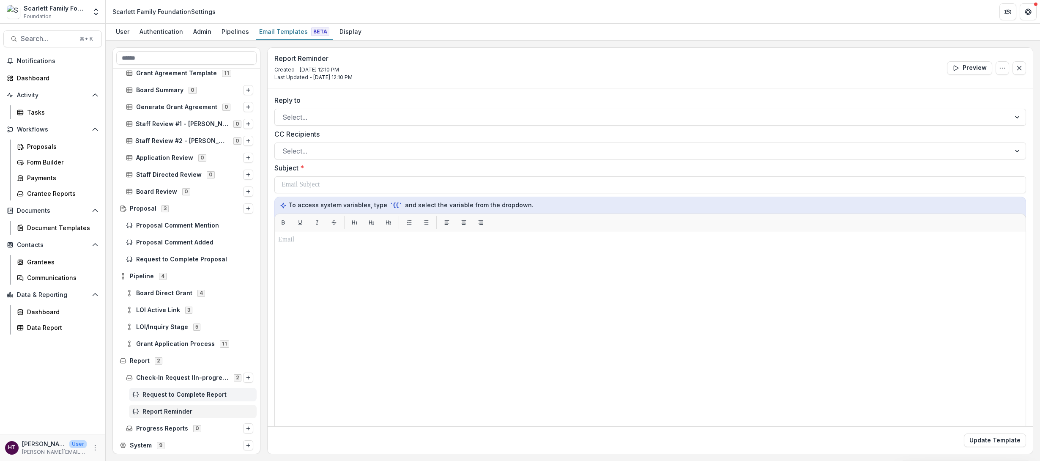
click at [186, 309] on span "Request to Complete Report" at bounding box center [197, 394] width 111 height 7
click at [172, 309] on span "Report Reminder" at bounding box center [197, 411] width 111 height 7
click at [170, 309] on span "Request to Complete Report" at bounding box center [197, 394] width 111 height 7
click at [326, 56] on h3 "Request to Complete Report" at bounding box center [319, 59] width 91 height 8
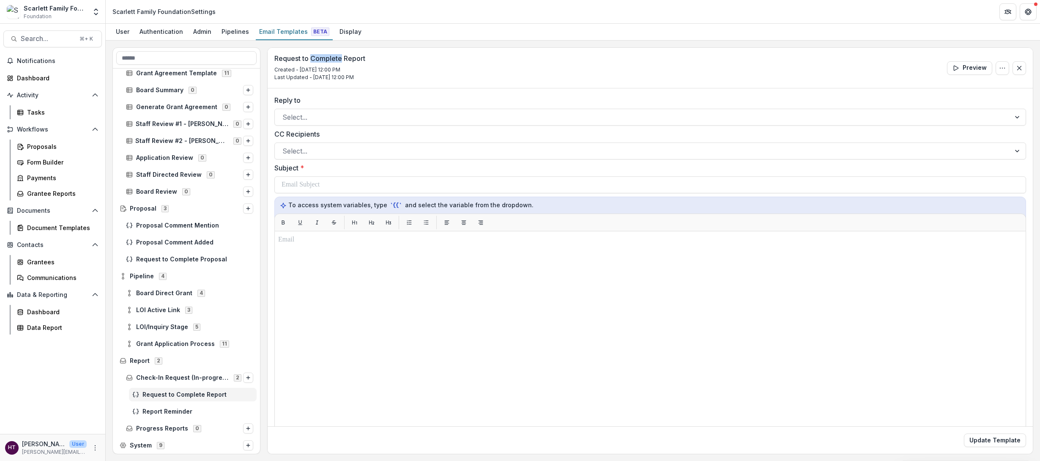
click at [326, 56] on h3 "Request to Complete Report" at bounding box center [319, 59] width 91 height 8
click at [639, 68] on button "Options" at bounding box center [1002, 68] width 14 height 14
click at [639, 90] on button "Edit Name" at bounding box center [961, 87] width 90 height 14
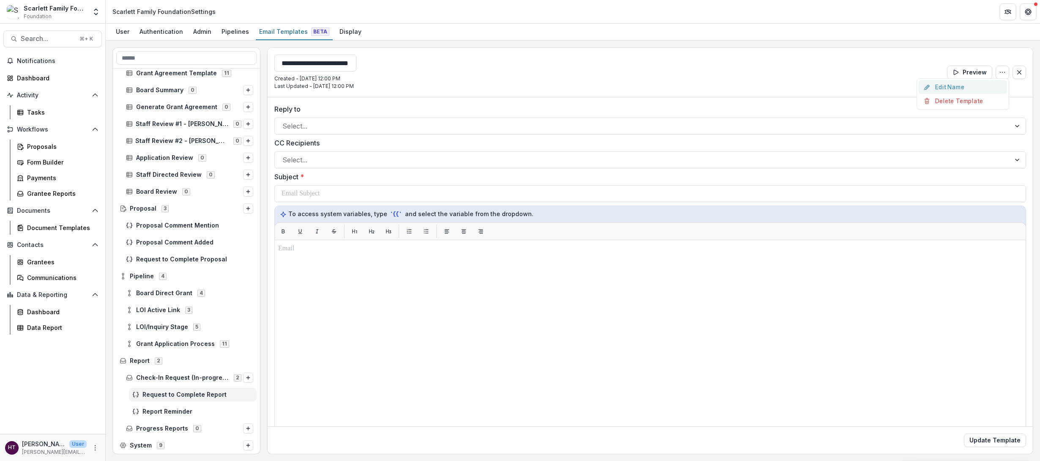
scroll to position [0, 9]
type input "**********"
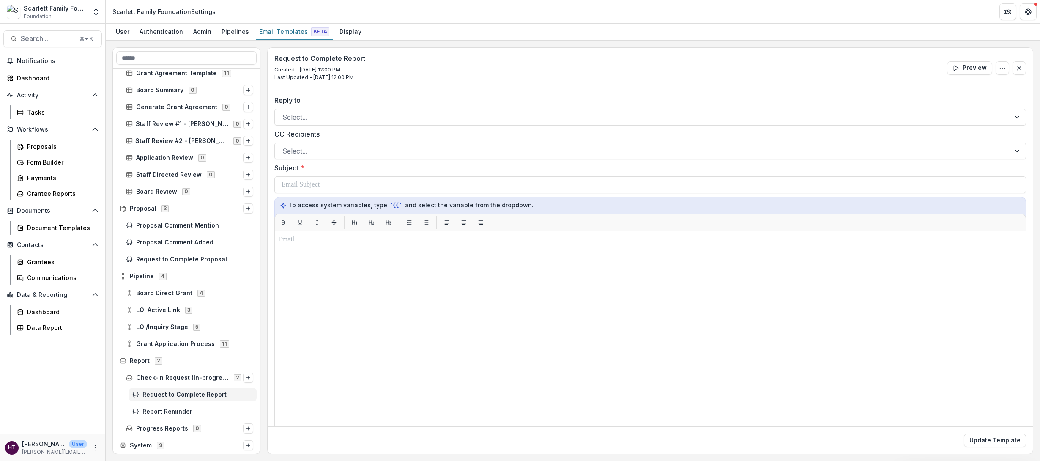
click at [639, 75] on div "Request to Complete Report Created - Sep 2, 2025 @ 12:00 PM Last Updated - Sep …" at bounding box center [650, 68] width 765 height 41
click at [183, 309] on span "Report Reminder" at bounding box center [197, 394] width 111 height 7
click at [639, 69] on icon "Options" at bounding box center [1002, 68] width 7 height 7
click at [639, 87] on button "Edit Name" at bounding box center [961, 87] width 90 height 14
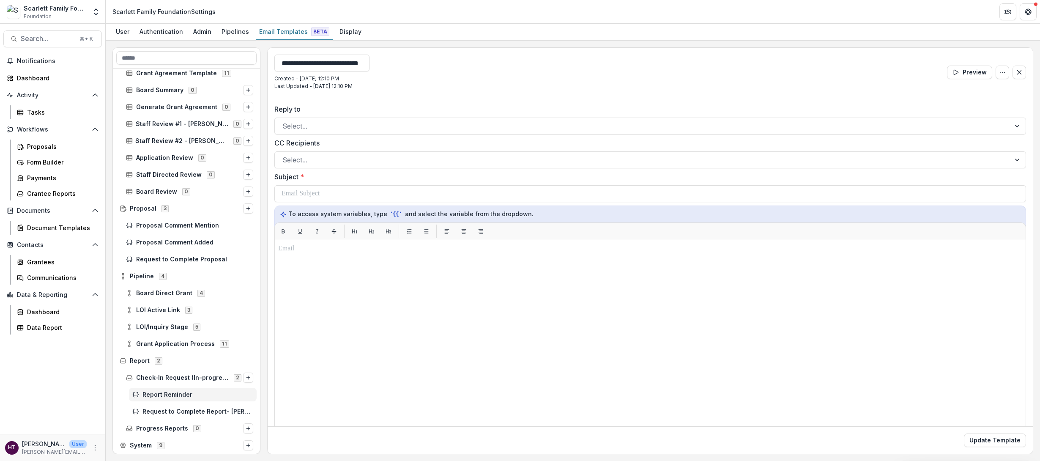
type input "**********"
click at [290, 125] on div "Select..." at bounding box center [650, 126] width 752 height 17
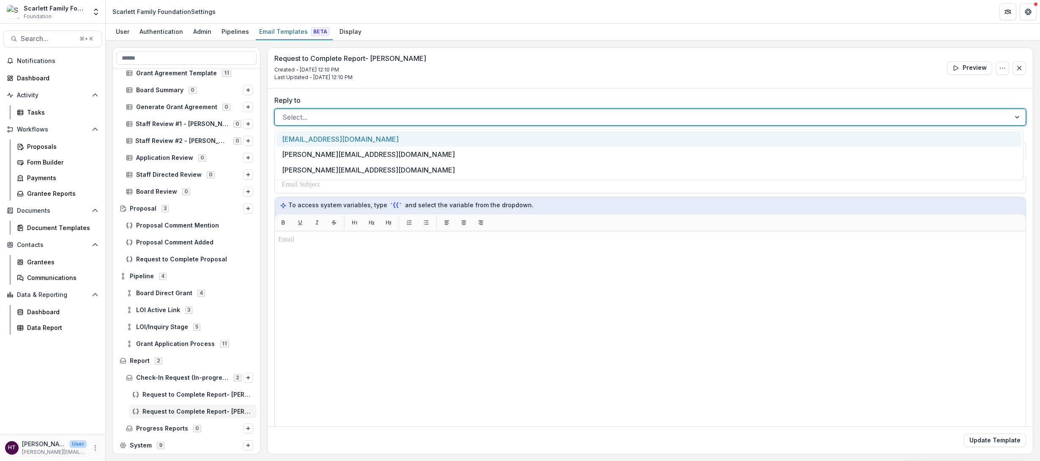
click at [293, 136] on div "tomparrish@scarlettfoundation.org" at bounding box center [648, 139] width 745 height 16
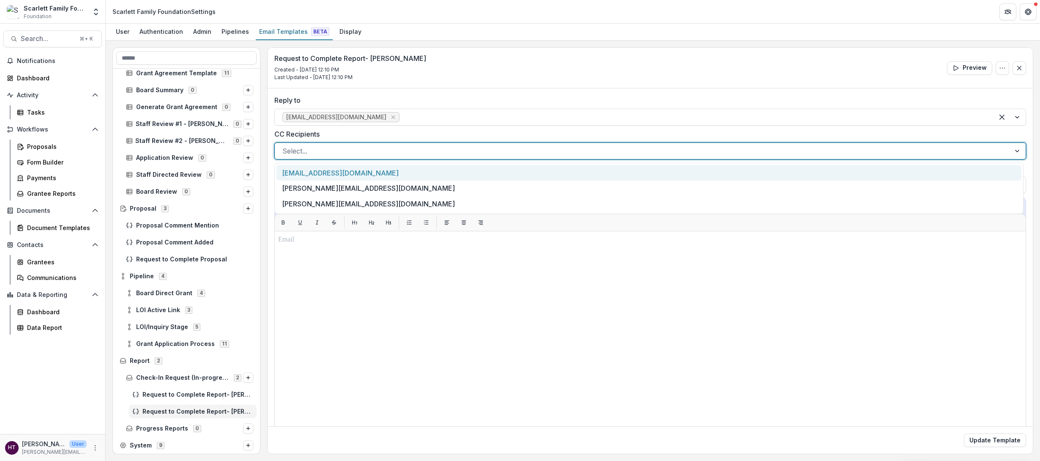
click at [299, 148] on div at bounding box center [642, 151] width 720 height 12
click at [301, 133] on label "CC Recipients" at bounding box center [647, 134] width 746 height 10
click at [284, 146] on input "CC Recipients" at bounding box center [283, 151] width 2 height 10
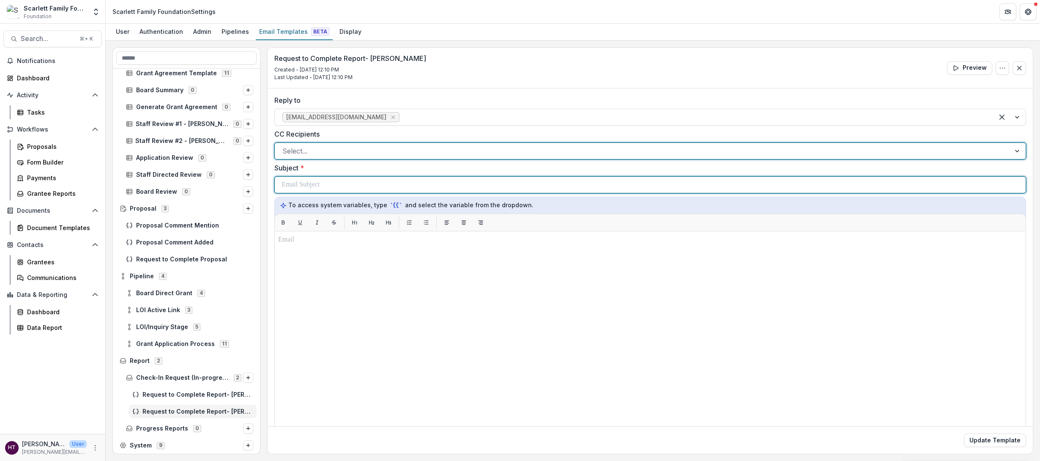
click at [301, 183] on p at bounding box center [301, 185] width 38 height 10
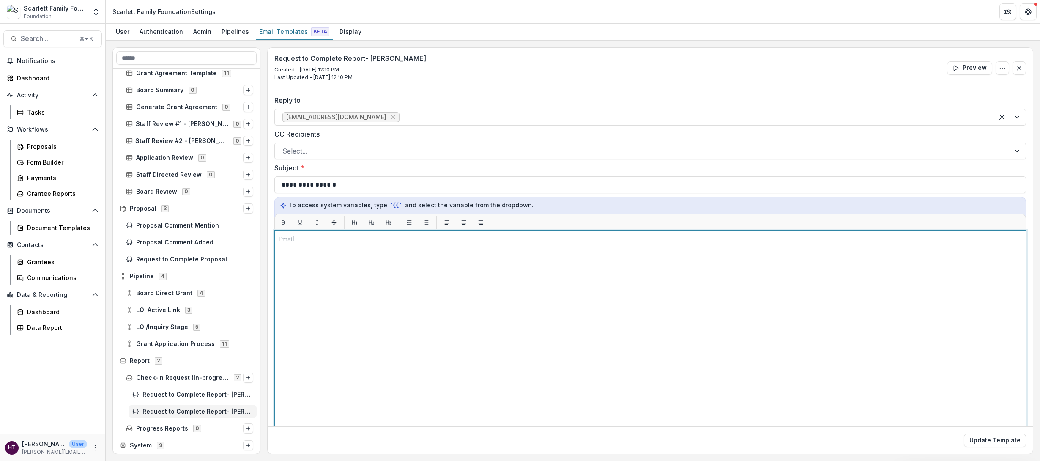
click at [305, 258] on div at bounding box center [650, 337] width 744 height 204
click at [300, 238] on p "******" at bounding box center [648, 240] width 741 height 10
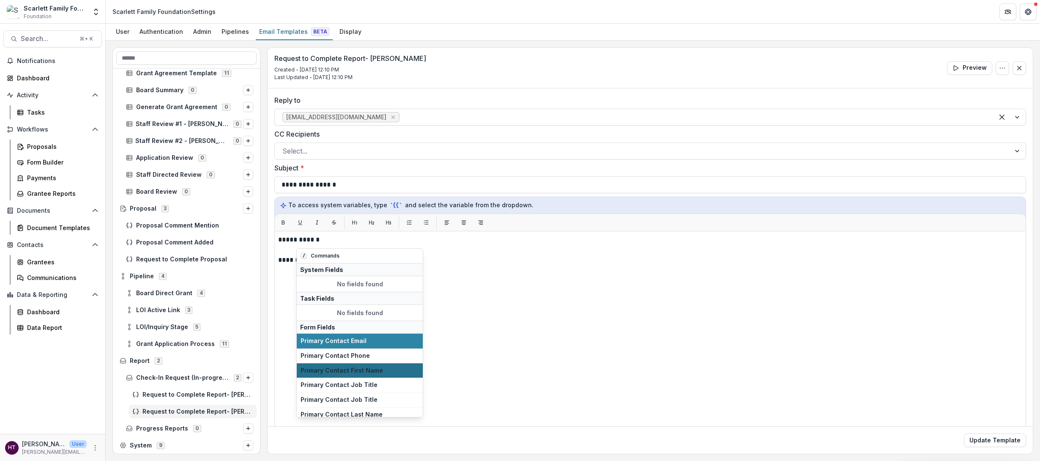
click at [332, 309] on span "Primary Contact First Name" at bounding box center [360, 370] width 118 height 7
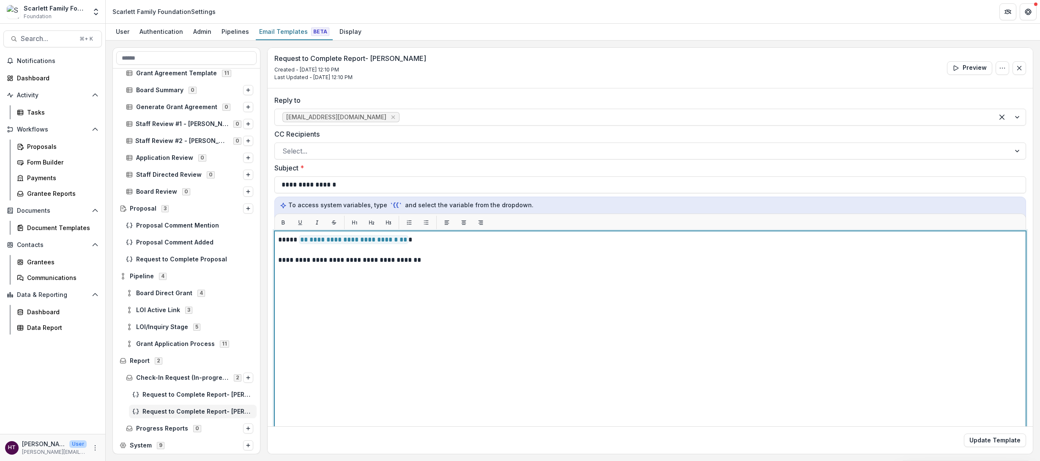
click at [423, 262] on p "**********" at bounding box center [648, 260] width 741 height 10
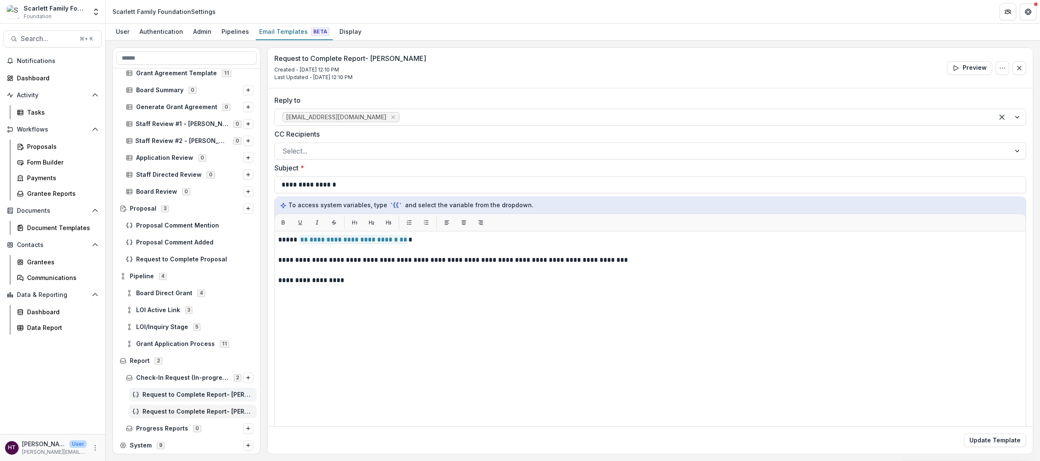
click at [192, 309] on span "Request to Complete Report- Katie" at bounding box center [197, 394] width 111 height 7
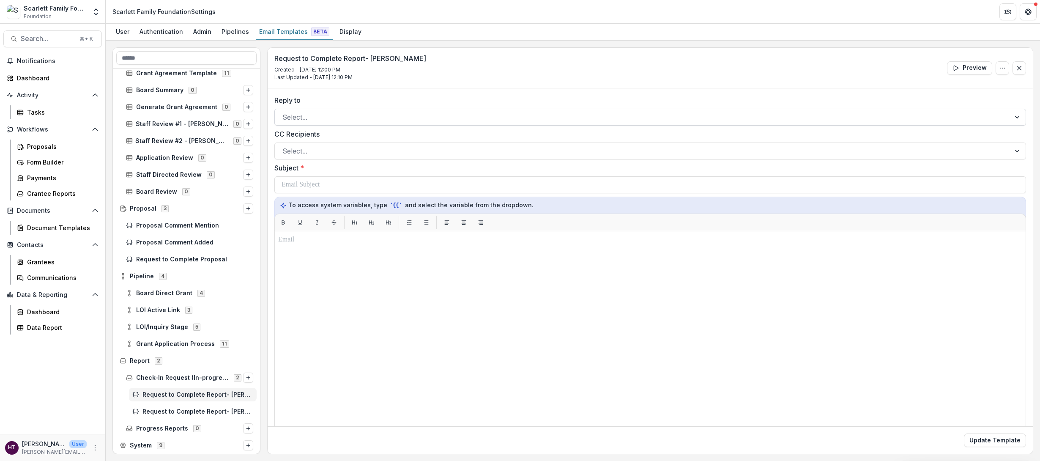
click at [309, 113] on div at bounding box center [642, 117] width 720 height 12
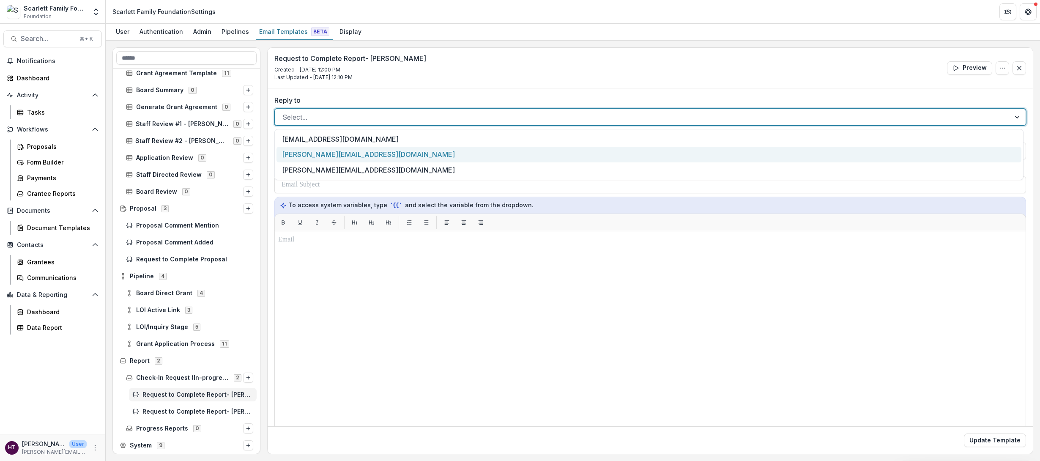
click at [309, 153] on div "katie@scarlettfoundation.org" at bounding box center [648, 155] width 745 height 16
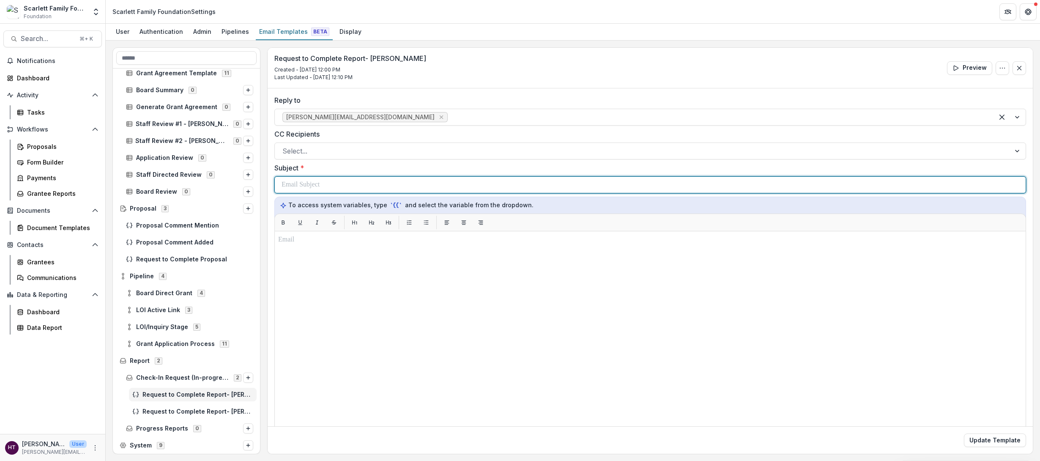
click at [320, 183] on p at bounding box center [301, 185] width 38 height 10
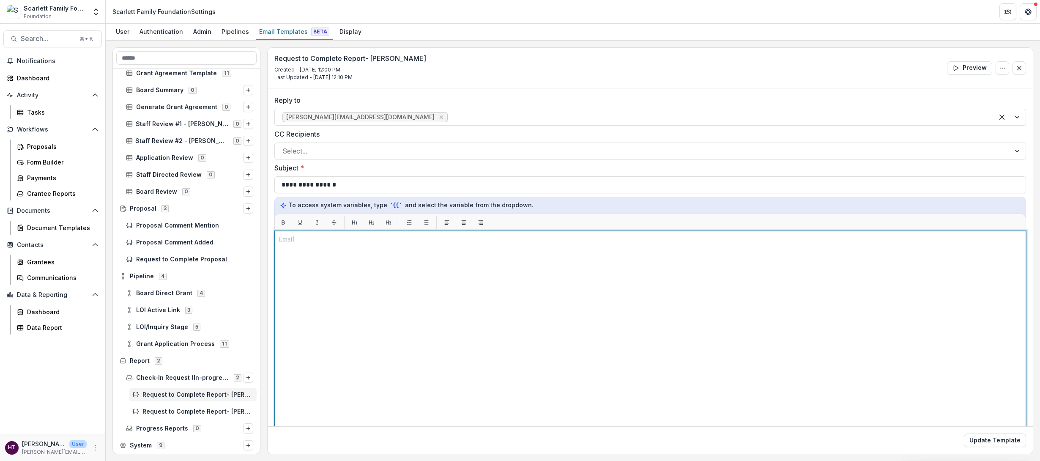
click at [305, 250] on div at bounding box center [650, 337] width 744 height 204
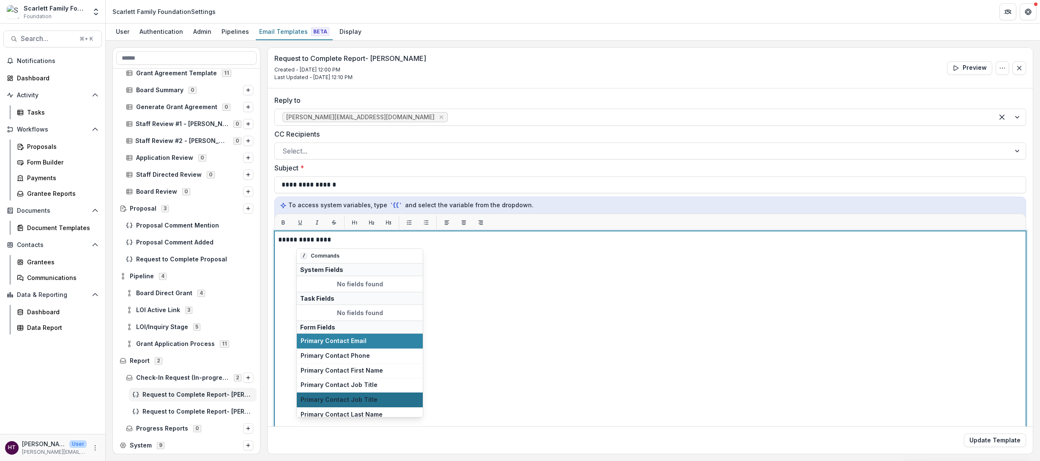
scroll to position [39, 0]
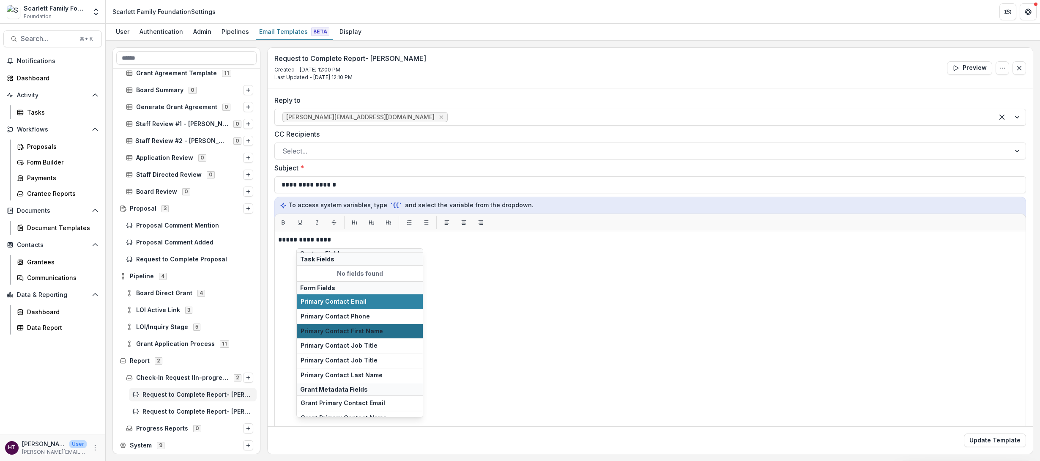
click at [351, 309] on span "Primary Contact First Name" at bounding box center [360, 331] width 118 height 7
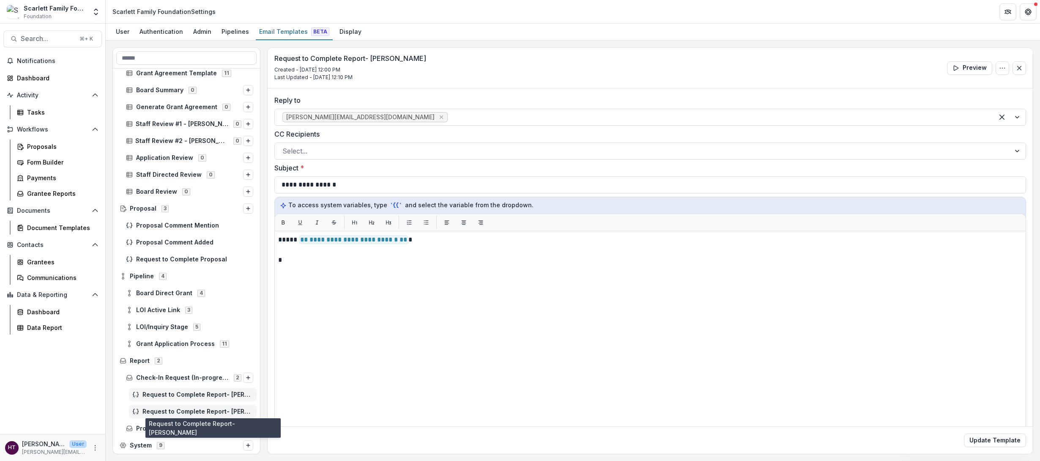
click at [204, 309] on span "Request to Complete Report- Tom" at bounding box center [197, 411] width 111 height 7
click at [194, 309] on span "Request to Complete Report- Tom" at bounding box center [197, 411] width 111 height 7
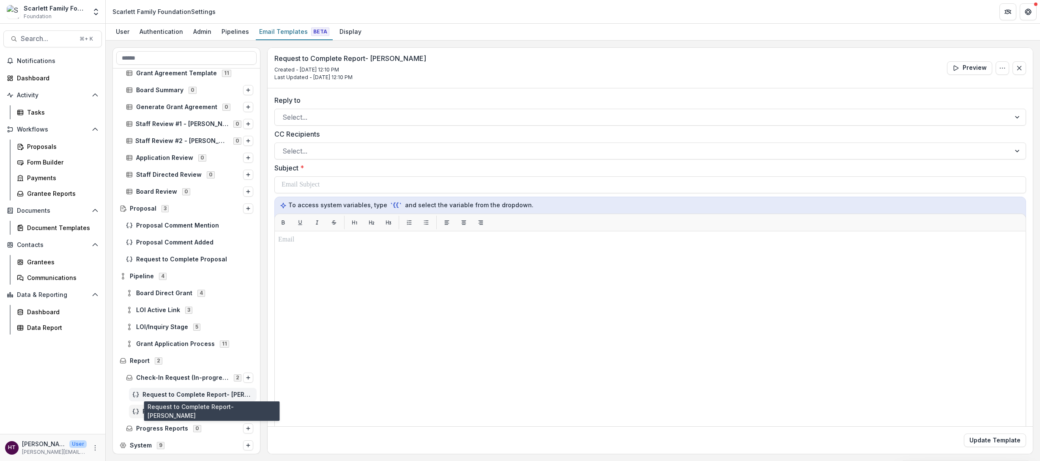
click at [195, 309] on span "Request to Complete Report- Katie" at bounding box center [197, 394] width 111 height 7
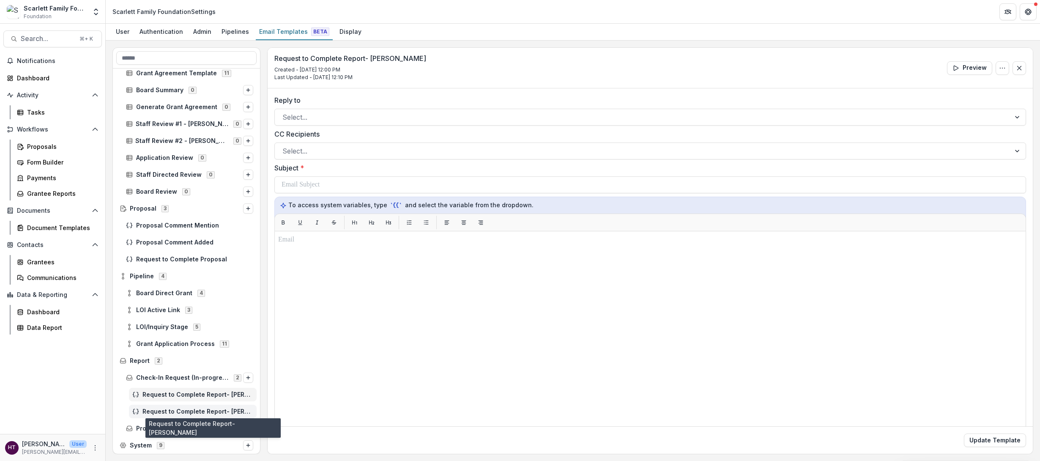
click at [197, 309] on span "Request to Complete Report- Tom" at bounding box center [197, 411] width 111 height 7
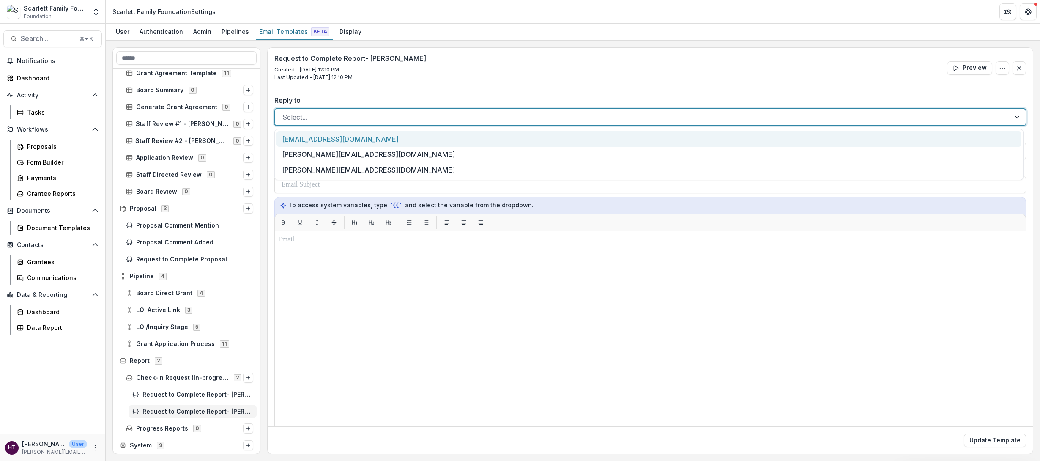
click at [307, 110] on div "Select..." at bounding box center [642, 117] width 735 height 14
click at [311, 138] on div "tomparrish@scarlettfoundation.org" at bounding box center [648, 139] width 745 height 16
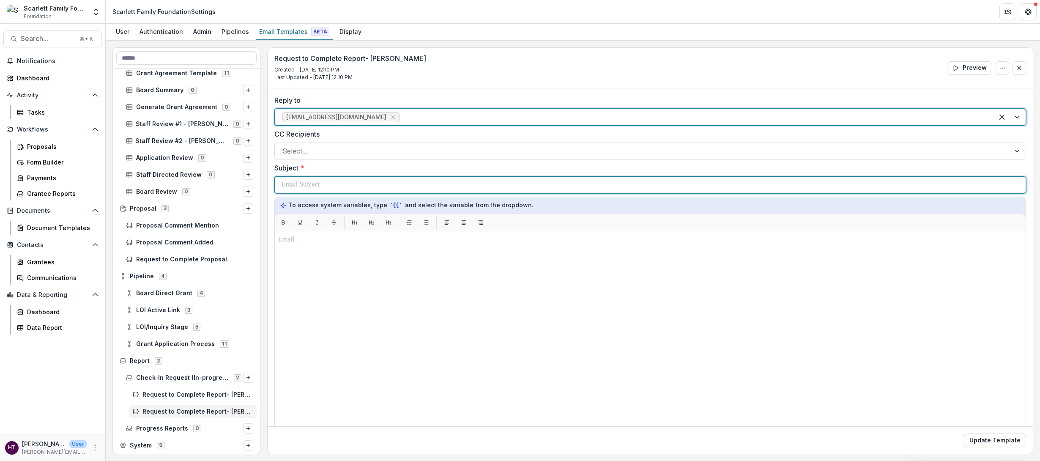
click at [308, 180] on p at bounding box center [301, 185] width 38 height 10
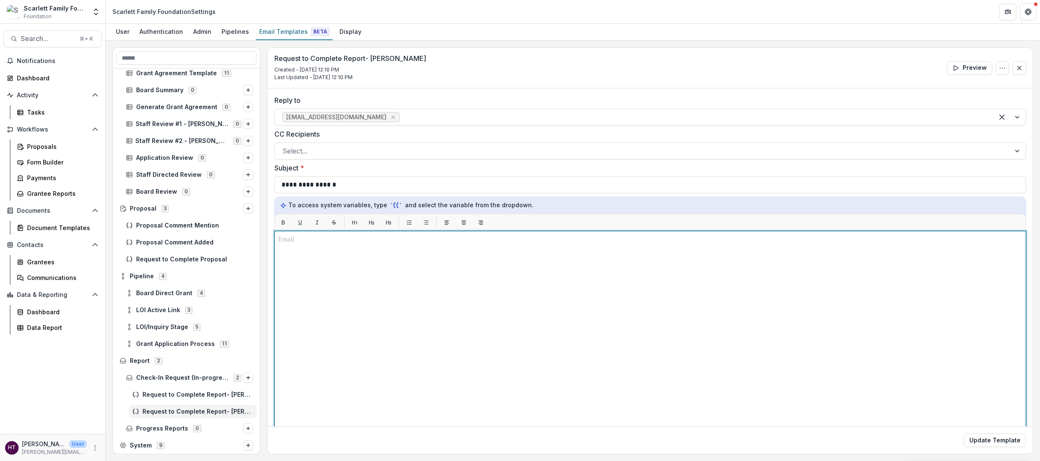
click at [309, 257] on div at bounding box center [650, 337] width 744 height 204
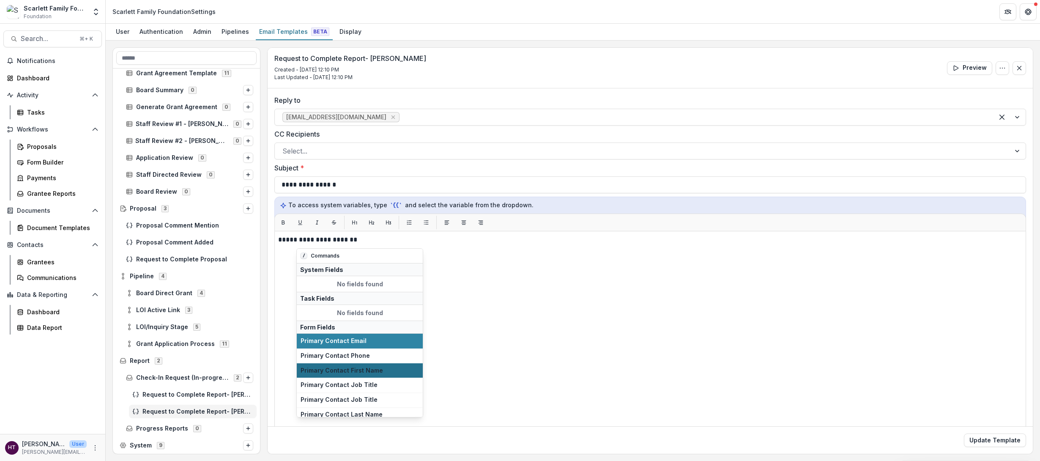
click at [342, 309] on span "Primary Contact First Name" at bounding box center [360, 370] width 118 height 7
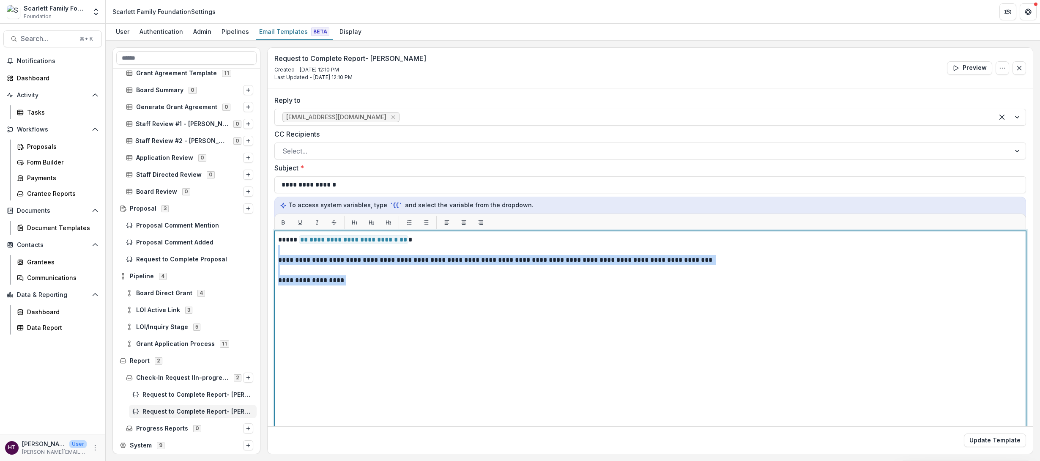
drag, startPoint x: 346, startPoint y: 282, endPoint x: 277, endPoint y: 253, distance: 75.0
click at [277, 253] on div "**********" at bounding box center [650, 336] width 752 height 211
click at [525, 309] on div "**********" at bounding box center [650, 337] width 744 height 204
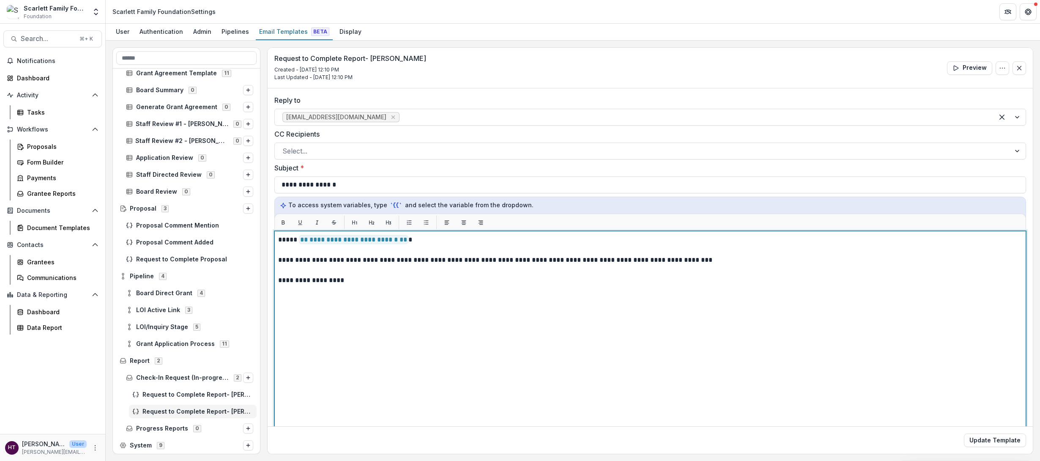
scroll to position [54, 0]
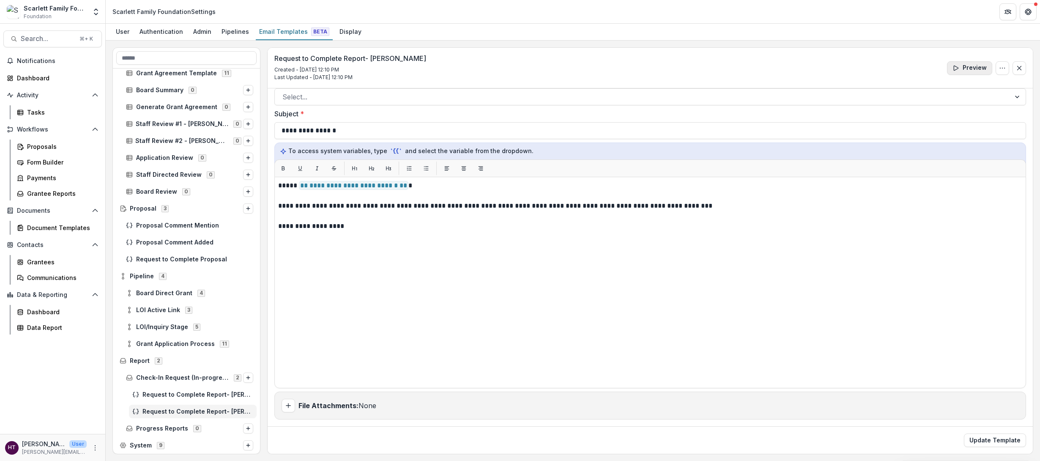
click at [639, 70] on button "Preview" at bounding box center [969, 68] width 45 height 14
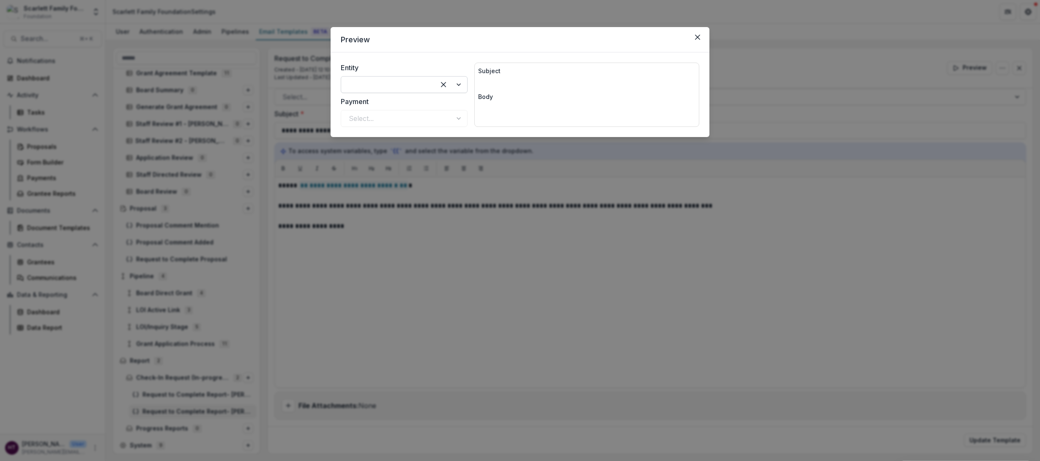
click at [456, 85] on div at bounding box center [451, 85] width 32 height 16
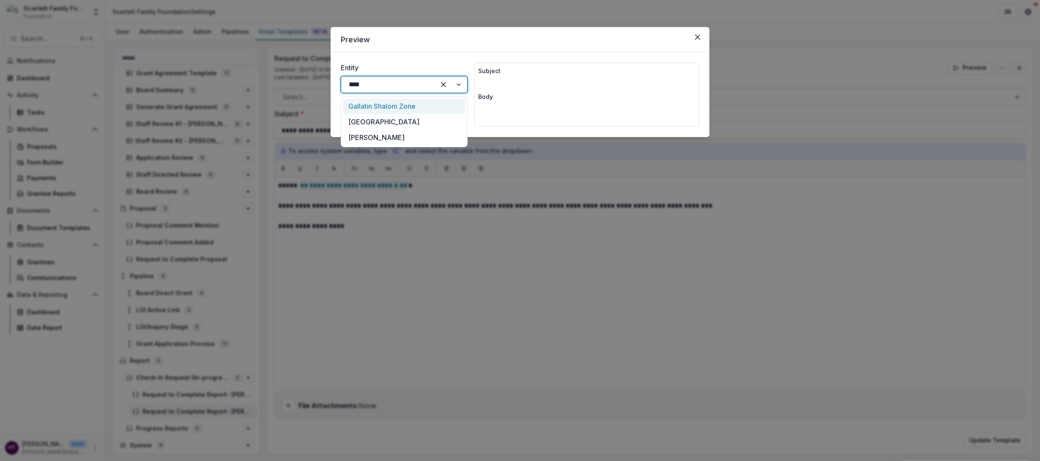
type input "*****"
click at [386, 103] on div "[PERSON_NAME]" at bounding box center [404, 106] width 123 height 16
click at [391, 118] on div at bounding box center [397, 118] width 96 height 12
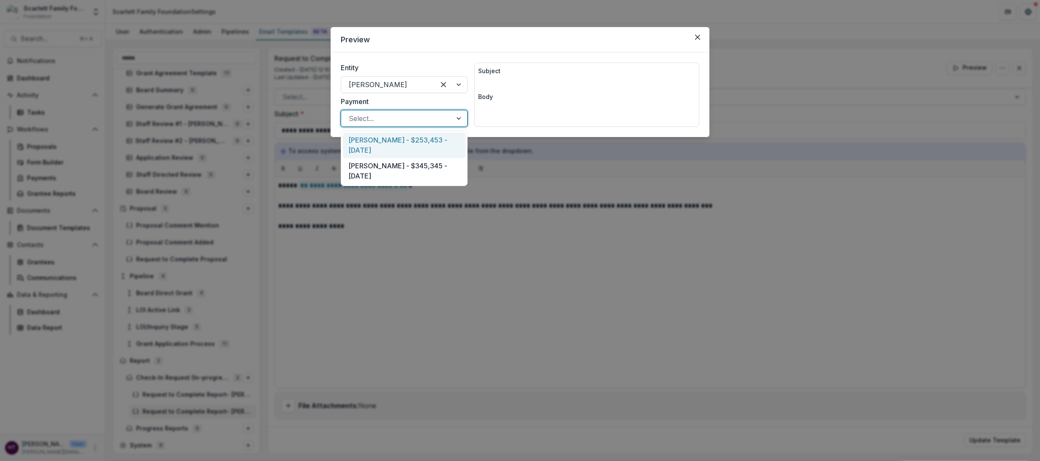
click at [388, 142] on div "Haley Miller - $253,453 - 2025-08-21" at bounding box center [404, 145] width 123 height 26
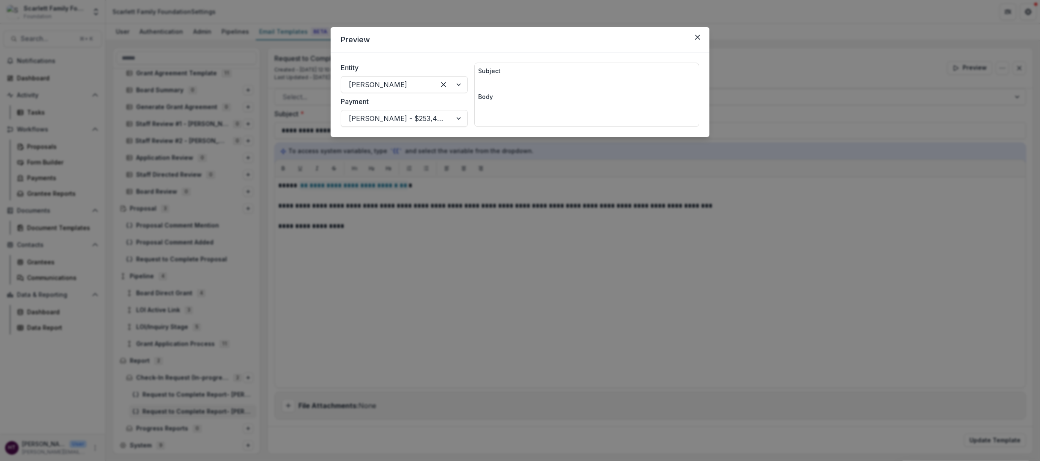
click at [505, 112] on p at bounding box center [586, 109] width 217 height 10
click at [556, 87] on p at bounding box center [586, 84] width 217 height 10
click at [639, 38] on icon "Close" at bounding box center [697, 37] width 5 height 5
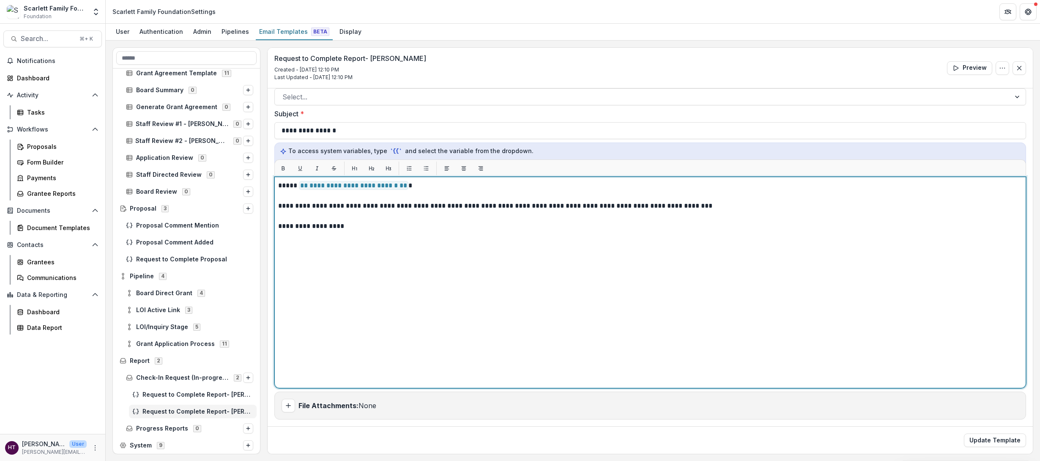
click at [639, 230] on p "**********" at bounding box center [648, 226] width 741 height 10
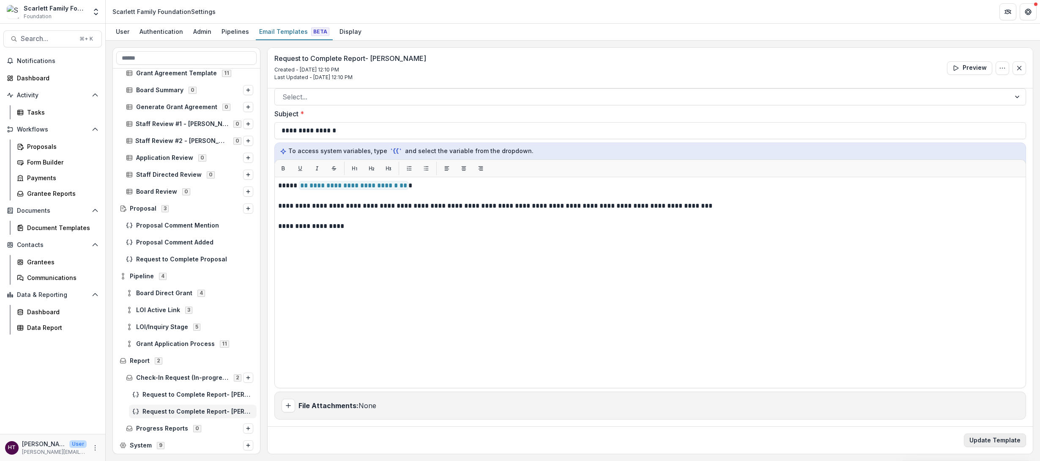
click at [639, 309] on button "Update Template" at bounding box center [995, 440] width 62 height 14
click at [208, 309] on span "Request to Complete Report- Katie" at bounding box center [197, 394] width 111 height 7
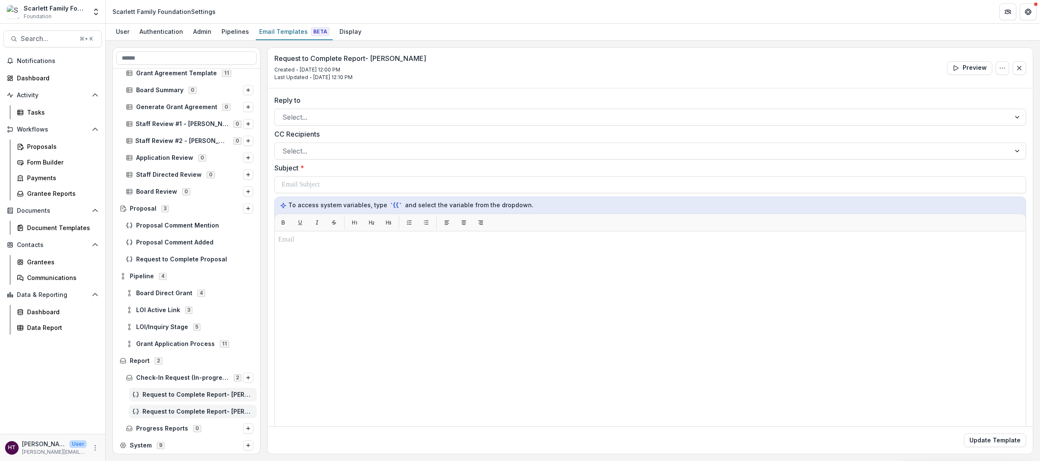
click at [208, 309] on span "Request to Complete Report- Tom" at bounding box center [197, 411] width 111 height 7
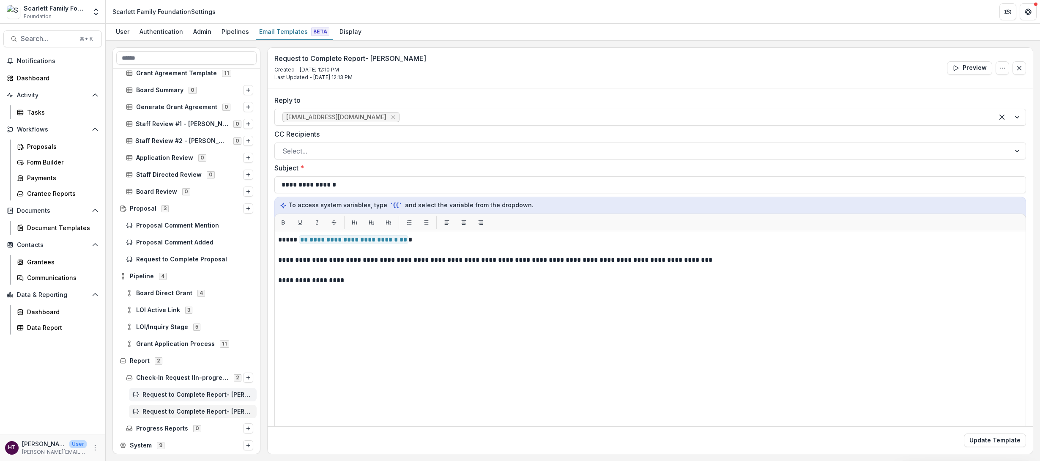
click at [208, 309] on span "Request to Complete Report- Katie" at bounding box center [197, 394] width 111 height 7
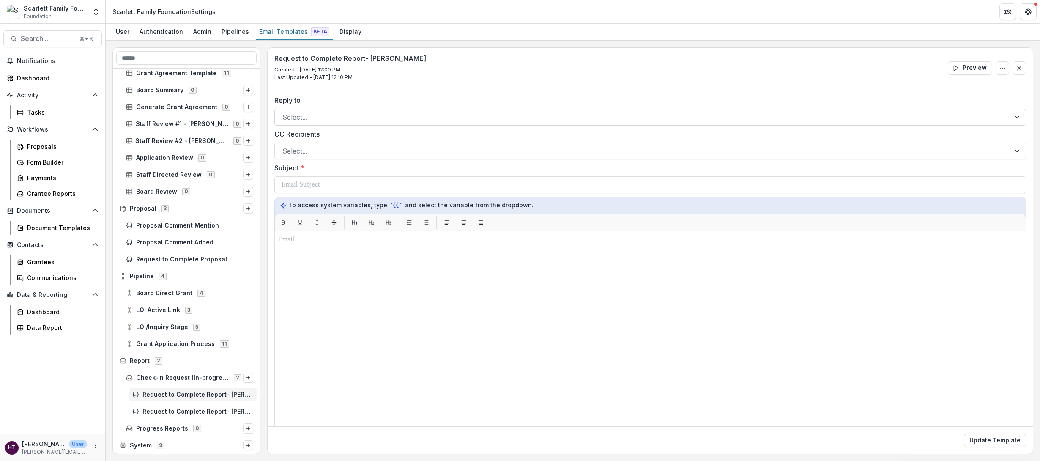
click at [289, 123] on div at bounding box center [642, 117] width 720 height 12
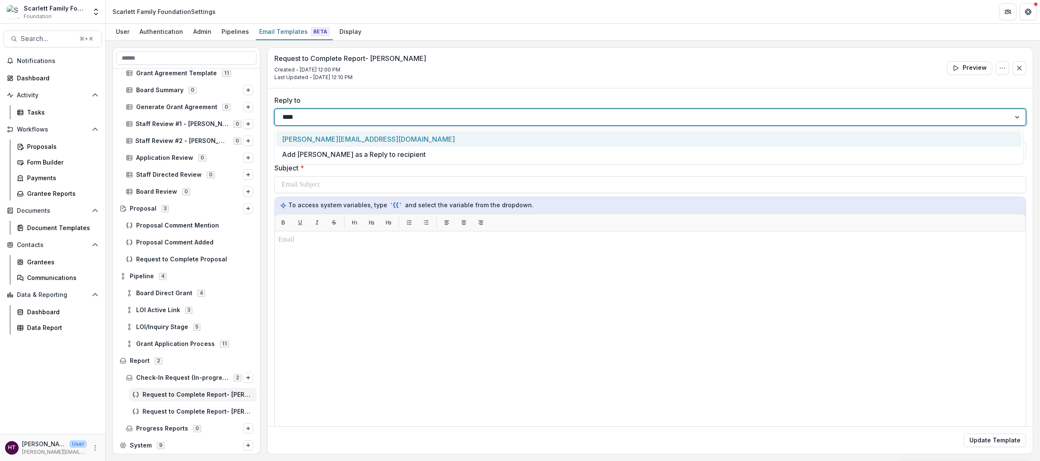
type input "*****"
click at [309, 141] on div "katie@scarlettfoundation.org" at bounding box center [648, 139] width 745 height 16
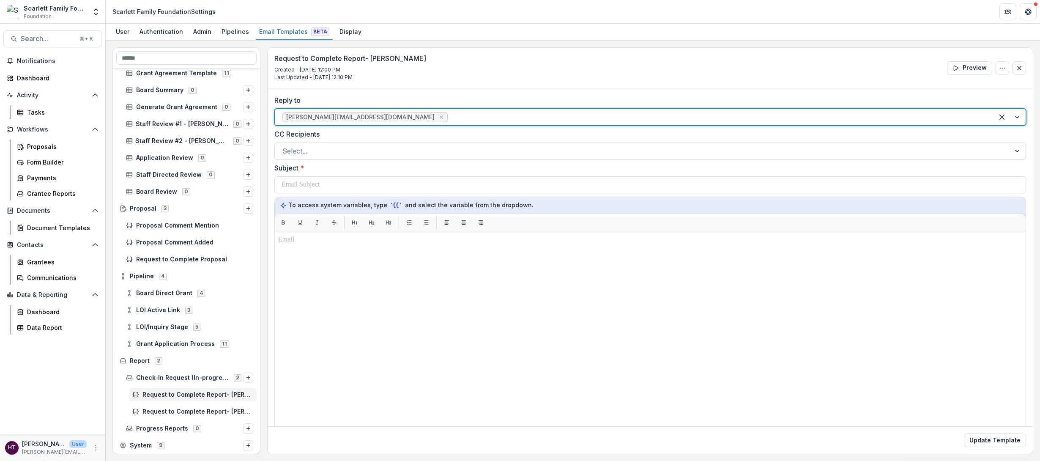
click at [326, 152] on div at bounding box center [642, 151] width 720 height 12
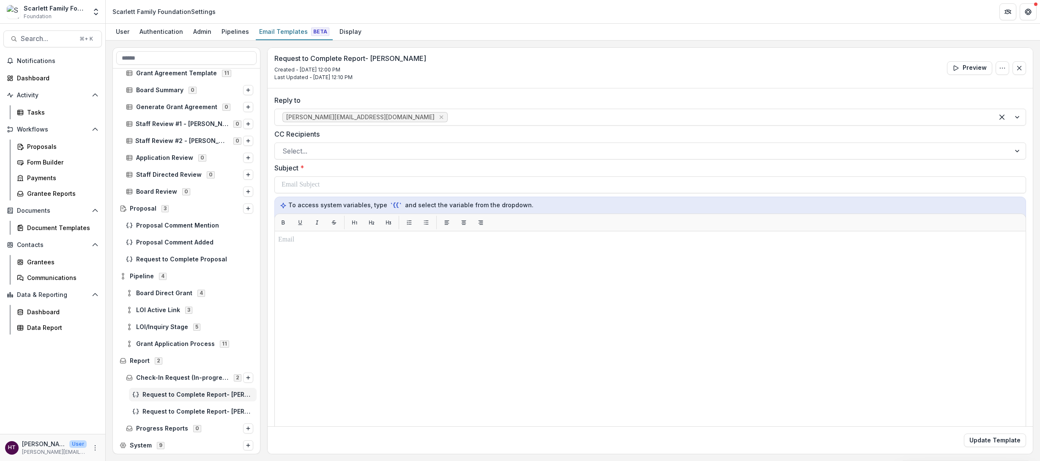
click at [329, 137] on label "CC Recipients" at bounding box center [647, 134] width 746 height 10
click at [284, 146] on input "CC Recipients" at bounding box center [283, 151] width 2 height 10
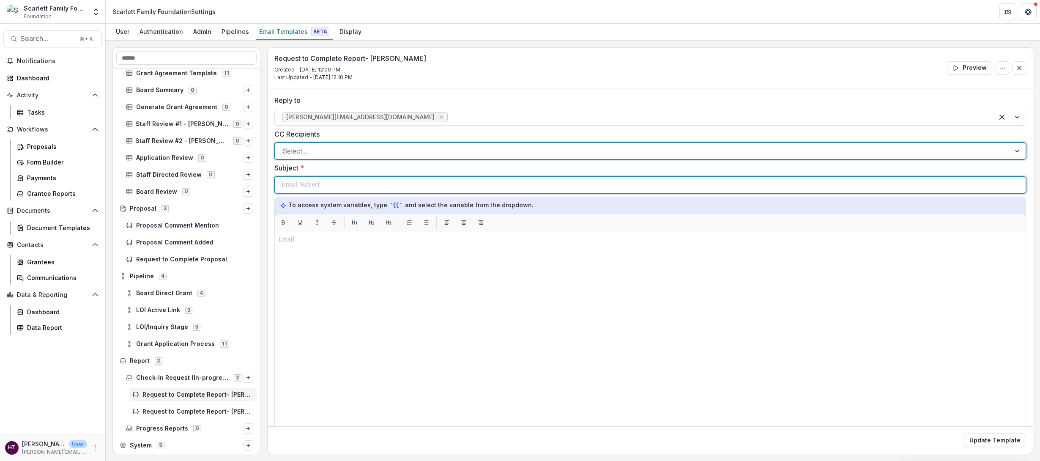
click at [323, 178] on div at bounding box center [650, 185] width 737 height 16
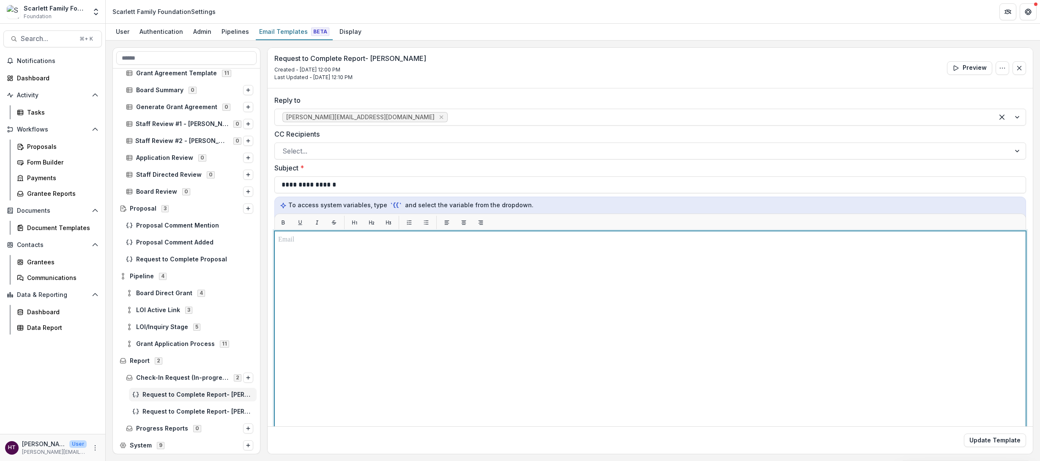
click at [329, 243] on p at bounding box center [650, 240] width 744 height 10
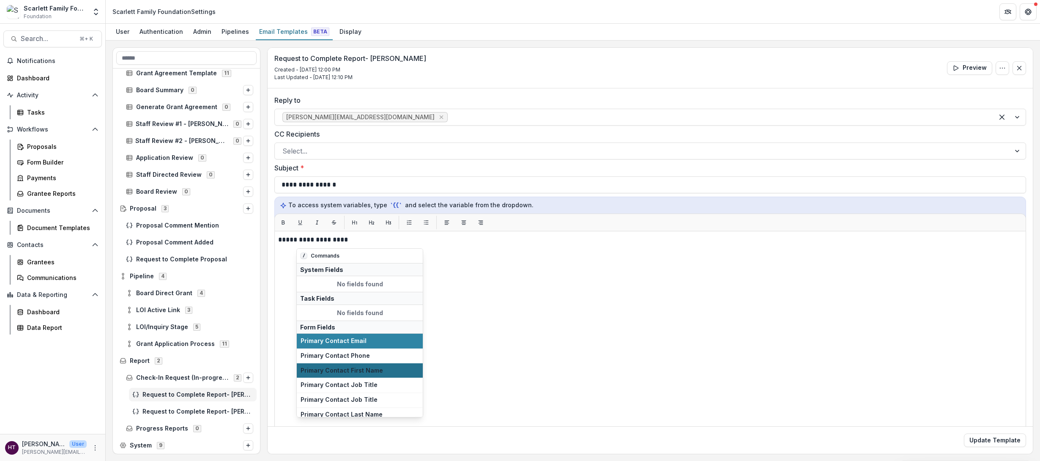
click at [331, 309] on span "Primary Contact First Name" at bounding box center [360, 370] width 118 height 7
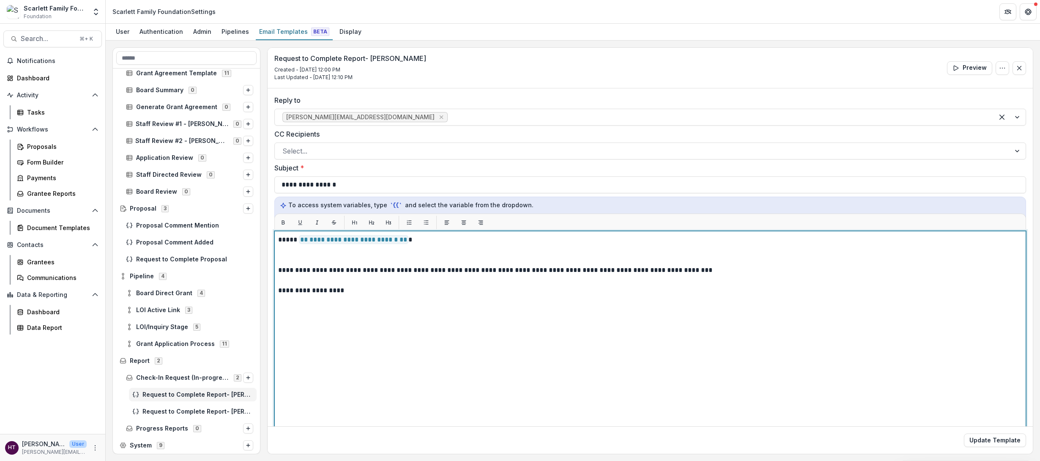
click at [292, 260] on p at bounding box center [650, 260] width 744 height 10
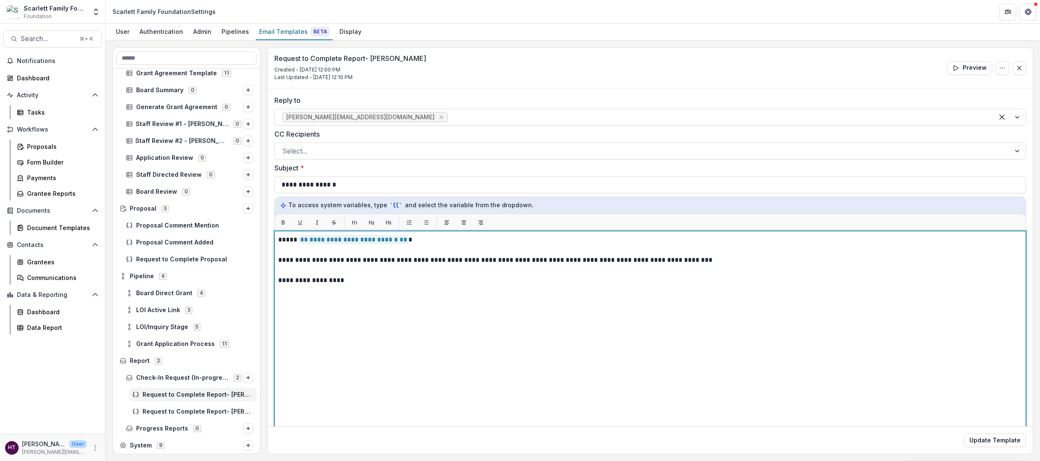
click at [362, 284] on p "**********" at bounding box center [648, 280] width 741 height 10
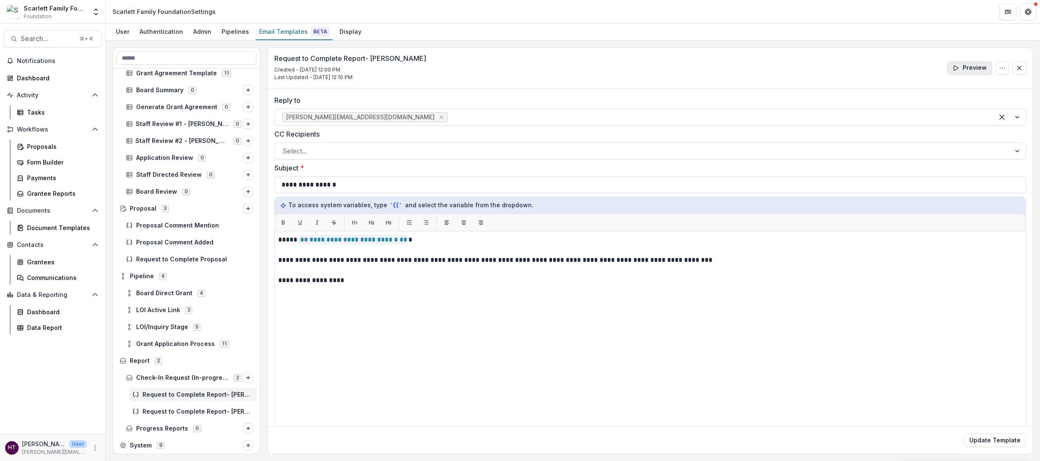
click at [639, 71] on button "Preview" at bounding box center [969, 68] width 45 height 14
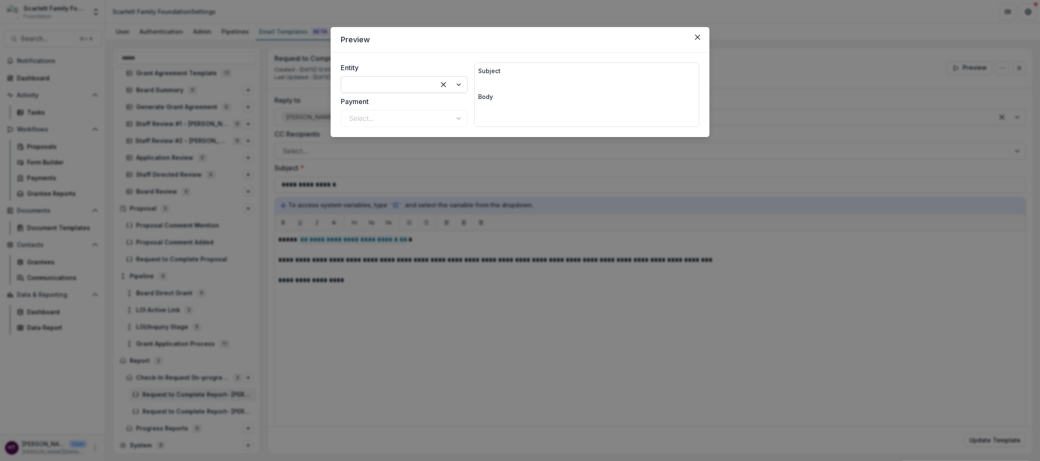
click at [459, 88] on div at bounding box center [451, 85] width 32 height 16
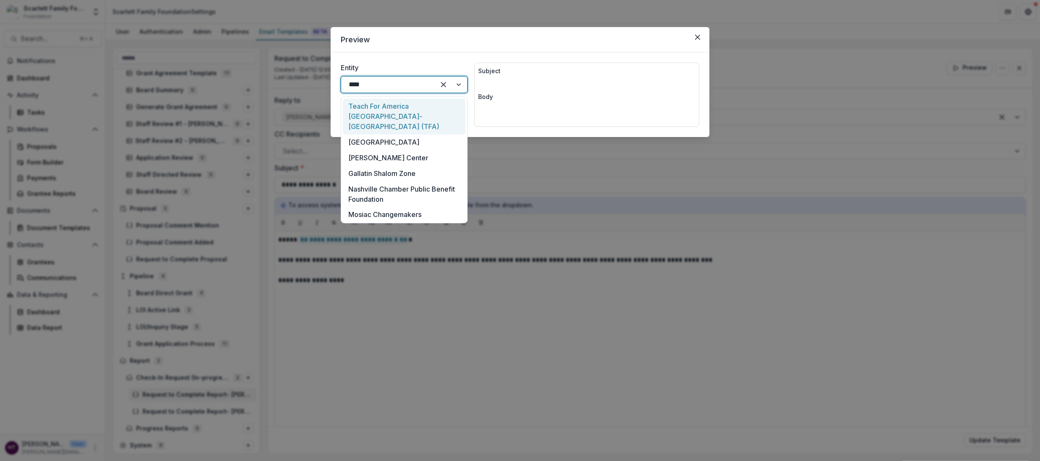
type input "*****"
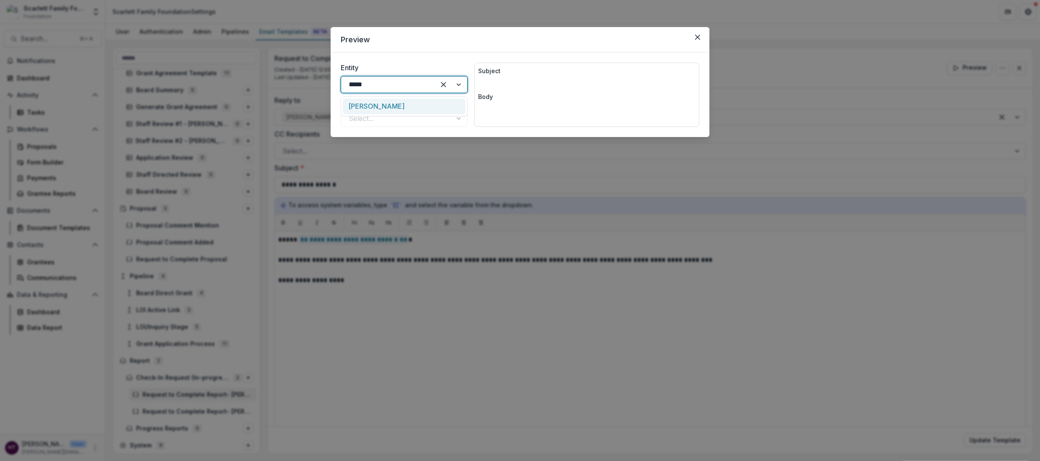
click at [411, 107] on div "[PERSON_NAME]" at bounding box center [404, 106] width 123 height 16
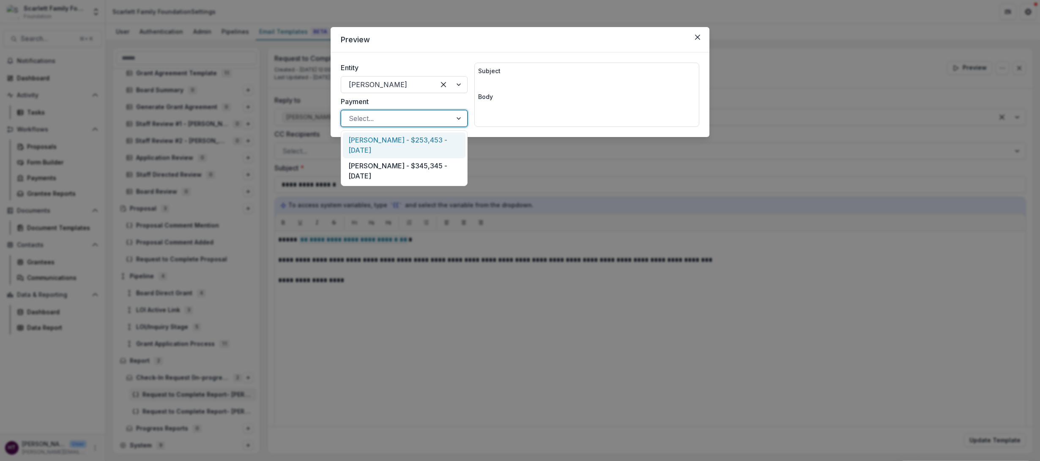
click at [404, 122] on div at bounding box center [397, 118] width 96 height 12
click at [396, 142] on div "Haley Miller - $253,453 - 2025-08-21" at bounding box center [404, 145] width 123 height 26
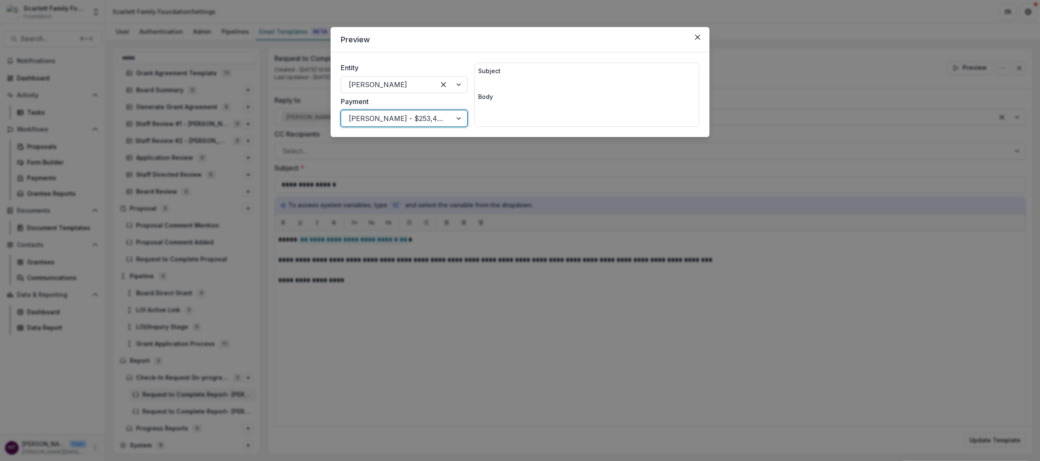
click at [493, 91] on div "Subject Body" at bounding box center [586, 95] width 225 height 64
click at [491, 70] on p "Subject" at bounding box center [586, 70] width 217 height 9
click at [489, 107] on p at bounding box center [586, 109] width 217 height 10
click at [639, 37] on button "Close" at bounding box center [698, 37] width 14 height 14
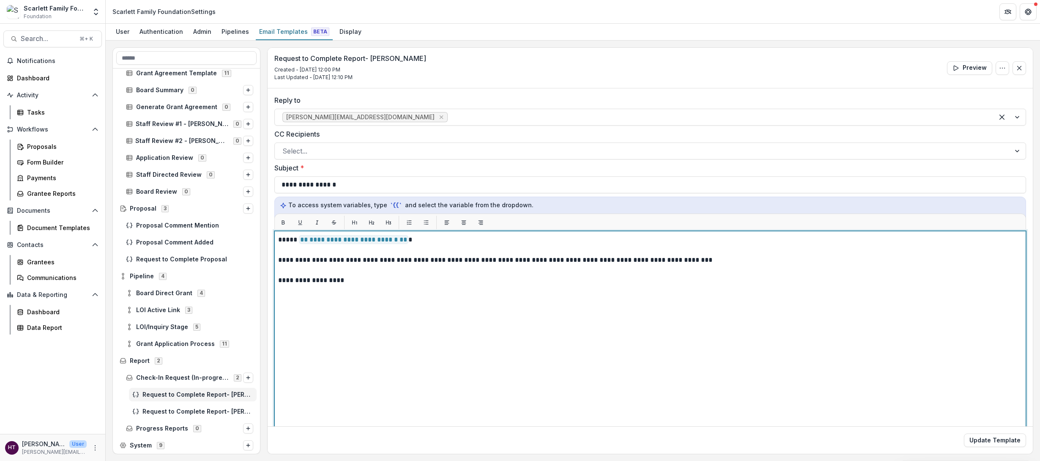
click at [639, 309] on div "**********" at bounding box center [650, 337] width 744 height 204
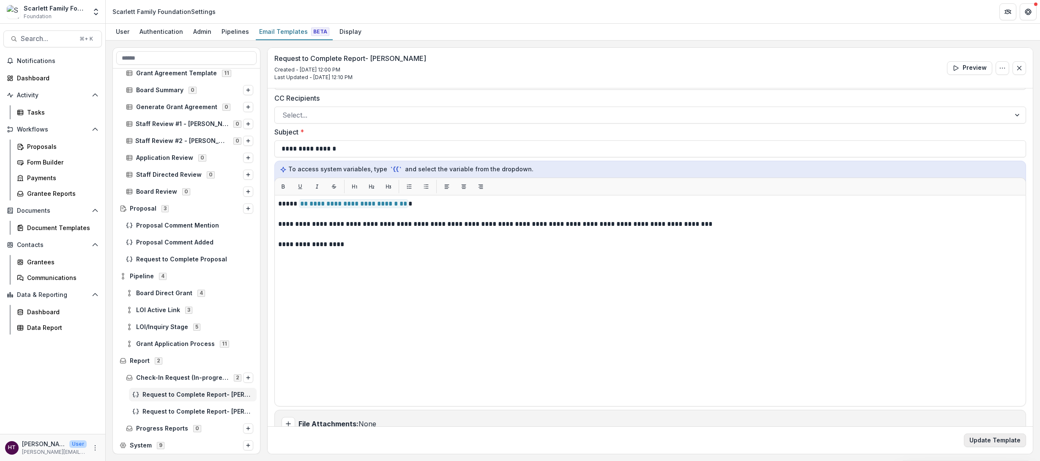
click at [639, 309] on button "Update Template" at bounding box center [995, 440] width 62 height 14
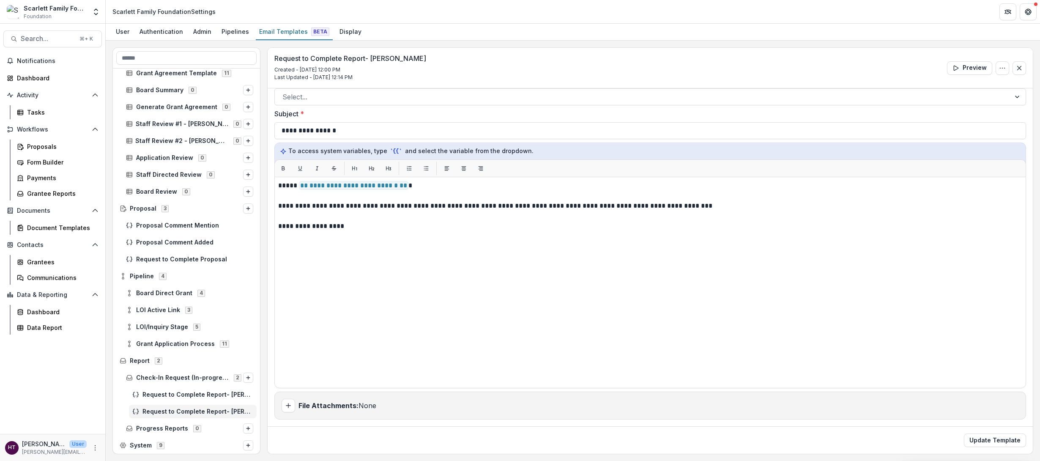
scroll to position [0, 0]
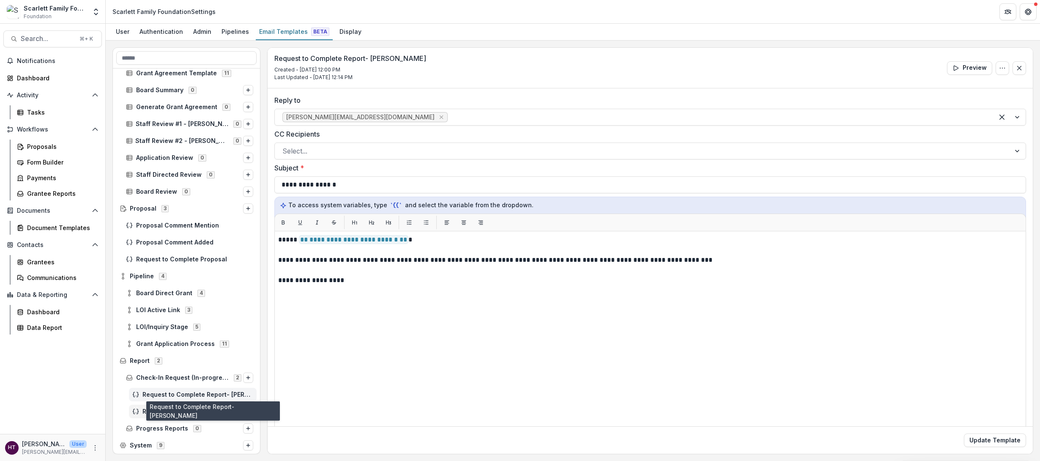
click at [184, 309] on span "Request to Complete Report- Tom" at bounding box center [197, 394] width 111 height 7
click at [197, 309] on div "Request to Complete Report- Katie" at bounding box center [193, 412] width 128 height 14
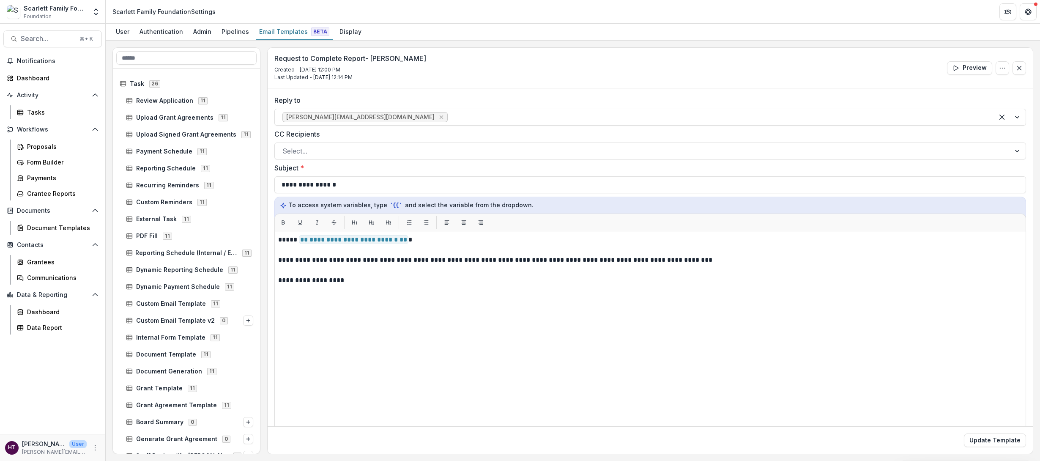
click at [32, 16] on span "Foundation" at bounding box center [38, 17] width 28 height 8
click at [54, 11] on div "Scarlett Family Foundation" at bounding box center [55, 8] width 63 height 9
click at [37, 147] on div "Proposals" at bounding box center [61, 146] width 68 height 9
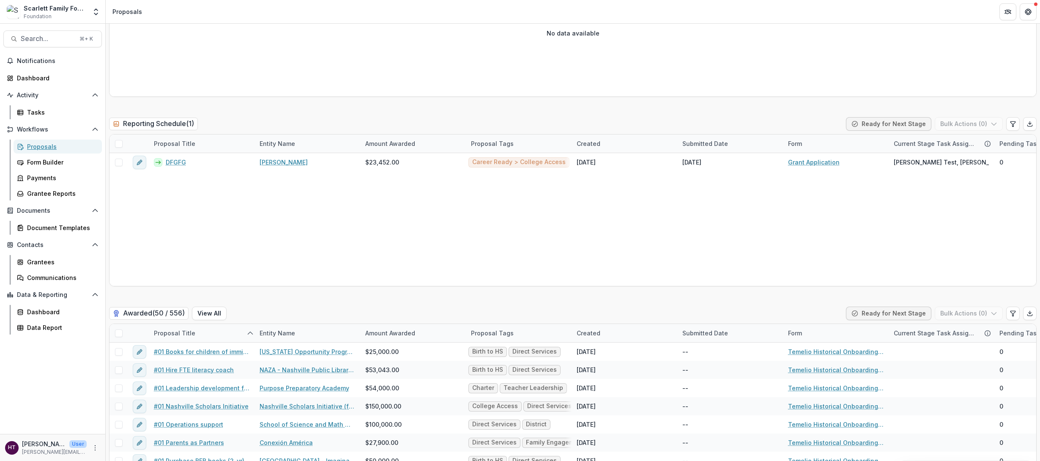
scroll to position [1701, 0]
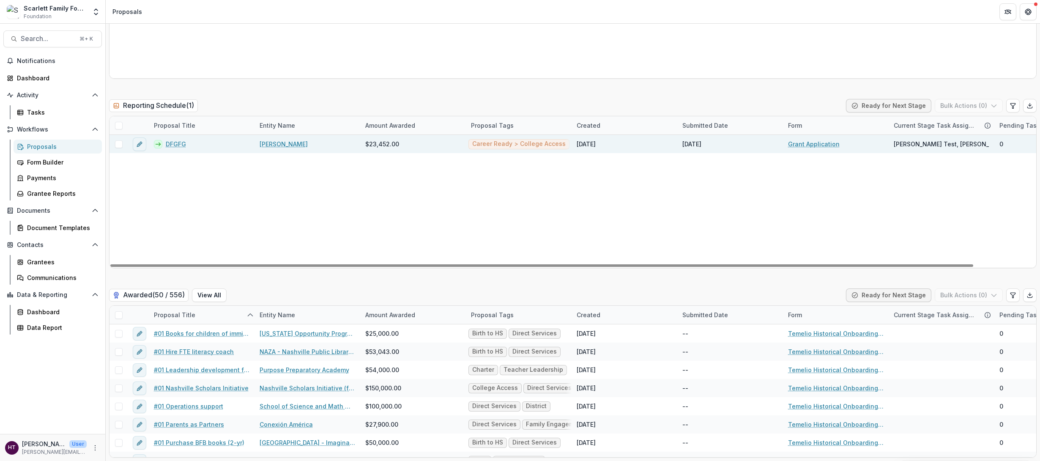
click at [175, 144] on link "DFGFG" at bounding box center [176, 143] width 20 height 9
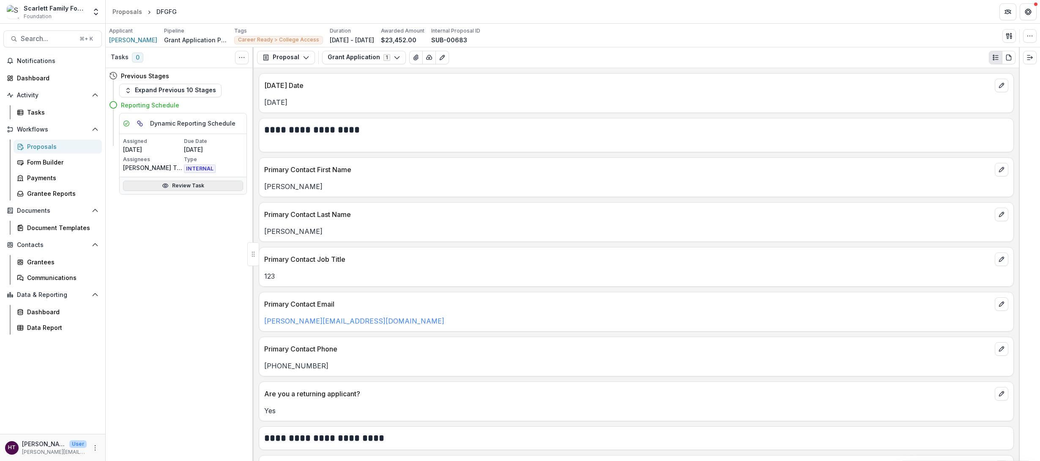
click at [183, 187] on link "Review Task" at bounding box center [183, 185] width 120 height 10
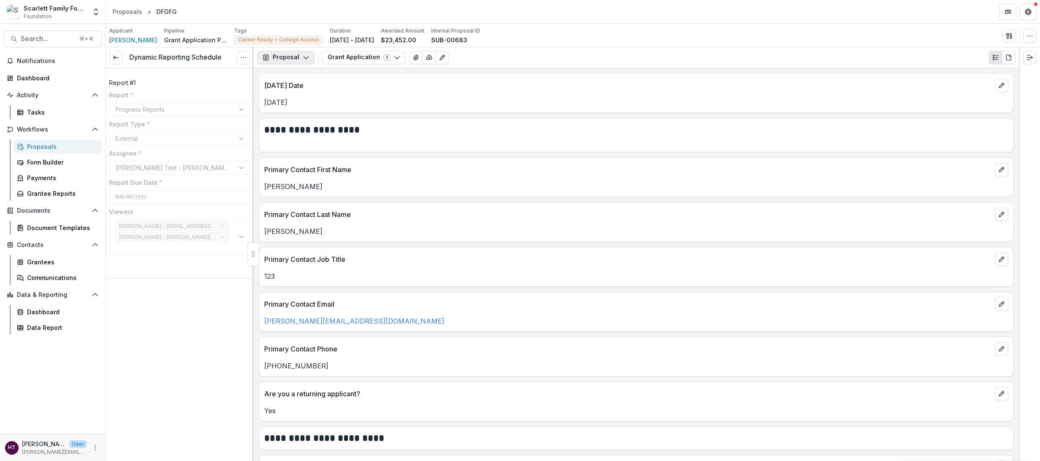
click at [303, 57] on polyline "button" at bounding box center [305, 58] width 5 height 3
click at [293, 109] on button "Reports" at bounding box center [307, 105] width 97 height 14
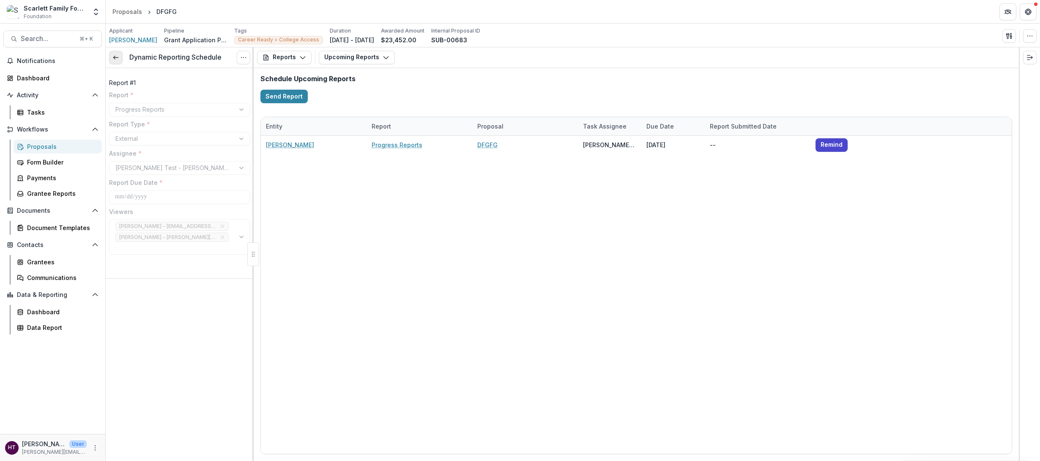
click at [116, 57] on line at bounding box center [115, 57] width 5 height 0
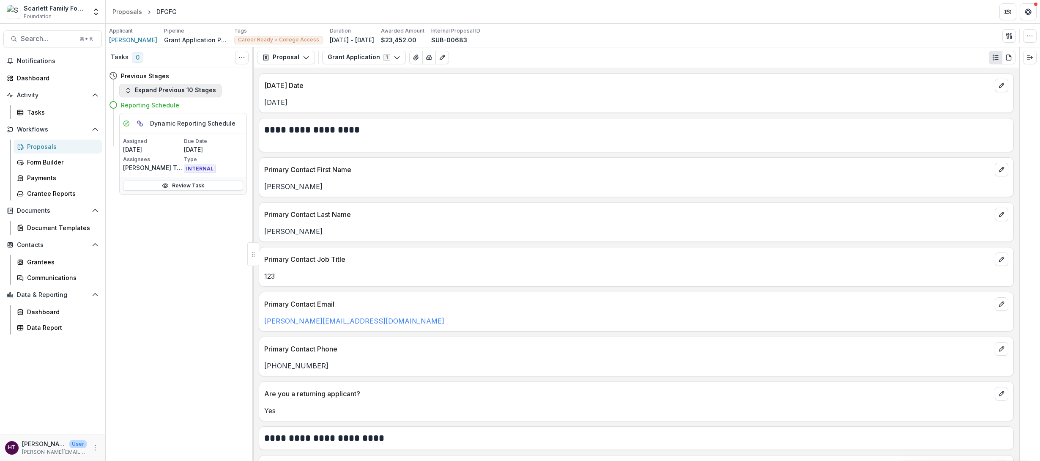
click at [146, 89] on button "Expand Previous 10 Stages" at bounding box center [170, 91] width 102 height 14
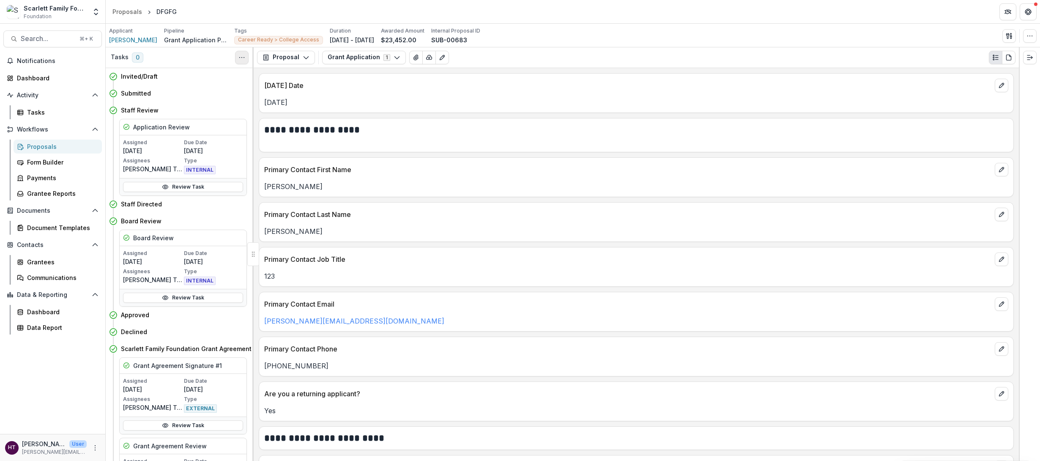
click at [246, 59] on button "Toggle View Cancelled Tasks" at bounding box center [242, 58] width 14 height 14
click at [295, 58] on button "Proposal" at bounding box center [286, 58] width 58 height 14
click at [295, 107] on div "Reports" at bounding box center [312, 104] width 77 height 9
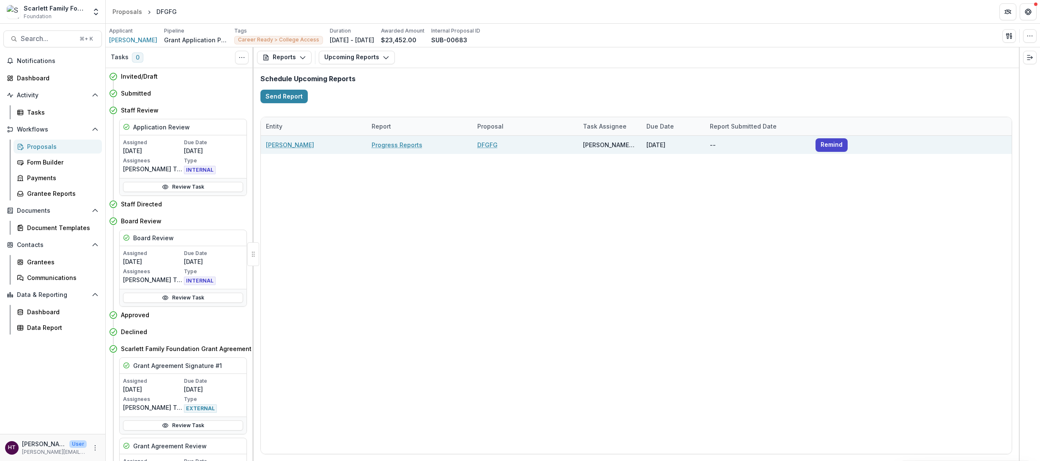
click at [401, 144] on link "Progress Reports" at bounding box center [397, 144] width 51 height 9
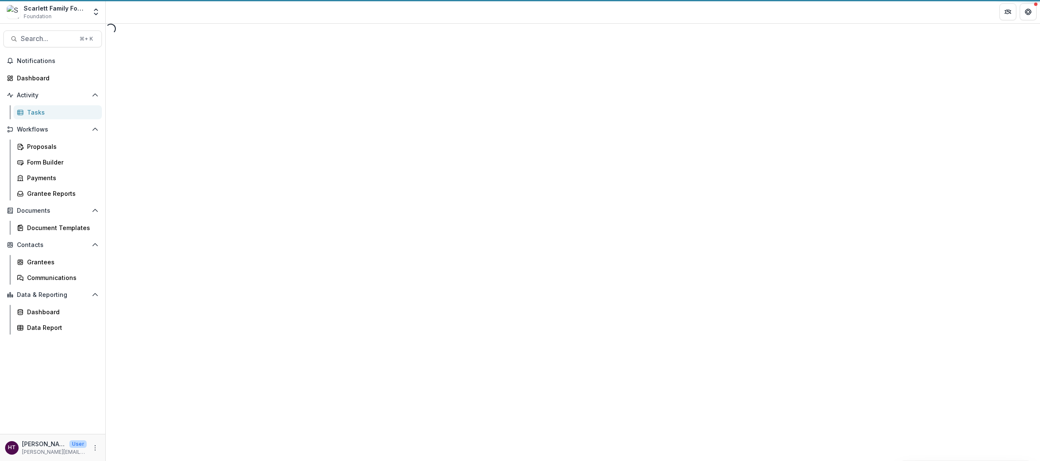
select select "********"
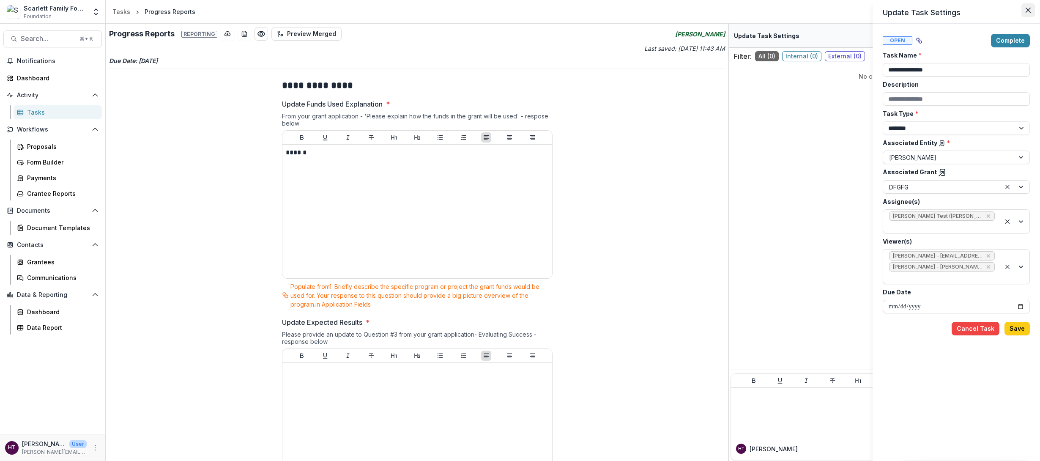
click at [639, 10] on icon "Close" at bounding box center [1027, 10] width 5 height 5
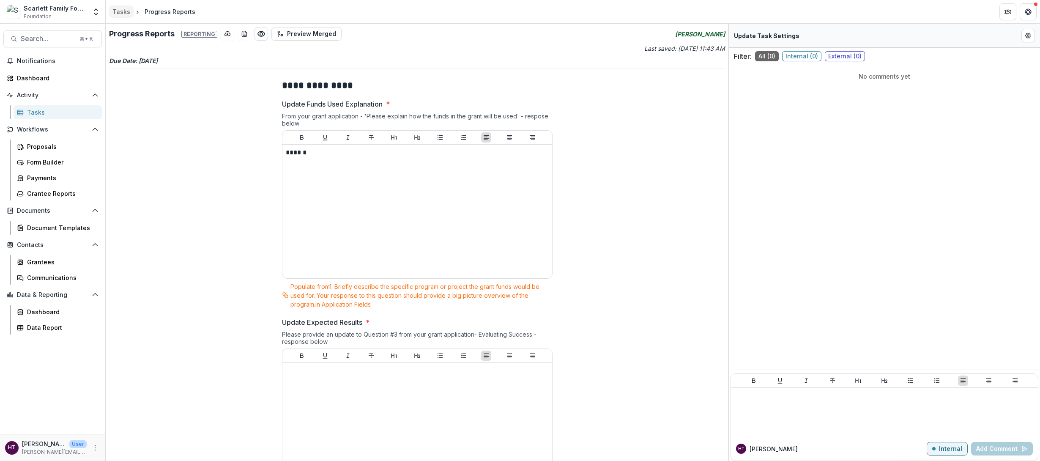
click at [114, 12] on div "Tasks" at bounding box center [121, 11] width 18 height 9
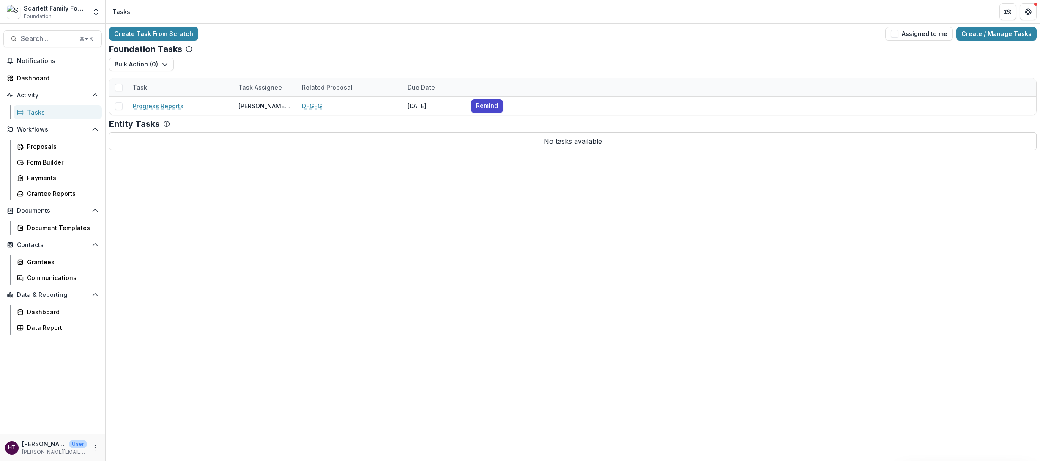
click at [36, 116] on div "Tasks" at bounding box center [61, 112] width 68 height 9
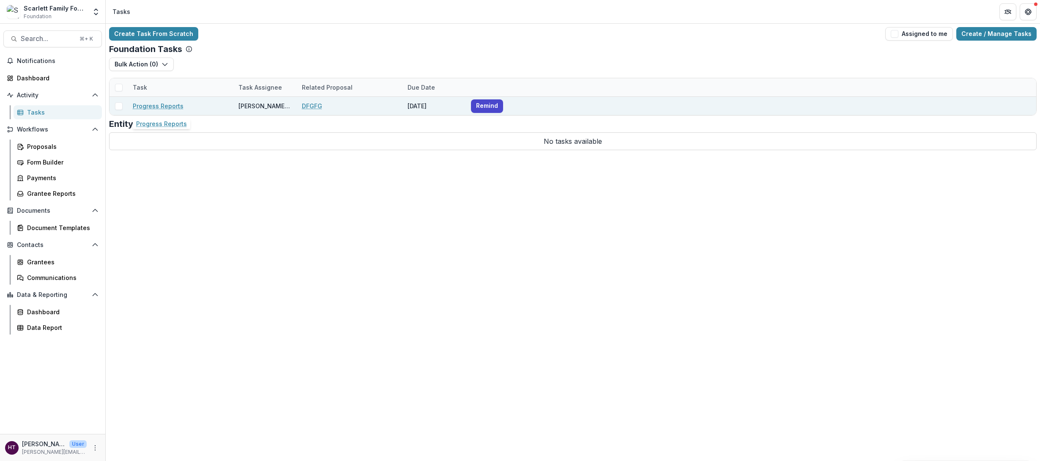
click at [168, 104] on link "Progress Reports" at bounding box center [158, 105] width 51 height 9
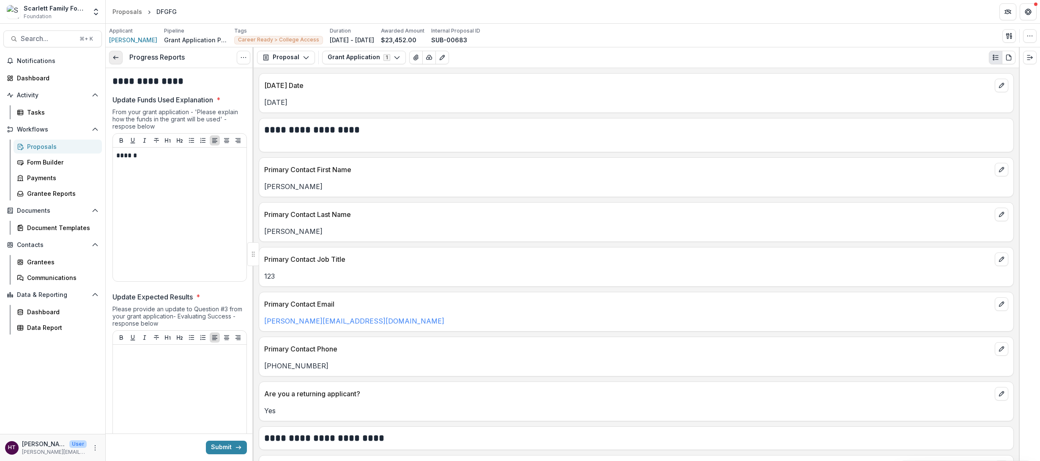
click at [117, 60] on icon at bounding box center [115, 57] width 7 height 7
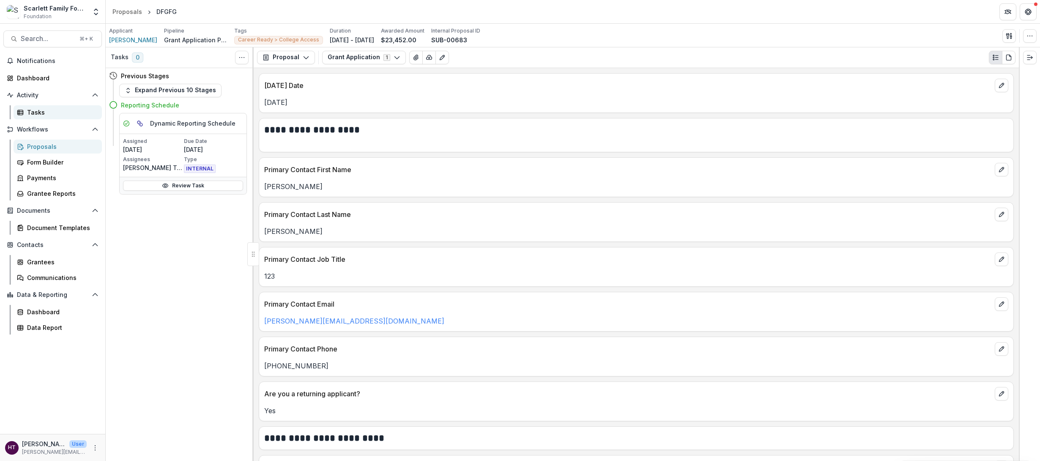
click at [30, 116] on div "Tasks" at bounding box center [61, 112] width 68 height 9
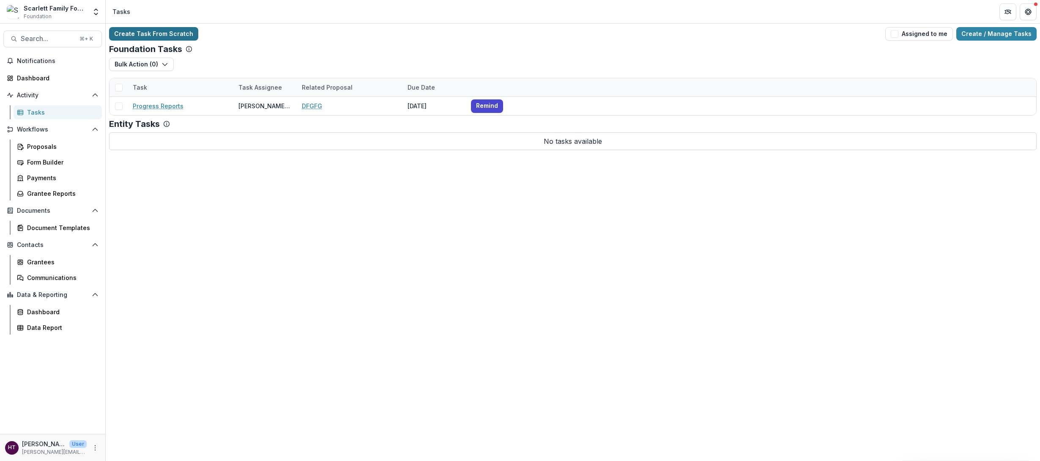
click at [147, 38] on link "Create Task From Scratch" at bounding box center [153, 34] width 89 height 14
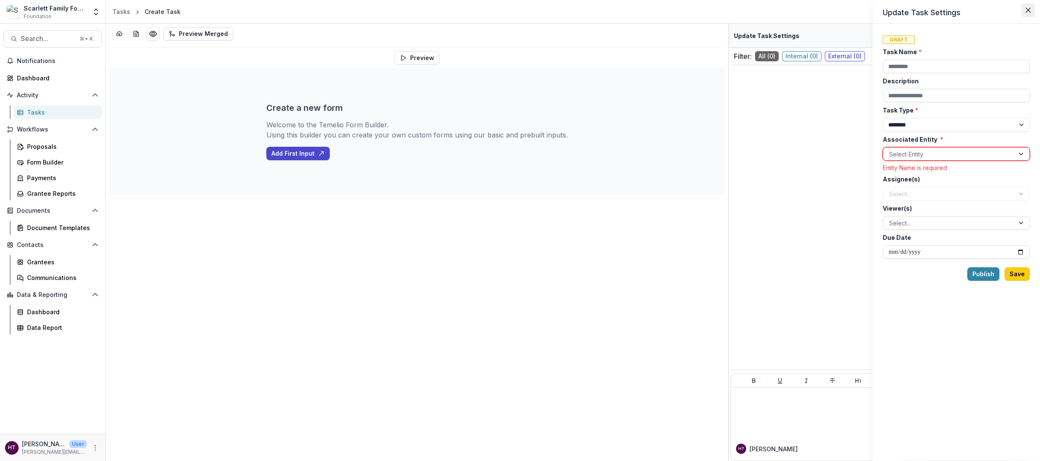
click at [639, 9] on icon "Close" at bounding box center [1027, 10] width 5 height 5
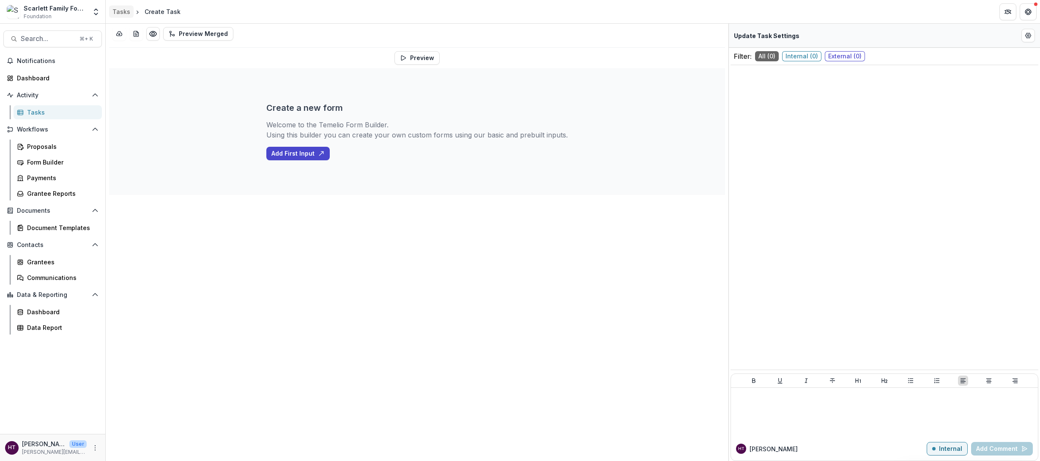
click at [123, 11] on div "Tasks" at bounding box center [121, 11] width 18 height 9
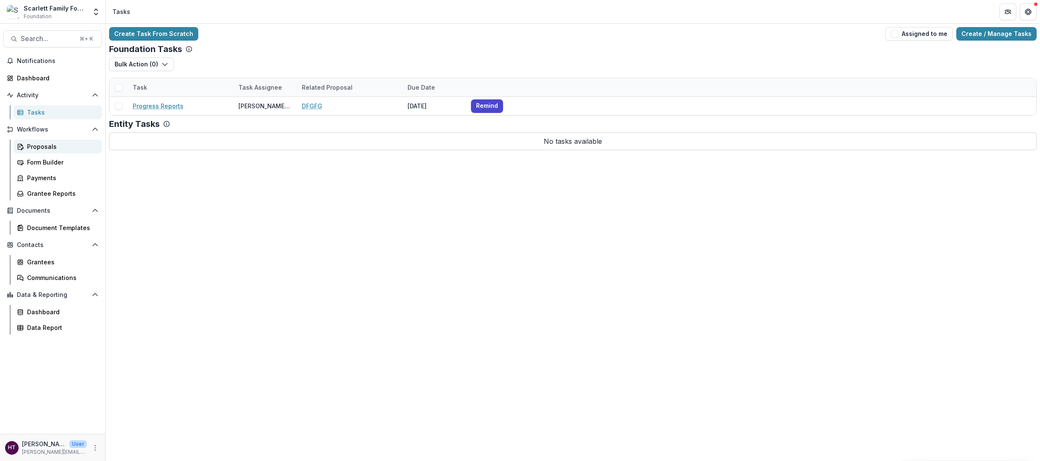
click at [37, 148] on div "Proposals" at bounding box center [61, 146] width 68 height 9
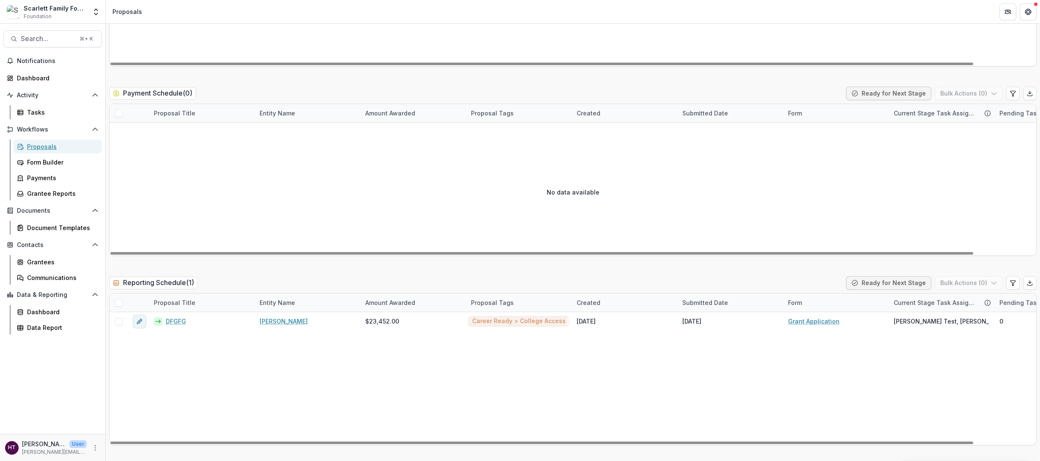
scroll to position [1586, 0]
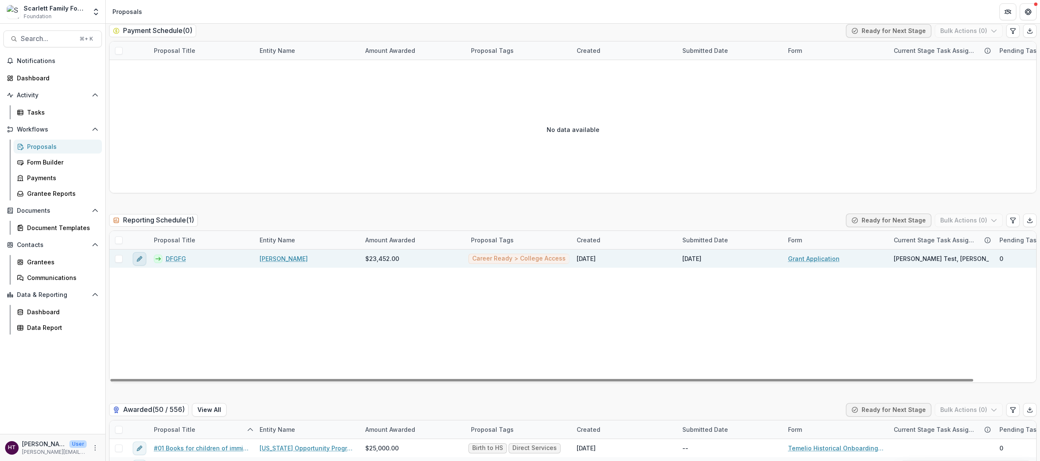
click at [137, 260] on icon "edit" at bounding box center [139, 259] width 4 height 4
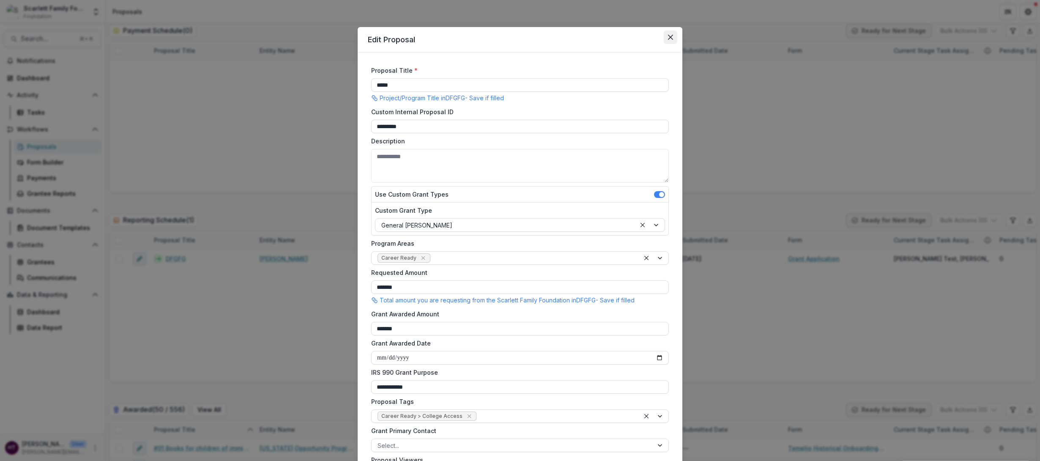
click at [639, 41] on button "Close" at bounding box center [671, 37] width 14 height 14
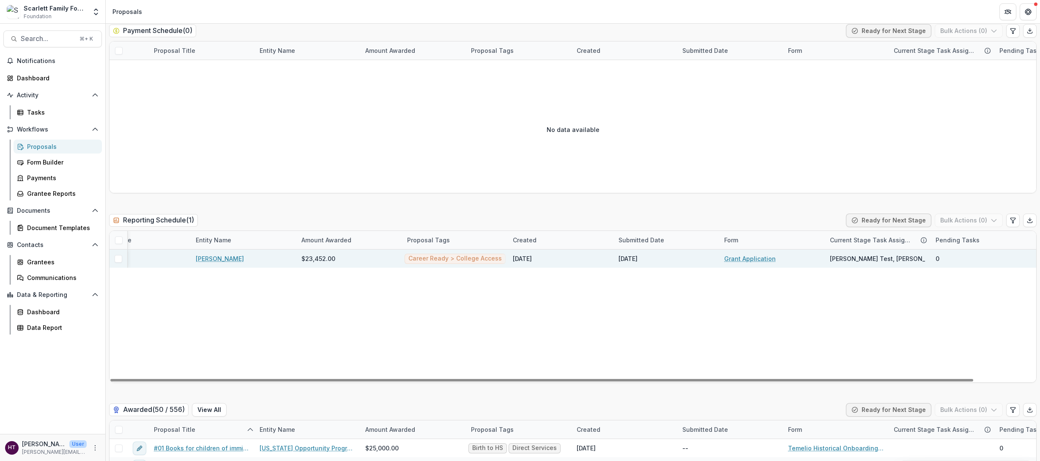
scroll to position [0, 0]
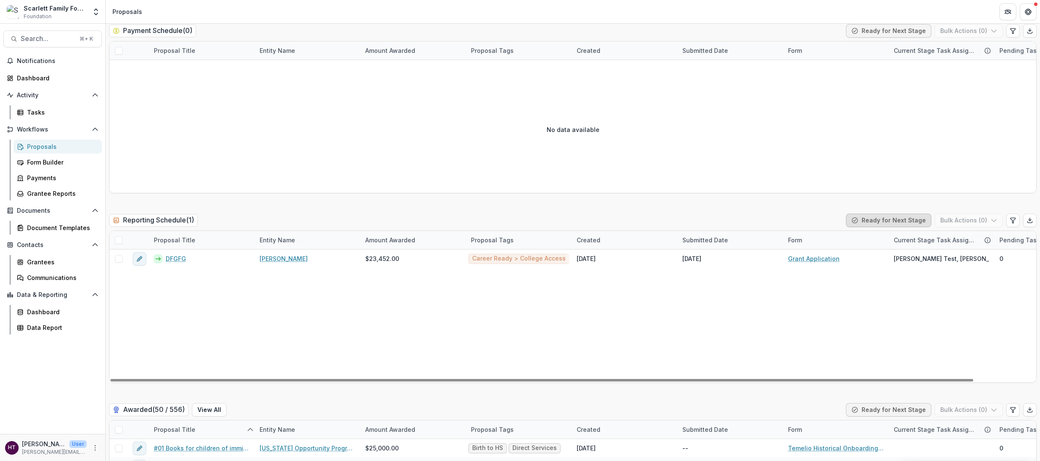
click at [639, 221] on button "Ready for Next Stage" at bounding box center [888, 220] width 85 height 14
click at [639, 219] on button "Ready for Next Stage" at bounding box center [888, 220] width 85 height 14
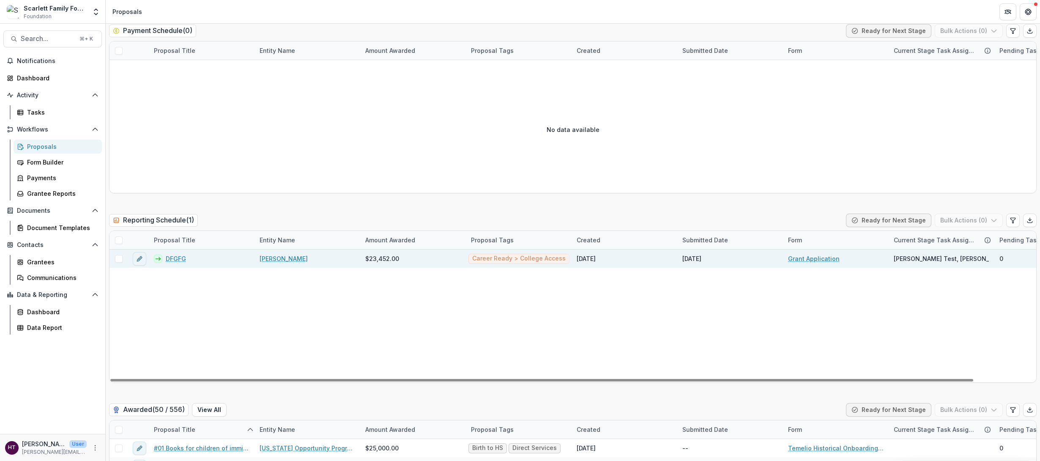
click at [173, 257] on link "DFGFG" at bounding box center [176, 258] width 20 height 9
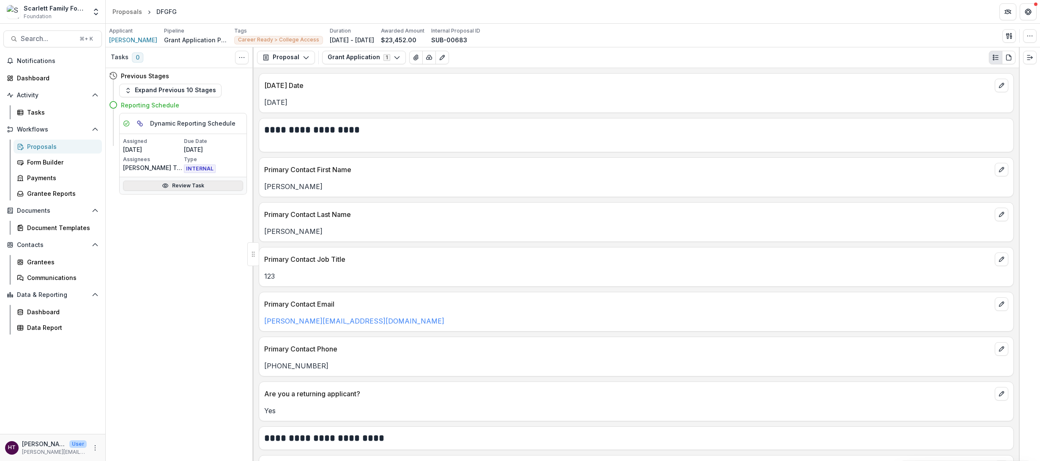
click at [187, 184] on link "Review Task" at bounding box center [183, 185] width 120 height 10
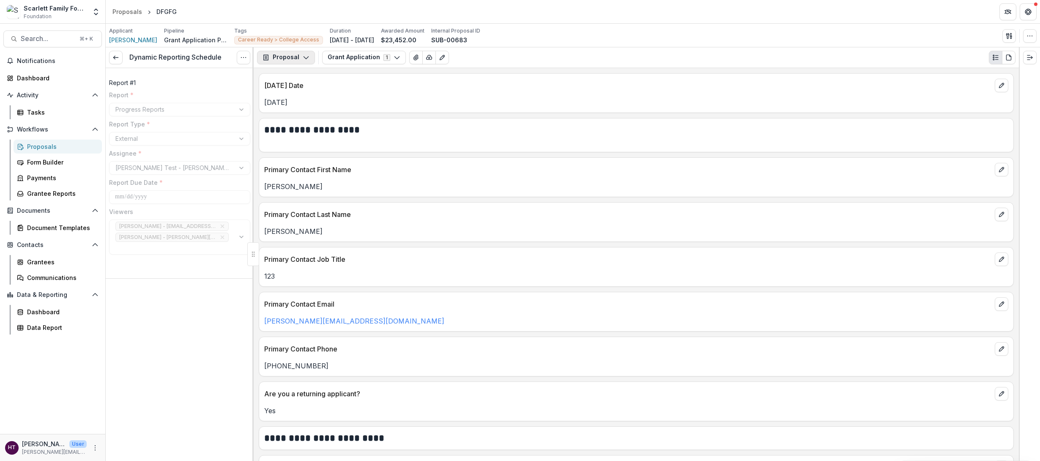
click at [308, 56] on icon "button" at bounding box center [306, 57] width 7 height 7
click at [116, 60] on icon at bounding box center [115, 57] width 7 height 7
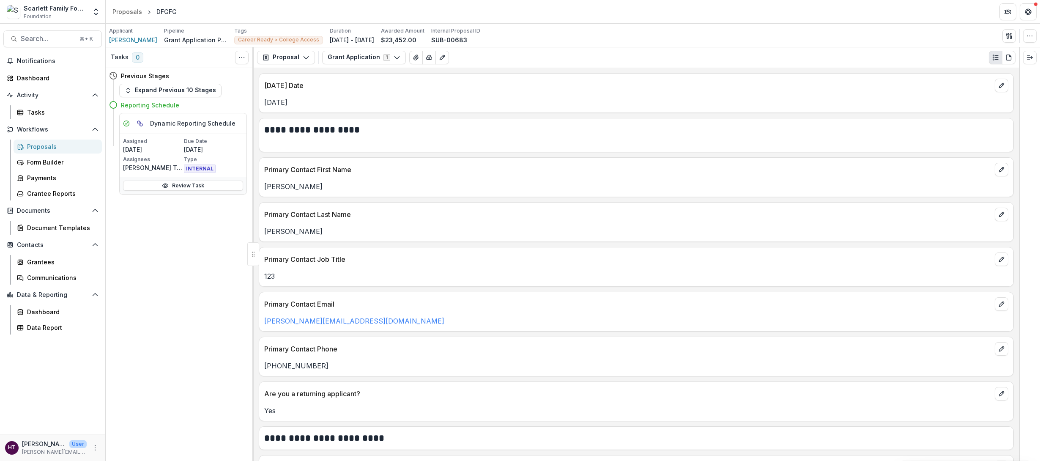
click at [161, 122] on h5 "Dynamic Reporting Schedule" at bounding box center [192, 123] width 85 height 9
click at [124, 126] on icon at bounding box center [126, 123] width 7 height 7
click at [31, 110] on div "Tasks" at bounding box center [61, 112] width 68 height 9
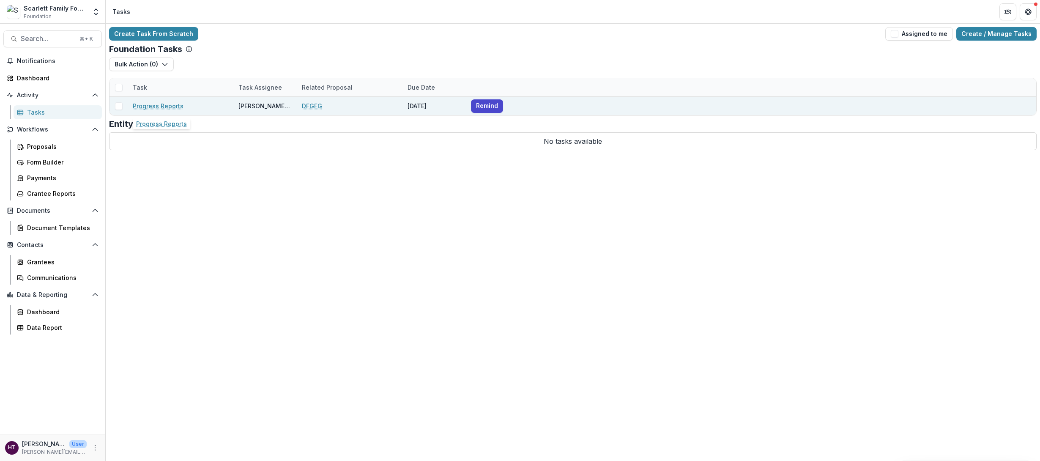
click at [159, 107] on link "Progress Reports" at bounding box center [158, 105] width 51 height 9
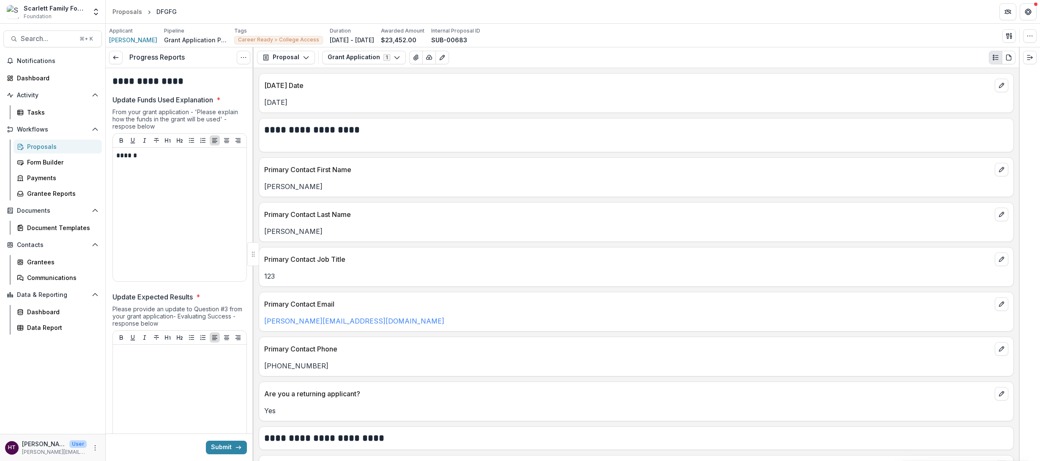
click at [40, 147] on div "Proposals" at bounding box center [61, 146] width 68 height 9
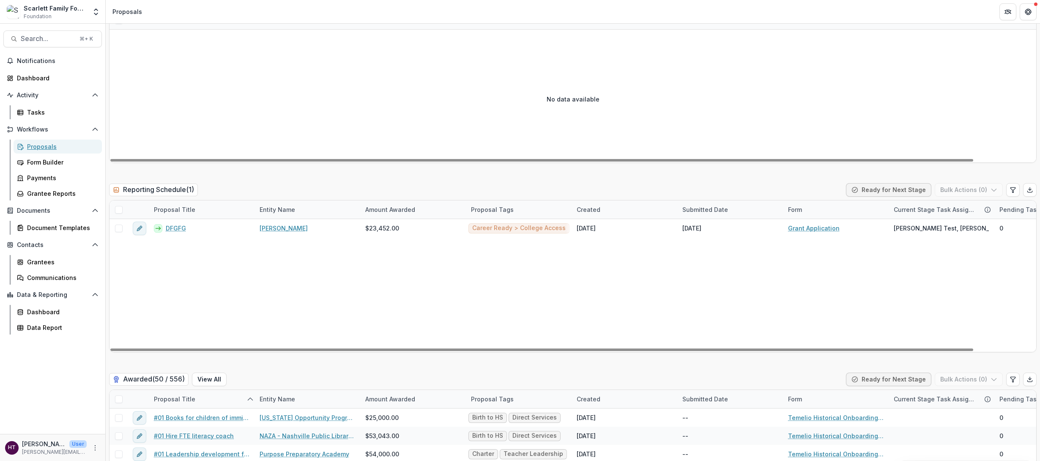
scroll to position [1618, 0]
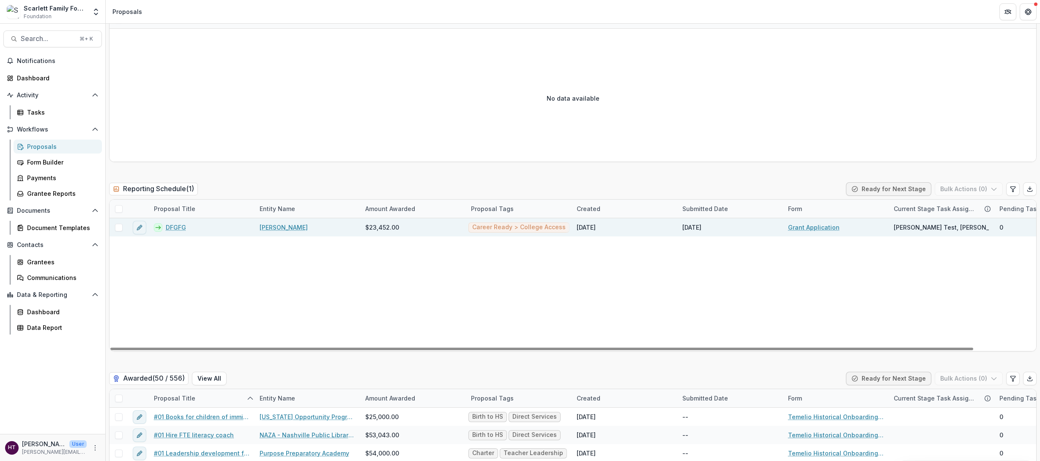
click at [179, 225] on link "DFGFG" at bounding box center [176, 227] width 20 height 9
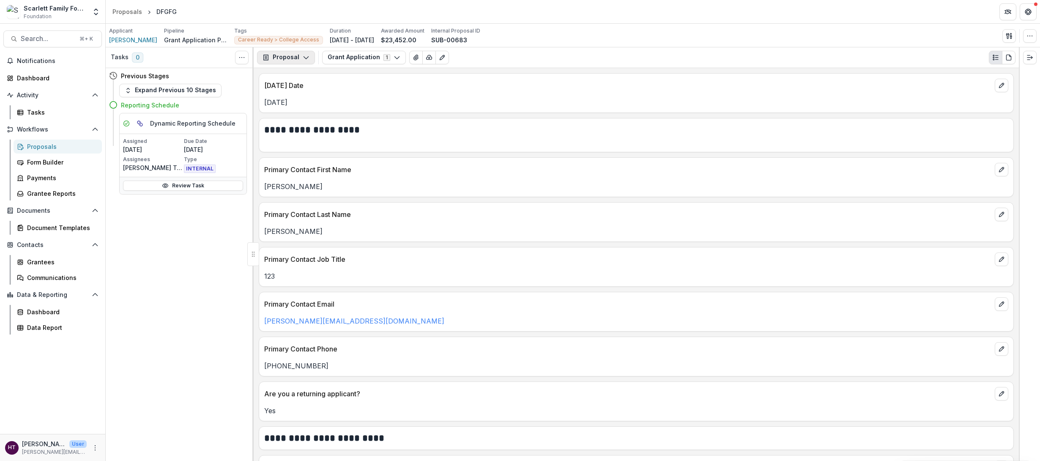
click at [303, 59] on icon "button" at bounding box center [306, 57] width 7 height 7
click at [300, 105] on div "Reports" at bounding box center [312, 104] width 77 height 9
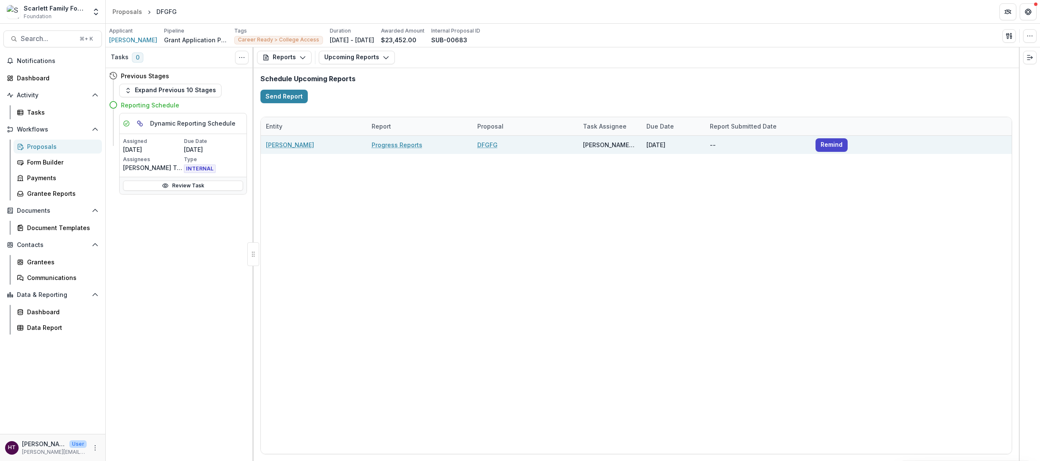
click at [383, 147] on link "Progress Reports" at bounding box center [397, 144] width 51 height 9
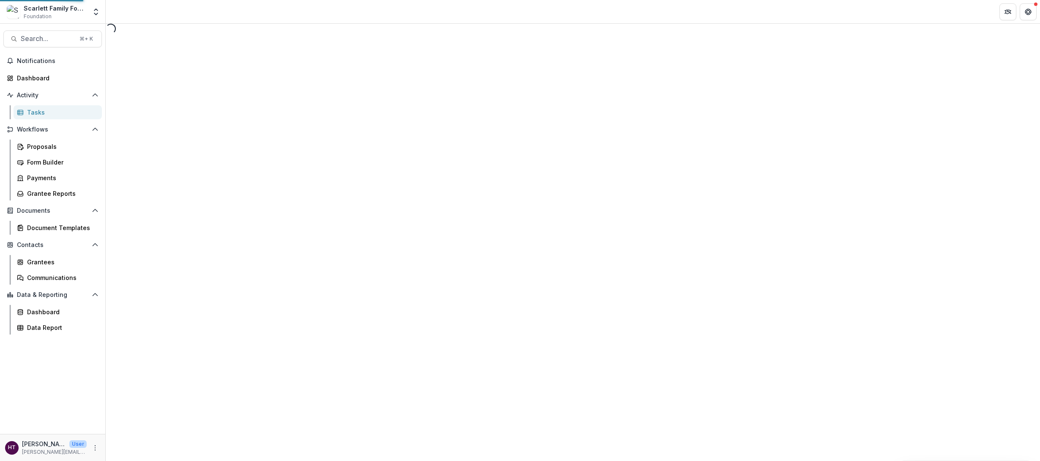
select select "********"
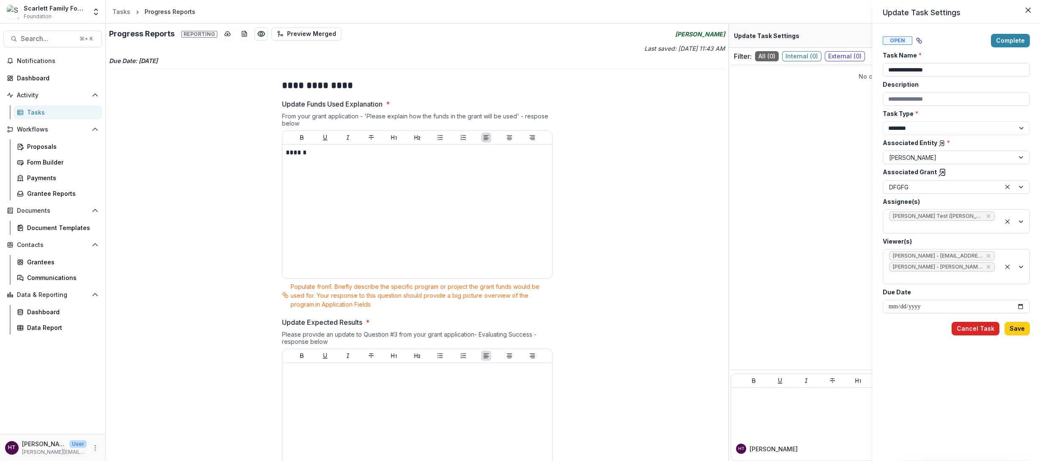
click at [639, 309] on button "Cancel Task" at bounding box center [975, 329] width 48 height 14
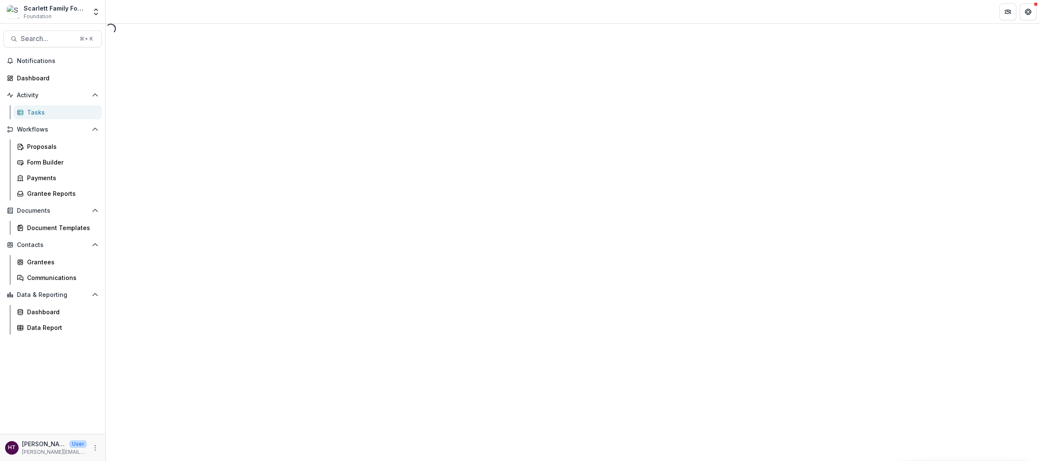
select select "********"
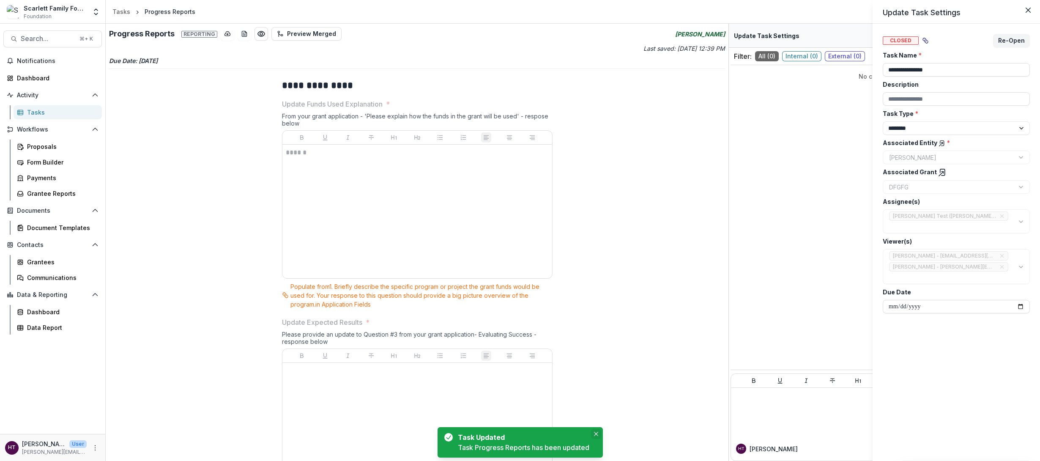
click at [596, 309] on icon "Close" at bounding box center [596, 434] width 4 height 4
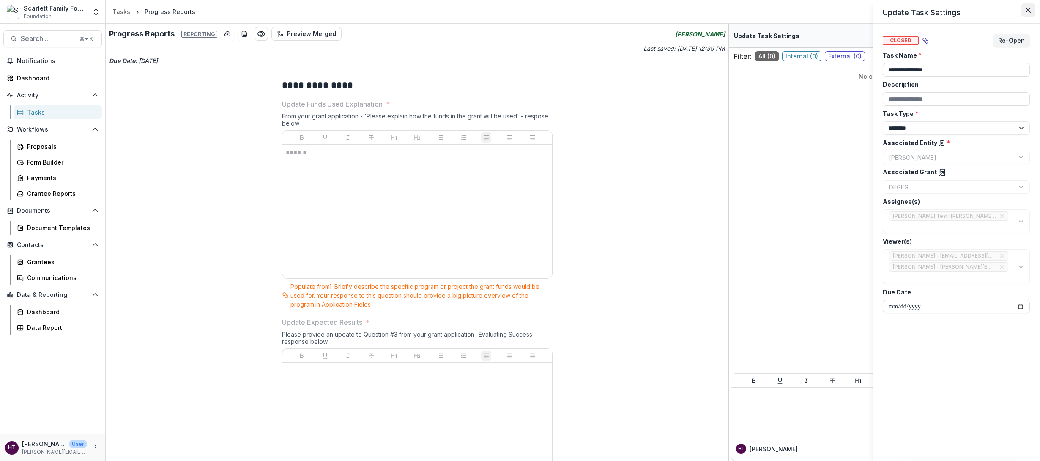
click at [639, 11] on icon "Close" at bounding box center [1027, 10] width 5 height 5
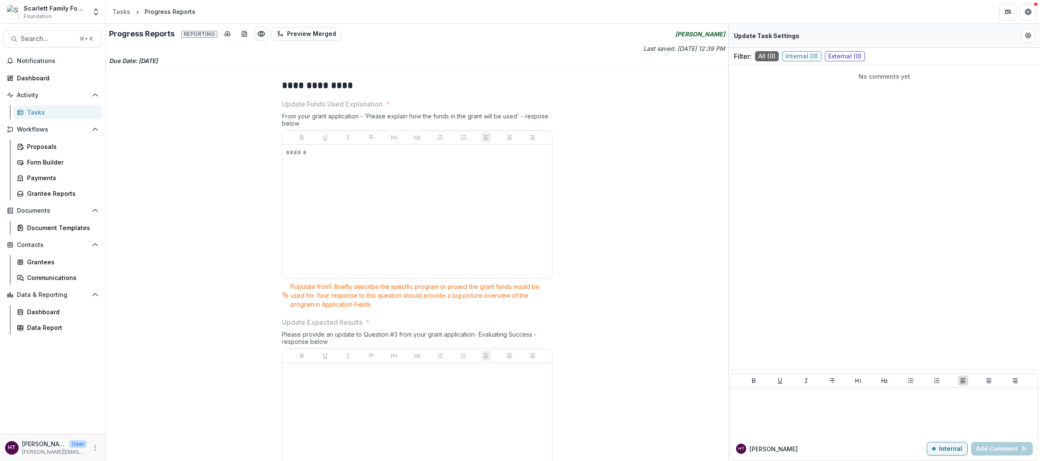
click at [26, 114] on link "Tasks" at bounding box center [58, 112] width 88 height 14
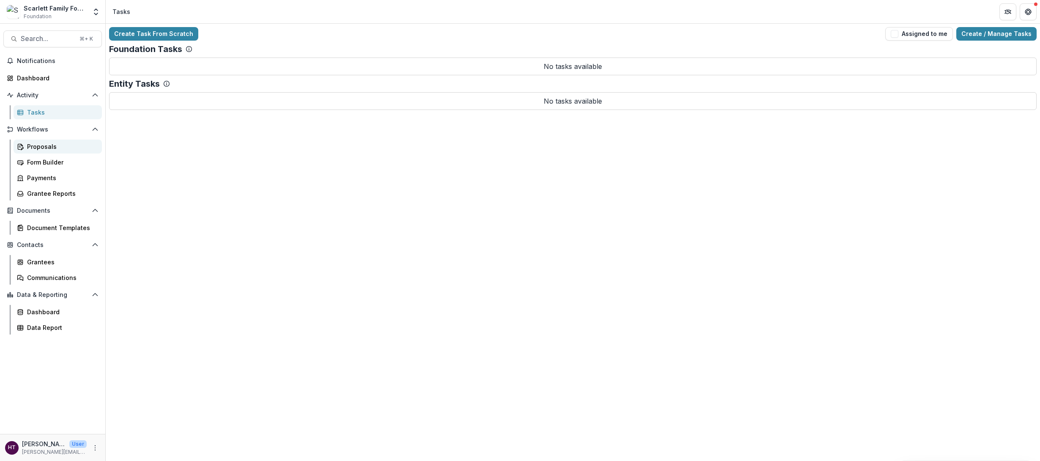
click at [37, 143] on div "Proposals" at bounding box center [61, 146] width 68 height 9
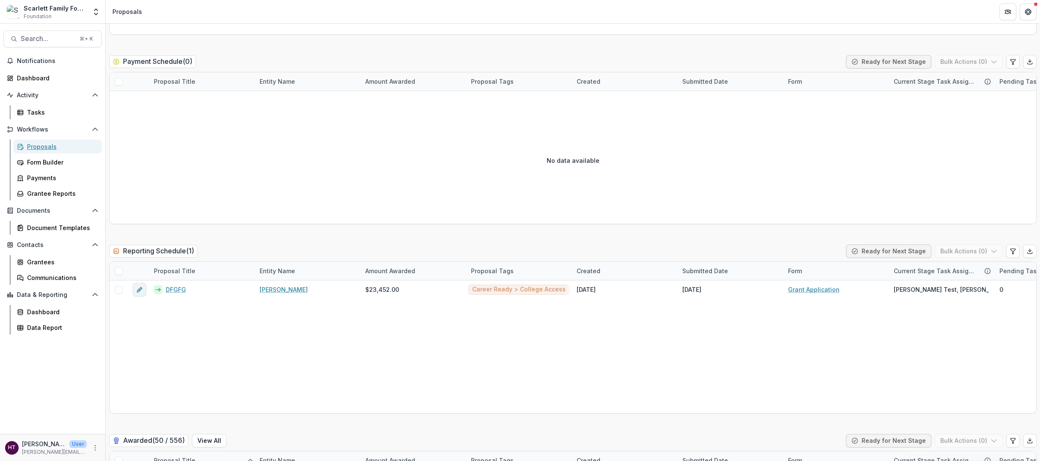
scroll to position [1598, 0]
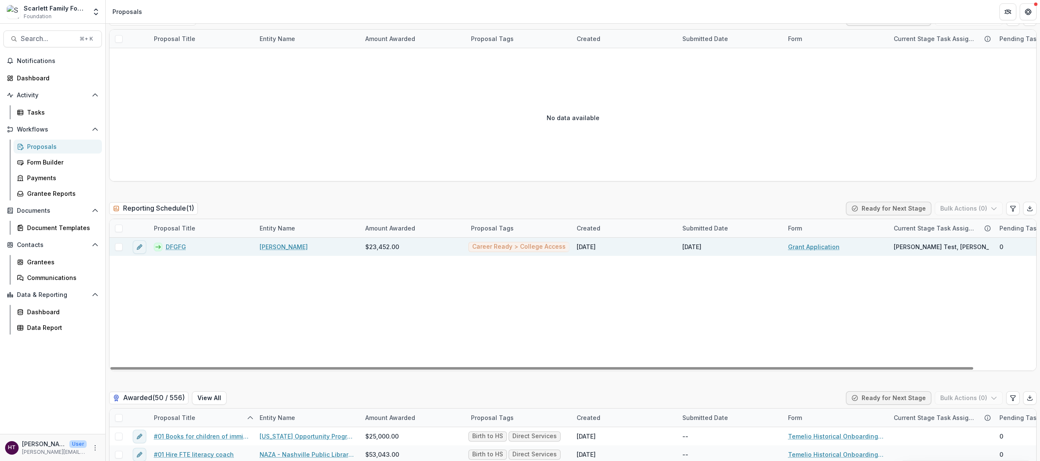
click at [178, 246] on link "DFGFG" at bounding box center [176, 246] width 20 height 9
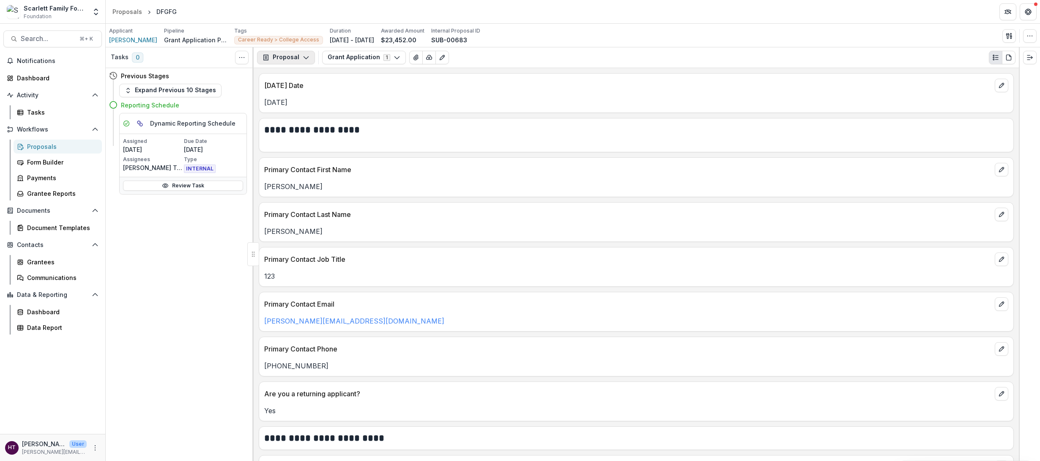
click at [285, 57] on button "Proposal" at bounding box center [286, 58] width 58 height 14
click at [290, 103] on div "Reports" at bounding box center [312, 104] width 77 height 9
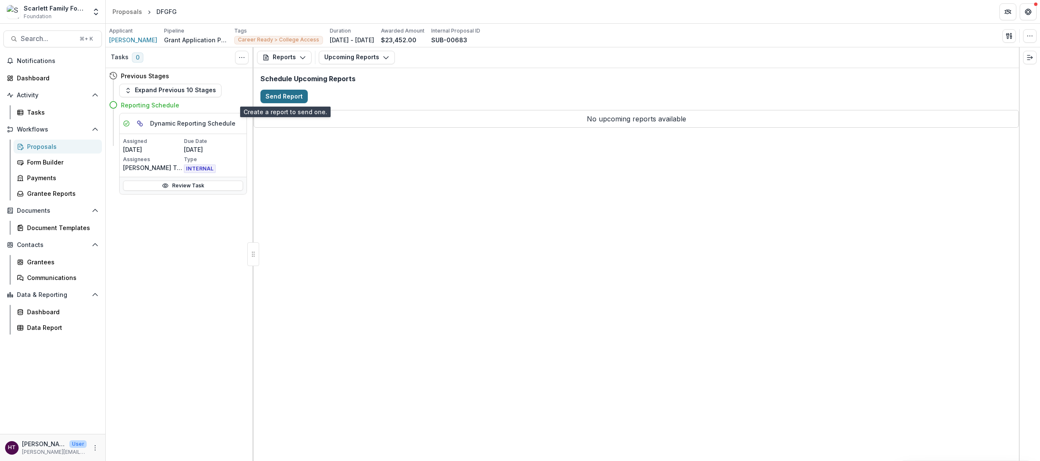
click at [279, 96] on button "Send Report" at bounding box center [283, 97] width 47 height 14
select select "********"
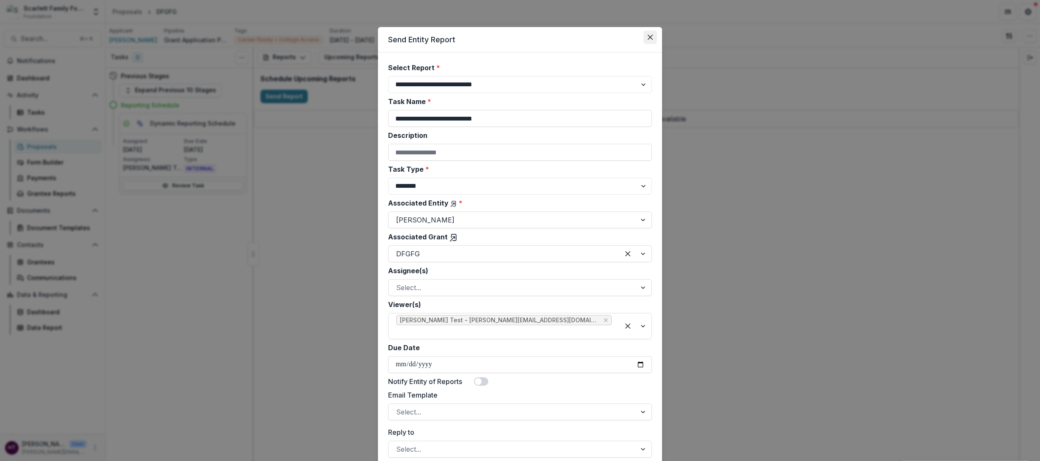
click at [639, 38] on icon "Close" at bounding box center [650, 37] width 5 height 5
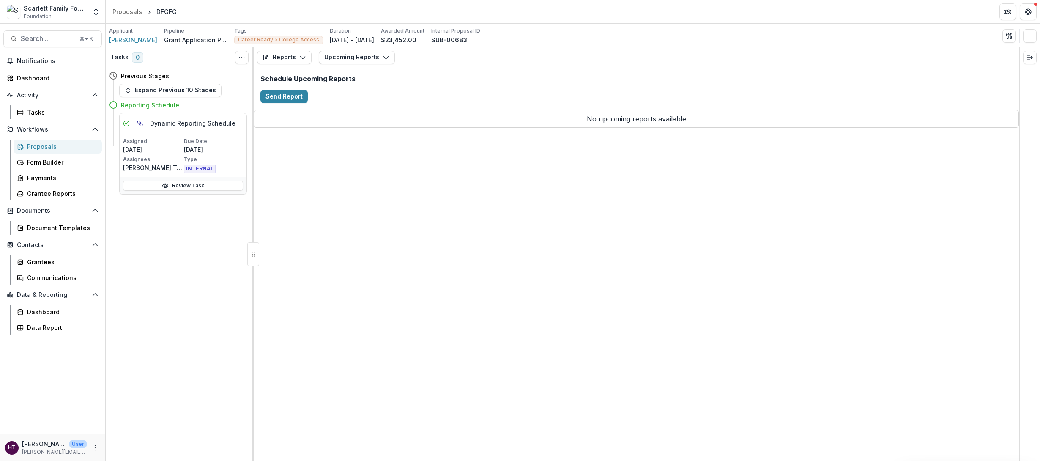
click at [42, 147] on div "Proposals" at bounding box center [61, 146] width 68 height 9
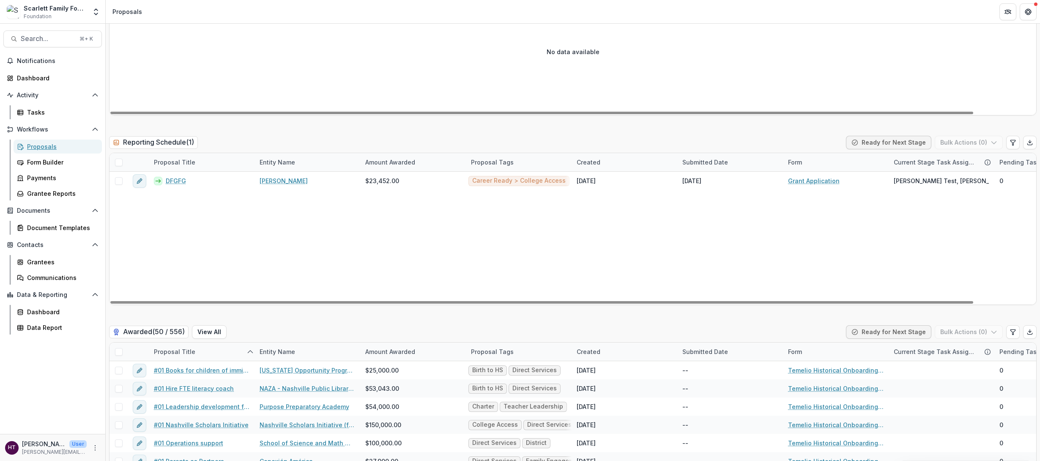
scroll to position [1701, 0]
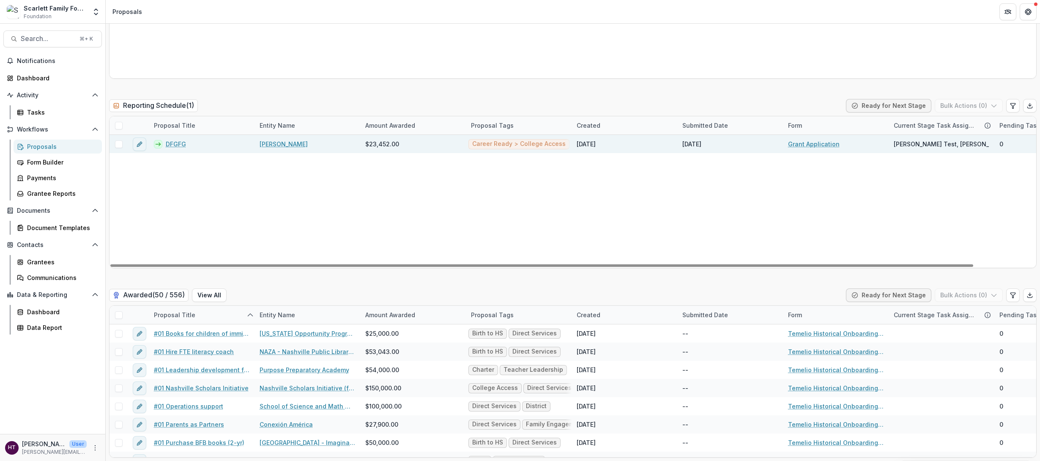
click at [174, 144] on link "DFGFG" at bounding box center [176, 143] width 20 height 9
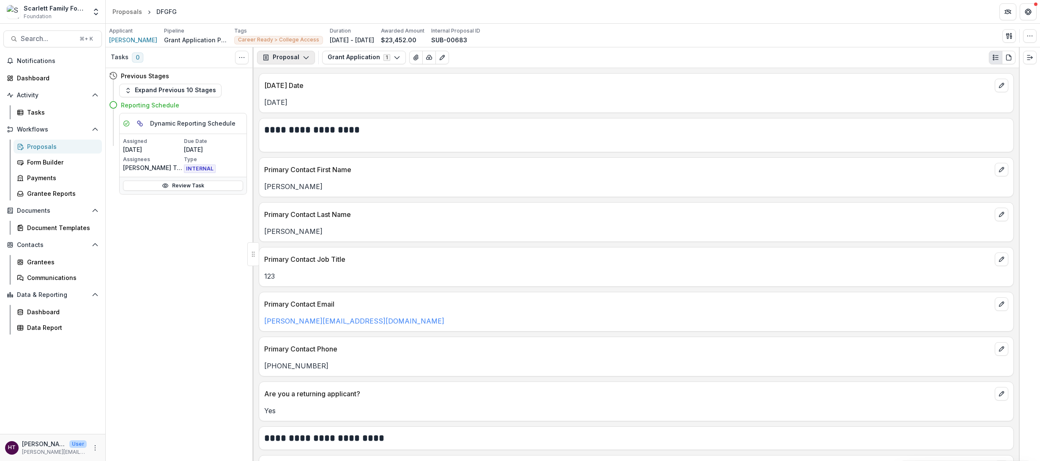
click at [286, 60] on button "Proposal" at bounding box center [286, 58] width 58 height 14
type button "proposal"
click at [294, 105] on div "Reports" at bounding box center [312, 104] width 77 height 9
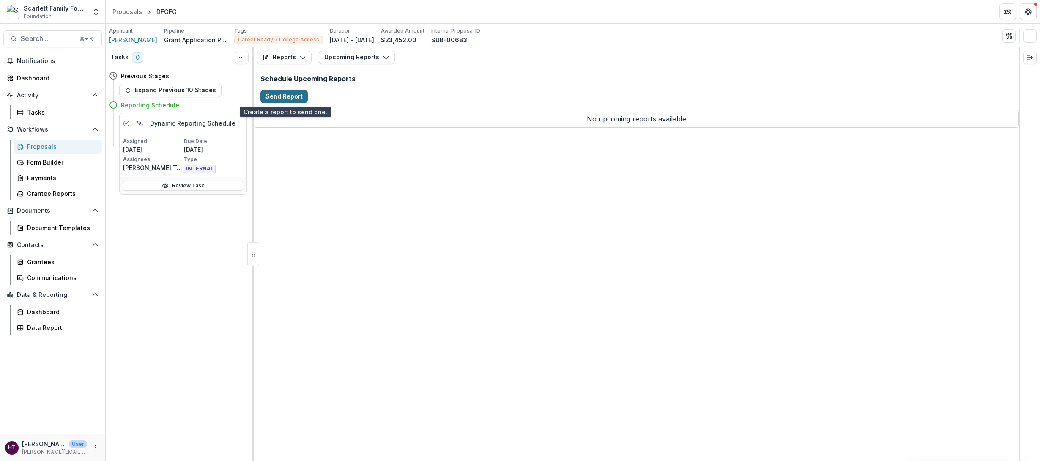
click at [286, 96] on button "Send Report" at bounding box center [283, 97] width 47 height 14
select select "********"
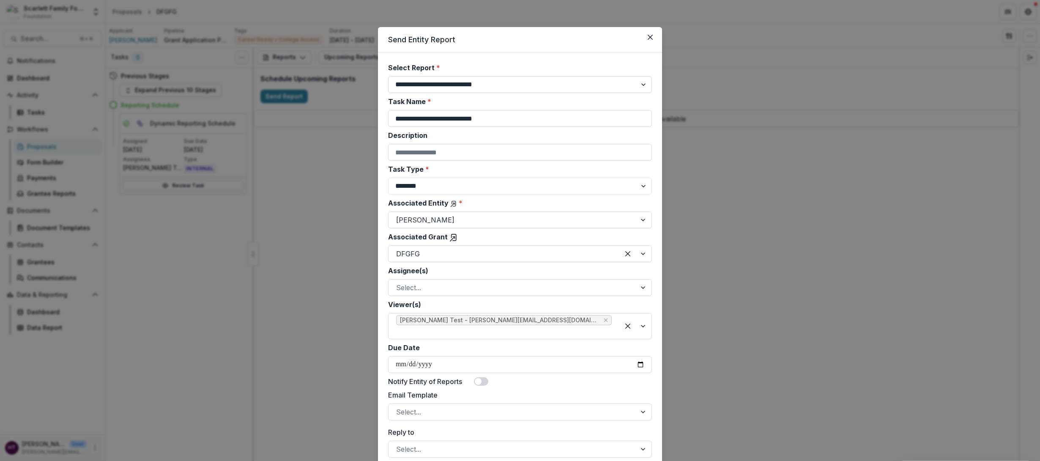
click at [443, 84] on select "**********" at bounding box center [520, 84] width 264 height 17
click at [388, 76] on select "**********" at bounding box center [520, 84] width 264 height 17
click at [439, 116] on input "**********" at bounding box center [520, 118] width 264 height 17
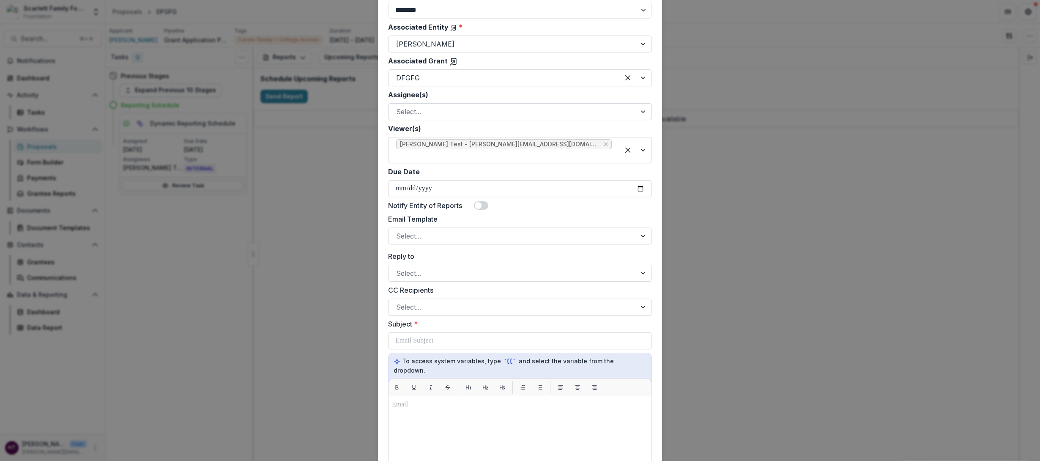
scroll to position [178, 0]
click at [413, 105] on div at bounding box center [512, 109] width 232 height 12
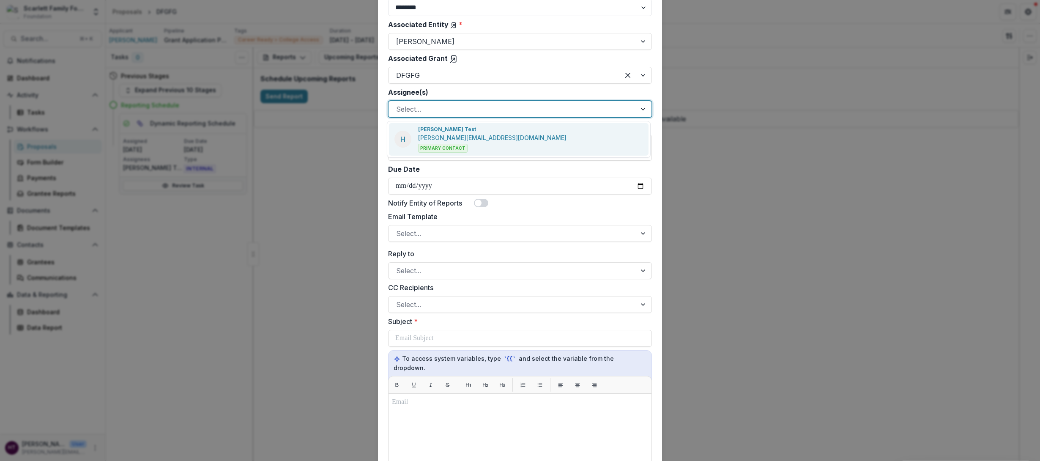
click at [429, 137] on p "[PERSON_NAME][EMAIL_ADDRESS][DOMAIN_NAME]" at bounding box center [492, 137] width 148 height 9
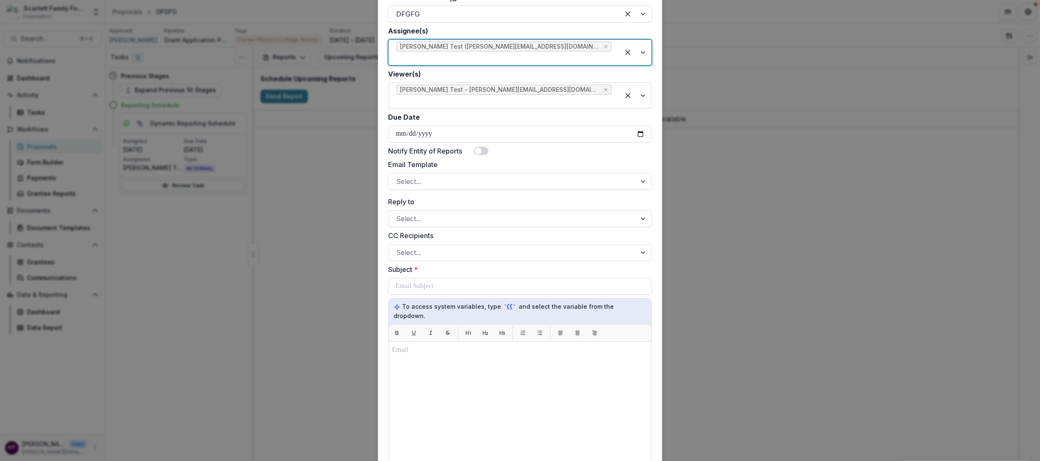
scroll to position [244, 0]
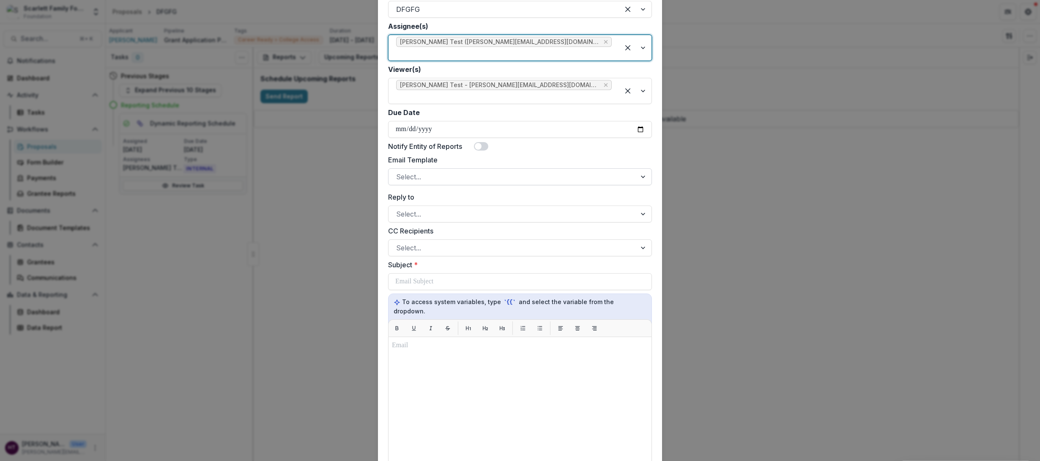
click at [432, 171] on div at bounding box center [512, 177] width 232 height 12
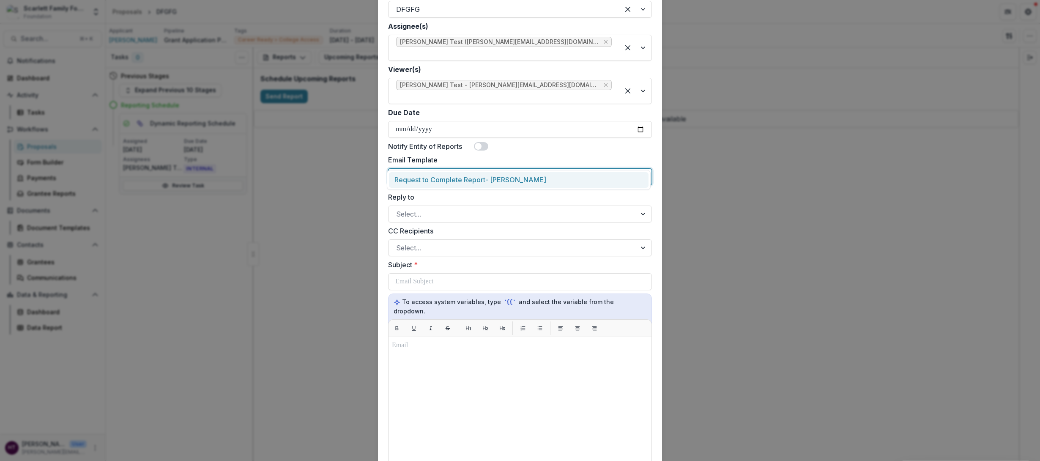
click at [435, 178] on div "Request to Complete Report- Katie" at bounding box center [519, 180] width 260 height 16
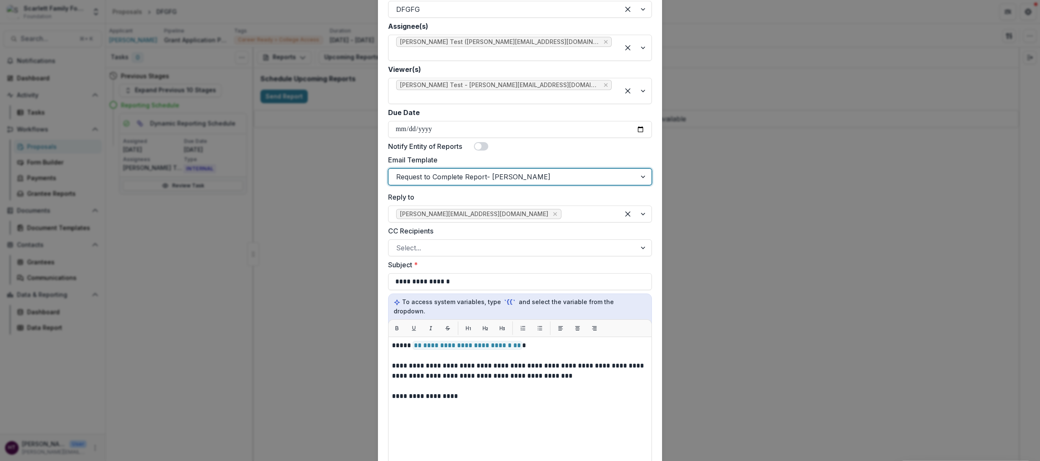
click at [429, 171] on div at bounding box center [512, 177] width 232 height 12
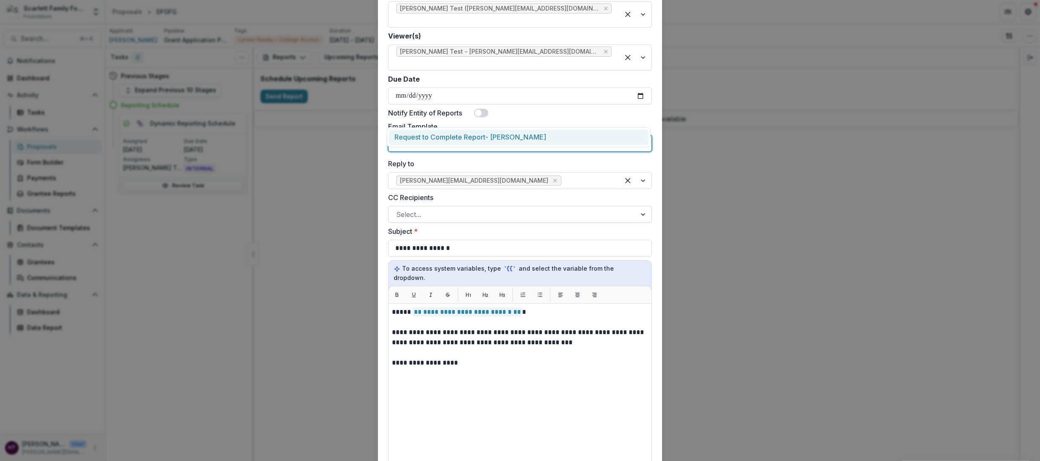
scroll to position [287, 0]
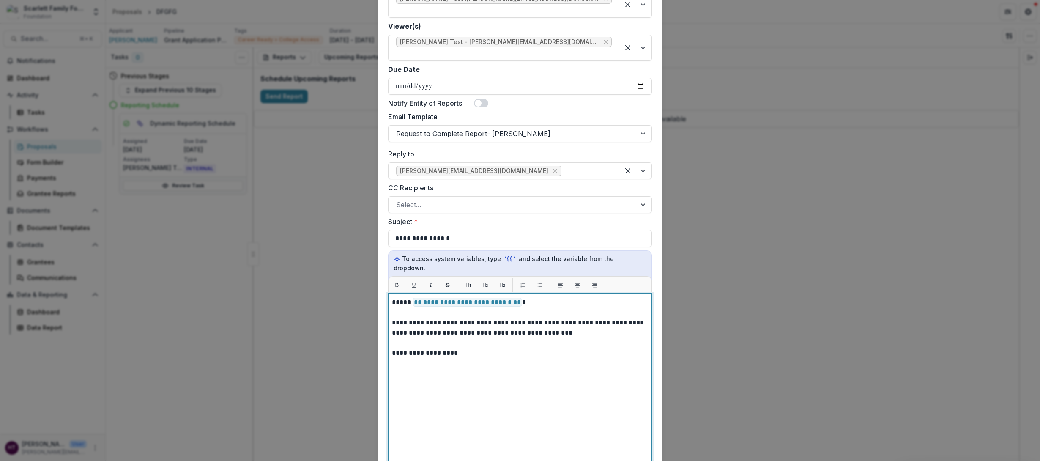
click at [459, 309] on p "**********" at bounding box center [520, 353] width 256 height 10
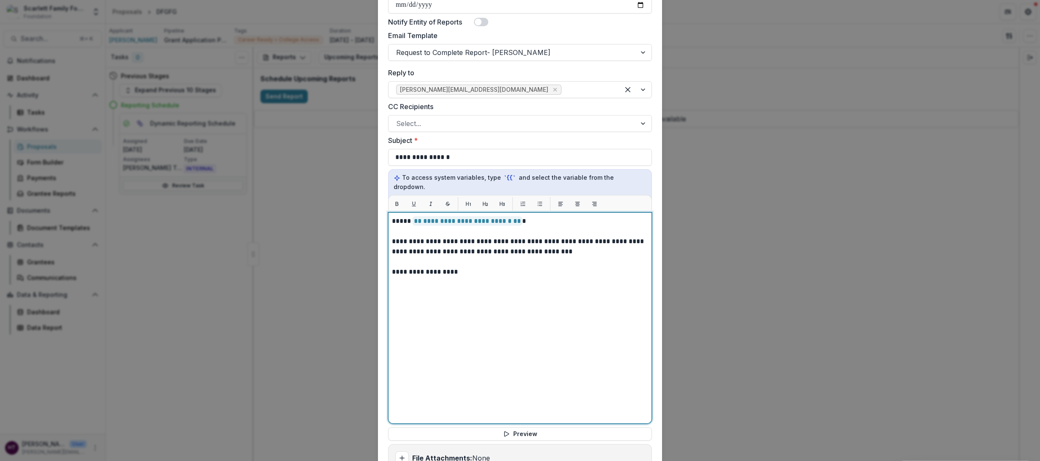
scroll to position [363, 0]
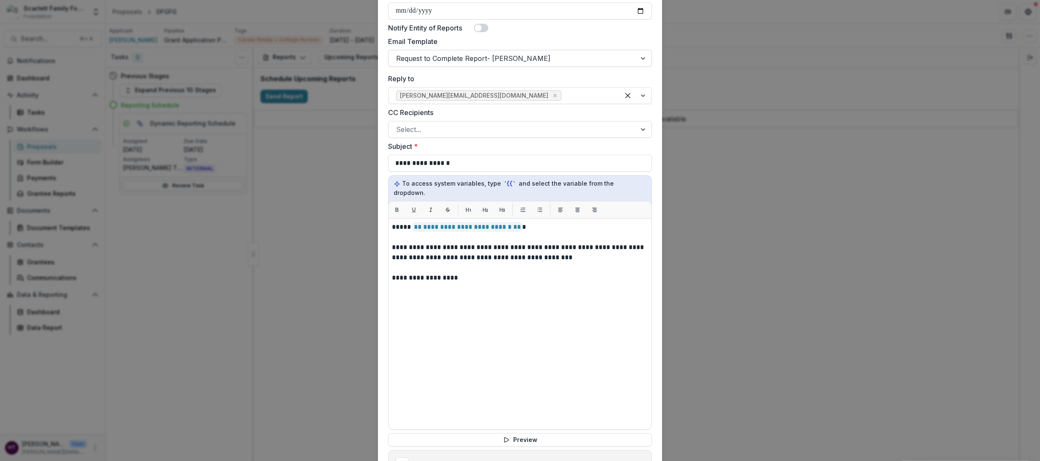
click at [537, 52] on div at bounding box center [512, 58] width 232 height 12
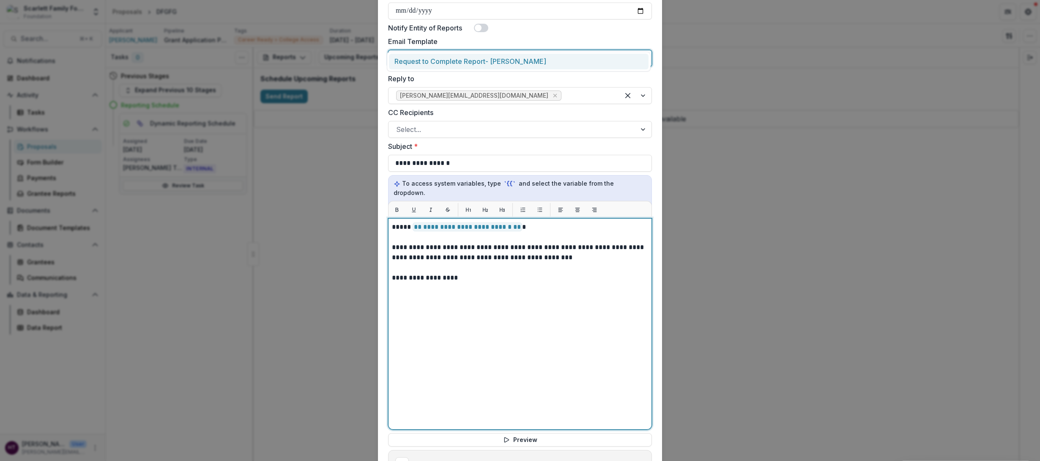
click at [492, 289] on div "**********" at bounding box center [520, 324] width 256 height 204
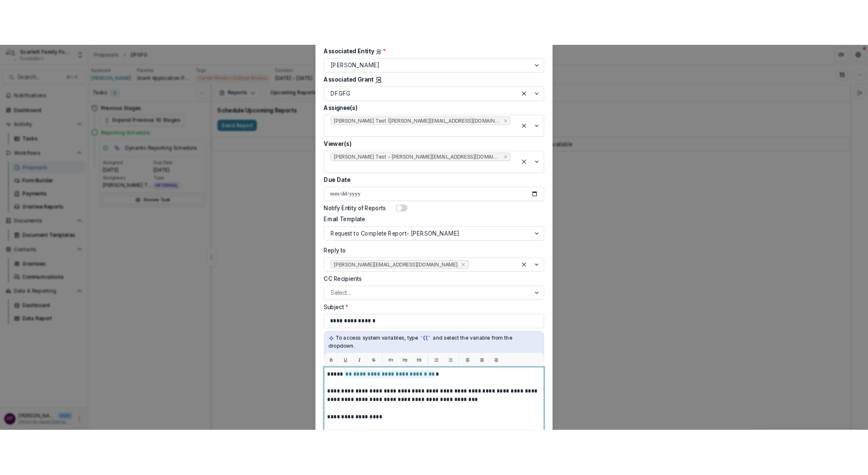
scroll to position [0, 0]
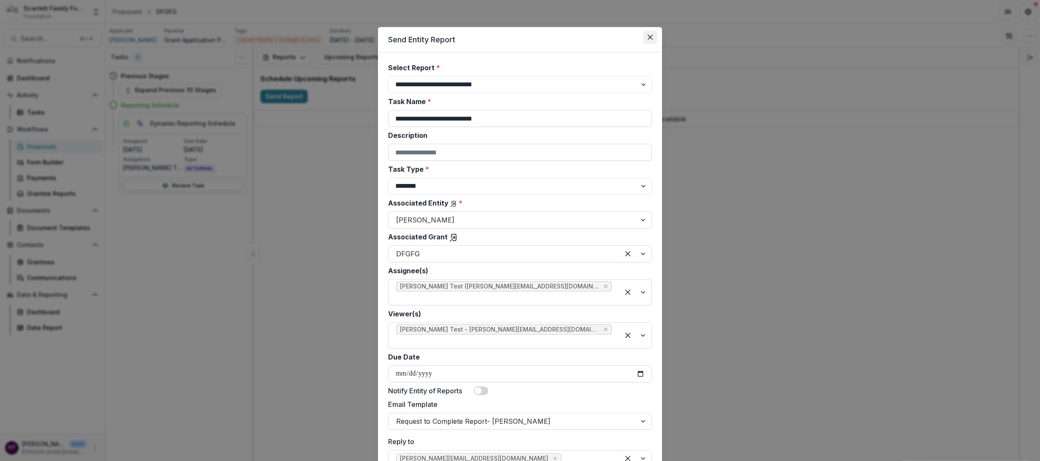
click at [639, 36] on icon "Close" at bounding box center [650, 37] width 5 height 5
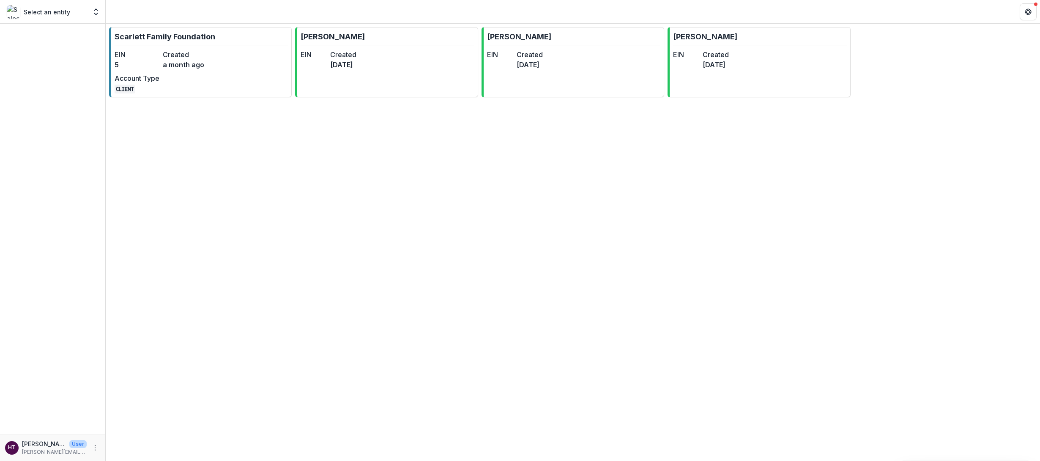
click at [47, 10] on p "Select an entity" at bounding box center [47, 12] width 46 height 9
click at [84, 14] on div "Select an entity" at bounding box center [47, 12] width 80 height 14
click at [97, 14] on polyline "Open entity switcher" at bounding box center [95, 14] width 3 height 2
click at [57, 46] on div "Scarlett Family Foundation" at bounding box center [59, 46] width 79 height 9
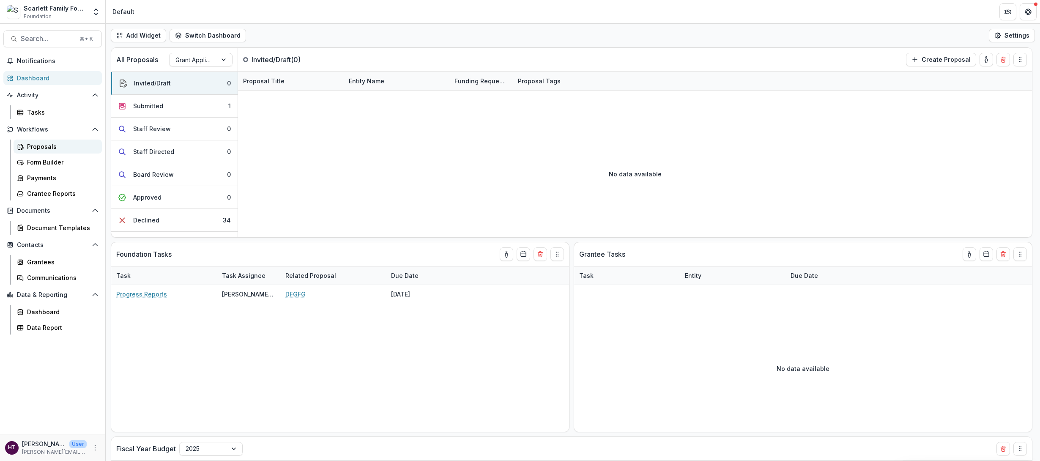
click at [39, 145] on div "Proposals" at bounding box center [61, 146] width 68 height 9
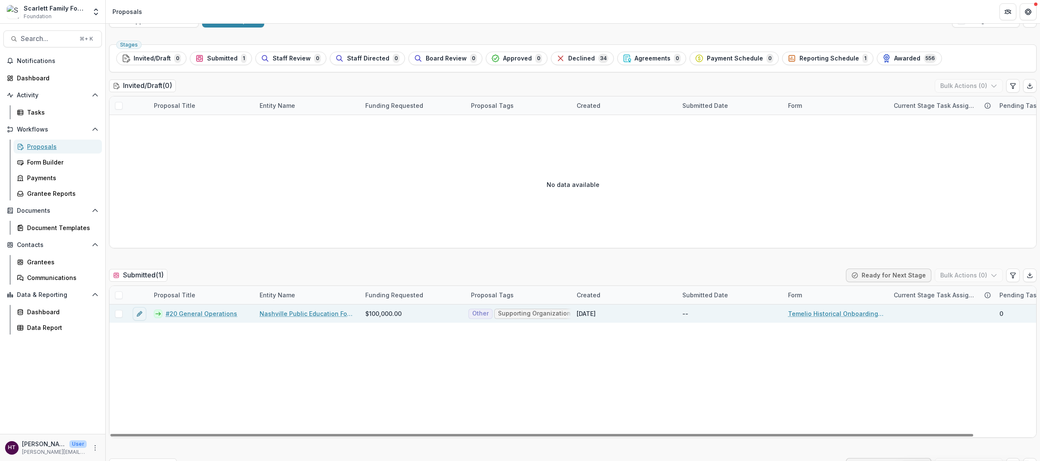
scroll to position [16, 0]
